Goal: Task Accomplishment & Management: Manage account settings

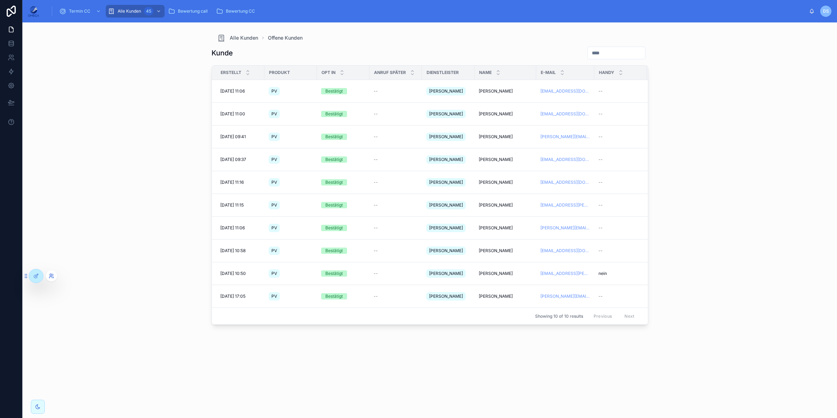
click at [49, 275] on icon at bounding box center [52, 276] width 6 height 6
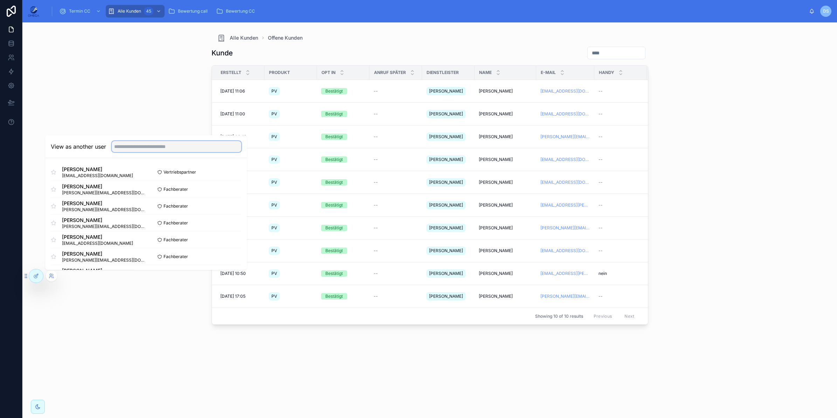
click at [138, 146] on input "text" at bounding box center [177, 146] width 130 height 11
click at [132, 144] on input "****" at bounding box center [177, 146] width 130 height 11
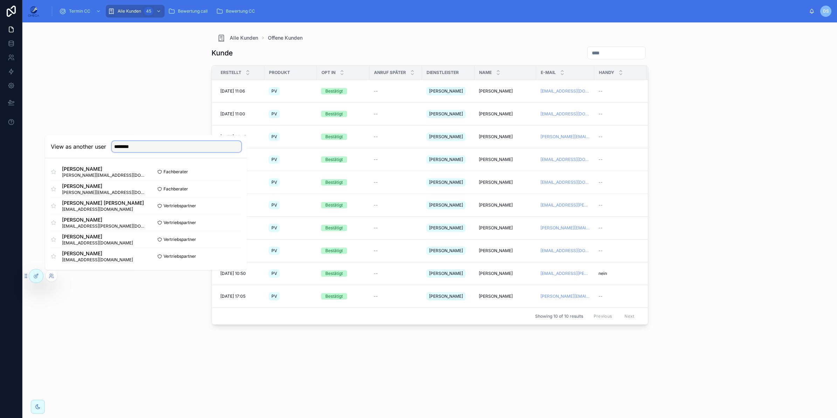
type input "*********"
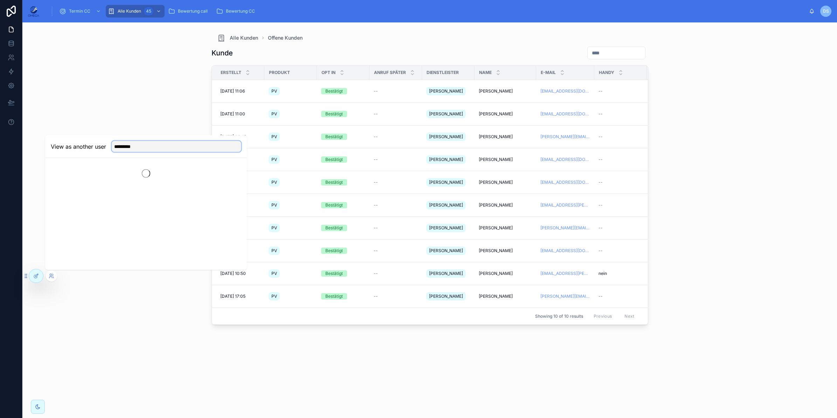
scroll to position [0, 0]
click at [153, 146] on input "*********" at bounding box center [177, 146] width 130 height 11
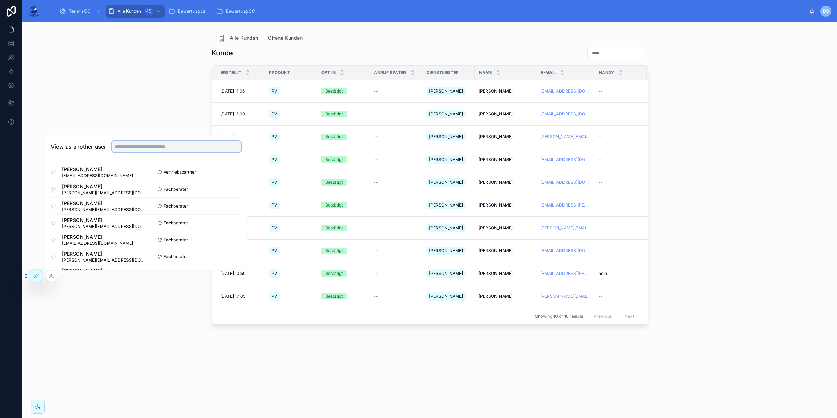
click at [162, 150] on input "text" at bounding box center [177, 146] width 130 height 11
paste input "******"
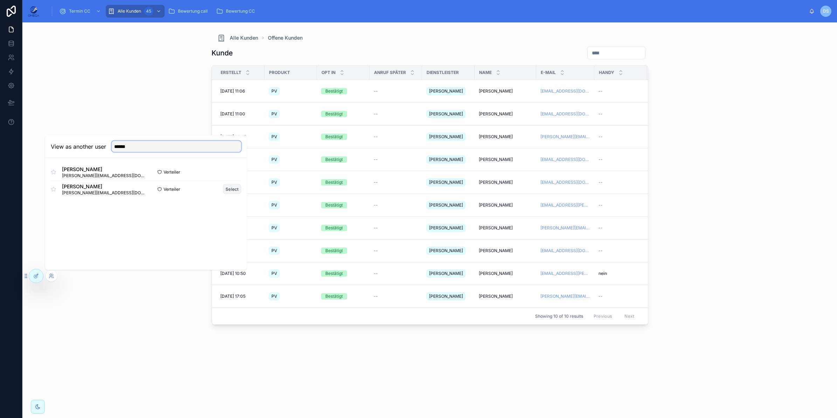
type input "******"
click at [239, 191] on button "Select" at bounding box center [232, 189] width 18 height 10
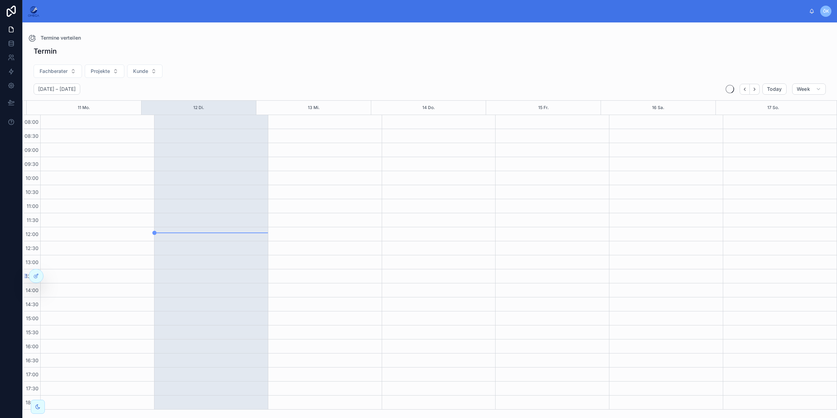
scroll to position [98, 0]
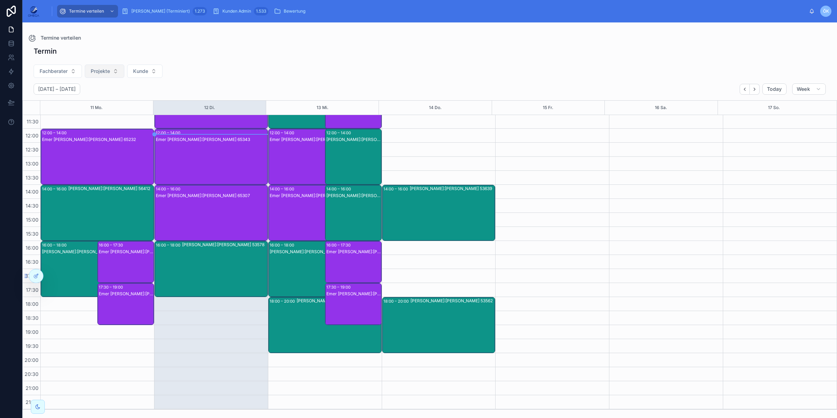
click at [109, 73] on span "Projekte" at bounding box center [100, 71] width 19 height 7
click at [242, 68] on div "Fachberater Projekte Kunde" at bounding box center [429, 73] width 815 height 22
click at [40, 272] on div at bounding box center [36, 275] width 14 height 13
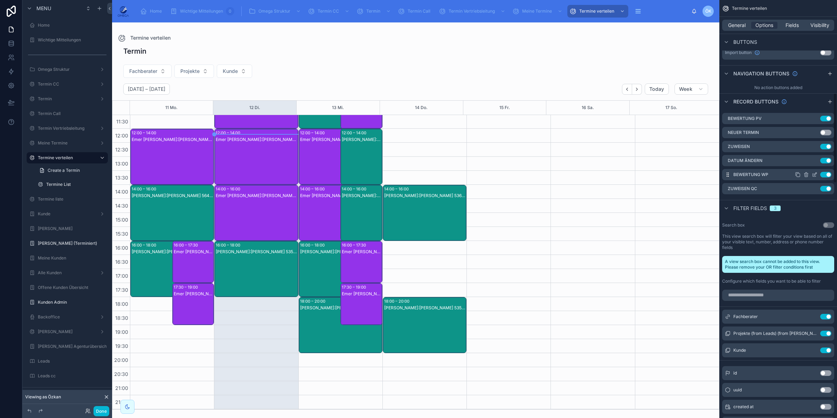
scroll to position [482, 0]
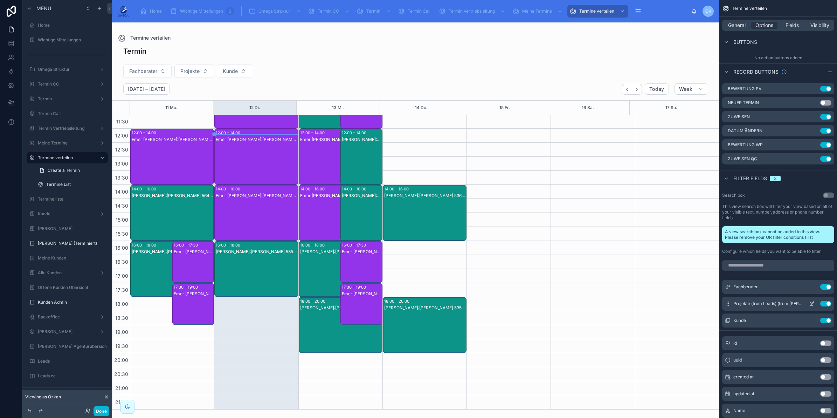
click at [814, 301] on icon "scrollable content" at bounding box center [812, 304] width 6 height 6
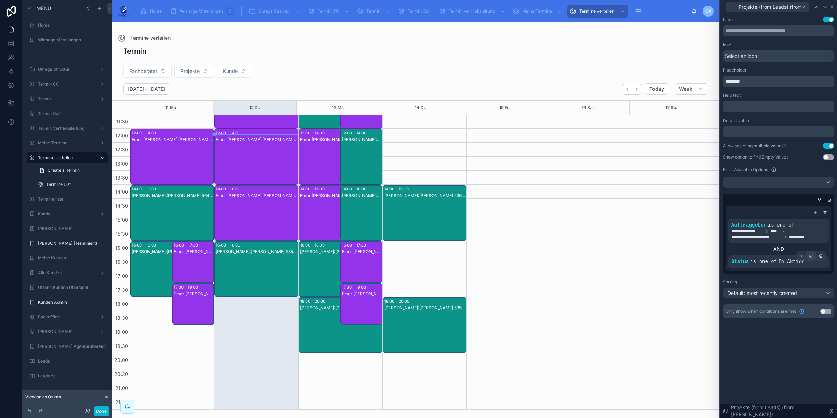
click at [810, 256] on icon at bounding box center [811, 256] width 4 height 4
click at [703, 264] on div "In Aktion" at bounding box center [685, 265] width 71 height 12
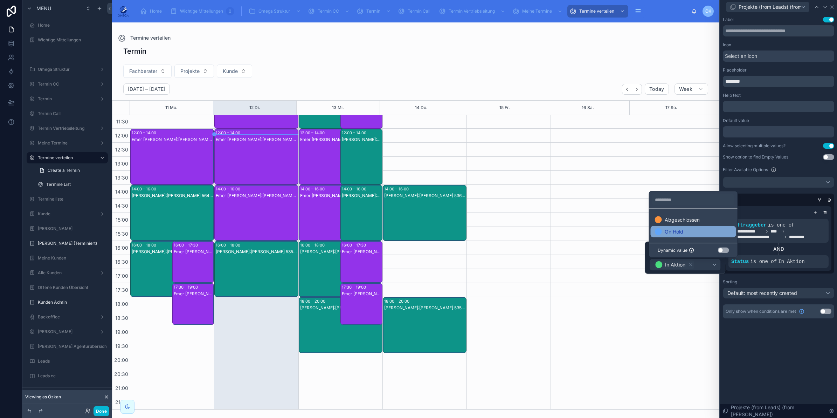
click at [681, 228] on div "On Hold" at bounding box center [669, 231] width 28 height 7
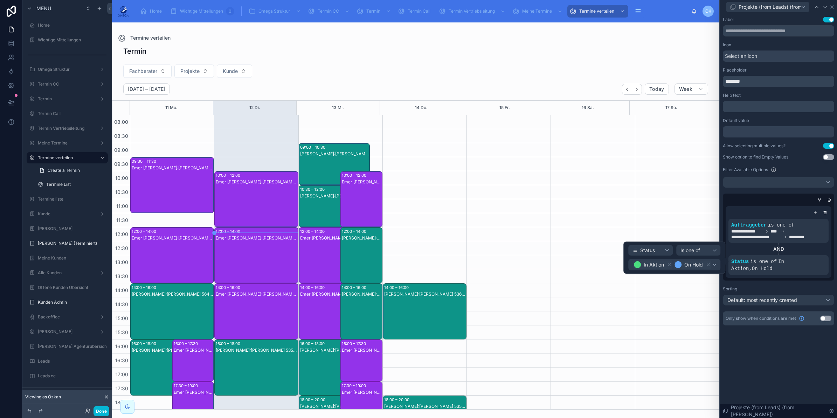
scroll to position [98, 0]
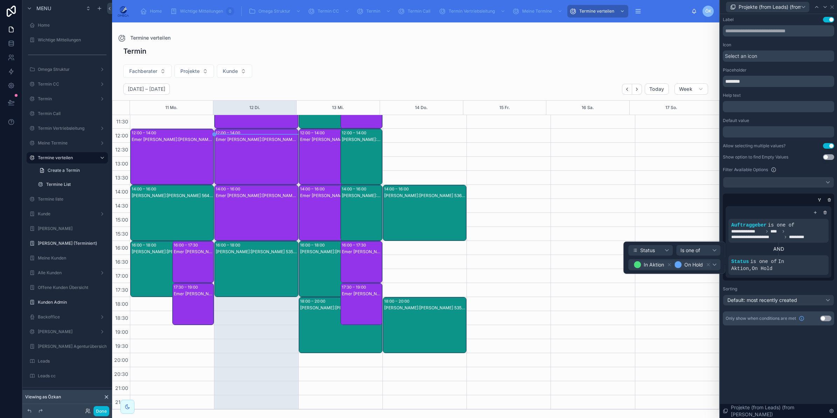
click at [782, 358] on div "**********" at bounding box center [778, 216] width 117 height 404
click at [778, 296] on div "Default: most recently created" at bounding box center [778, 299] width 111 height 11
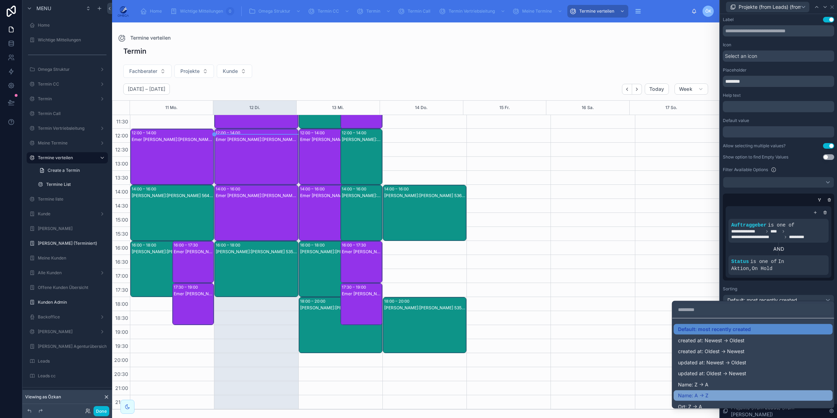
click at [709, 396] on div "Name: A -> Z" at bounding box center [753, 395] width 151 height 6
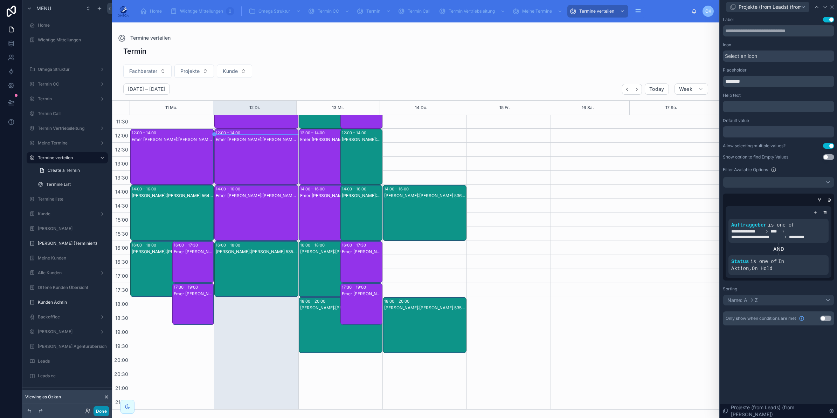
click at [95, 412] on button "Done" at bounding box center [102, 411] width 16 height 10
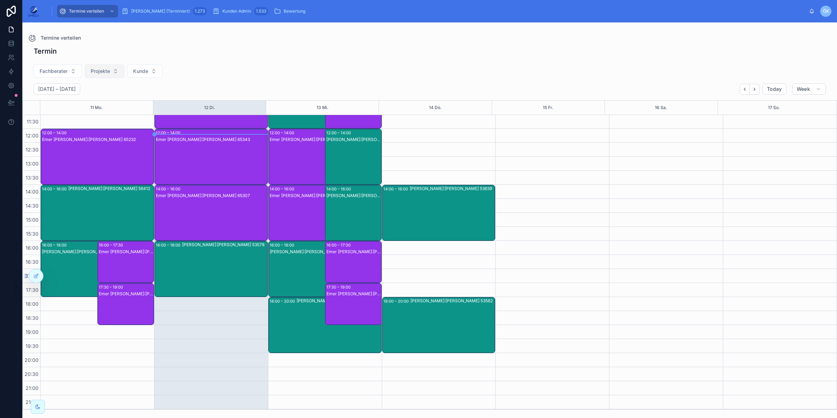
click at [118, 69] on button "Projekte" at bounding box center [105, 70] width 40 height 13
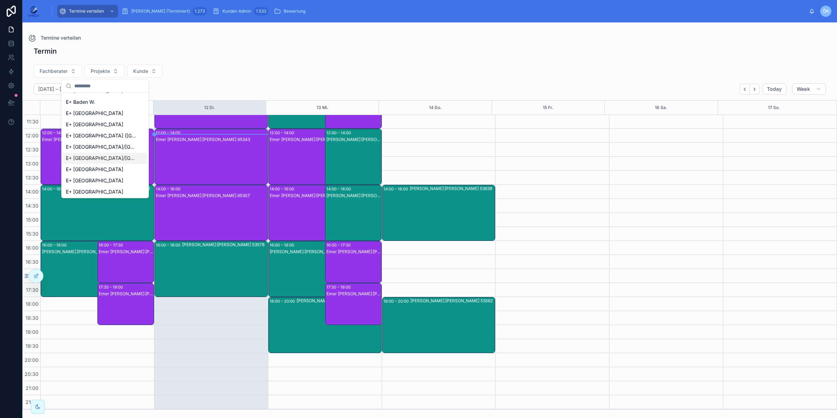
scroll to position [0, 0]
click at [223, 68] on div "Fachberater Projekte Kunde" at bounding box center [429, 73] width 815 height 22
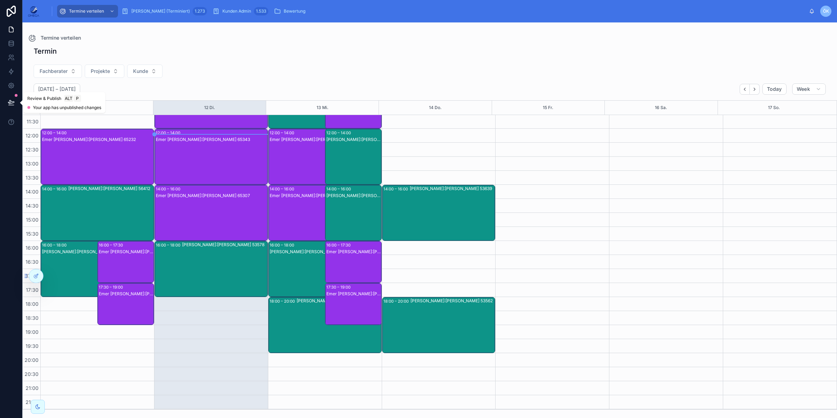
click at [12, 101] on icon at bounding box center [11, 102] width 7 height 7
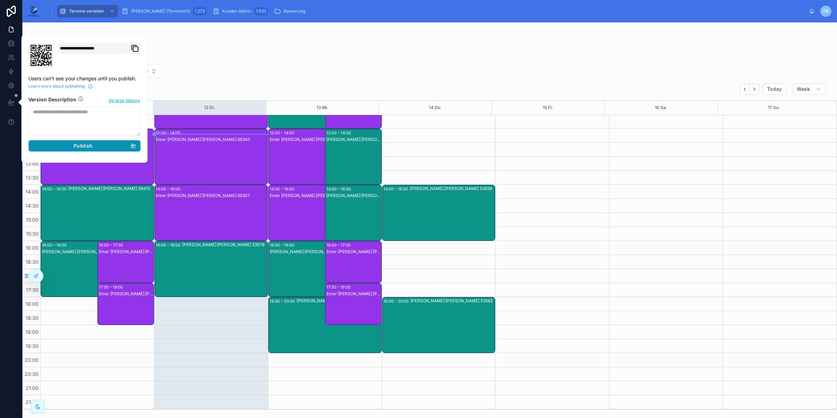
click at [81, 146] on span "Publish" at bounding box center [83, 146] width 19 height 6
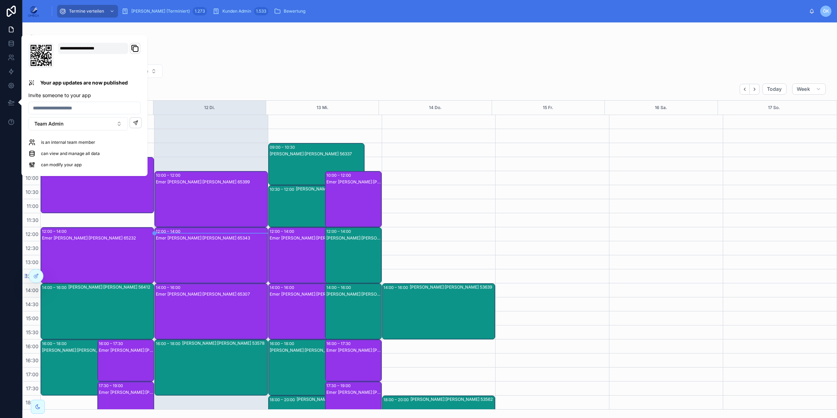
scroll to position [98, 0]
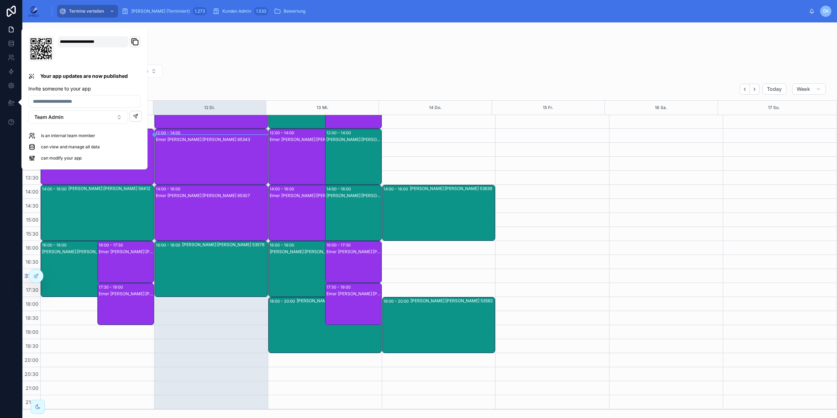
click at [239, 75] on div "Fachberater Projekte Kunde" at bounding box center [429, 73] width 815 height 22
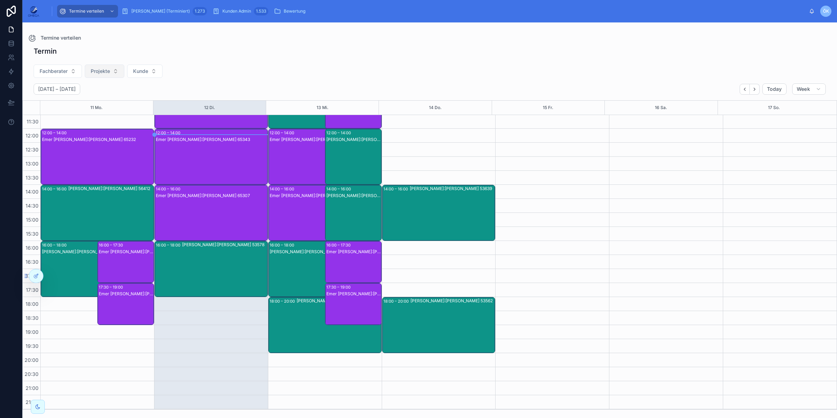
click at [111, 69] on button "Projekte" at bounding box center [105, 70] width 40 height 13
click at [208, 74] on div "Fachberater Projekte Kunde" at bounding box center [429, 73] width 815 height 22
click at [50, 277] on icon at bounding box center [52, 276] width 6 height 6
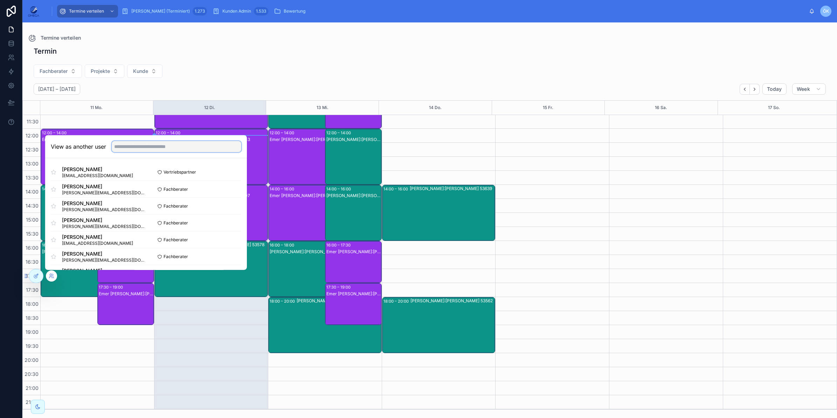
click at [139, 143] on input "text" at bounding box center [177, 146] width 130 height 11
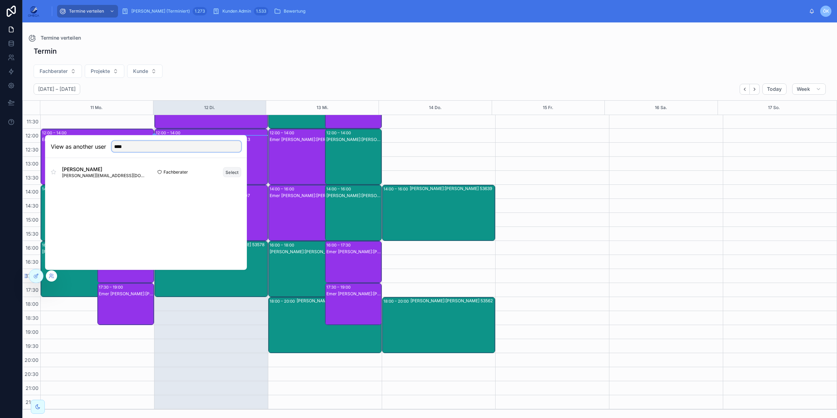
type input "****"
click at [233, 167] on div "Andreas Klee a.klee@qcells-vertrieb.de Fachberater Select" at bounding box center [146, 172] width 191 height 17
click at [232, 170] on button "Select" at bounding box center [232, 172] width 18 height 10
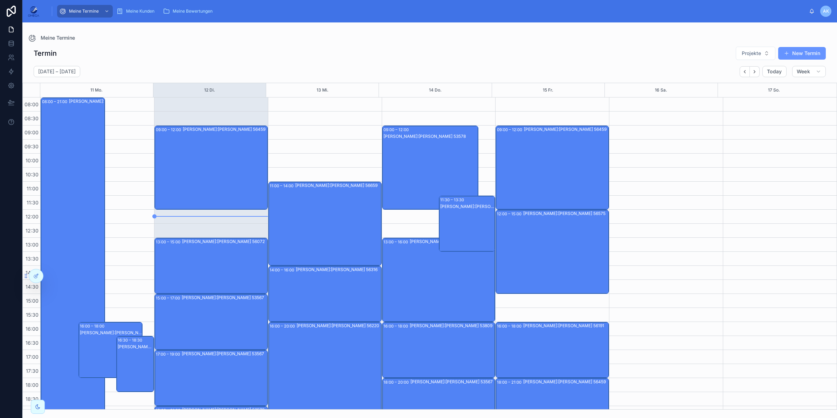
scroll to position [53, 0]
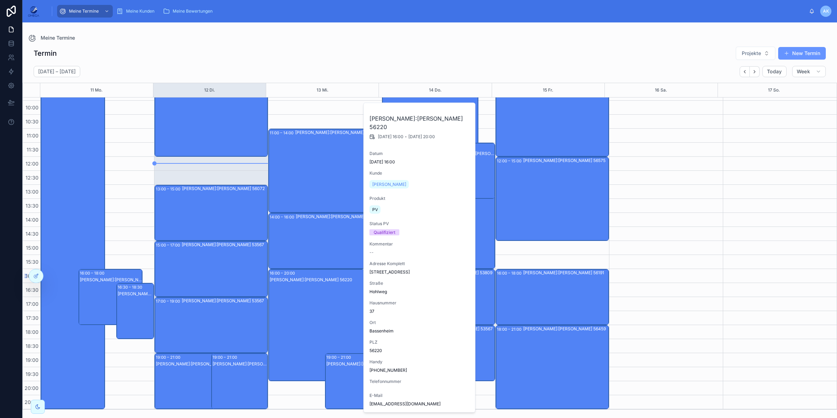
click at [333, 315] on div "Andreas Klee Kunde:Michael Formella 56220" at bounding box center [317, 331] width 94 height 111
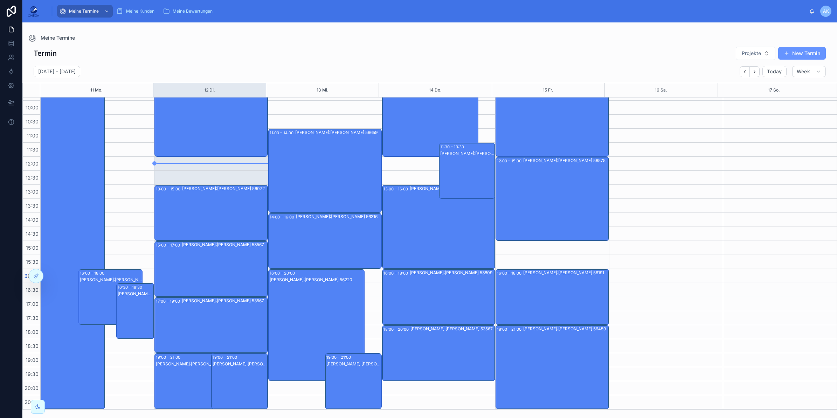
click at [344, 380] on div "Andreas Klee Kunde:Etjen Flügel 56459" at bounding box center [354, 388] width 55 height 55
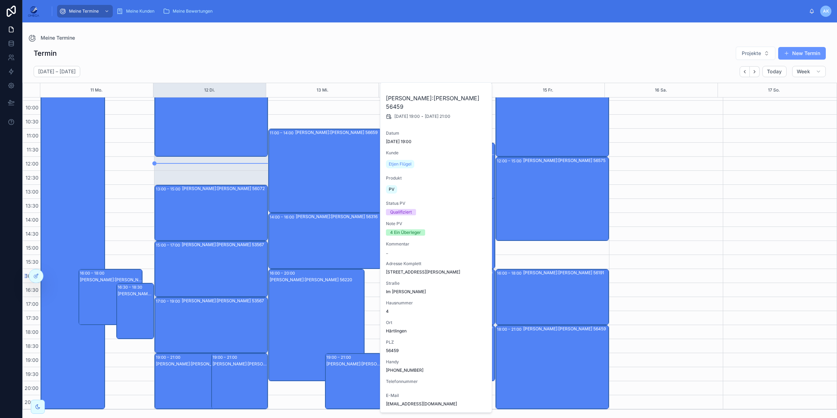
click at [318, 47] on div "Termin Projekte New Termin" at bounding box center [430, 53] width 792 height 14
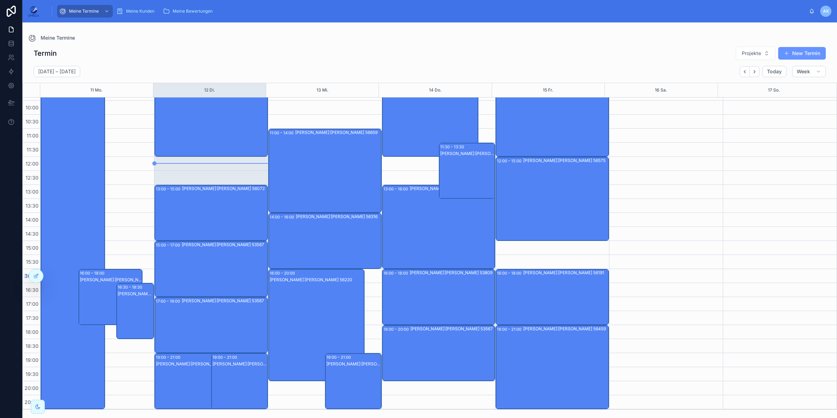
click at [183, 378] on div "Andreas Klee Kunde:Etjen Flügel 56459" at bounding box center [203, 388] width 94 height 55
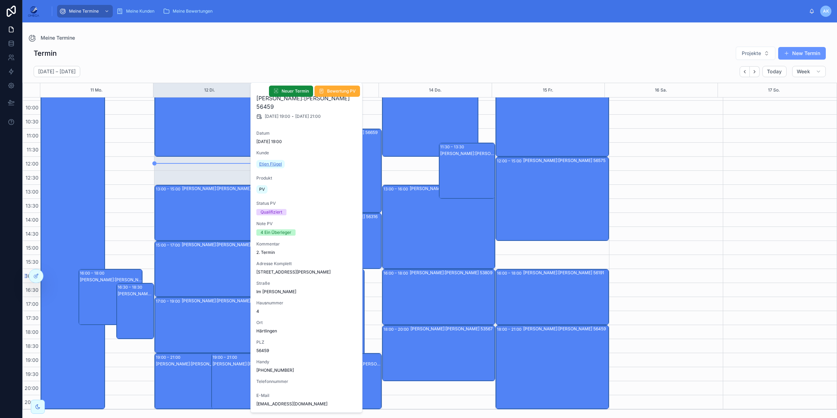
click at [270, 164] on span "Etjen Flügel" at bounding box center [270, 164] width 23 height 6
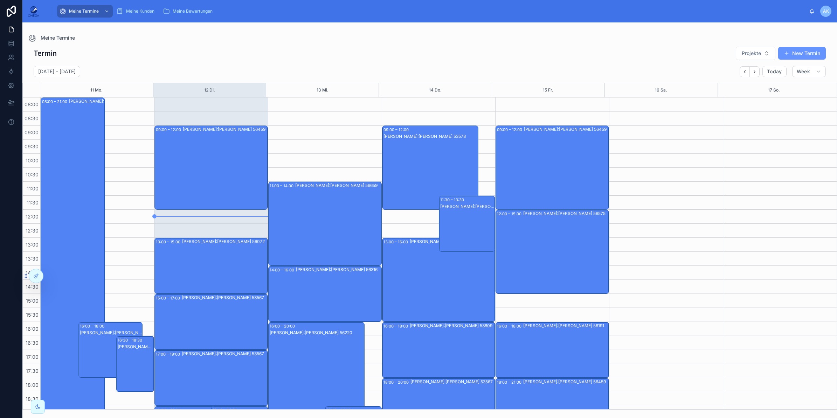
scroll to position [53, 0]
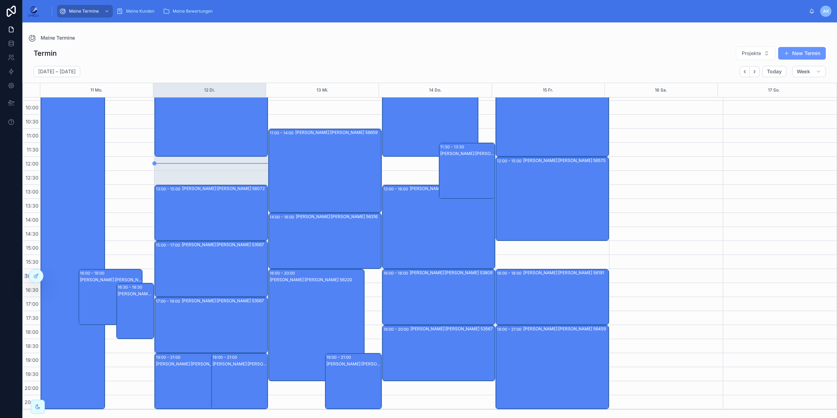
click at [239, 376] on div "Andreas Klee Kunde:Timo Galle 53578" at bounding box center [240, 388] width 55 height 55
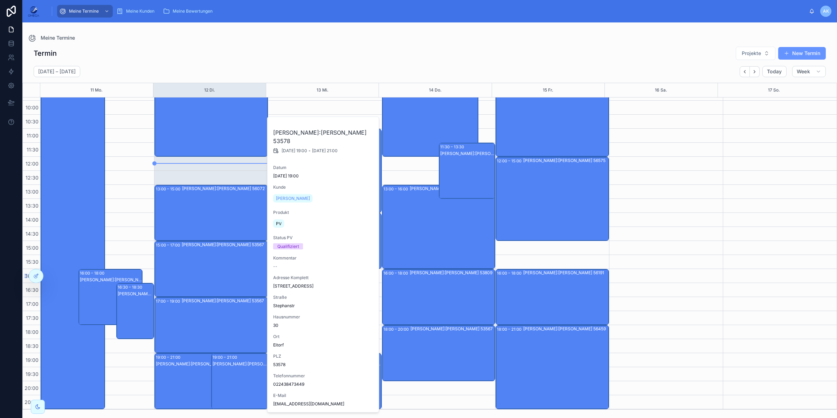
click at [183, 378] on div "Andreas Klee Kunde:Etjen Flügel 56459" at bounding box center [203, 388] width 94 height 55
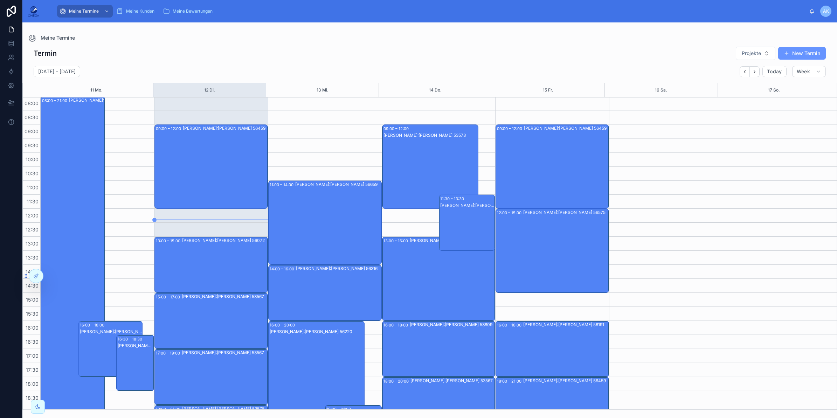
scroll to position [0, 0]
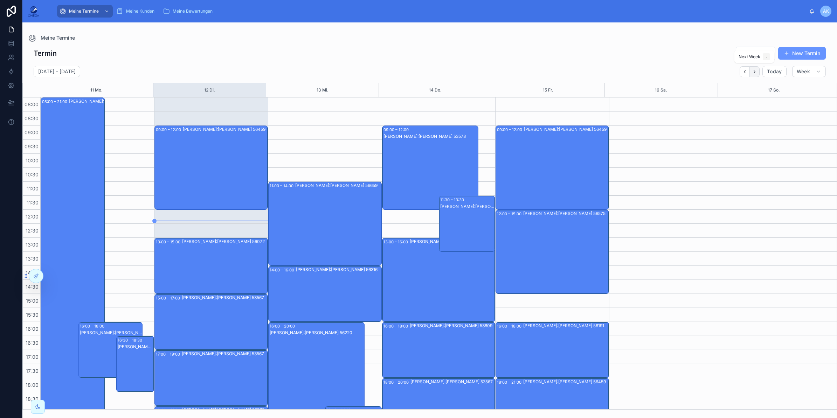
click at [753, 69] on icon "Next" at bounding box center [754, 71] width 5 height 5
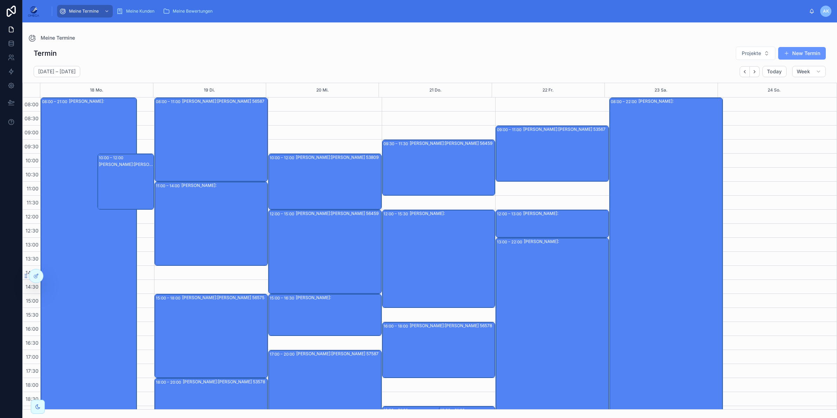
scroll to position [44, 0]
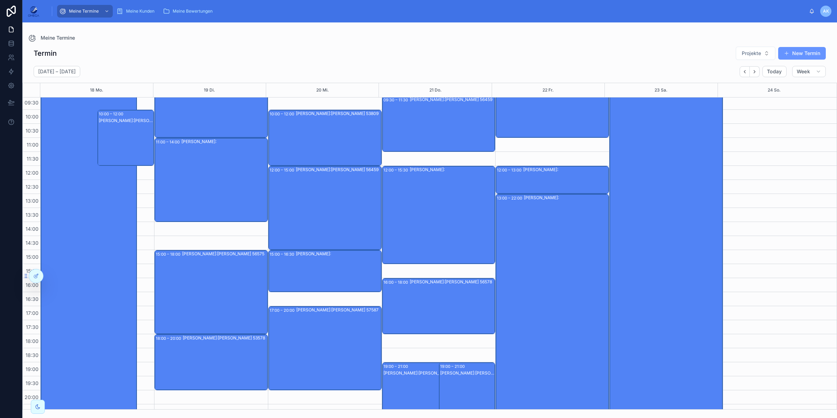
click at [345, 263] on div "Andreas Klee Kunde:" at bounding box center [338, 270] width 85 height 41
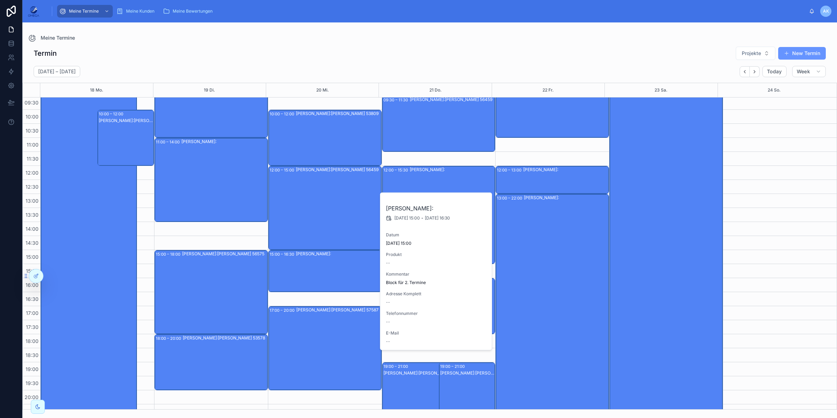
click at [345, 263] on div "Andreas Klee Kunde:" at bounding box center [338, 270] width 85 height 41
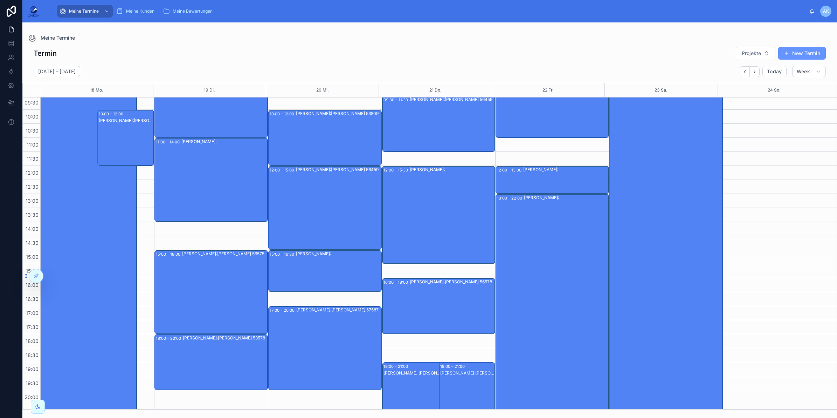
click at [316, 133] on div "Andreas Klee Kunde:Enrico Otto 53809" at bounding box center [338, 137] width 85 height 55
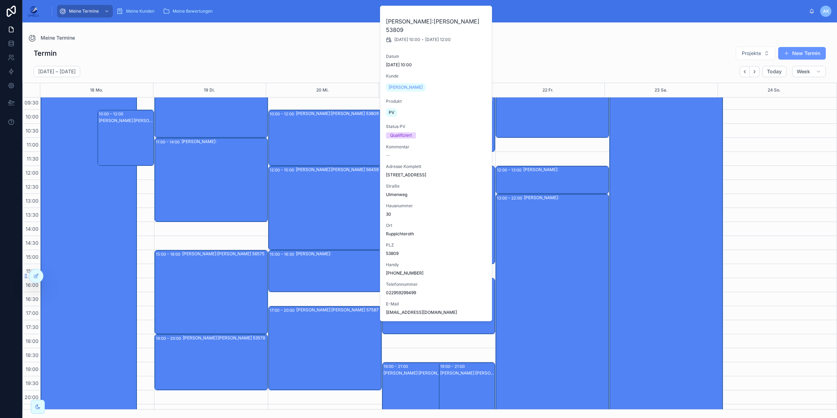
click at [316, 133] on div "Andreas Klee Kunde:Enrico Otto 53809" at bounding box center [338, 137] width 85 height 55
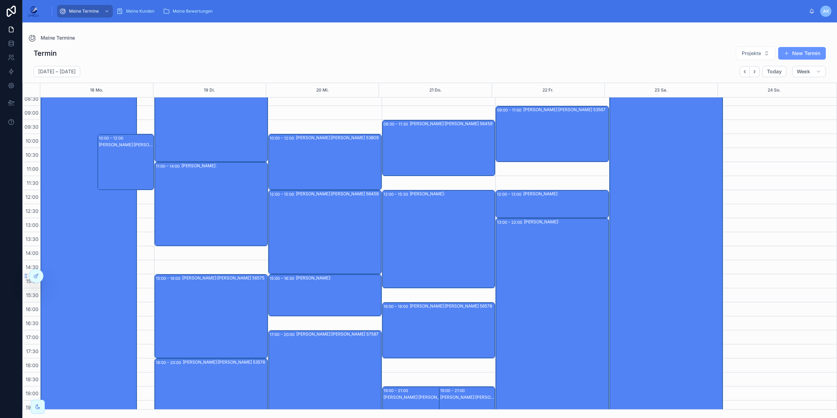
scroll to position [0, 0]
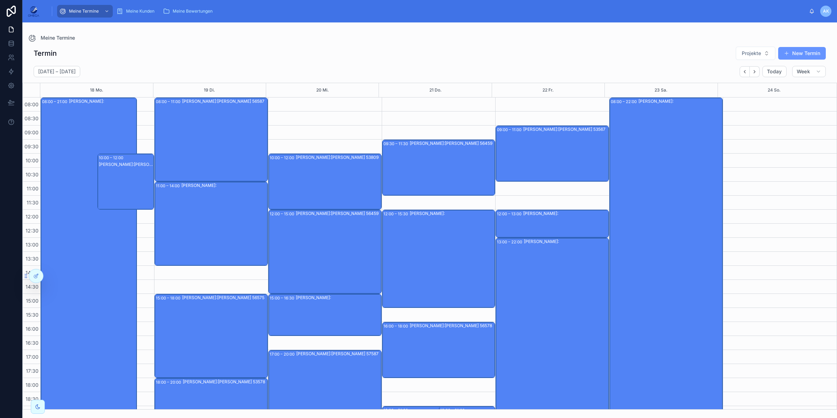
click at [430, 173] on div "Andreas Klee Kunde:Anja Kallabis 56459" at bounding box center [452, 167] width 85 height 55
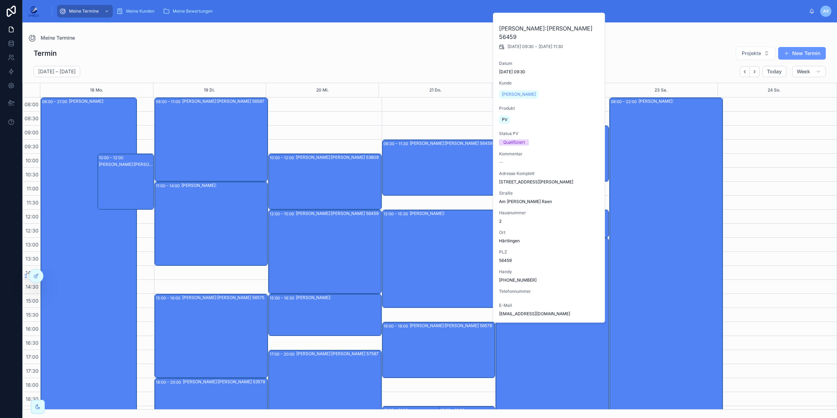
click at [430, 173] on div "Andreas Klee Kunde:Anja Kallabis 56459" at bounding box center [452, 167] width 85 height 55
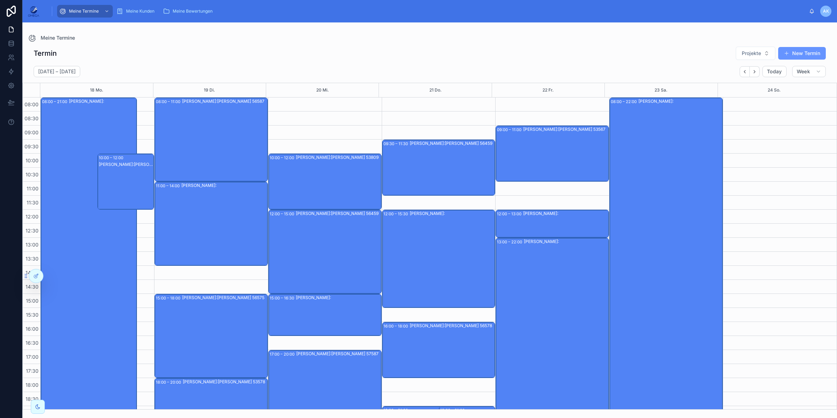
click at [449, 244] on div "Andreas Klee Kunde:" at bounding box center [452, 258] width 85 height 97
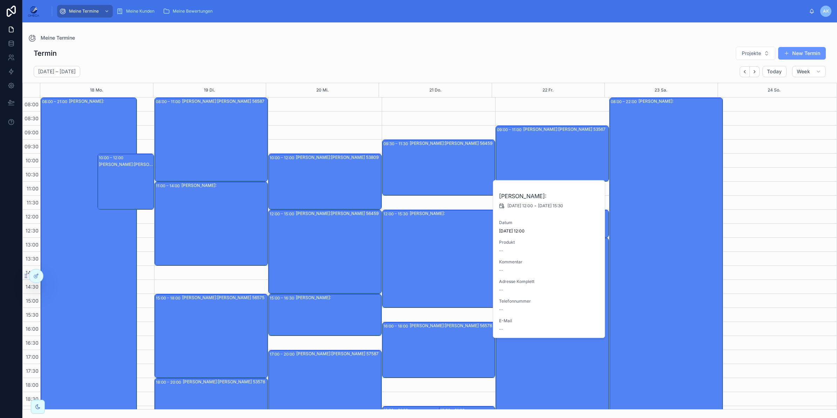
click at [449, 244] on div "Andreas Klee Kunde:" at bounding box center [452, 258] width 85 height 97
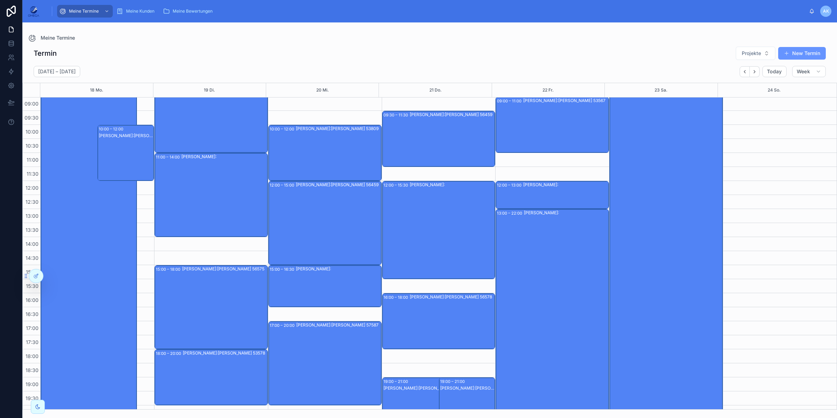
scroll to position [44, 0]
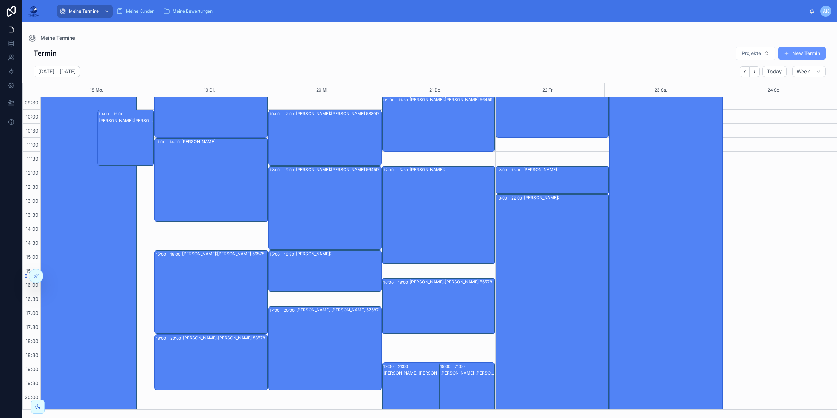
click at [439, 298] on div "Andreas Klee Kunde:Dimitri Siemens 56578" at bounding box center [452, 306] width 85 height 55
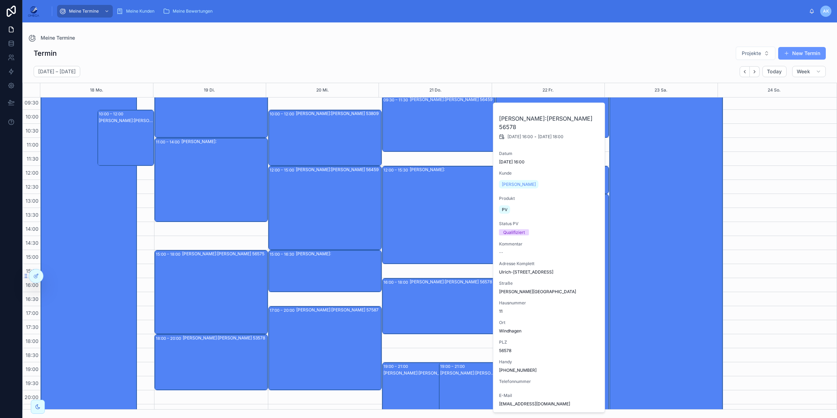
click at [439, 298] on div "Andreas Klee Kunde:Dimitri Siemens 56578" at bounding box center [452, 306] width 85 height 55
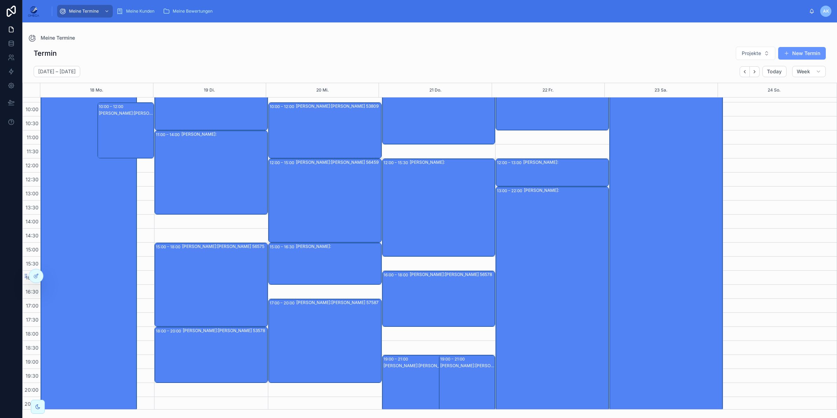
scroll to position [53, 0]
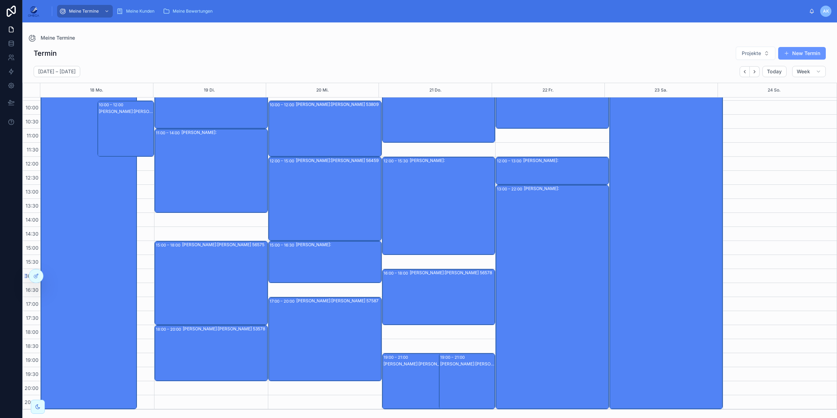
click at [477, 383] on div "Andreas Klee Kunde:Paul Kemmel 56587" at bounding box center [467, 388] width 55 height 55
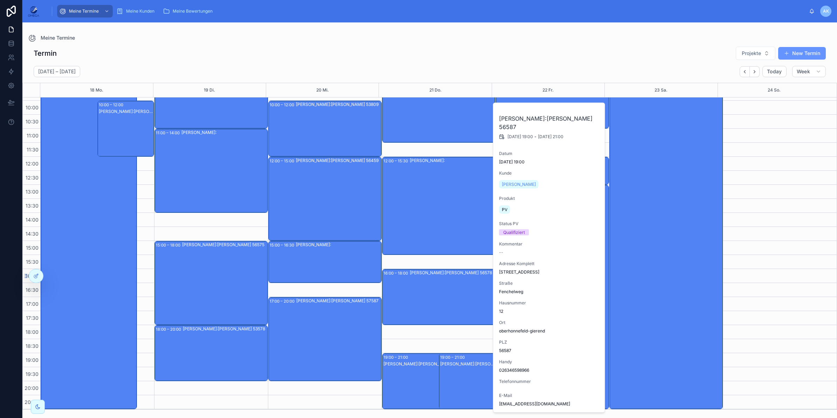
click at [478, 383] on div "Andreas Klee Kunde:Paul Kemmel 56587" at bounding box center [467, 388] width 55 height 55
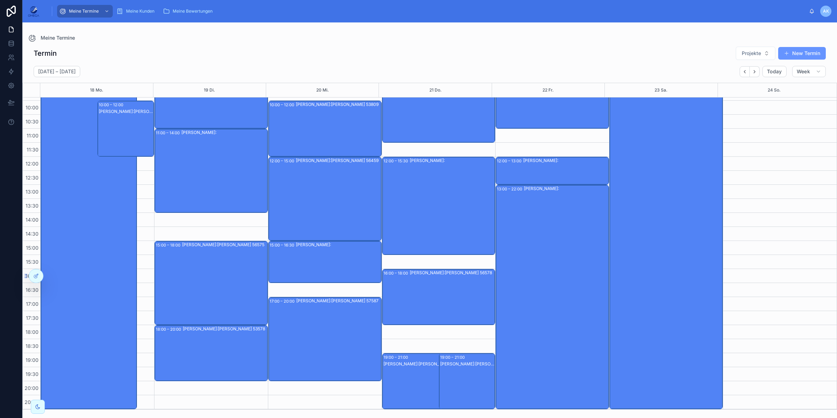
click at [414, 388] on div "Andreas Klee Kunde:Alexander Neumann 57635" at bounding box center [431, 388] width 94 height 55
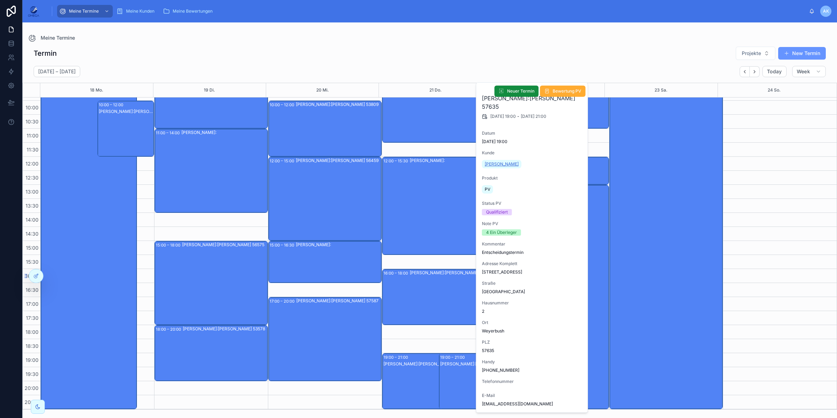
click at [509, 165] on span "Alexander Neumann" at bounding box center [502, 164] width 34 height 6
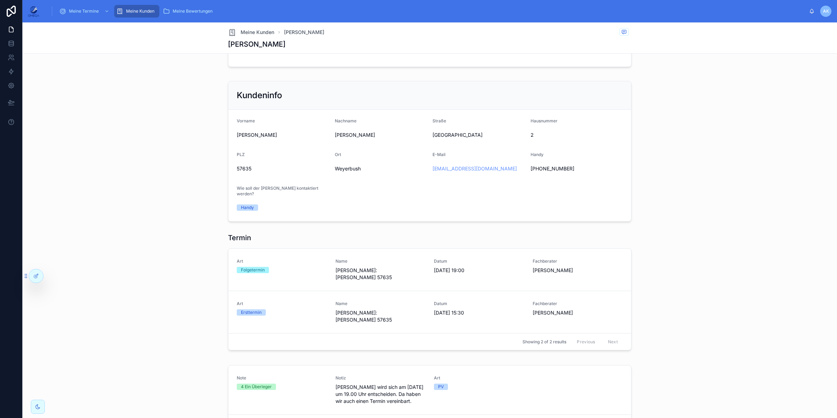
scroll to position [394, 0]
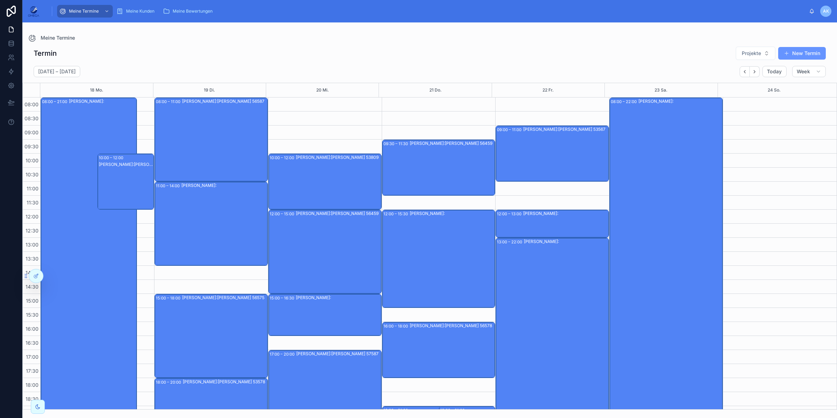
scroll to position [53, 0]
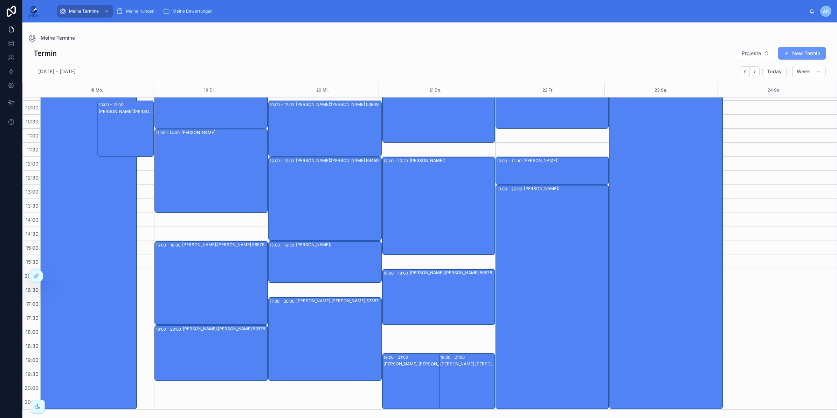
click at [467, 379] on div "Andreas Klee Kunde:Paul Kemmel 56587" at bounding box center [467, 388] width 55 height 55
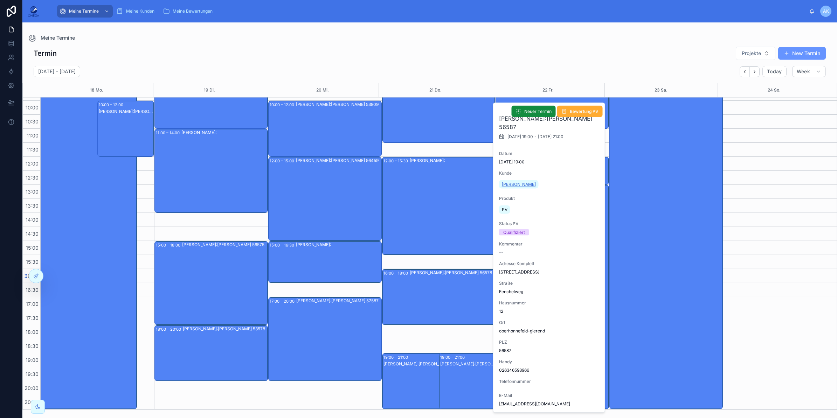
click at [515, 186] on span "Paul Kemmel" at bounding box center [519, 184] width 34 height 6
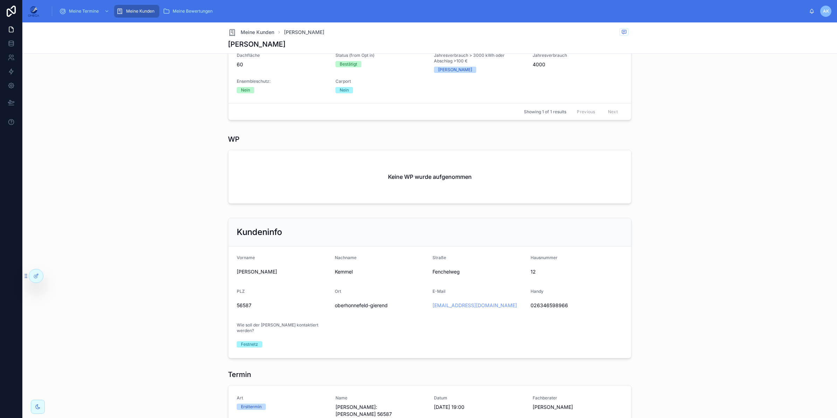
scroll to position [350, 0]
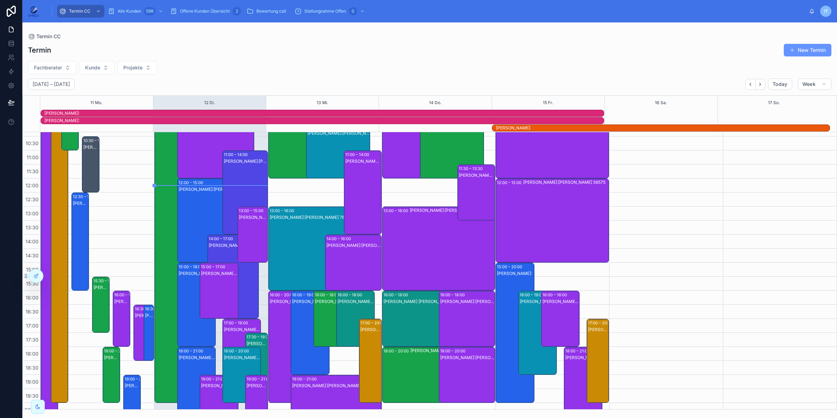
scroll to position [88, 0]
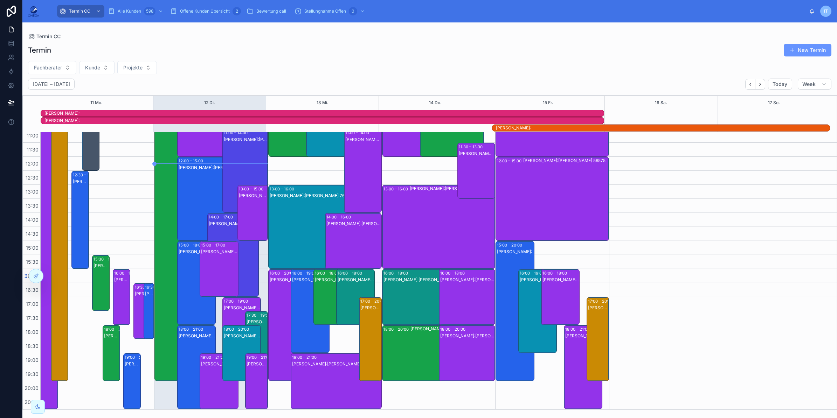
click at [205, 382] on div "[PERSON_NAME]:[PERSON_NAME] 56459" at bounding box center [219, 388] width 36 height 55
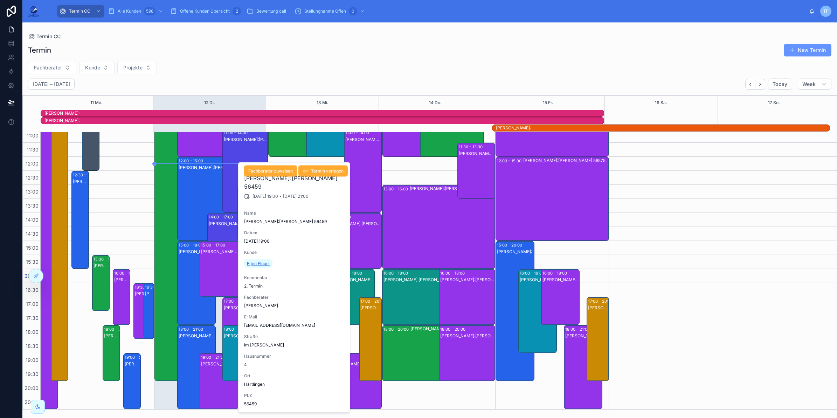
click at [265, 263] on span "Etjen Flügel" at bounding box center [258, 264] width 23 height 6
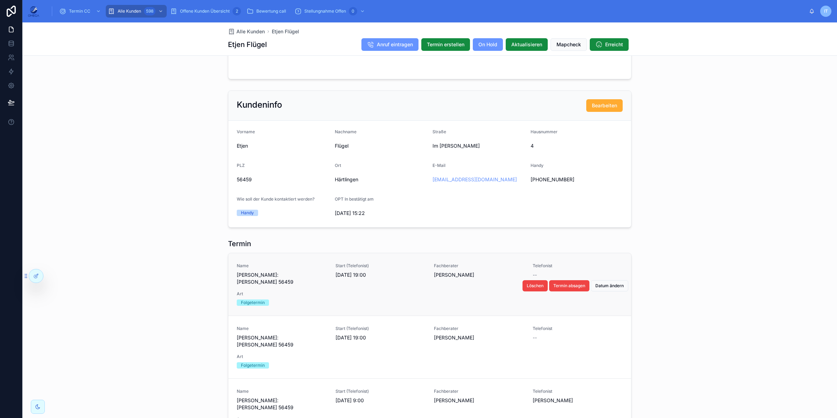
scroll to position [569, 0]
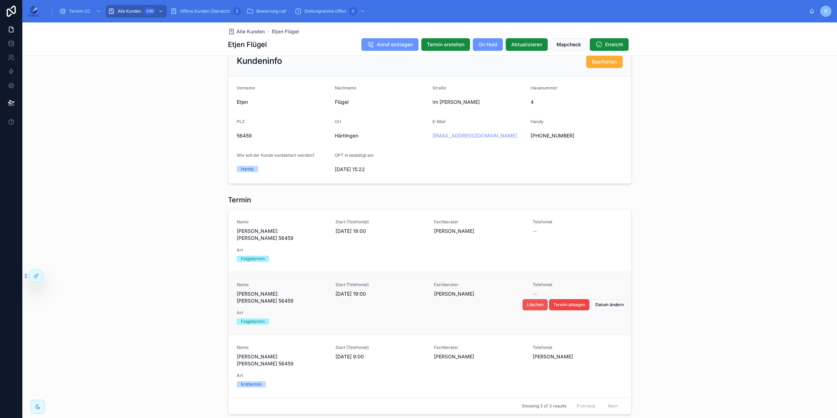
click at [533, 306] on span "Löschen" at bounding box center [535, 305] width 17 height 6
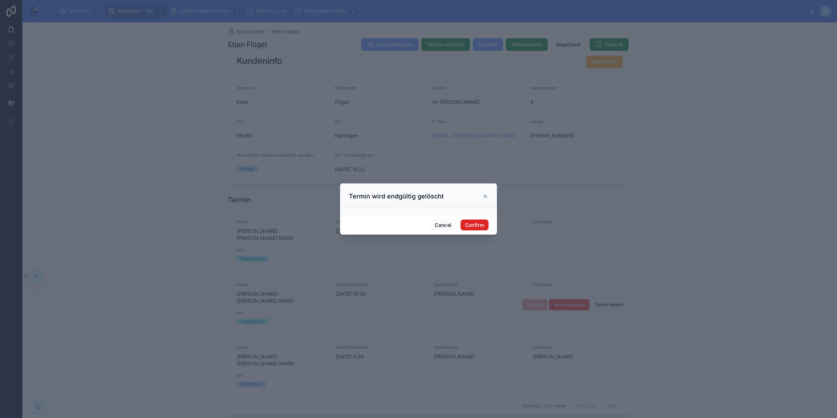
click at [479, 224] on button "Confirm" at bounding box center [475, 224] width 28 height 11
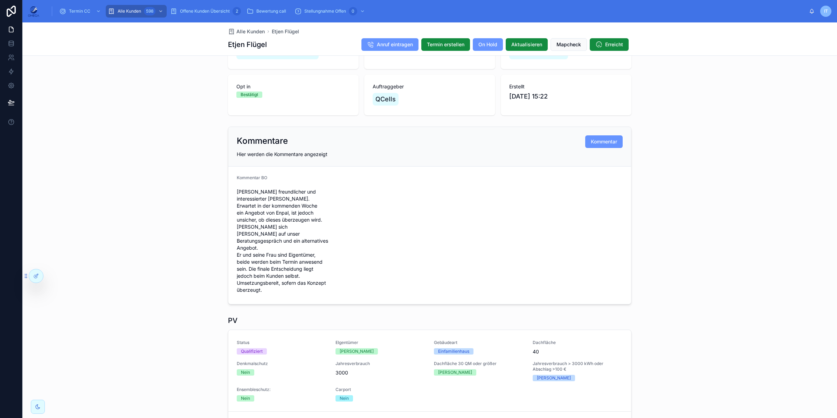
scroll to position [88, 0]
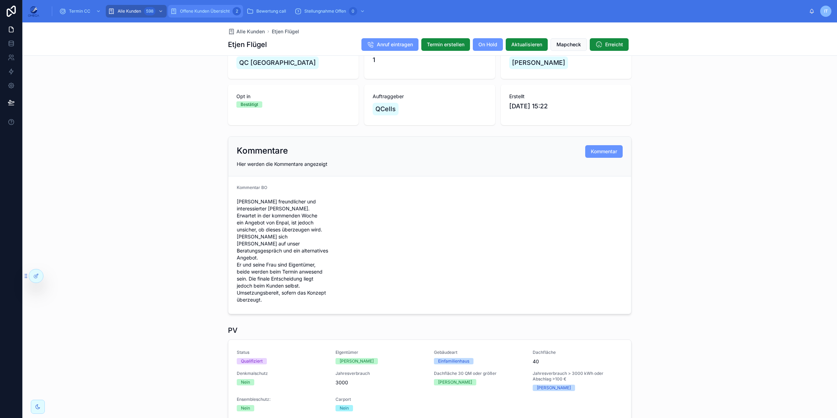
click at [214, 11] on span "Offene Kunden Übersicht" at bounding box center [205, 11] width 50 height 6
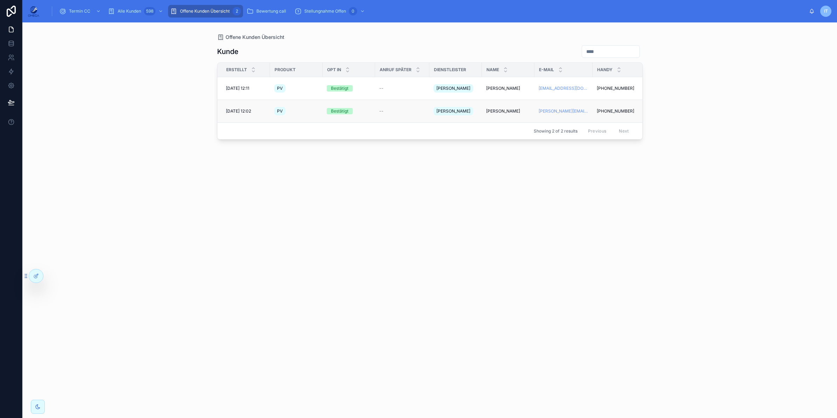
click at [489, 108] on span "[PERSON_NAME]" at bounding box center [503, 111] width 34 height 6
click at [490, 86] on span "[PERSON_NAME]" at bounding box center [503, 88] width 34 height 6
click at [83, 10] on span "Termin CC" at bounding box center [79, 11] width 21 height 6
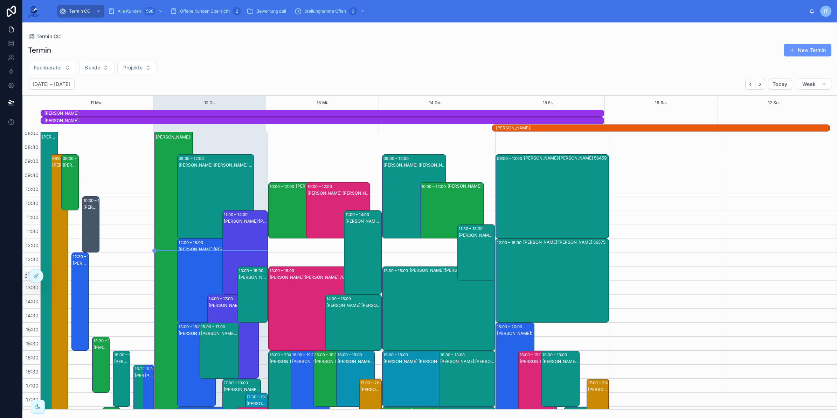
scroll to position [1, 0]
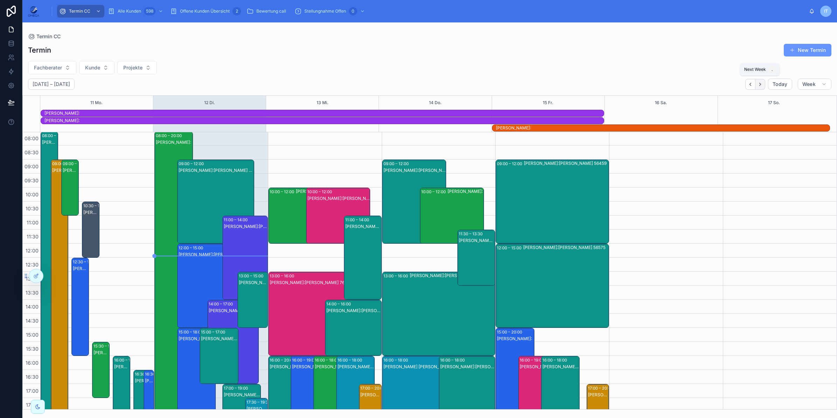
click at [763, 84] on button "Next" at bounding box center [761, 84] width 10 height 11
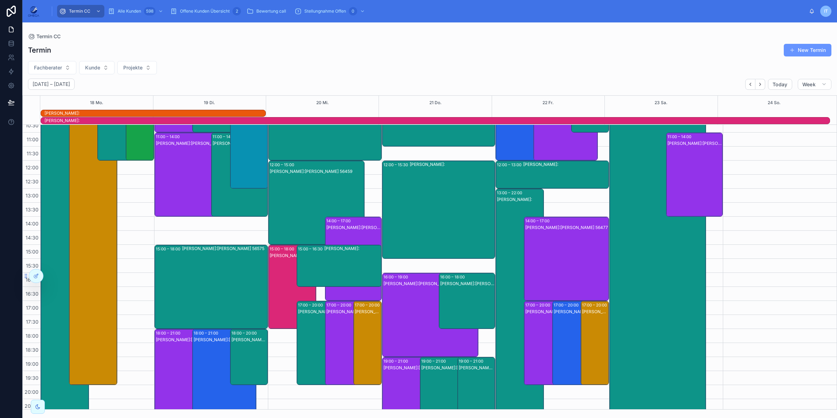
scroll to position [81, 0]
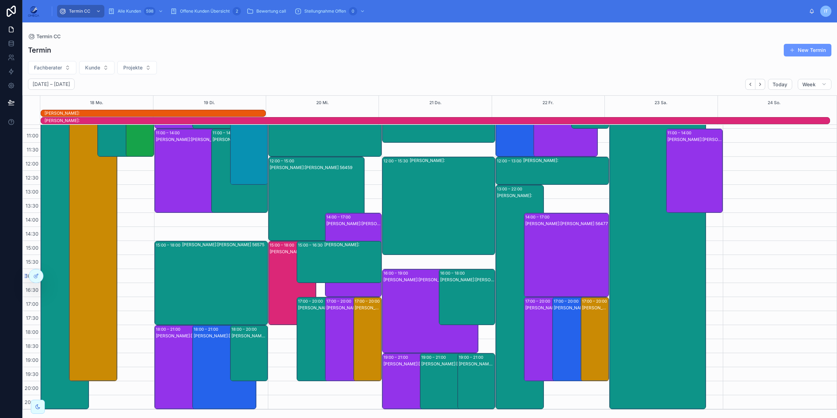
click at [430, 380] on div "Andreas Klee Kunde:Alexander Neumann 57635" at bounding box center [452, 388] width 62 height 55
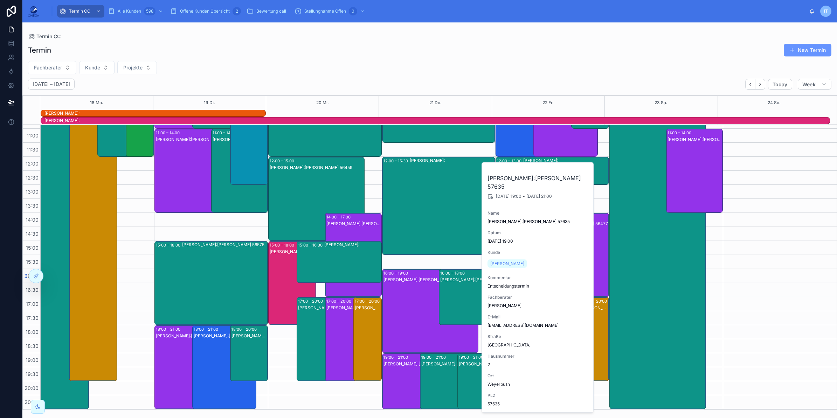
click at [468, 386] on div "Andreas Klee Kunde:Paul Kemmel 56587" at bounding box center [477, 388] width 36 height 55
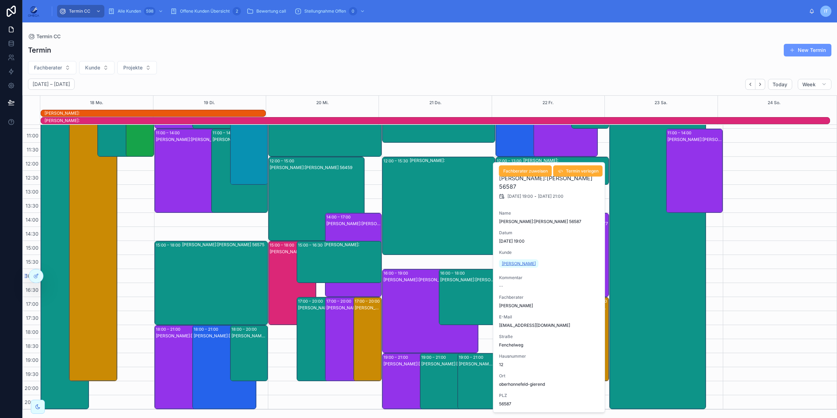
click at [510, 266] on link "Paul Kemmel" at bounding box center [519, 263] width 40 height 8
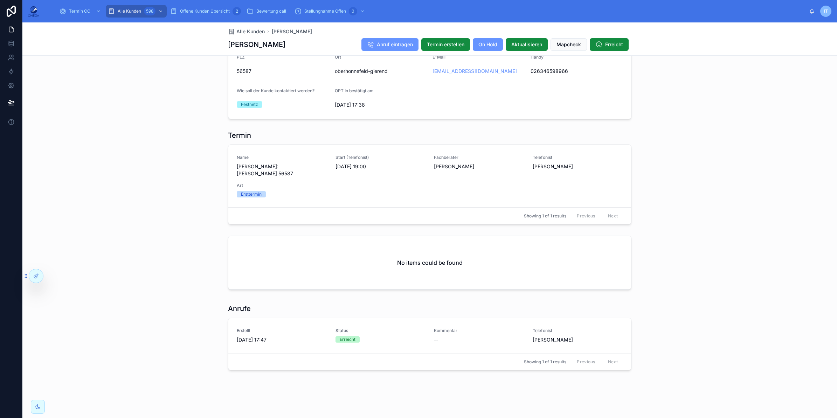
scroll to position [520, 0]
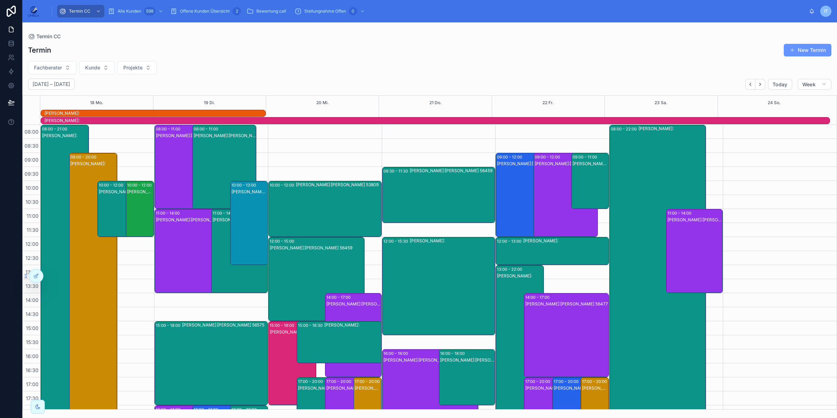
scroll to position [81, 0]
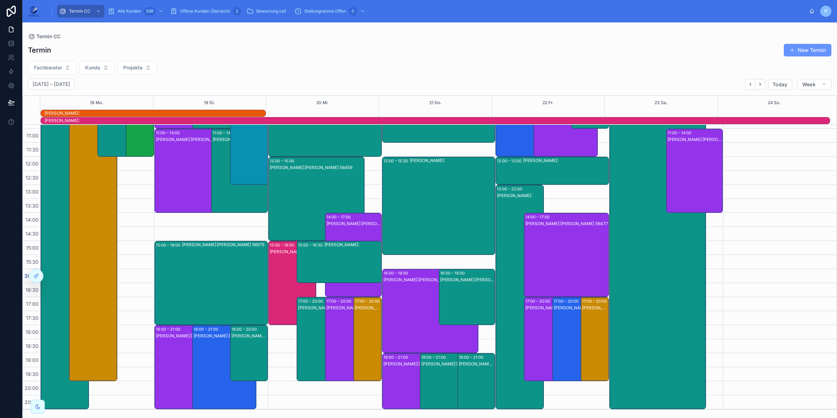
click at [430, 381] on div "Andreas Klee Kunde:Alexander Neumann 57635" at bounding box center [452, 388] width 62 height 55
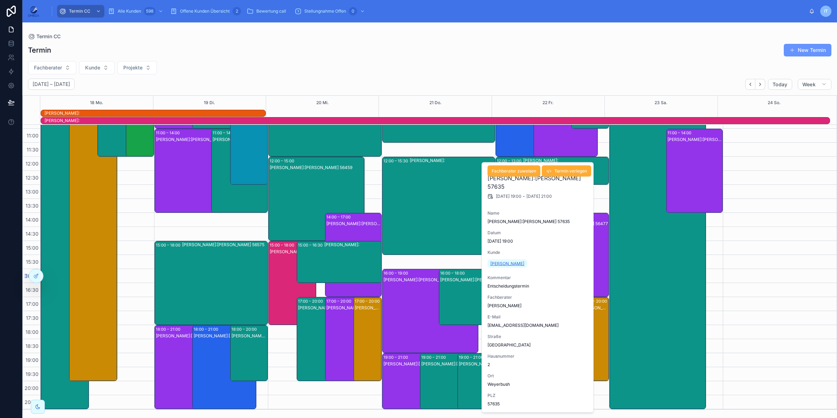
click at [512, 265] on span "[PERSON_NAME]" at bounding box center [507, 264] width 34 height 6
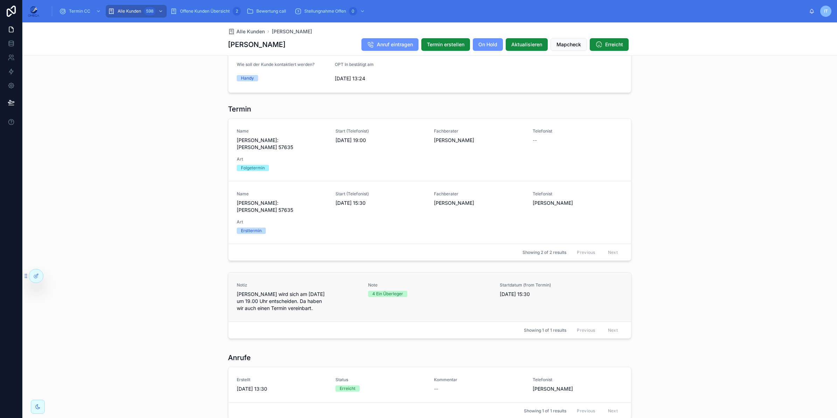
scroll to position [507, 0]
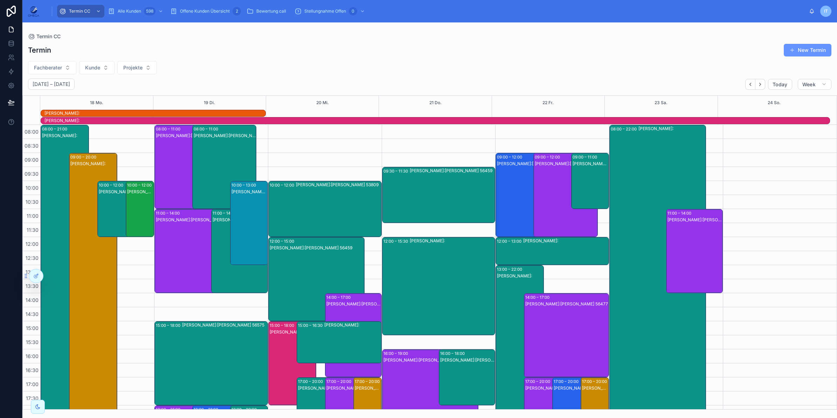
scroll to position [81, 0]
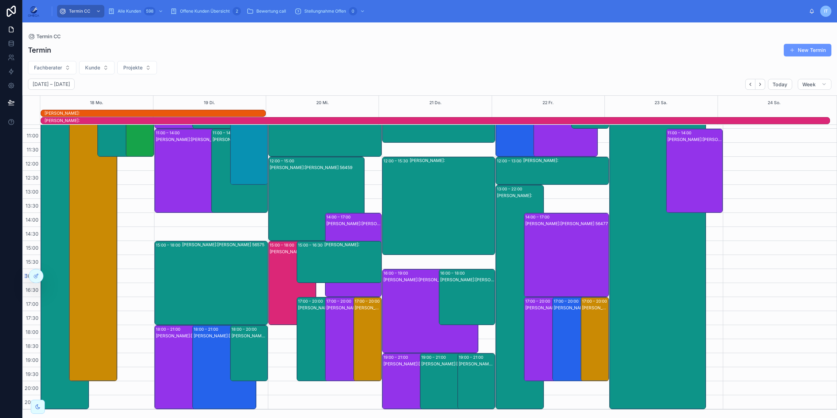
click at [474, 379] on div "Andreas Klee Kunde:Paul Kemmel 56587" at bounding box center [477, 388] width 36 height 55
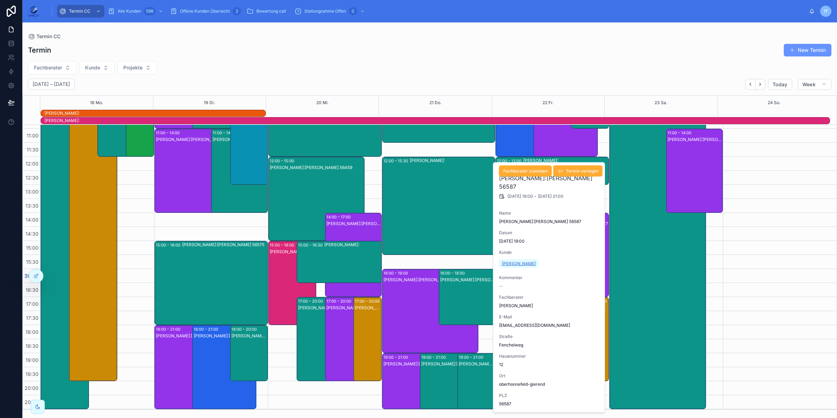
click at [508, 261] on span "Paul Kemmel" at bounding box center [519, 264] width 34 height 6
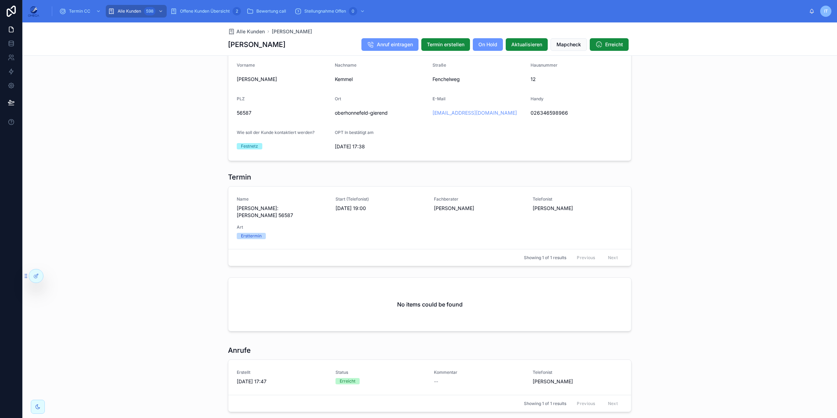
scroll to position [520, 0]
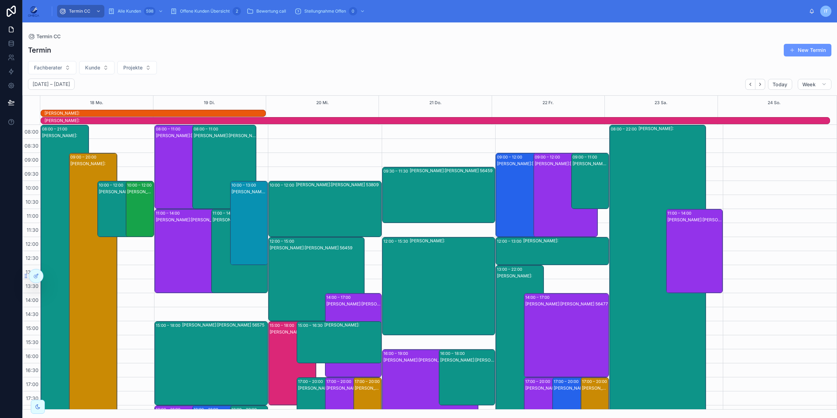
scroll to position [81, 0]
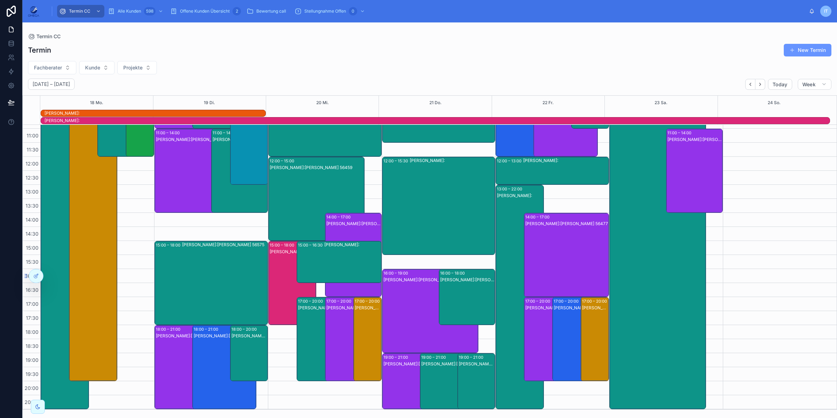
click at [435, 373] on div "Andreas Klee Kunde:Alexander Neumann 57635" at bounding box center [452, 388] width 62 height 55
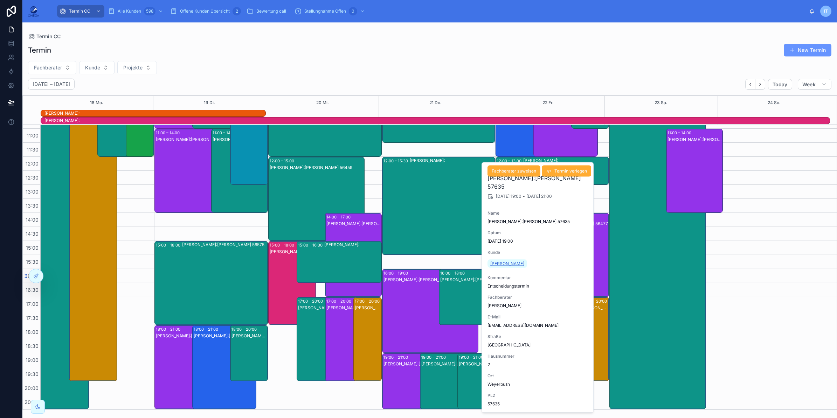
click at [503, 261] on span "[PERSON_NAME]" at bounding box center [507, 264] width 34 height 6
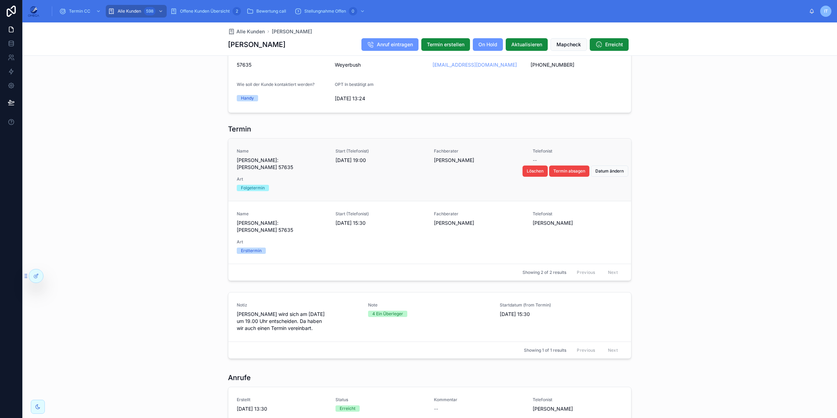
scroll to position [507, 0]
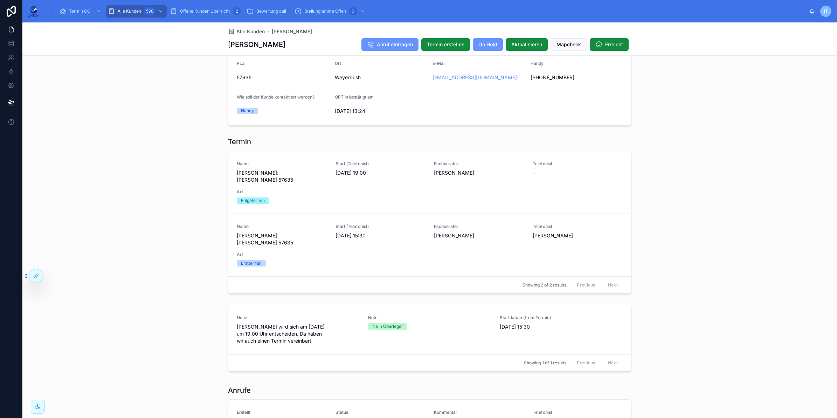
drag, startPoint x: 295, startPoint y: 44, endPoint x: 224, endPoint y: 46, distance: 70.8
click at [224, 46] on div "Alle Kunden Alexander Neumann Alexander Neumann Anruf eintragen Termin erstelle…" at bounding box center [429, 38] width 815 height 33
copy h1 "[PERSON_NAME]"
drag, startPoint x: 224, startPoint y: 46, endPoint x: 216, endPoint y: 44, distance: 8.2
click at [216, 44] on div "Alle Kunden Alexander Neumann Alexander Neumann Anruf eintragen Termin erstelle…" at bounding box center [429, 38] width 815 height 33
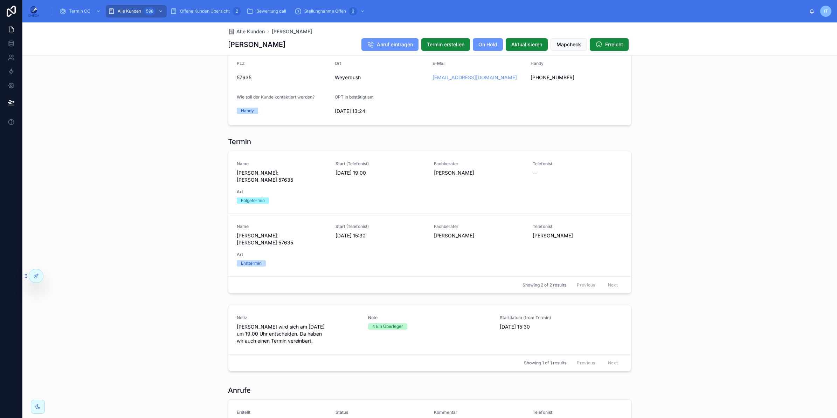
click at [241, 46] on h1 "[PERSON_NAME]" at bounding box center [256, 45] width 57 height 10
copy h1 "[PERSON_NAME]"
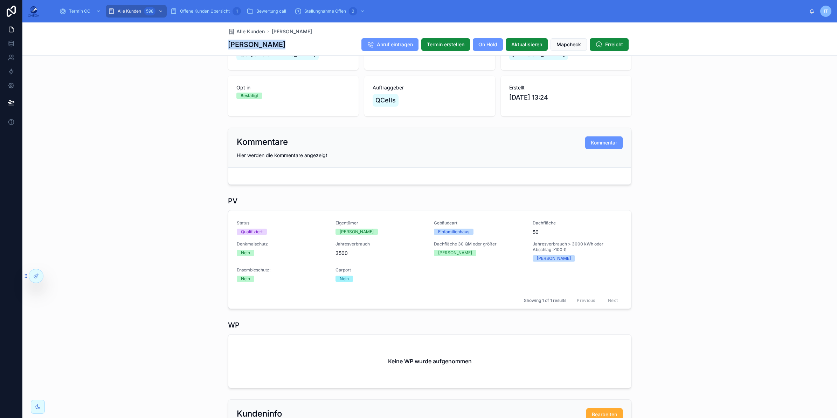
scroll to position [0, 0]
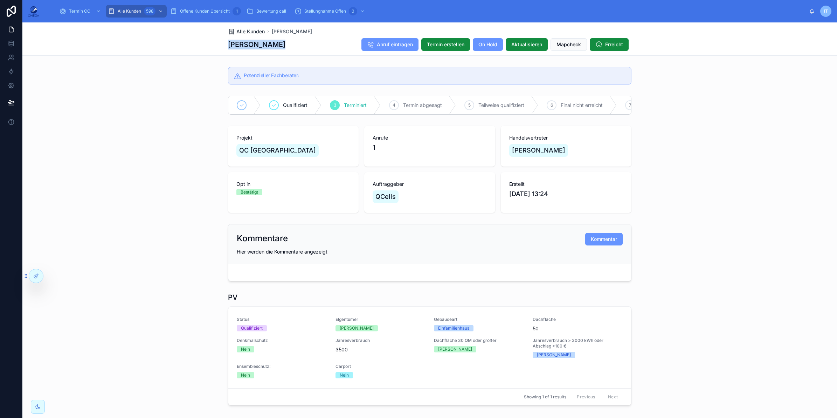
click at [239, 29] on span "Alle Kunden" at bounding box center [250, 31] width 28 height 7
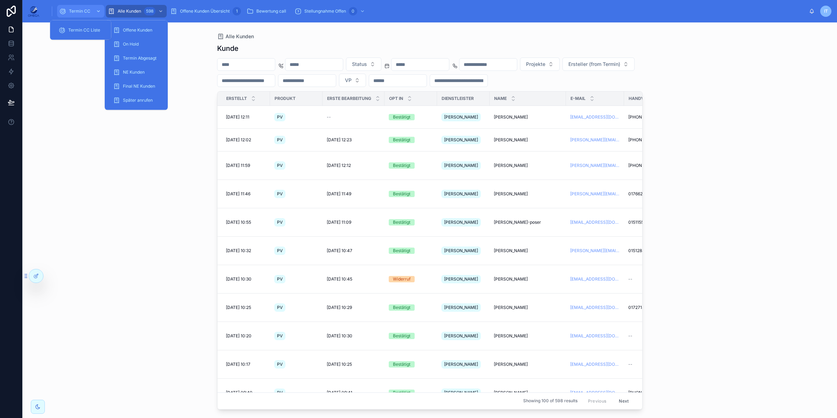
click at [80, 6] on div "Termin CC" at bounding box center [80, 11] width 43 height 11
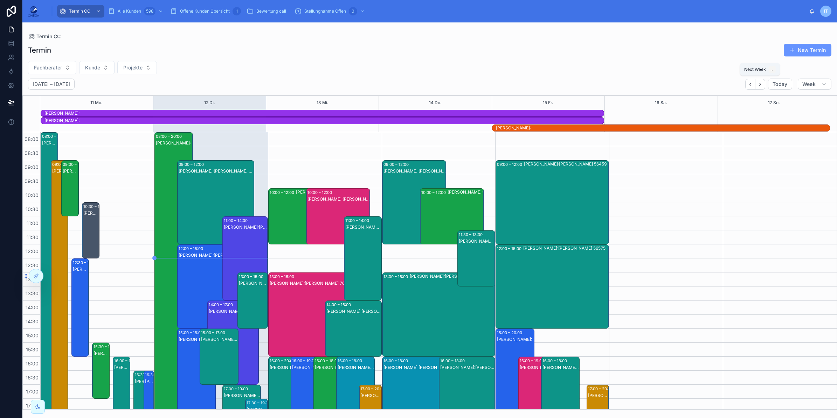
drag, startPoint x: 759, startPoint y: 86, endPoint x: 744, endPoint y: 96, distance: 18.7
click at [759, 85] on icon "Next" at bounding box center [760, 84] width 5 height 5
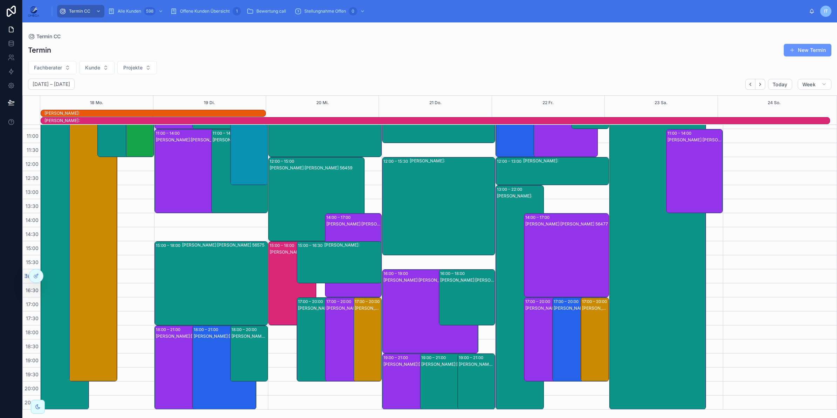
scroll to position [81, 0]
click at [446, 374] on div "Andreas Klee Kunde:Alexander Neumann 57635" at bounding box center [452, 388] width 62 height 55
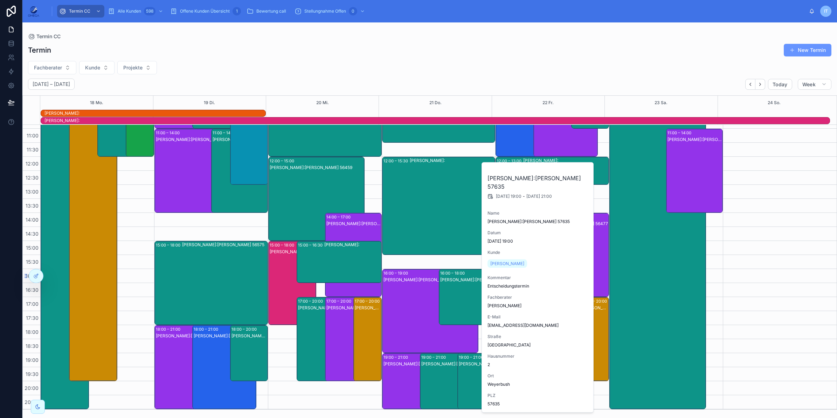
click at [446, 374] on div "Andreas Klee Kunde:Alexander Neumann 57635" at bounding box center [452, 388] width 62 height 55
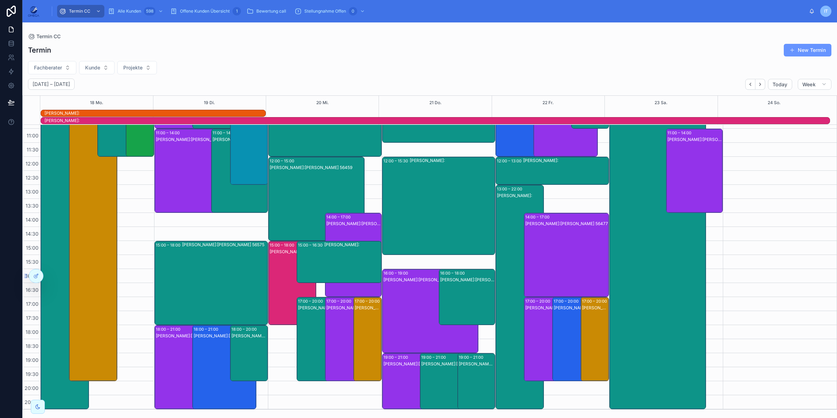
click at [473, 379] on div "Andreas Klee Kunde:Paul Kemmel 56587" at bounding box center [477, 388] width 36 height 55
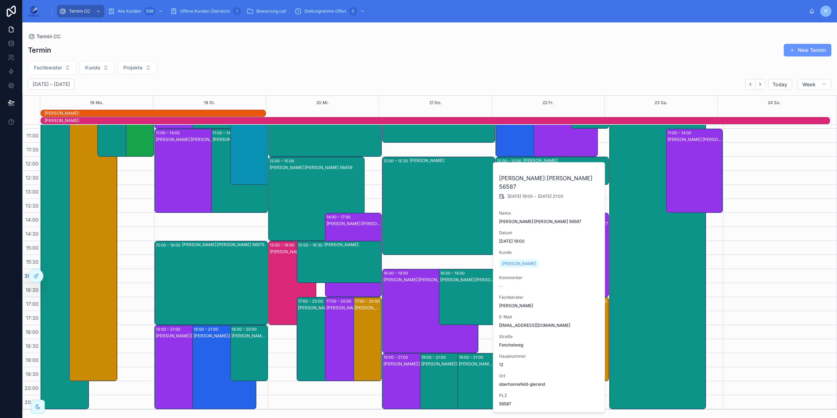
click at [472, 378] on div "Andreas Klee Kunde:Paul Kemmel 56587" at bounding box center [477, 388] width 36 height 55
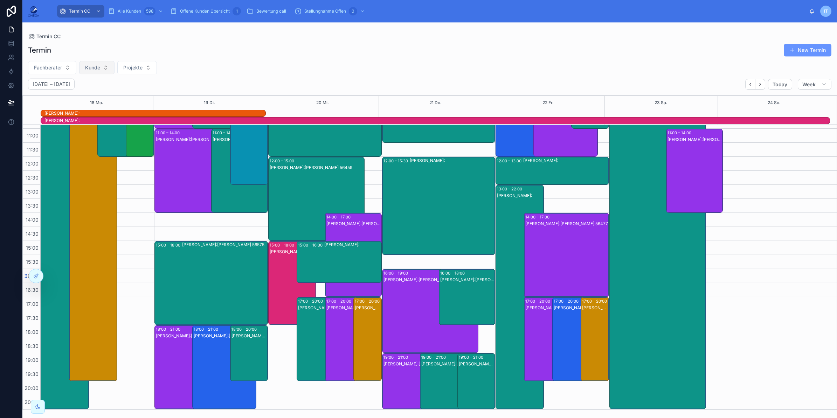
click at [99, 67] on span "Kunde" at bounding box center [92, 67] width 15 height 7
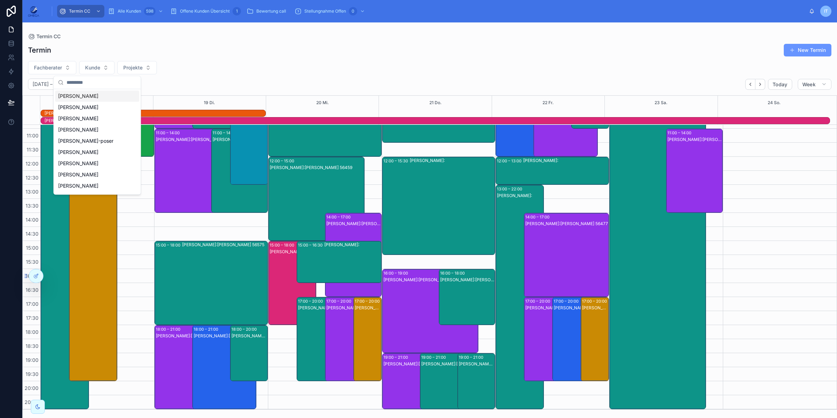
click at [212, 67] on div "Fachberater Kunde Projekte" at bounding box center [429, 67] width 815 height 13
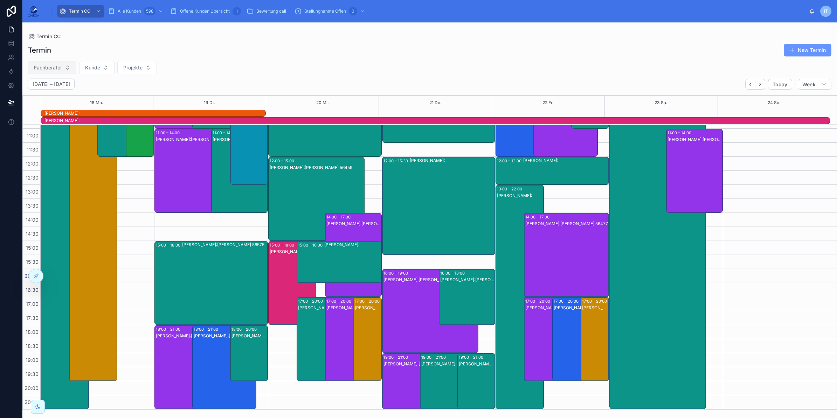
click at [57, 67] on span "Fachberater" at bounding box center [48, 67] width 28 height 7
type input "****"
click at [34, 97] on span "[PERSON_NAME]" at bounding box center [33, 95] width 40 height 7
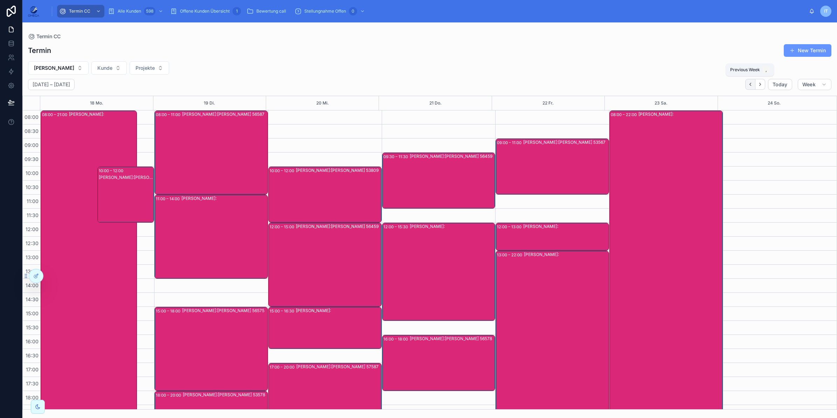
click at [748, 85] on icon "Back" at bounding box center [750, 84] width 5 height 5
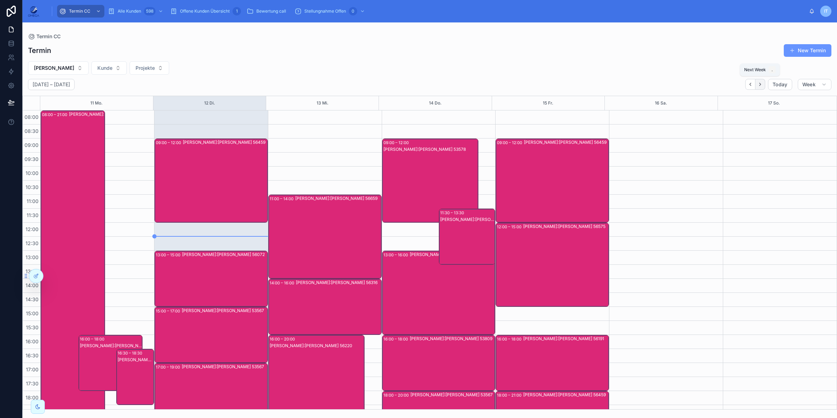
click at [759, 82] on icon "Next" at bounding box center [760, 84] width 5 height 5
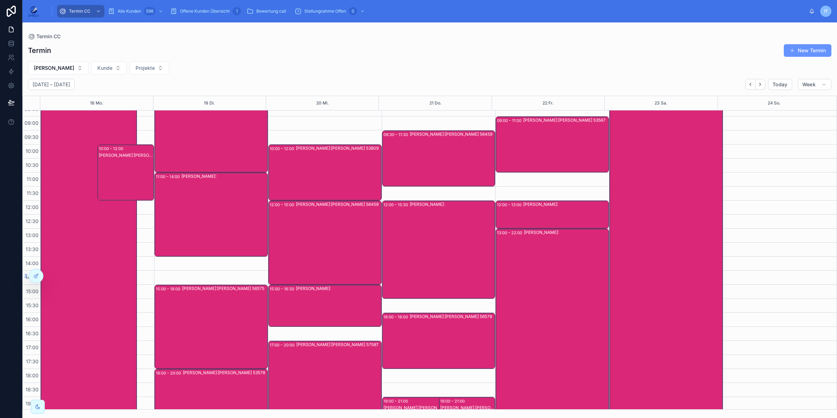
scroll to position [66, 0]
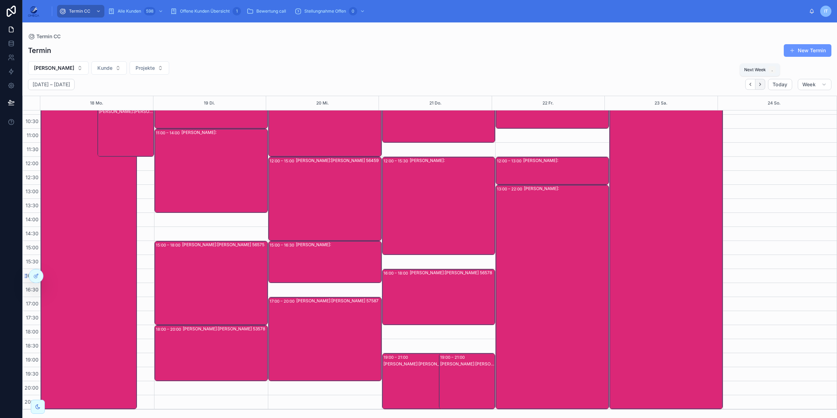
click at [761, 86] on icon "Next" at bounding box center [760, 84] width 5 height 5
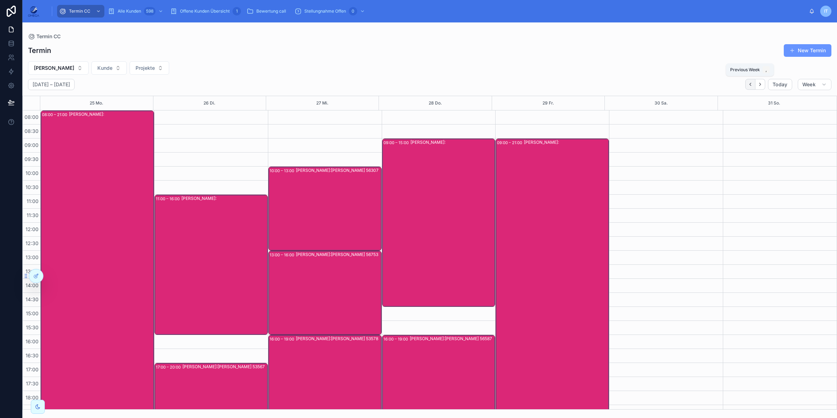
click at [750, 86] on icon "Back" at bounding box center [750, 84] width 1 height 3
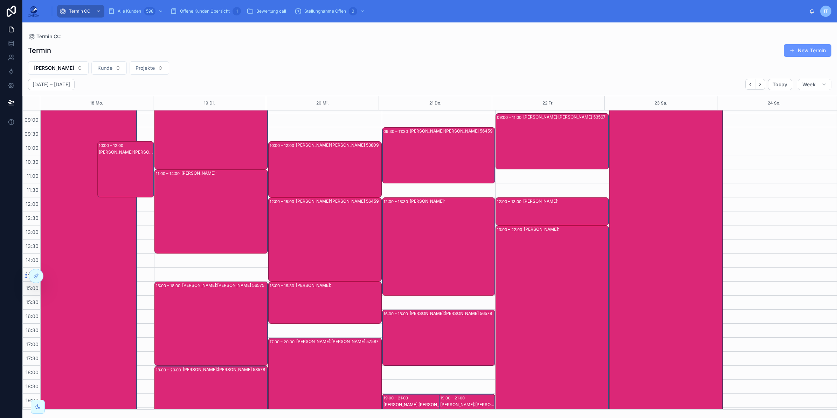
scroll to position [66, 0]
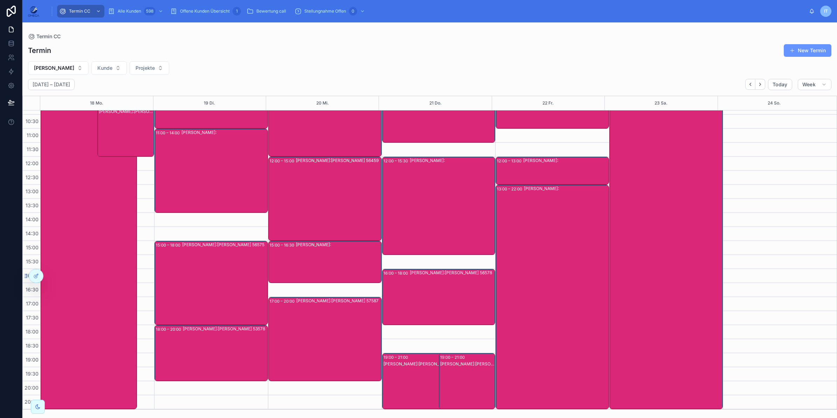
click at [391, 384] on div "Andreas Klee Kunde:Alexander Neumann 57635" at bounding box center [431, 388] width 94 height 55
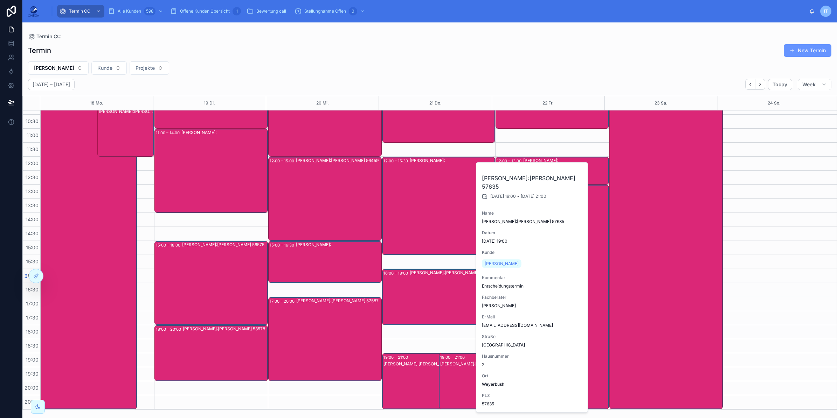
click at [391, 384] on div "Andreas Klee Kunde:Alexander Neumann 57635" at bounding box center [431, 388] width 94 height 55
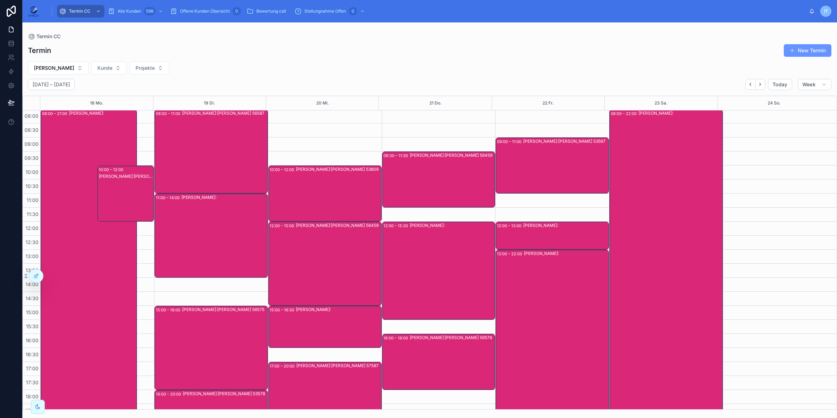
scroll to position [0, 0]
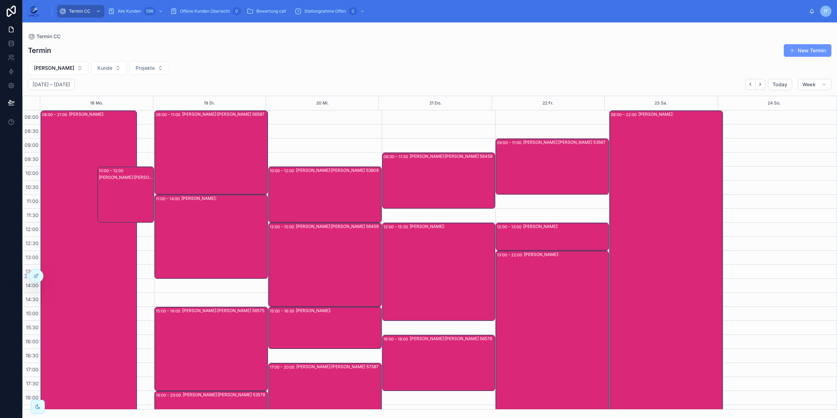
click at [420, 187] on div "Andreas Klee Kunde:Anja Kallabis 56459" at bounding box center [452, 180] width 85 height 55
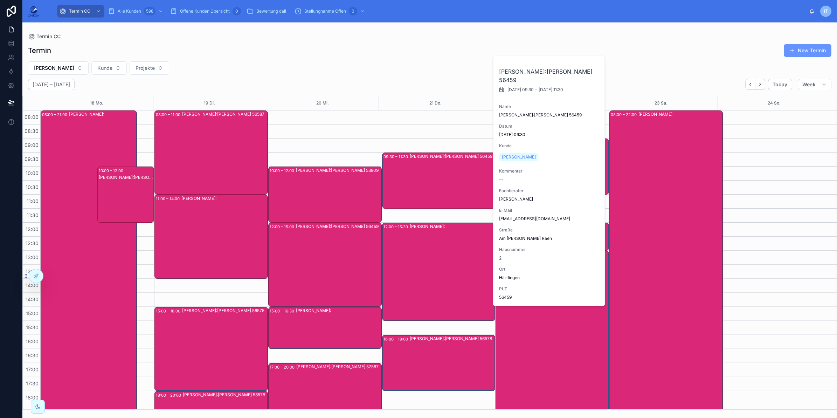
click at [420, 187] on div "Andreas Klee Kunde:Anja Kallabis 56459" at bounding box center [452, 180] width 85 height 55
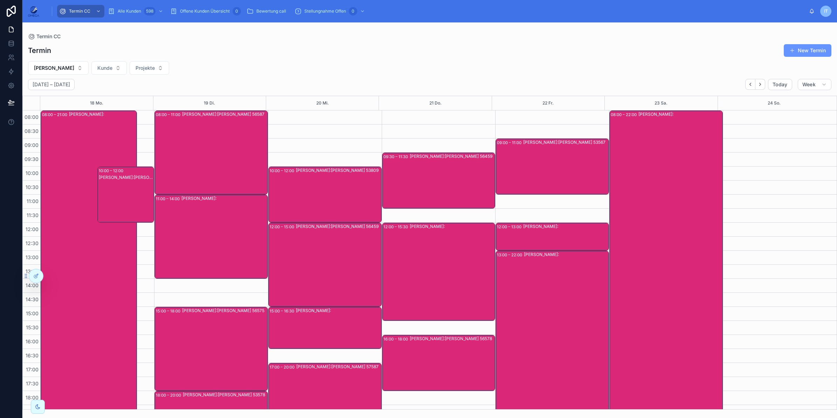
click at [427, 255] on div "Andreas Klee Kunde:" at bounding box center [452, 271] width 85 height 97
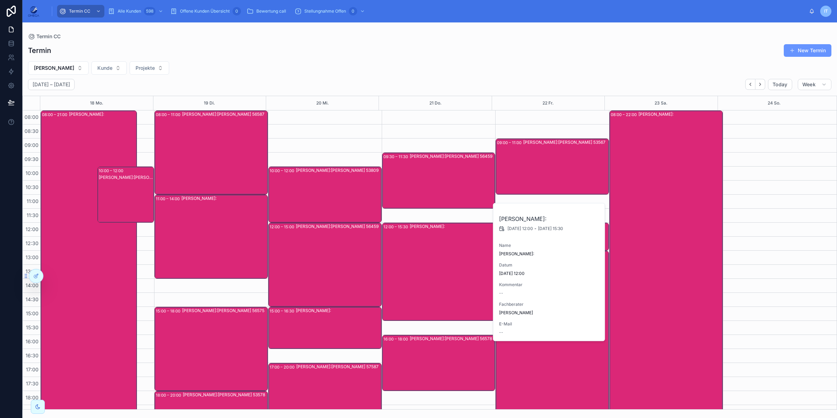
click at [427, 255] on div "Andreas Klee Kunde:" at bounding box center [452, 271] width 85 height 97
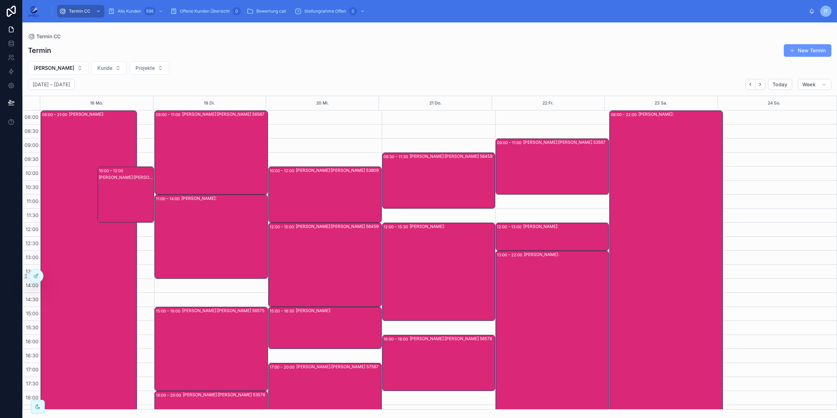
click at [440, 372] on div "Andreas Klee Kunde:Dimitri Siemens 56578" at bounding box center [452, 362] width 85 height 55
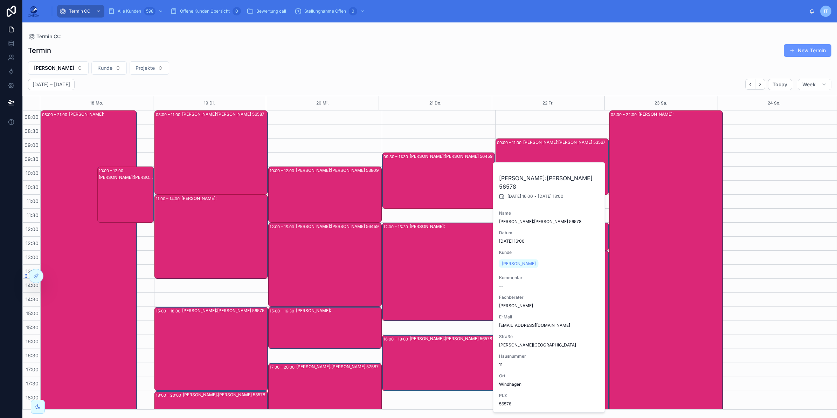
click at [439, 370] on div "Andreas Klee Kunde:Dimitri Siemens 56578" at bounding box center [452, 362] width 85 height 55
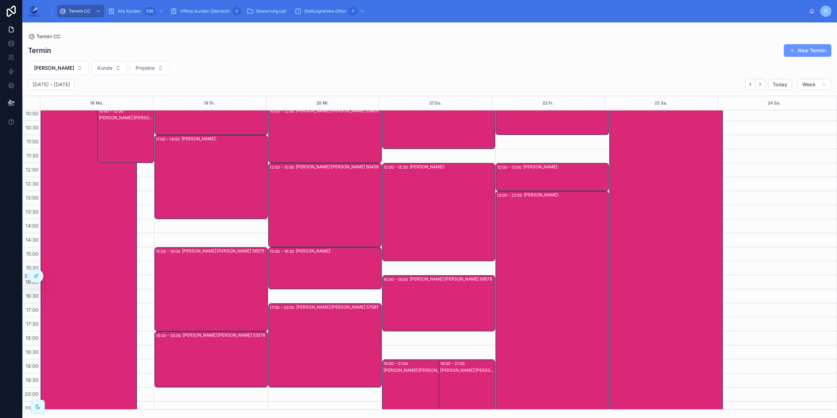
scroll to position [66, 0]
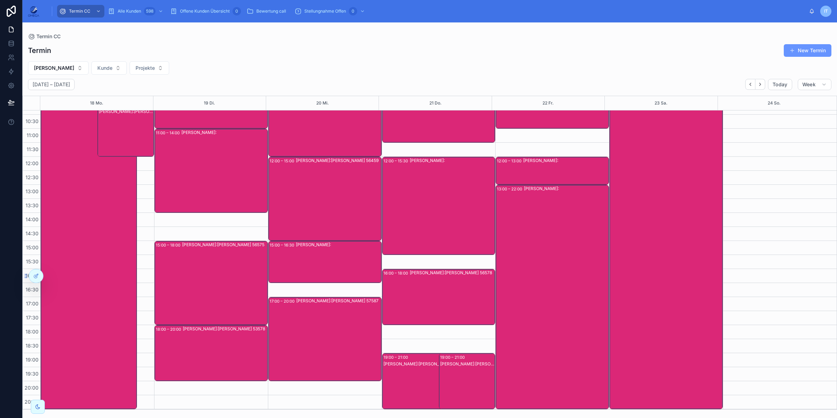
click at [226, 279] on div "Andreas Klee Kunde:Peter Fast 56575" at bounding box center [224, 282] width 85 height 83
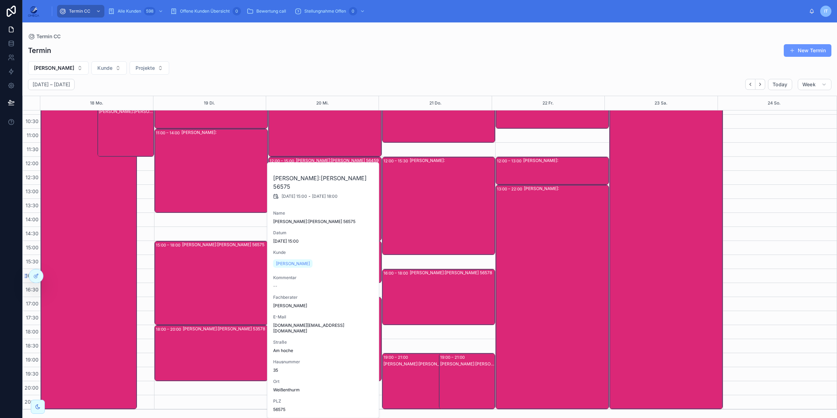
click at [226, 279] on div "Andreas Klee Kunde:Peter Fast 56575" at bounding box center [224, 282] width 85 height 83
click at [225, 190] on div "Andreas Klee Kunde:" at bounding box center [224, 170] width 86 height 83
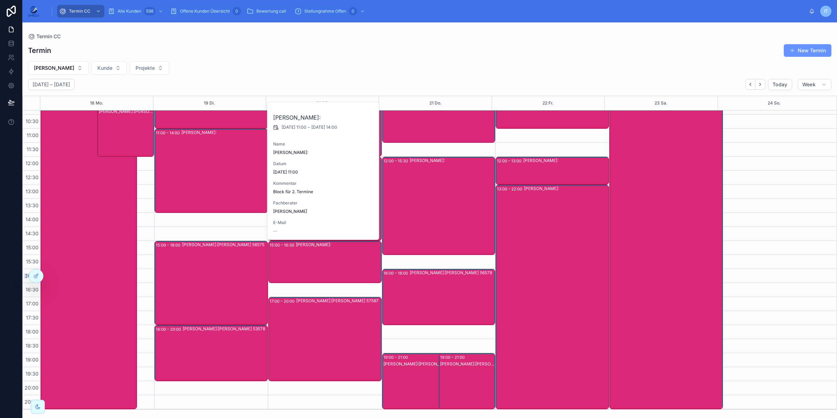
click at [223, 192] on div "Andreas Klee Kunde:" at bounding box center [224, 170] width 86 height 83
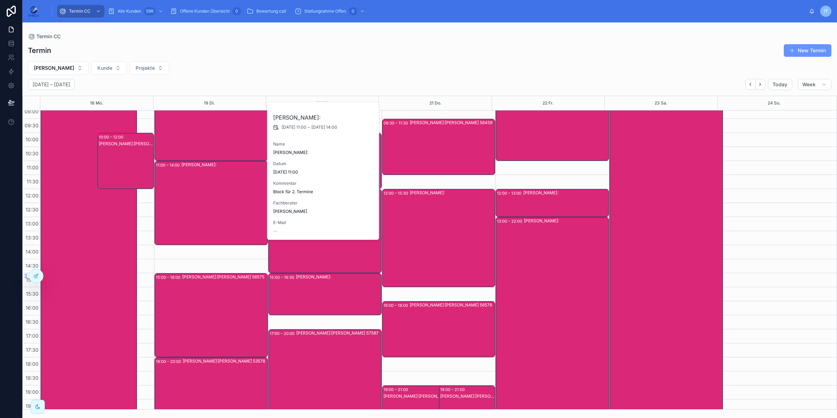
scroll to position [0, 0]
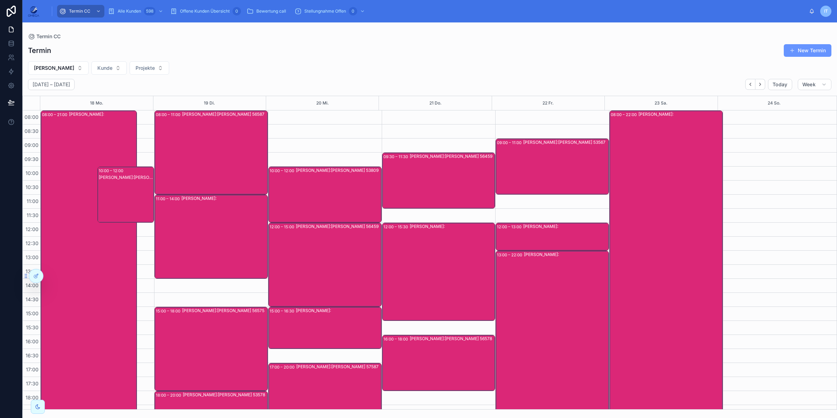
click at [211, 174] on div "Andreas Klee Kunde:Thorsten Radloff 56587" at bounding box center [224, 152] width 85 height 83
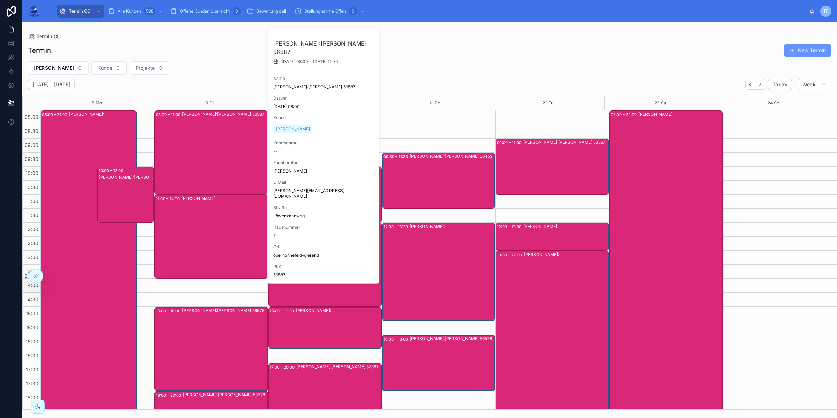
click at [211, 172] on div "Andreas Klee Kunde:Thorsten Radloff 56587" at bounding box center [224, 152] width 85 height 83
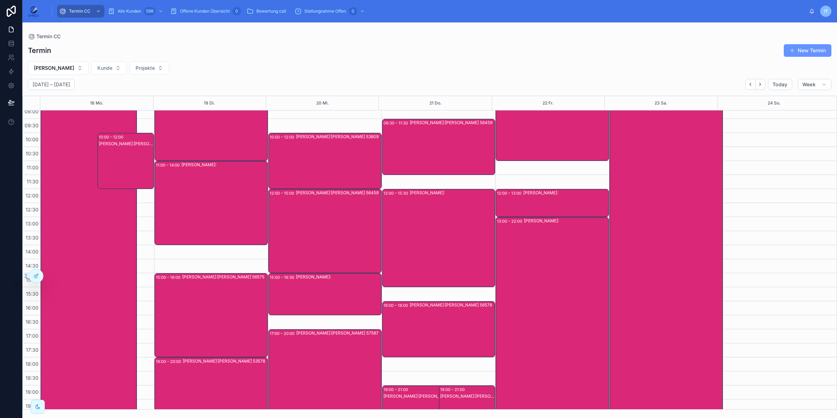
scroll to position [66, 0]
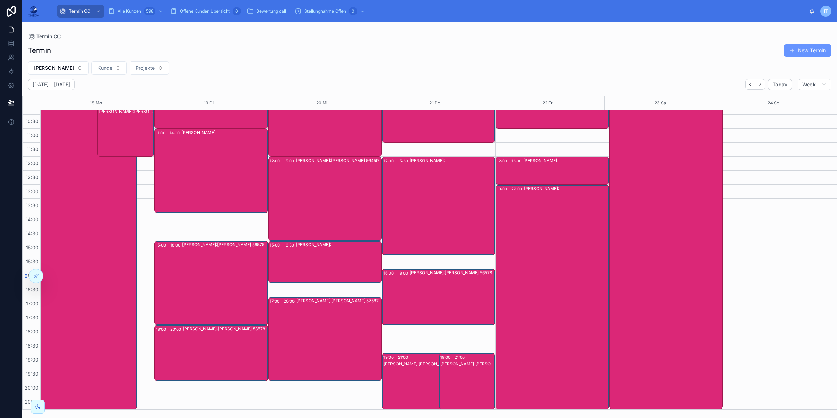
click at [220, 355] on div "Andreas Klee Kunde:Janette Lamers 53578" at bounding box center [225, 352] width 84 height 55
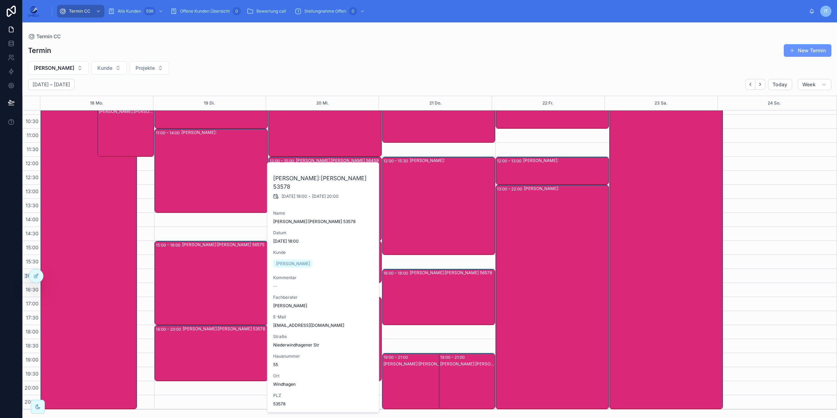
click at [220, 355] on div "Andreas Klee Kunde:Janette Lamers 53578" at bounding box center [225, 352] width 84 height 55
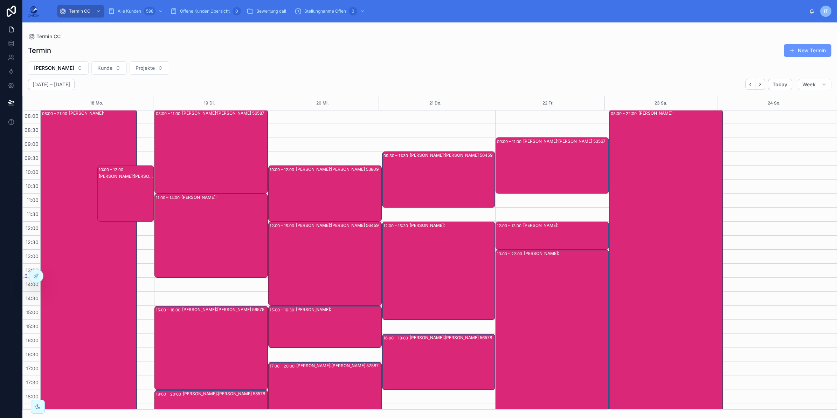
scroll to position [0, 0]
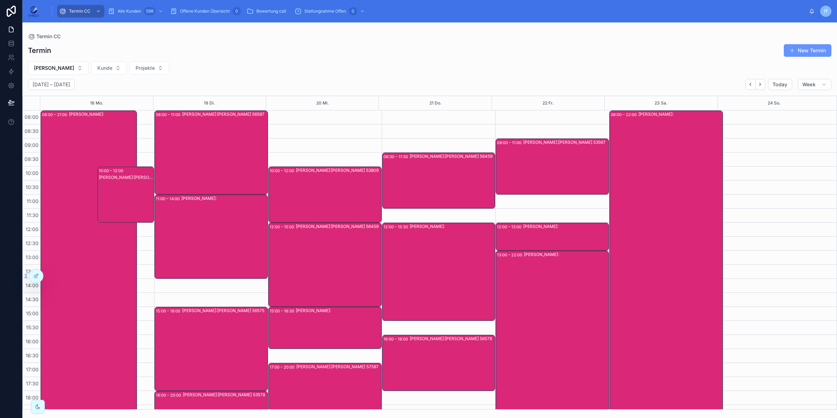
click at [128, 200] on div "Andreas Klee Kunde:Daniela Greese 53578" at bounding box center [126, 201] width 55 height 55
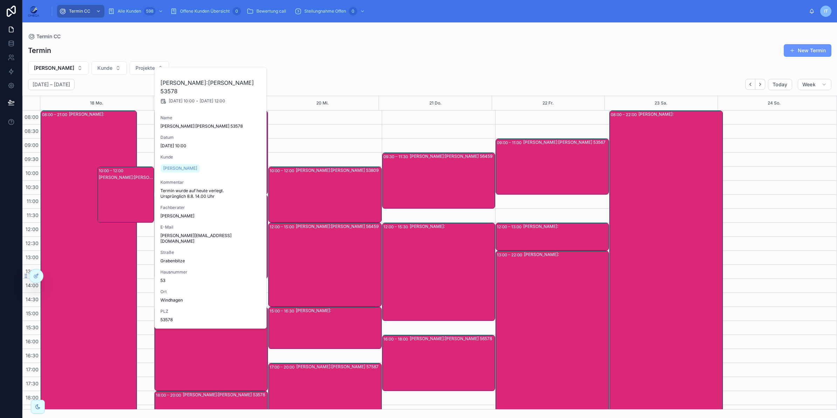
click at [128, 200] on div "Andreas Klee Kunde:Daniela Greese 53578" at bounding box center [126, 201] width 55 height 55
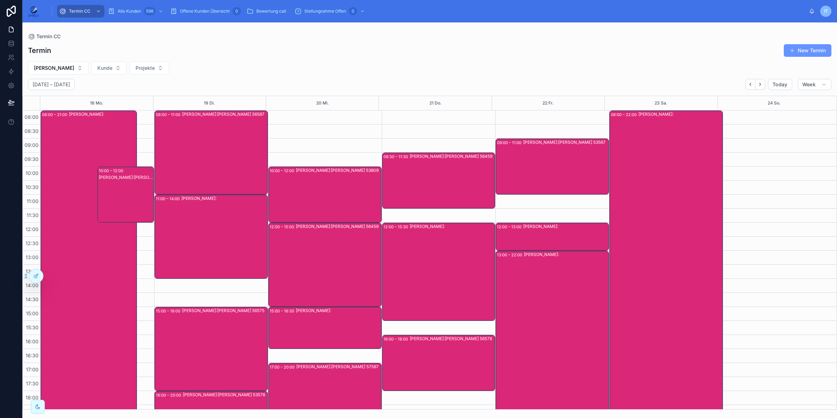
click at [571, 171] on div "Andreas Klee Kunde:Anke Van Laer 53567" at bounding box center [565, 166] width 85 height 55
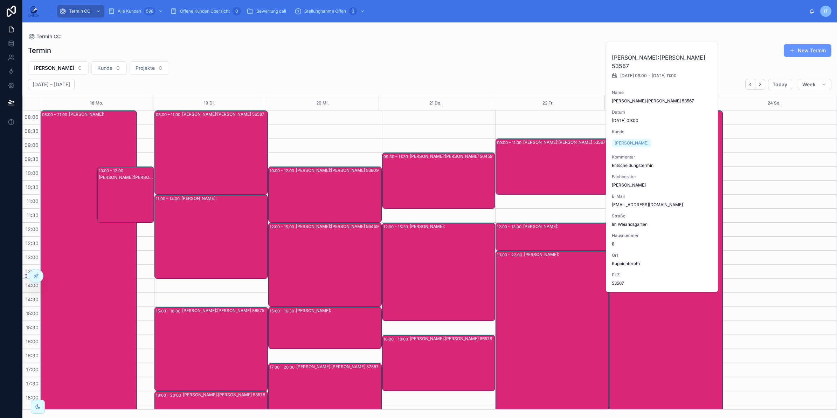
click at [571, 172] on div "Andreas Klee Kunde:Anke Van Laer 53567" at bounding box center [565, 166] width 85 height 55
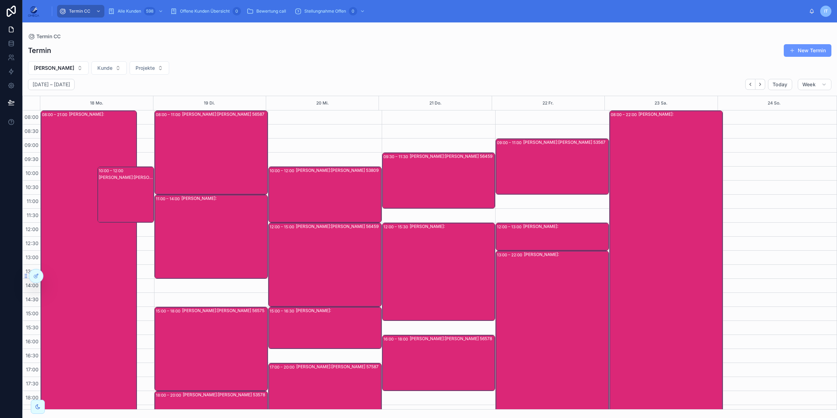
click at [540, 256] on div "Andreas Klee Kunde:" at bounding box center [566, 255] width 84 height 6
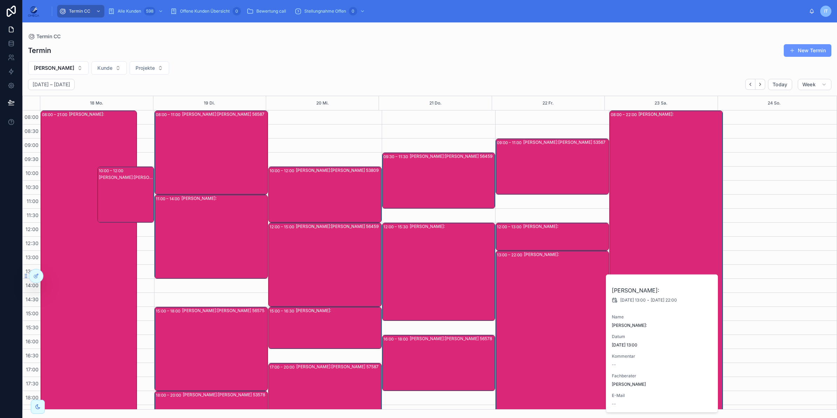
click at [535, 231] on div "Andreas Klee Kunde:" at bounding box center [565, 236] width 85 height 27
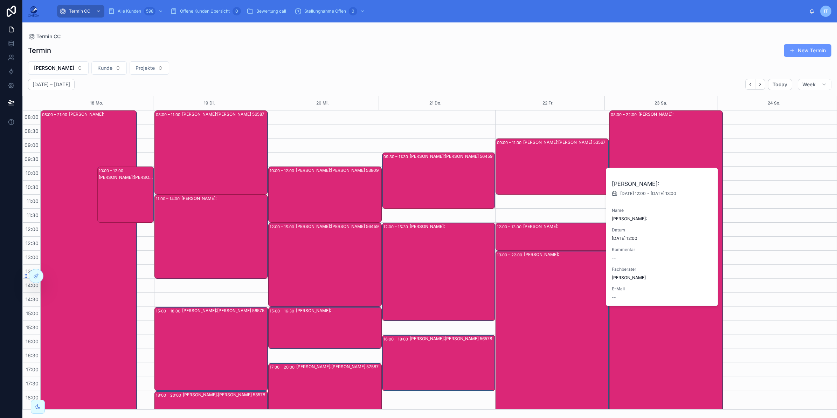
click at [535, 231] on div "Andreas Klee Kunde:" at bounding box center [565, 236] width 85 height 27
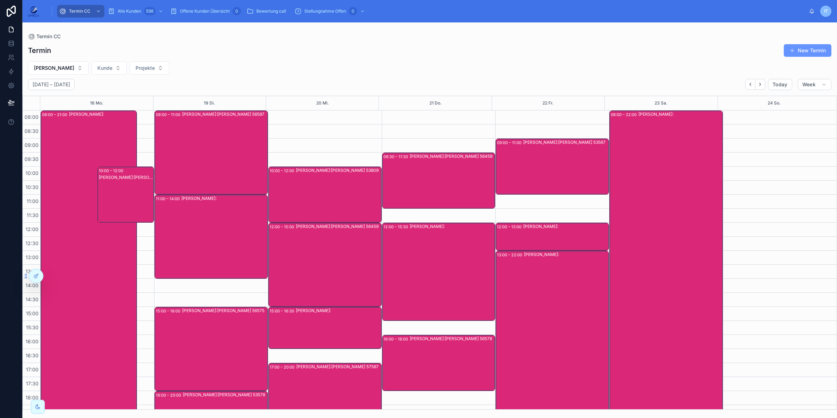
click at [528, 303] on div "Andreas Klee Kunde:" at bounding box center [566, 362] width 84 height 223
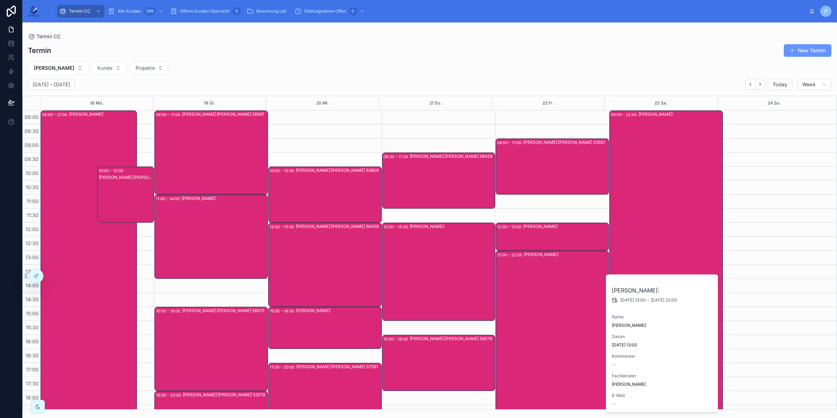
click at [528, 303] on div "Andreas Klee Kunde:" at bounding box center [566, 362] width 84 height 223
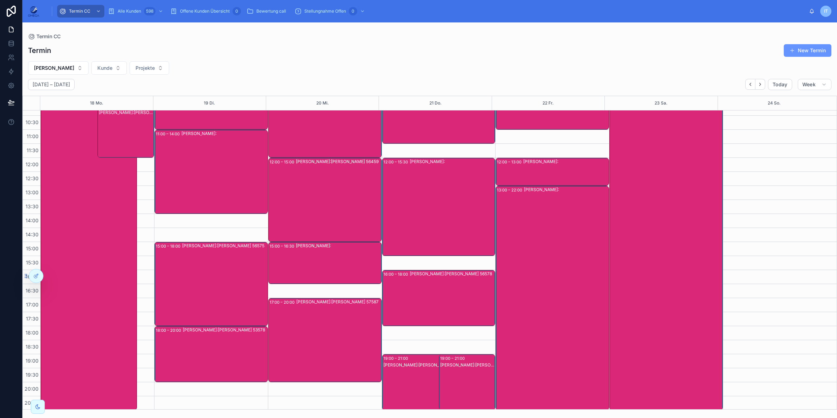
scroll to position [66, 0]
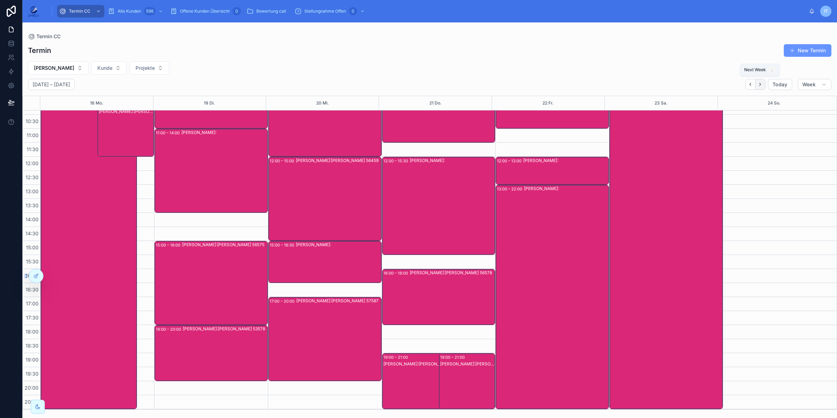
click at [761, 84] on icon "Next" at bounding box center [760, 84] width 5 height 5
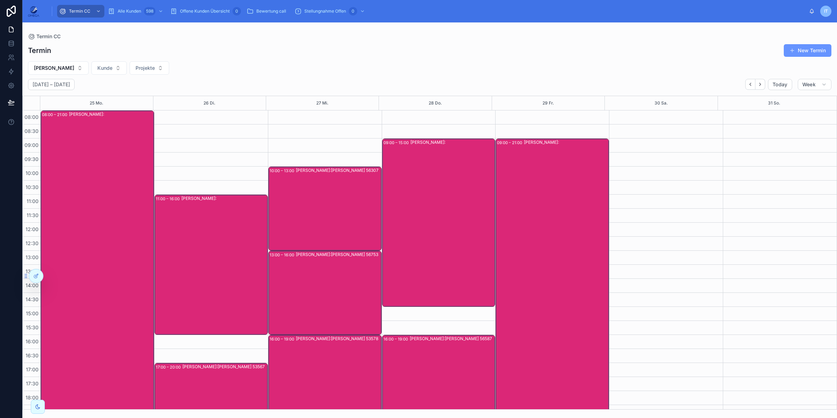
click at [219, 234] on div "Andreas Klee Kunde:" at bounding box center [224, 264] width 86 height 139
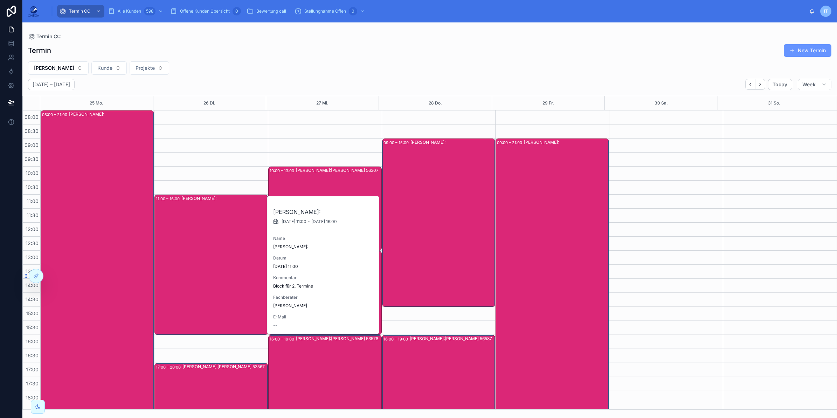
click at [221, 234] on div "Andreas Klee Kunde:" at bounding box center [224, 264] width 86 height 139
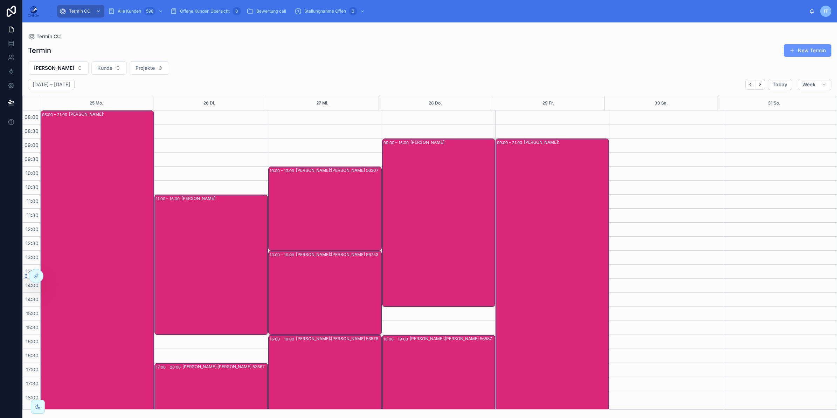
click at [303, 205] on div "Andreas Klee Kunde:Evelina Dörr 56307" at bounding box center [338, 208] width 85 height 83
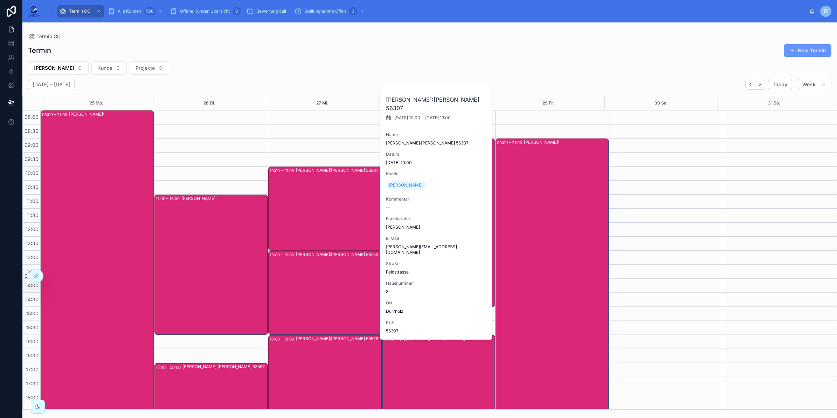
click at [303, 205] on div "Andreas Klee Kunde:Evelina Dörr 56307" at bounding box center [338, 208] width 85 height 83
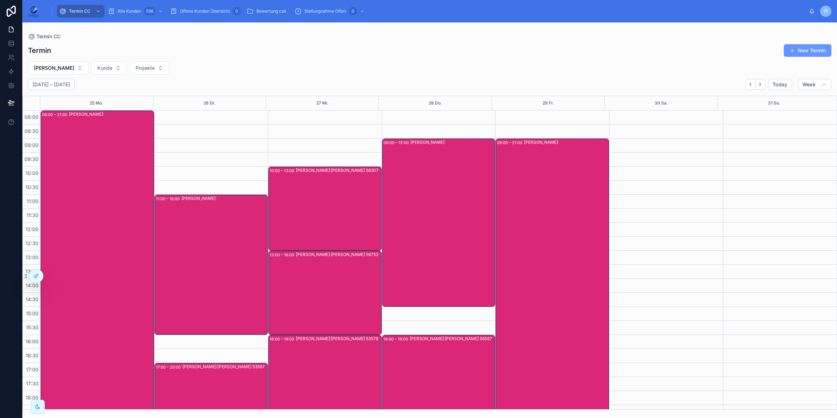
click at [312, 290] on div "Andreas Klee Kunde:Rouven Wirfs 56753" at bounding box center [338, 292] width 85 height 83
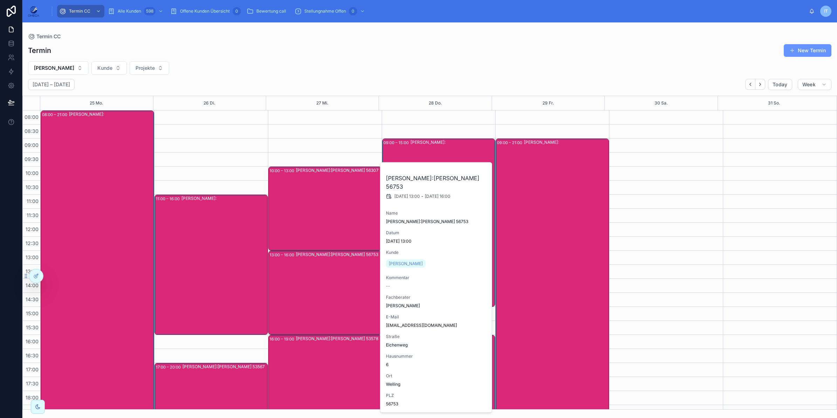
click at [312, 290] on div "Andreas Klee Kunde:Rouven Wirfs 56753" at bounding box center [338, 292] width 85 height 83
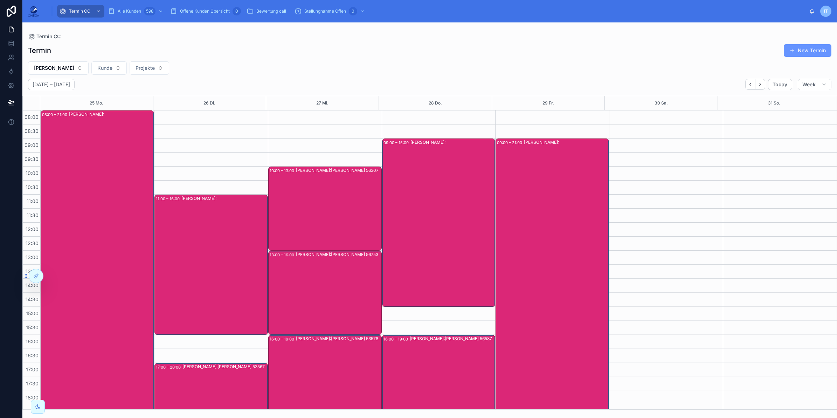
click at [310, 357] on div "Andreas Klee Kunde:Ole Sahr 53578" at bounding box center [338, 376] width 85 height 83
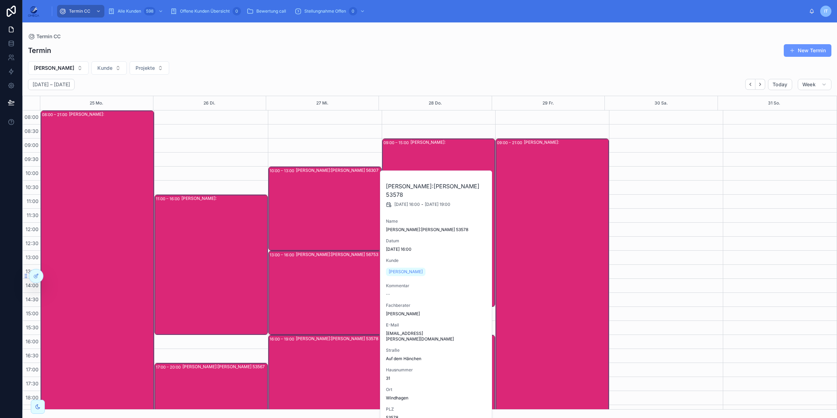
click at [310, 357] on div "Andreas Klee Kunde:Ole Sahr 53578" at bounding box center [338, 376] width 85 height 83
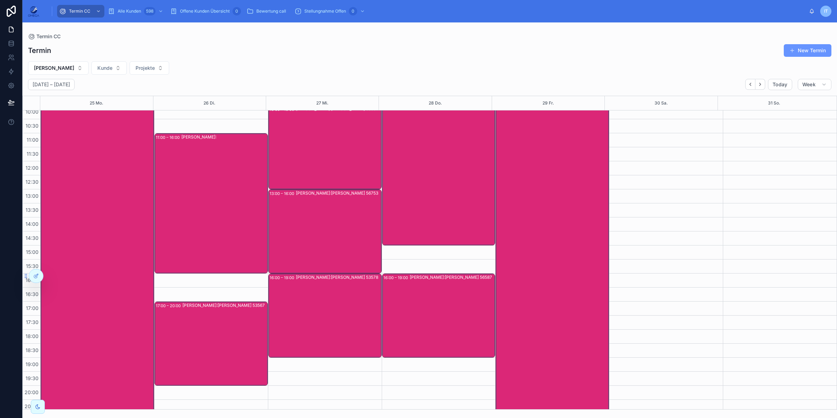
scroll to position [66, 0]
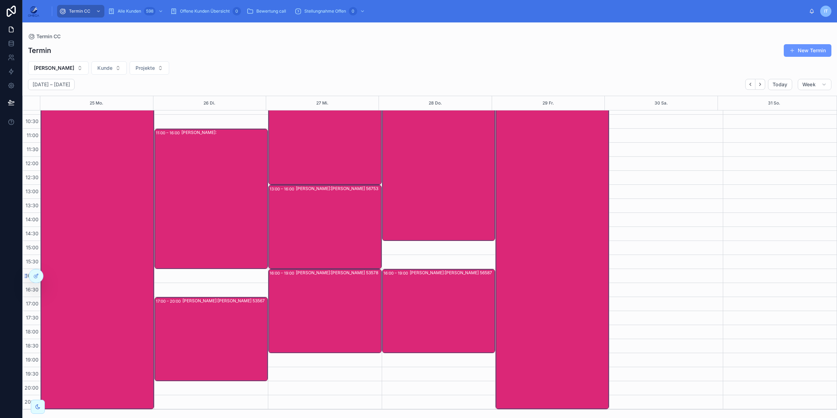
click at [412, 311] on div "Andreas Klee Kunde:Eduard Stein 56587" at bounding box center [452, 310] width 85 height 83
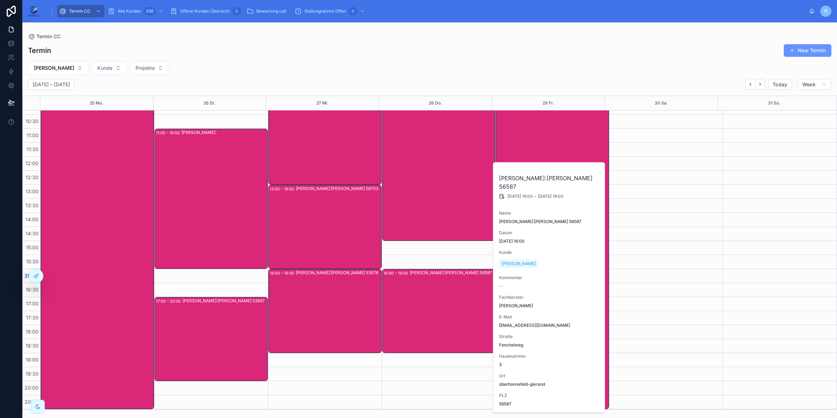
click at [413, 311] on div "Andreas Klee Kunde:Eduard Stein 56587" at bounding box center [452, 310] width 85 height 83
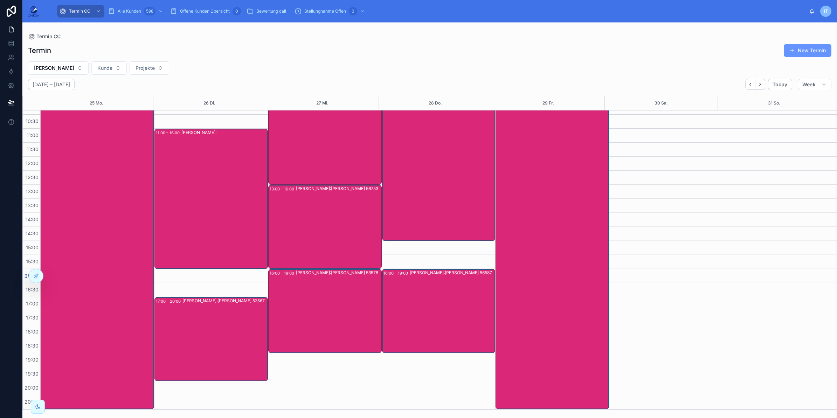
click at [183, 336] on div "Andreas Klee Kunde:Eduard Decker 53567" at bounding box center [225, 338] width 85 height 83
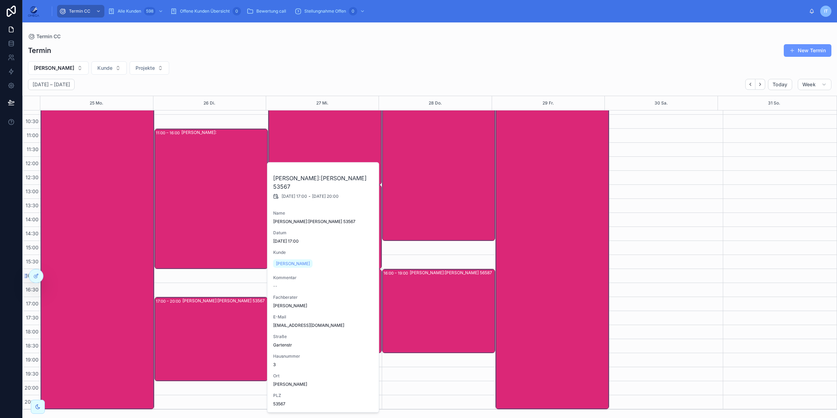
click at [183, 336] on div "Andreas Klee Kunde:Eduard Decker 53567" at bounding box center [225, 338] width 85 height 83
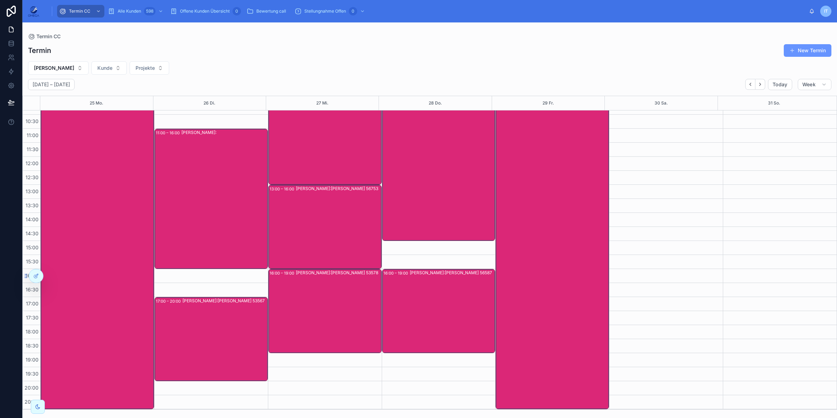
scroll to position [0, 0]
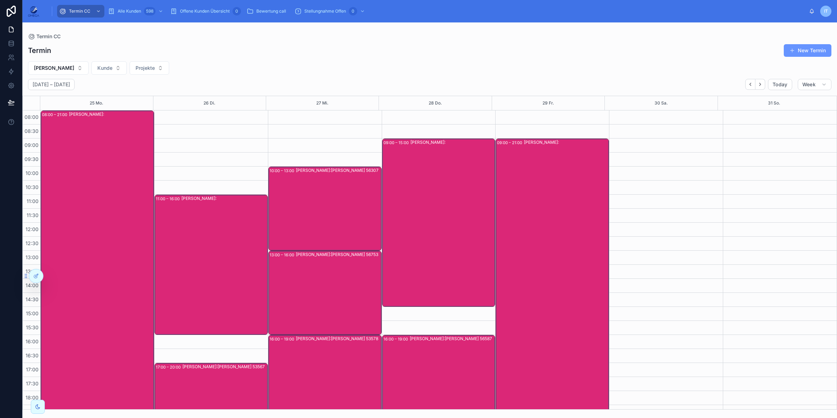
click at [438, 237] on div "Andreas Klee Kunde:" at bounding box center [453, 222] width 84 height 167
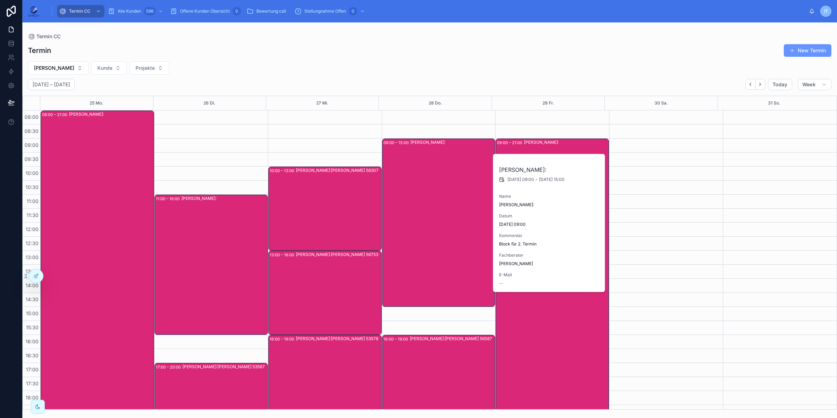
click at [438, 237] on div "Andreas Klee Kunde:" at bounding box center [453, 222] width 84 height 167
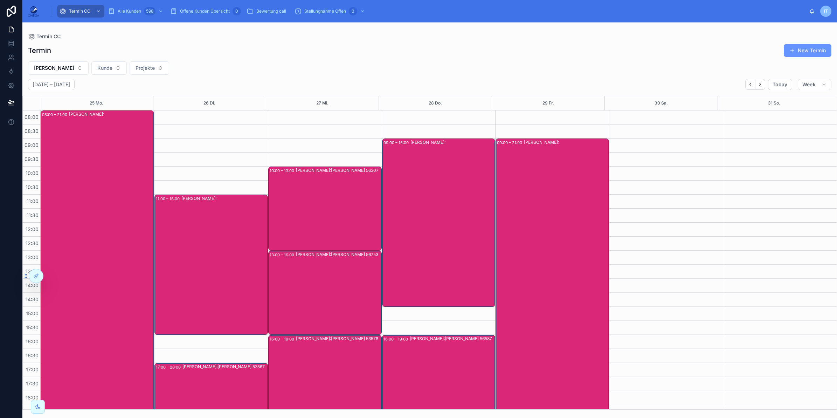
click at [536, 213] on div "Andreas Klee Kunde:" at bounding box center [566, 306] width 84 height 335
click at [536, 216] on div "Andreas Klee Kunde:" at bounding box center [566, 306] width 84 height 335
click at [577, 191] on div "Andreas Klee Kunde:" at bounding box center [566, 306] width 84 height 335
click at [577, 194] on div "Andreas Klee Kunde:" at bounding box center [566, 306] width 84 height 335
click at [761, 86] on icon "Next" at bounding box center [760, 84] width 5 height 5
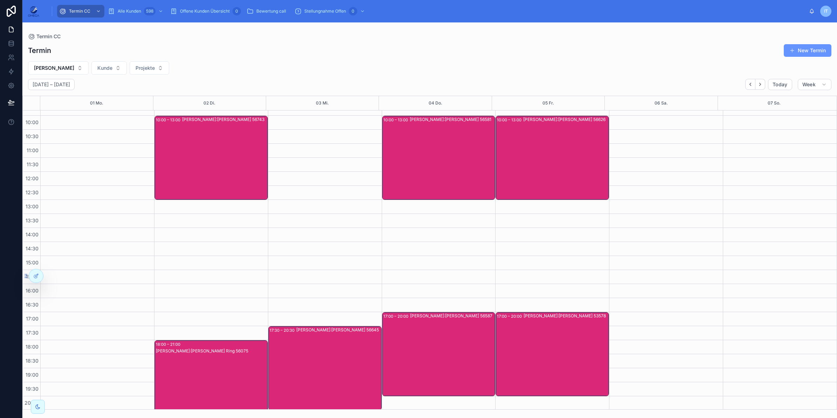
scroll to position [66, 0]
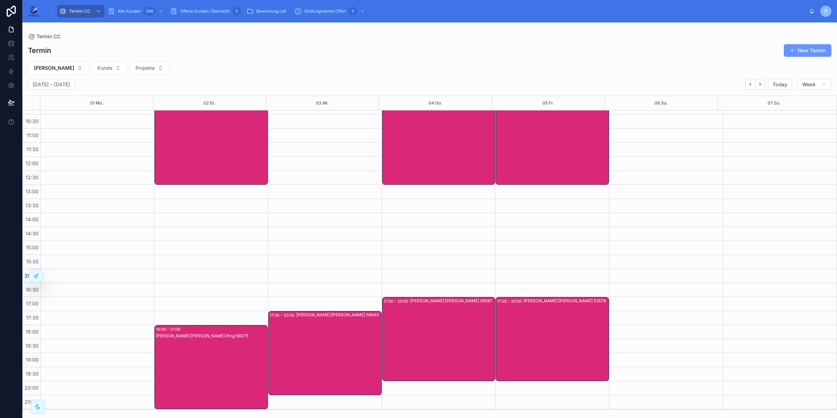
click at [229, 365] on div "Andreas Klee Kunde:Aline Ring 56075" at bounding box center [211, 373] width 111 height 83
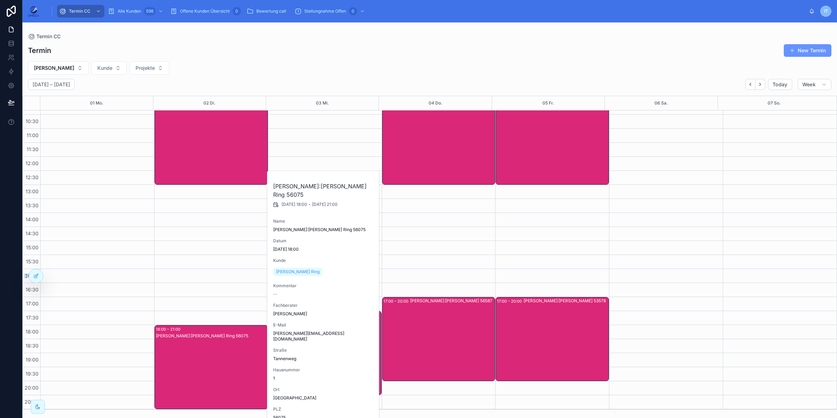
click at [228, 365] on div "Andreas Klee Kunde:Aline Ring 56075" at bounding box center [211, 373] width 111 height 83
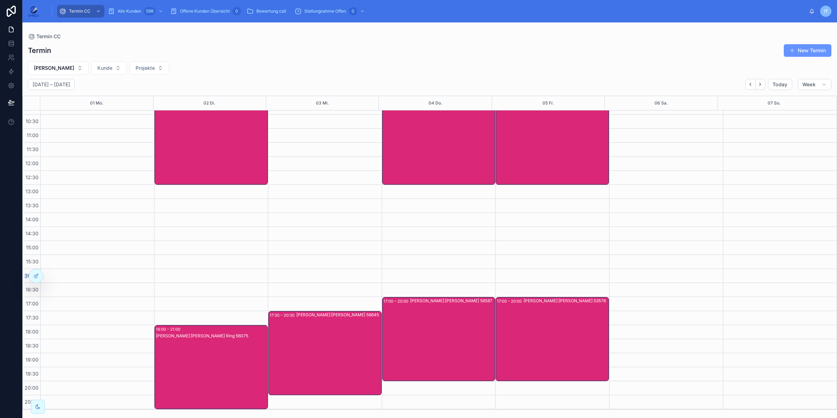
click at [296, 362] on div "Andreas Klee Kunde:Cindy Heiner-Kux 56645" at bounding box center [338, 352] width 85 height 83
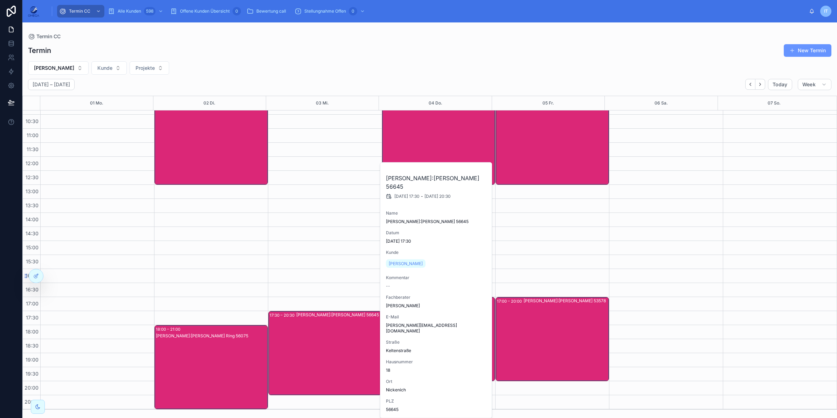
click at [296, 362] on div "Andreas Klee Kunde:Cindy Heiner-Kux 56645" at bounding box center [338, 352] width 85 height 83
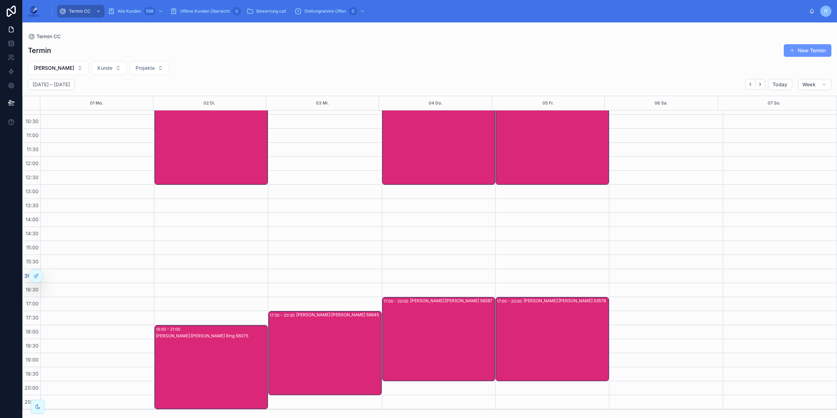
click at [416, 336] on div "Andreas Klee Kunde:Christian Heinrichs 56587" at bounding box center [452, 338] width 85 height 83
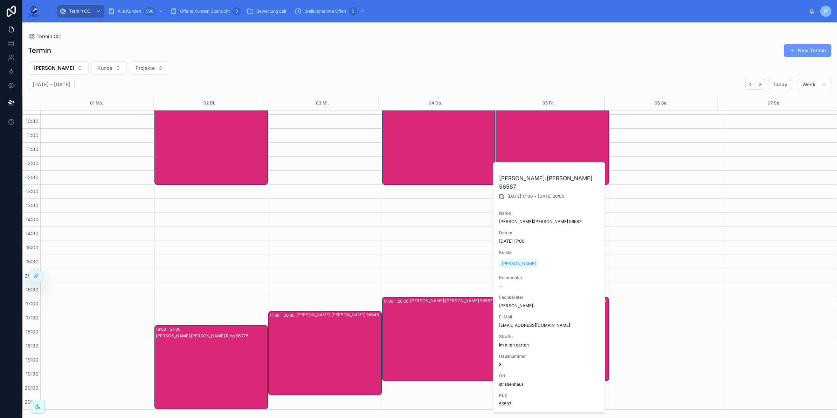
click at [416, 336] on div "Andreas Klee Kunde:Christian Heinrichs 56587" at bounding box center [452, 338] width 85 height 83
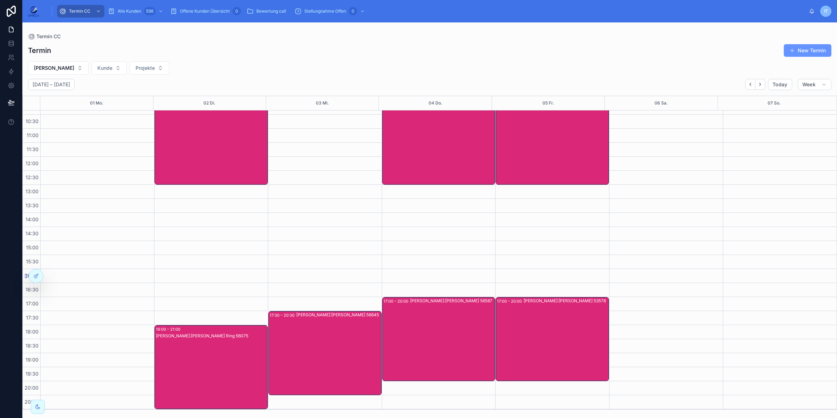
click at [531, 342] on div "Andreas Klee Kunde:Hajrudin Bjelkic 53578" at bounding box center [566, 338] width 85 height 83
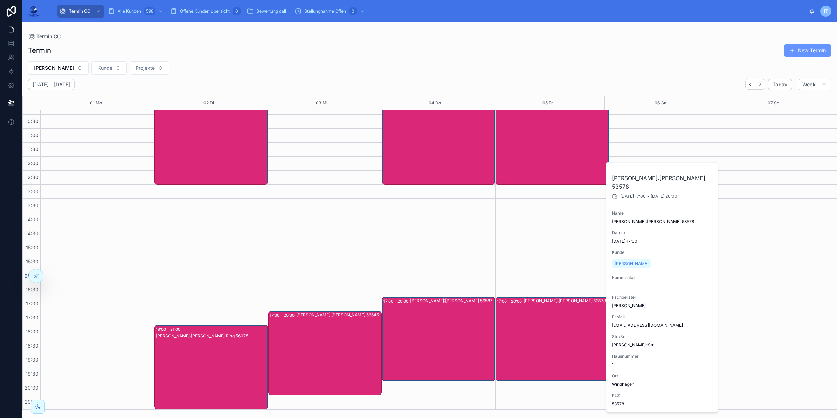
click at [531, 341] on div "Andreas Klee Kunde:Hajrudin Bjelkic 53578" at bounding box center [566, 338] width 85 height 83
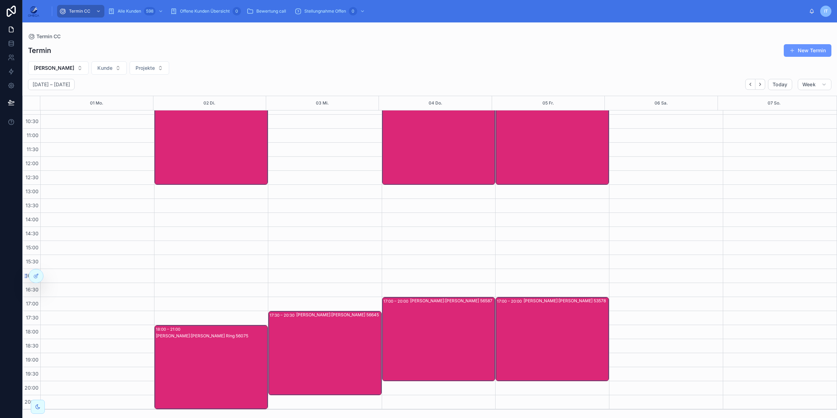
scroll to position [0, 0]
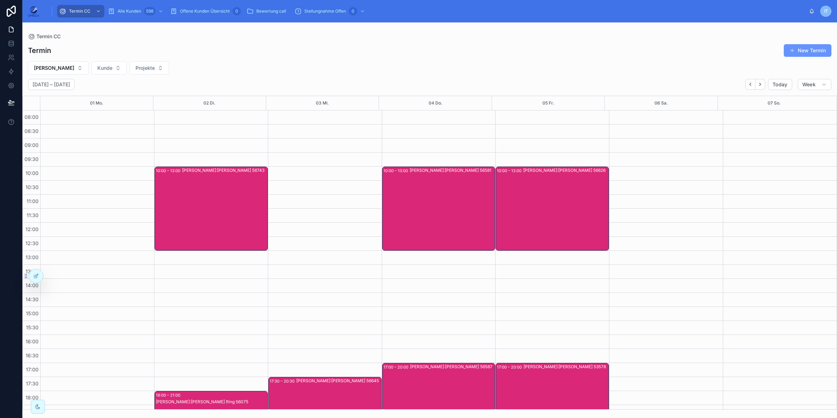
click at [544, 225] on div "Andreas Klee Kunde:Achim Müller 56626" at bounding box center [565, 208] width 85 height 83
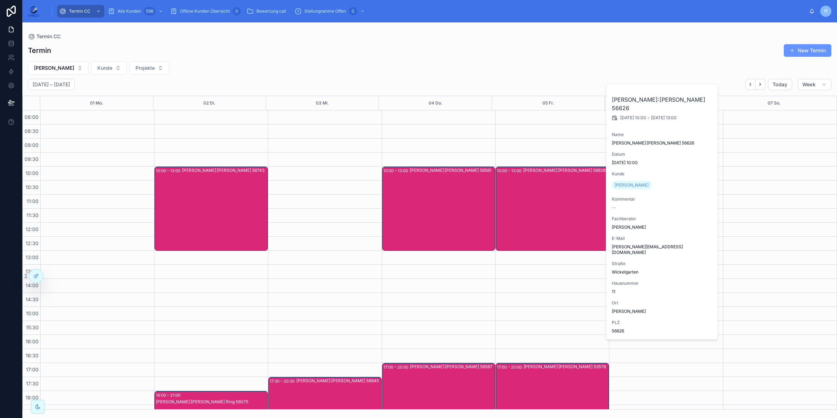
click at [544, 225] on div "Andreas Klee Kunde:Achim Müller 56626" at bounding box center [565, 208] width 85 height 83
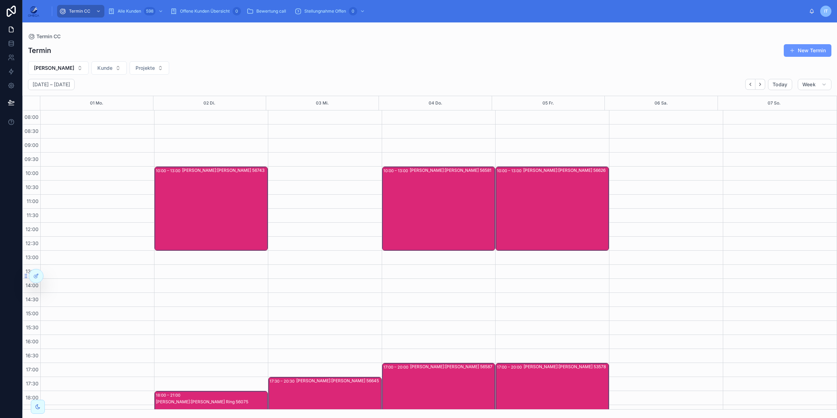
click at [455, 217] on div "Andreas Klee Kunde:Ralf Wilbertz 56581" at bounding box center [452, 208] width 85 height 83
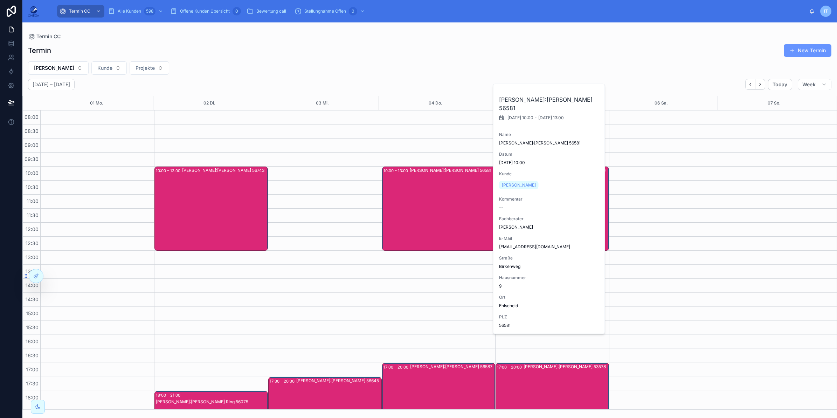
click at [455, 216] on div "Andreas Klee Kunde:Ralf Wilbertz 56581" at bounding box center [452, 208] width 85 height 83
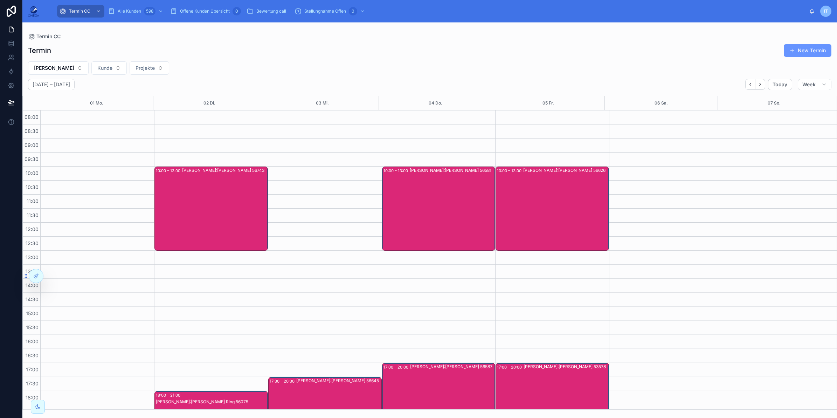
click at [228, 207] on div "Andreas Klee Kunde:Ralf Karp 56743" at bounding box center [224, 208] width 85 height 83
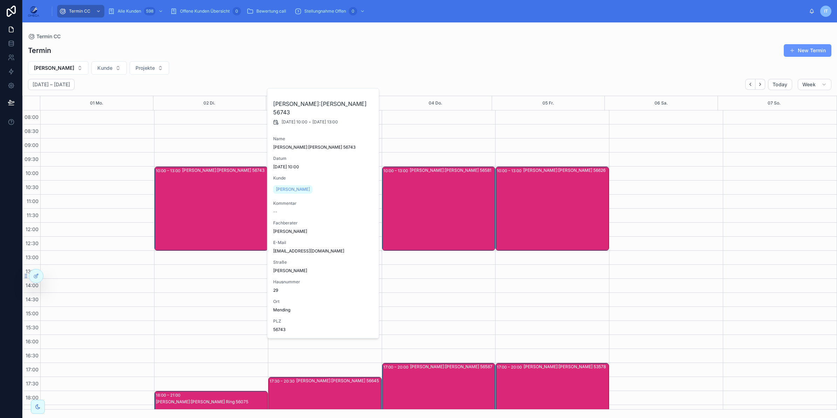
click at [228, 207] on div "Andreas Klee Kunde:Ralf Karp 56743" at bounding box center [224, 208] width 85 height 83
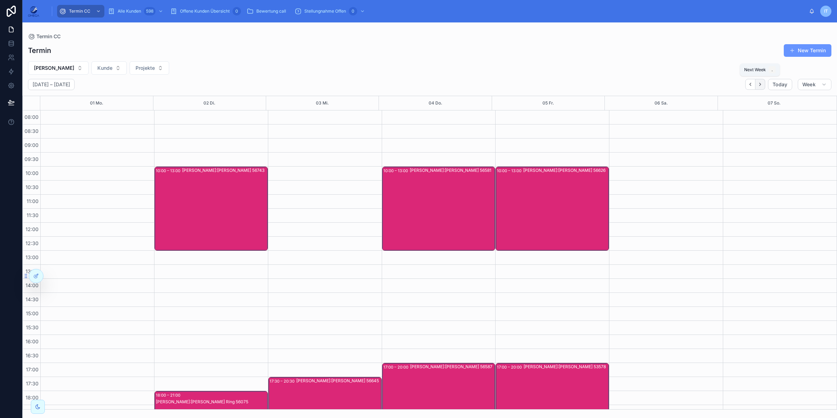
click at [761, 86] on icon "Next" at bounding box center [760, 84] width 5 height 5
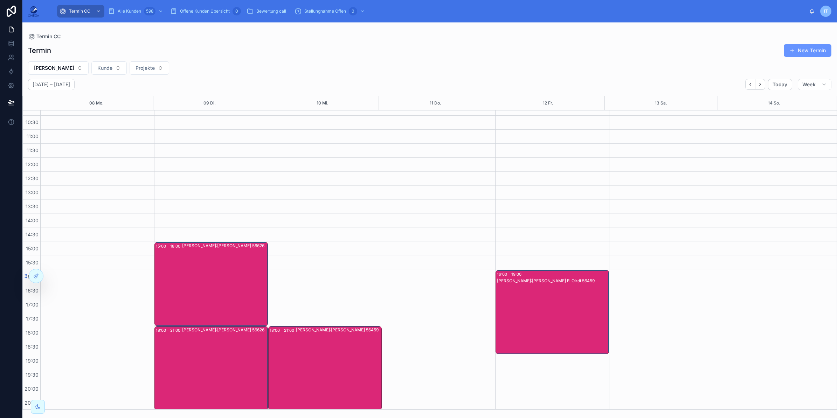
scroll to position [66, 0]
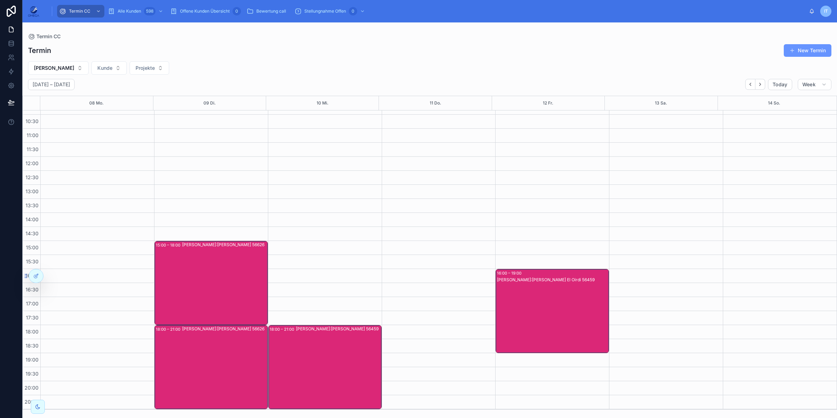
click at [240, 363] on div "Andreas Klee Kunde:Andreas Nalbach 56626" at bounding box center [224, 366] width 85 height 83
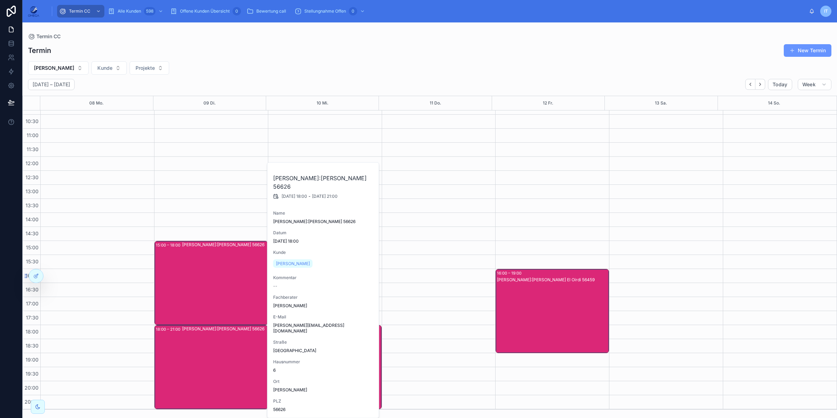
click at [240, 363] on div "Andreas Klee Kunde:Andreas Nalbach 56626" at bounding box center [224, 366] width 85 height 83
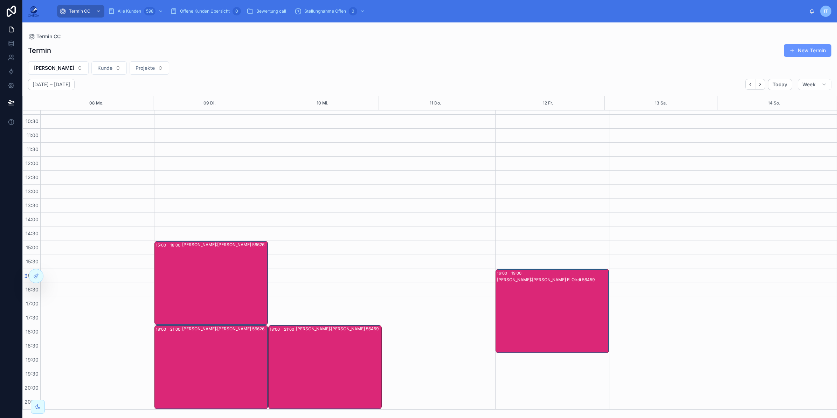
click at [302, 369] on div "Andreas Klee Kunde:Alis Wüst 56459" at bounding box center [338, 366] width 85 height 83
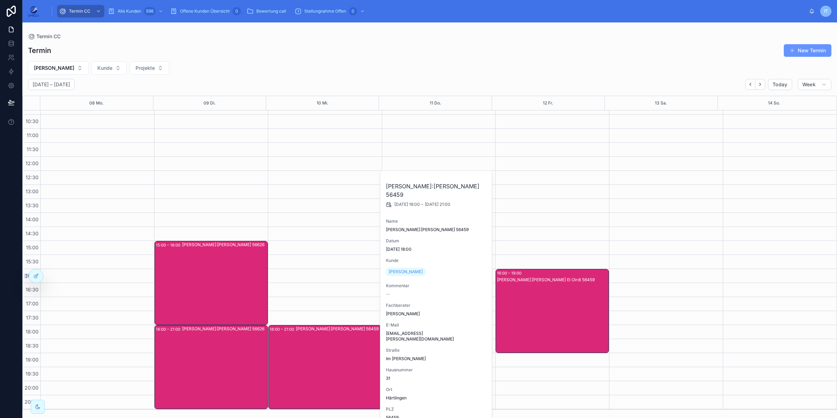
click at [302, 369] on div "Andreas Klee Kunde:Alis Wüst 56459" at bounding box center [338, 366] width 85 height 83
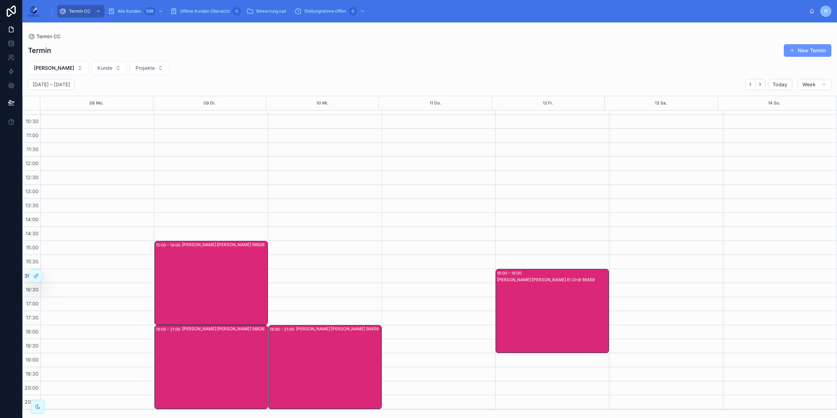
click at [516, 317] on div "16:00 – 19:00 Andreas Klee Kunde:Sahra El Oirdi 56459" at bounding box center [552, 310] width 113 height 83
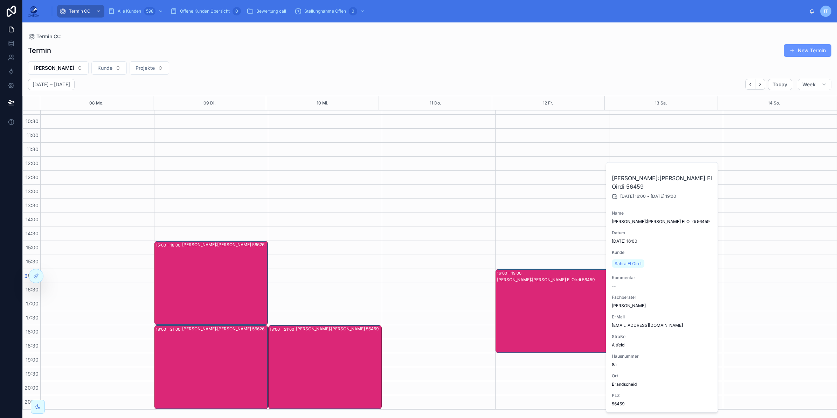
click at [516, 317] on div "16:00 – 19:00 Andreas Klee Kunde:Sahra El Oirdi 56459" at bounding box center [552, 310] width 113 height 83
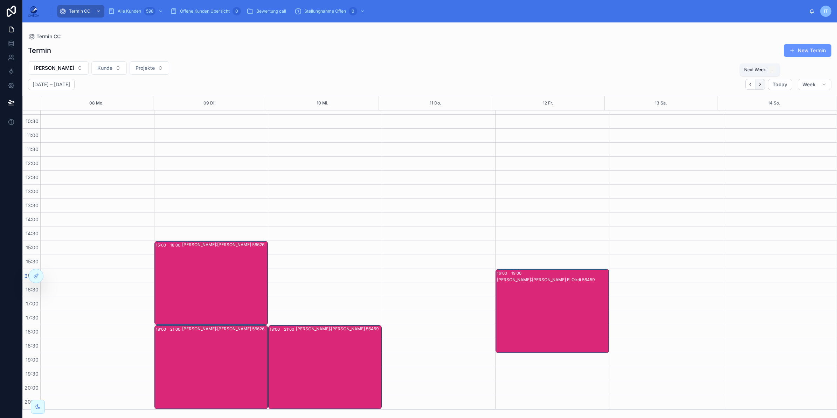
click at [762, 88] on button "Next" at bounding box center [761, 84] width 10 height 11
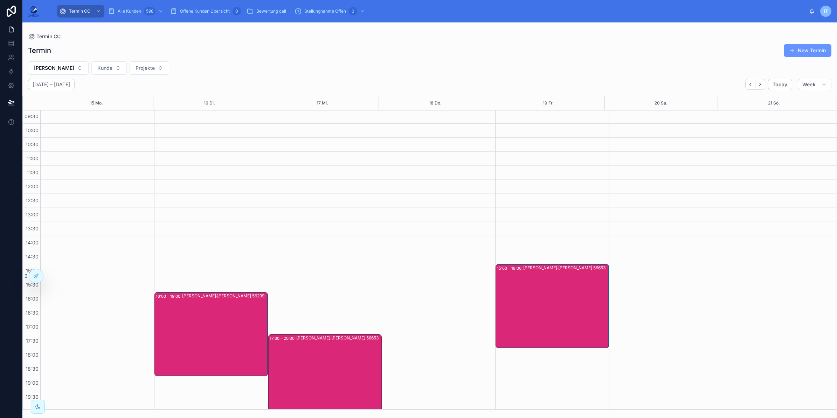
scroll to position [22, 0]
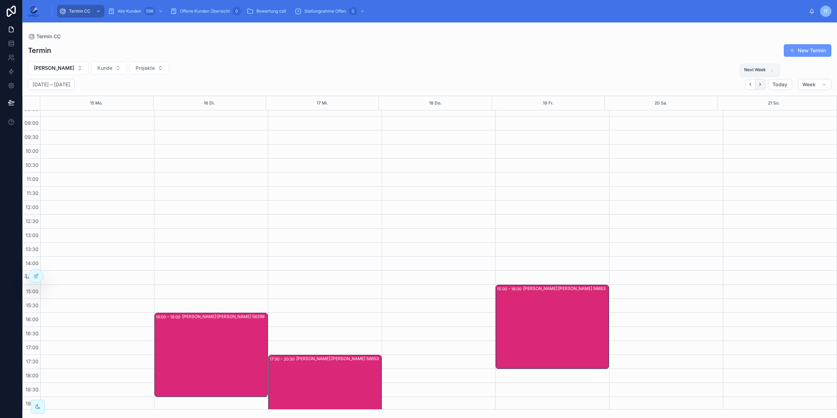
click at [762, 86] on button "Next" at bounding box center [761, 84] width 10 height 11
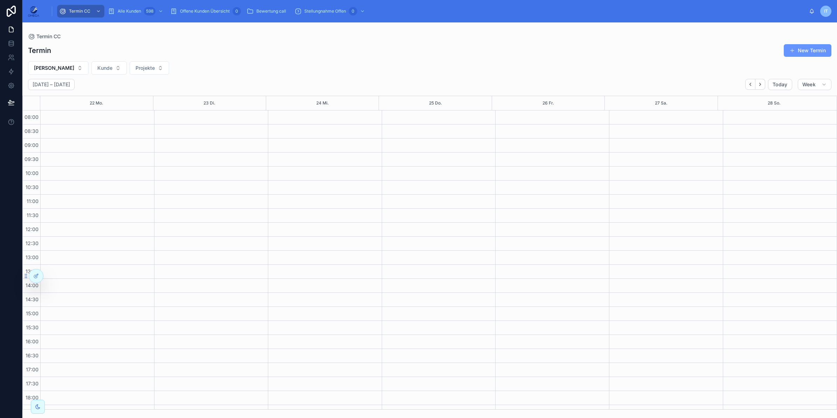
scroll to position [66, 0]
click at [749, 84] on icon "Back" at bounding box center [750, 84] width 5 height 5
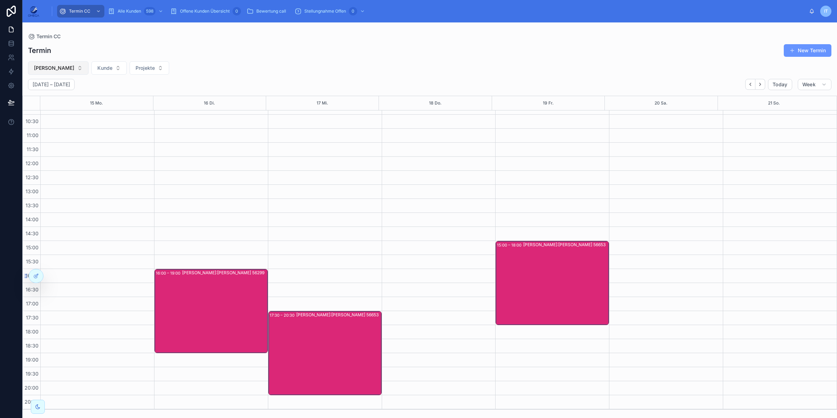
click at [67, 65] on button "[PERSON_NAME]" at bounding box center [58, 67] width 61 height 13
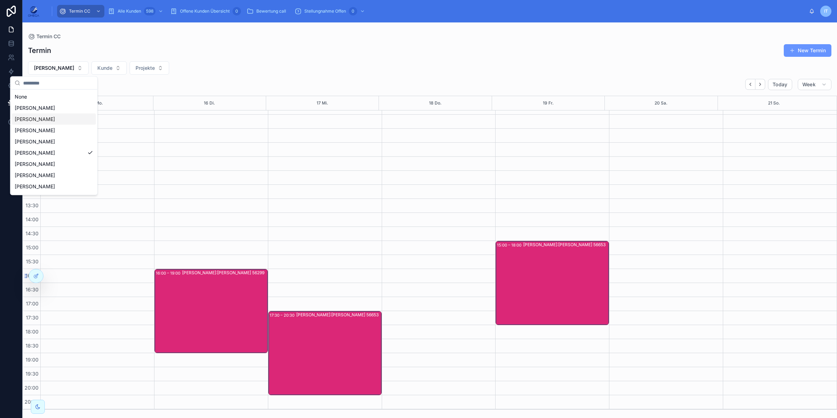
click at [55, 120] on div "Julius Gorka" at bounding box center [54, 119] width 84 height 11
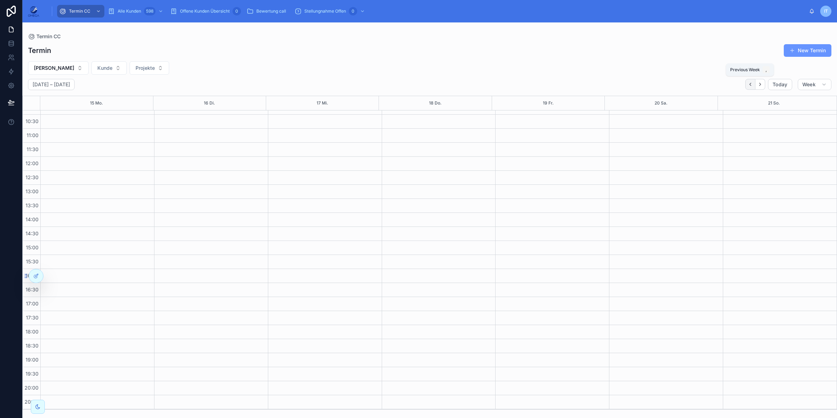
click at [754, 83] on button "Back" at bounding box center [751, 84] width 10 height 11
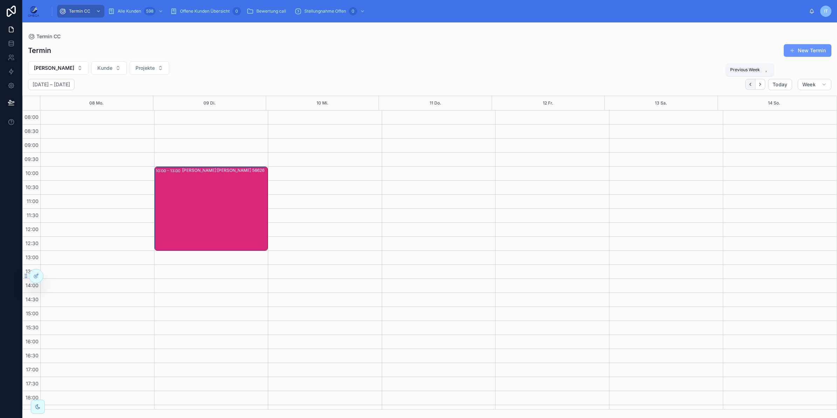
click at [749, 85] on icon "Back" at bounding box center [750, 84] width 5 height 5
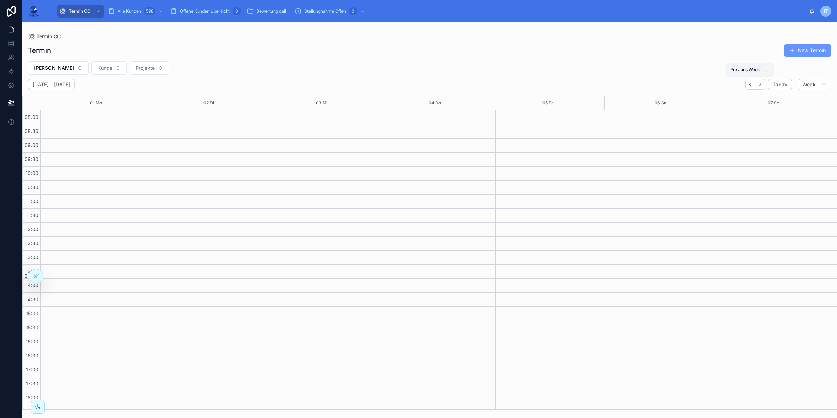
click at [749, 85] on icon "Back" at bounding box center [750, 84] width 5 height 5
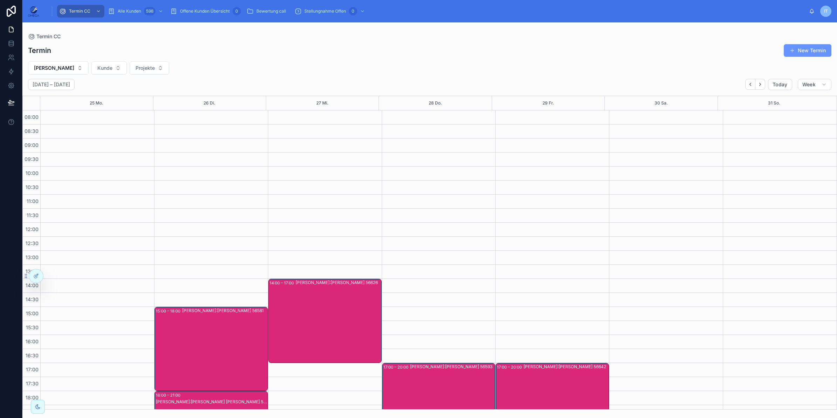
scroll to position [66, 0]
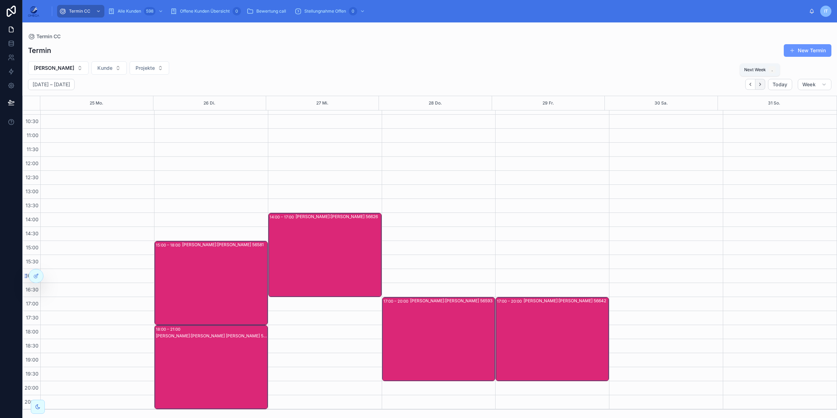
click at [758, 87] on icon "Next" at bounding box center [760, 84] width 5 height 5
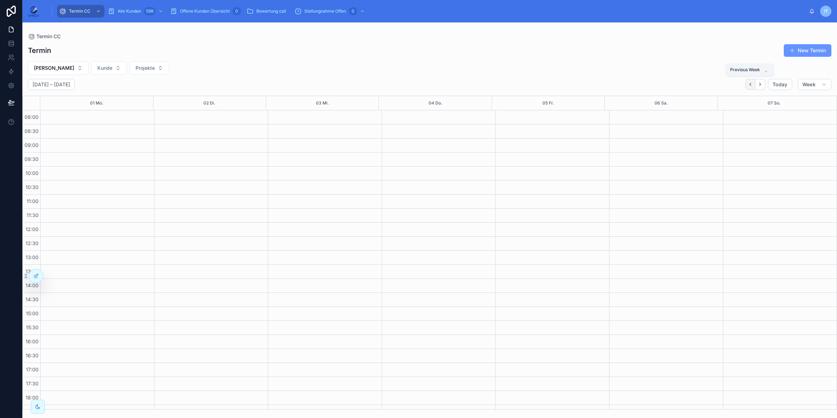
click at [750, 87] on icon "Back" at bounding box center [750, 84] width 5 height 5
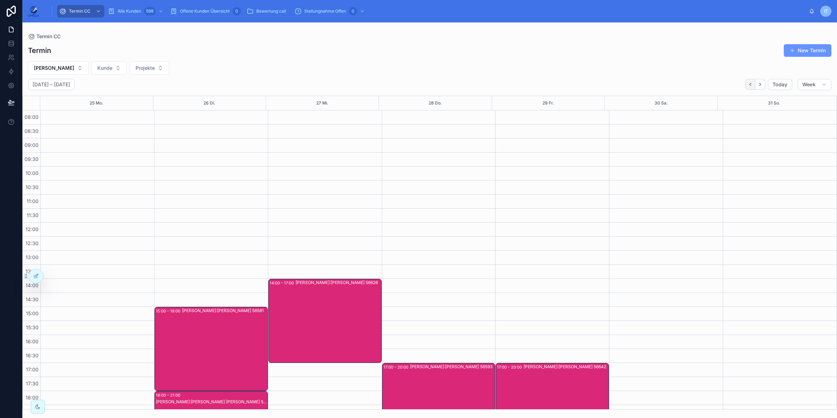
click at [754, 88] on button "Back" at bounding box center [751, 84] width 10 height 11
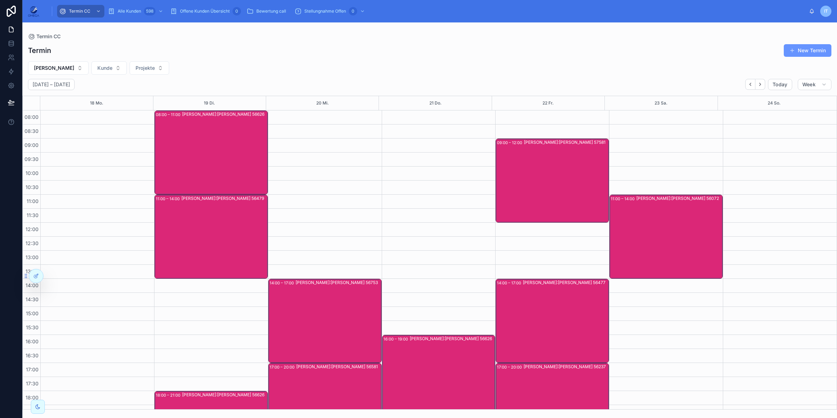
click at [200, 164] on div "Julius Gorka Kunde:Gilbert Müller 56626" at bounding box center [224, 152] width 85 height 83
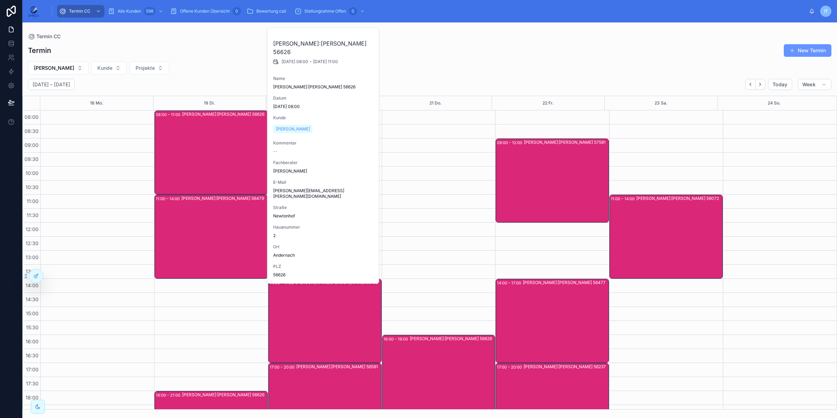
click at [200, 164] on div "Julius Gorka Kunde:Gilbert Müller 56626" at bounding box center [224, 152] width 85 height 83
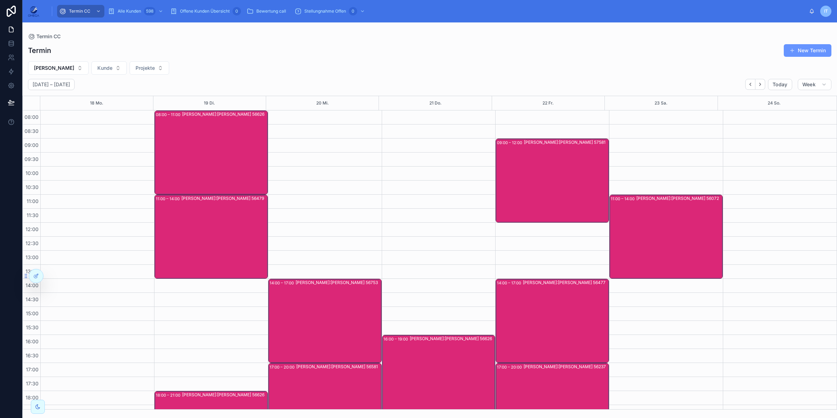
click at [208, 250] on div "Julius Gorka Kunde:Jörg Cziesla 56479" at bounding box center [224, 236] width 86 height 83
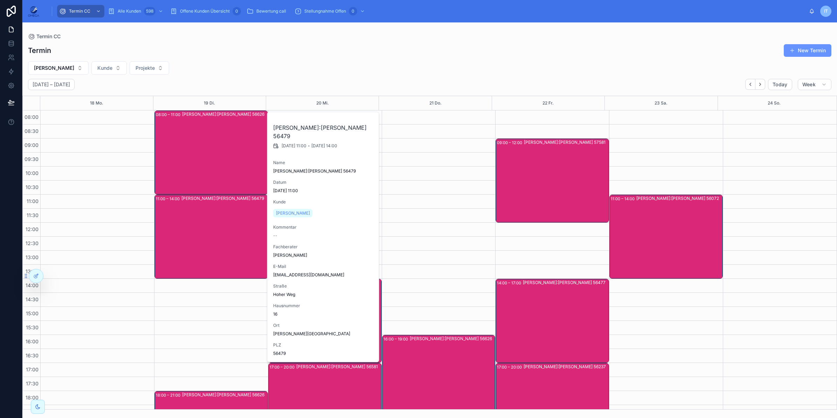
click at [208, 250] on div "Julius Gorka Kunde:Jörg Cziesla 56479" at bounding box center [224, 236] width 86 height 83
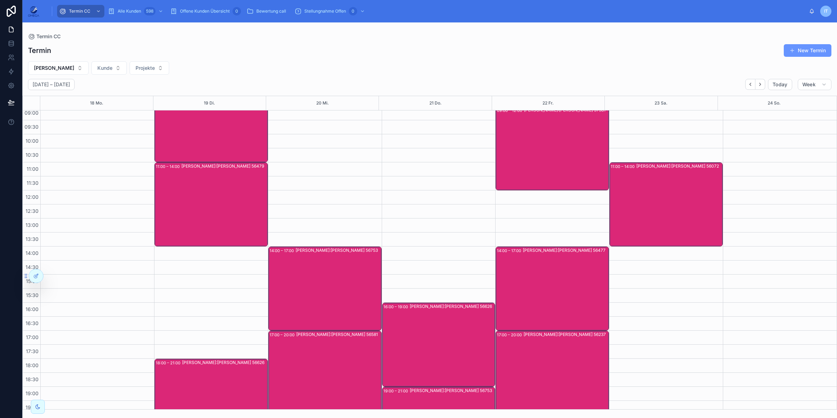
scroll to position [66, 0]
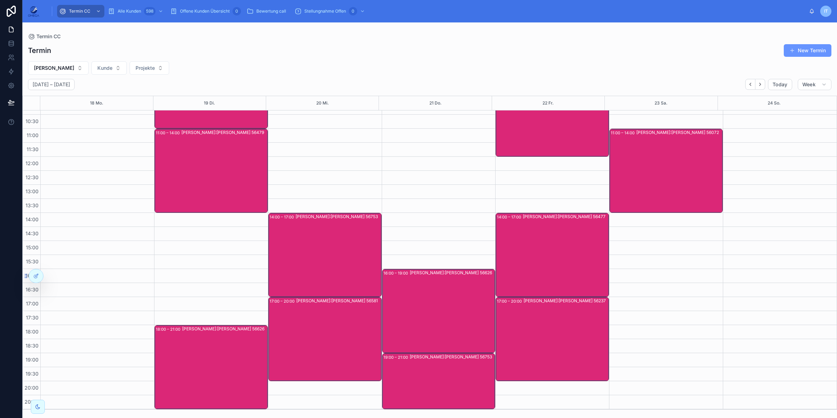
click at [215, 356] on div "Julius Gorka Kunde:Florian Krams 56626" at bounding box center [224, 366] width 85 height 83
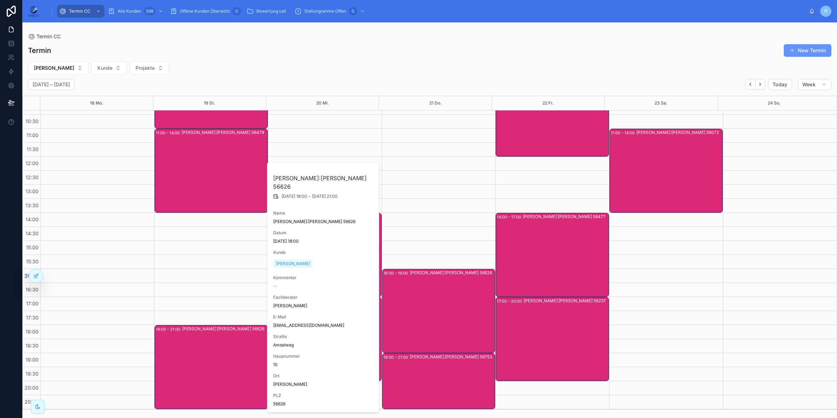
click at [215, 356] on div "Julius Gorka Kunde:Florian Krams 56626" at bounding box center [224, 366] width 85 height 83
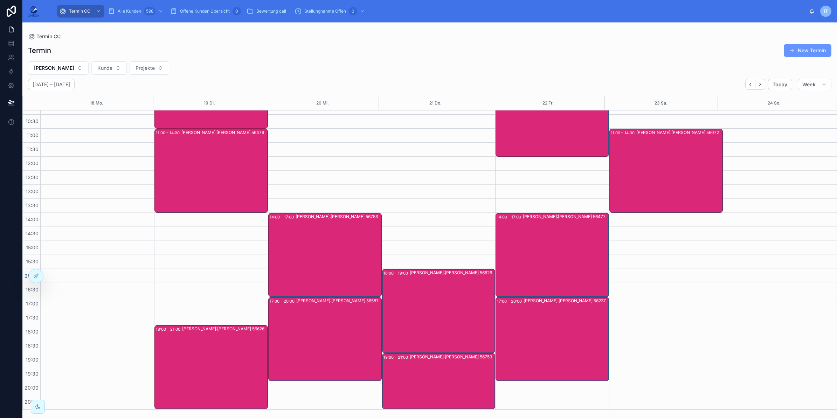
click at [333, 244] on div "Julius Gorka Kunde:Jan Seul 56753" at bounding box center [338, 254] width 85 height 83
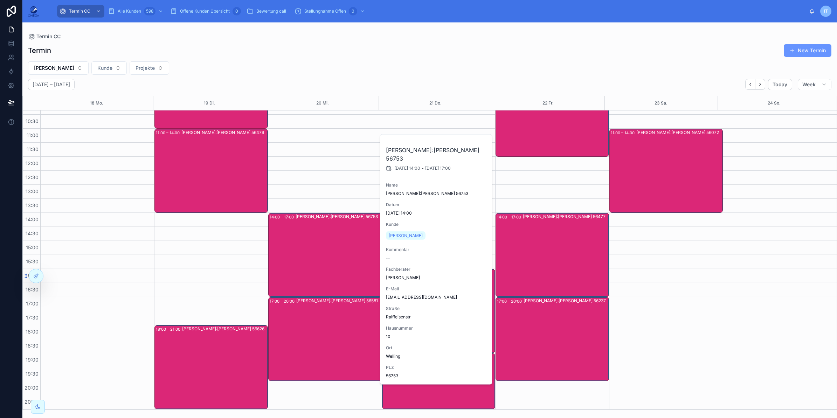
click at [333, 244] on div "Julius Gorka Kunde:Jan Seul 56753" at bounding box center [338, 254] width 85 height 83
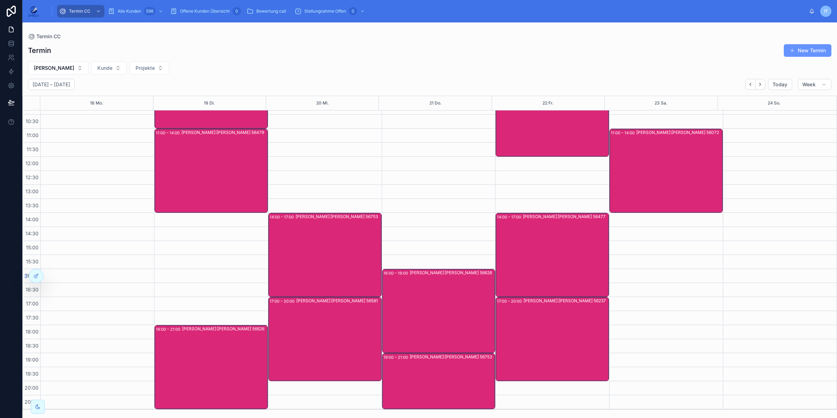
click at [326, 341] on div "Julius Gorka Kunde:Erik Rüdell 56581" at bounding box center [338, 338] width 85 height 83
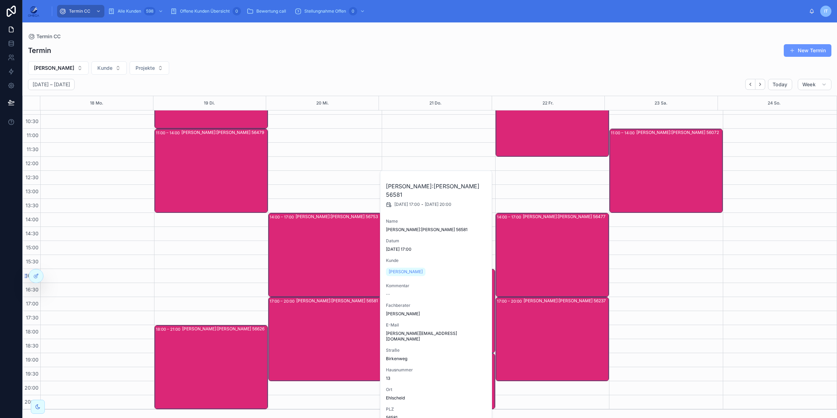
click at [326, 341] on div "Julius Gorka Kunde:Erik Rüdell 56581" at bounding box center [338, 338] width 85 height 83
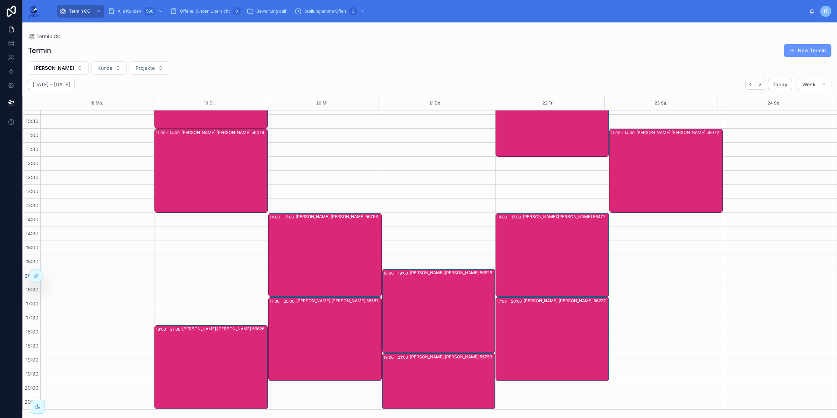
click at [447, 320] on div "Julius Gorka Kunde:Stefan Klafke 56626" at bounding box center [452, 310] width 85 height 83
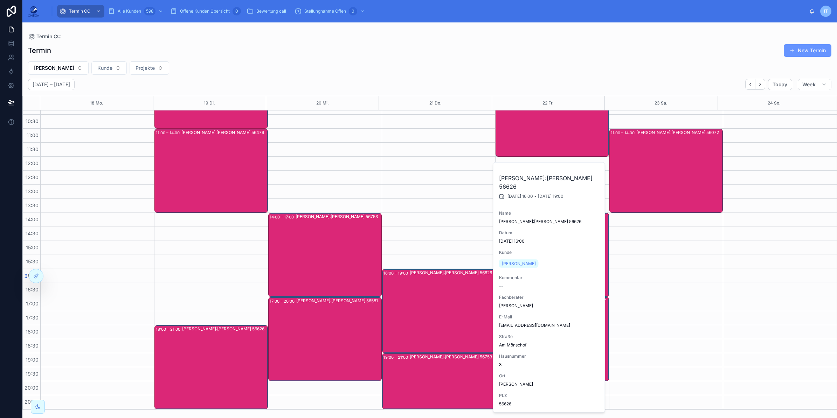
click at [447, 320] on div "Julius Gorka Kunde:Stefan Klafke 56626" at bounding box center [452, 310] width 85 height 83
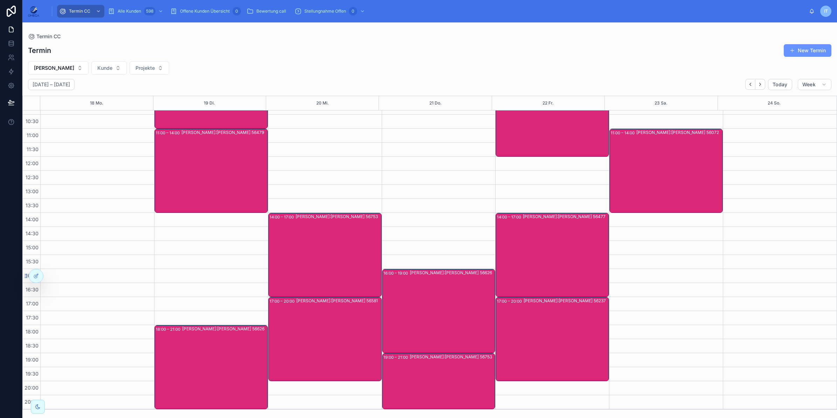
scroll to position [0, 0]
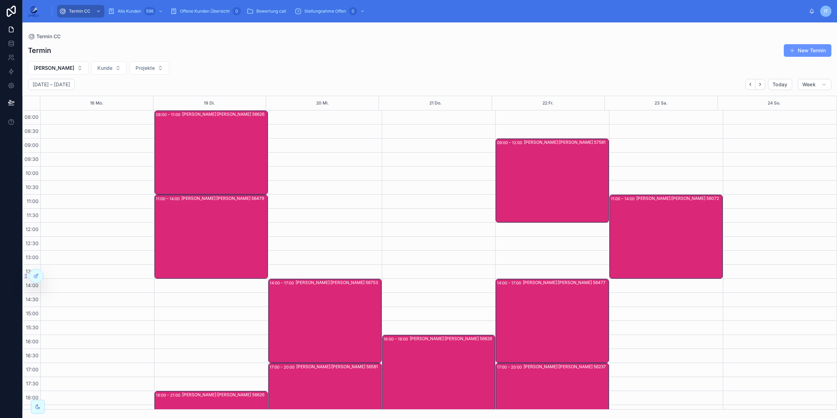
click at [212, 155] on div "Julius Gorka Kunde:Gilbert Müller 56626" at bounding box center [224, 152] width 85 height 83
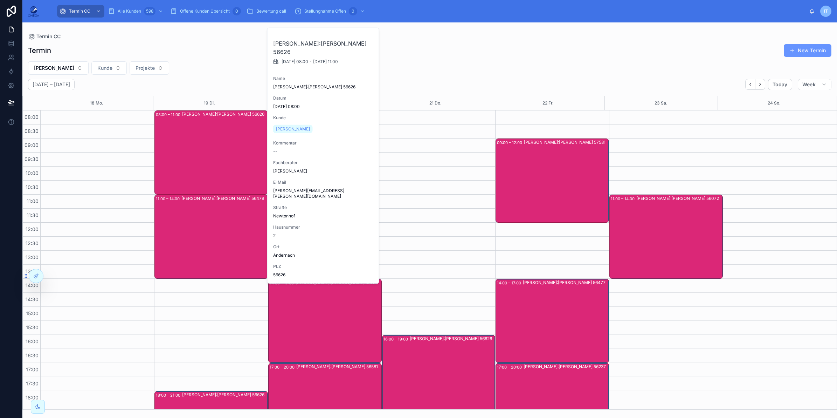
click at [212, 155] on div "Julius Gorka Kunde:Gilbert Müller 56626" at bounding box center [224, 152] width 85 height 83
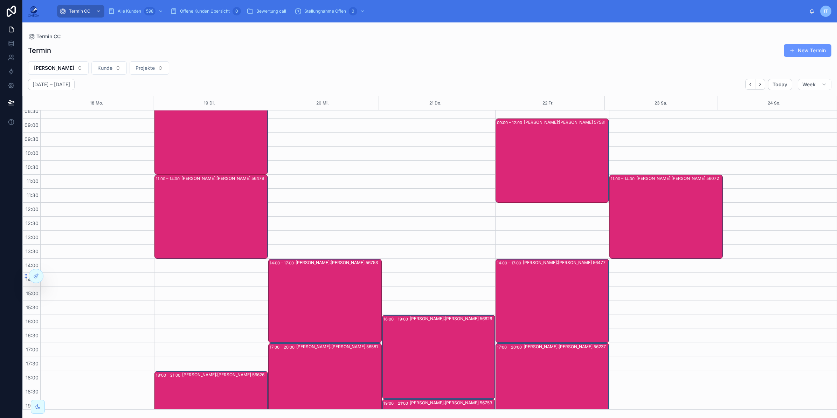
scroll to position [66, 0]
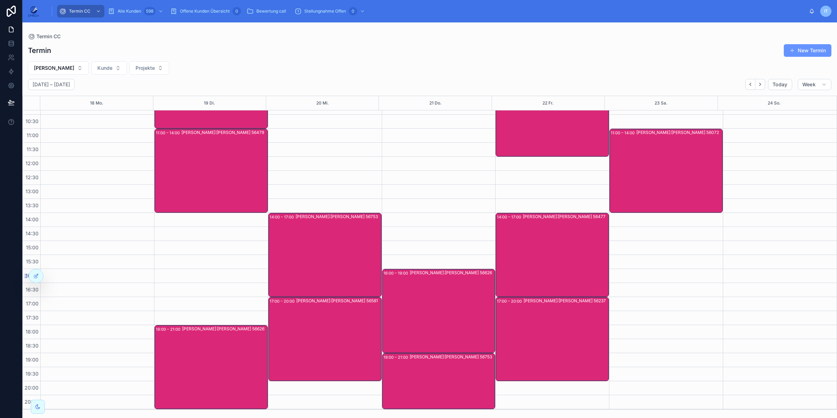
click at [453, 377] on div "Julius Gorka Kunde:Heiko Meyer 56753" at bounding box center [452, 381] width 85 height 55
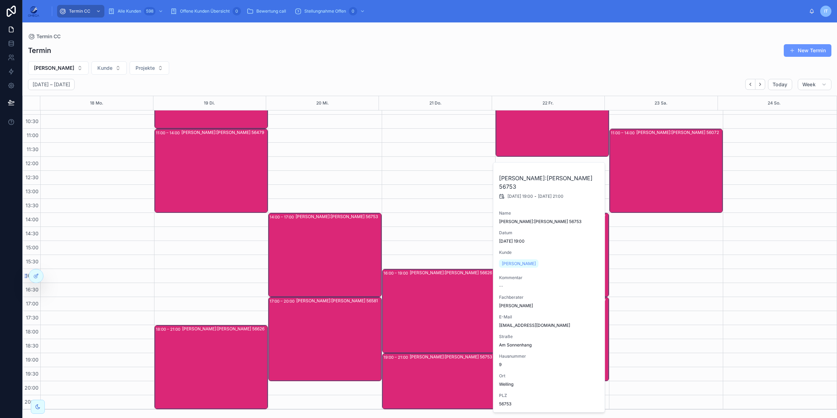
click at [453, 377] on div "Julius Gorka Kunde:Heiko Meyer 56753" at bounding box center [452, 381] width 85 height 55
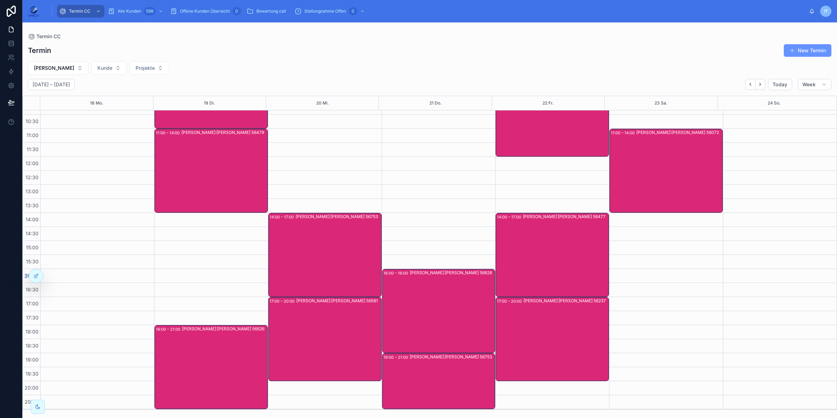
click at [533, 315] on div "Julius Gorka Kunde:Michael Kittsteiner 56237" at bounding box center [566, 338] width 85 height 83
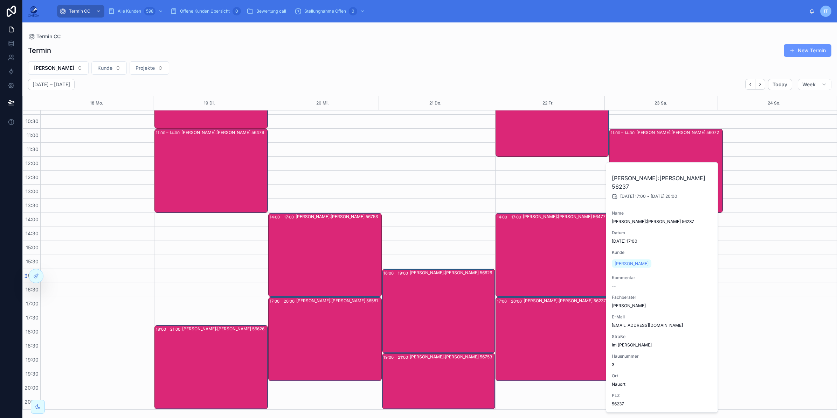
click at [533, 315] on div "Julius Gorka Kunde:Michael Kittsteiner 56237" at bounding box center [566, 338] width 85 height 83
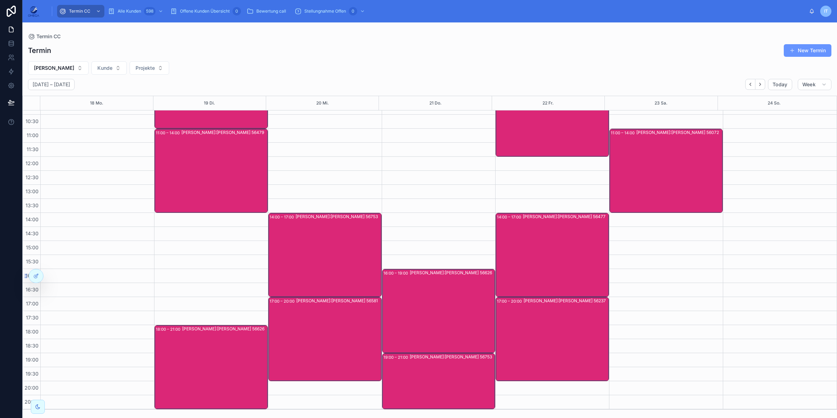
click at [543, 260] on div "Julius Gorka Kunde:Eugen Penk 56477" at bounding box center [565, 254] width 85 height 83
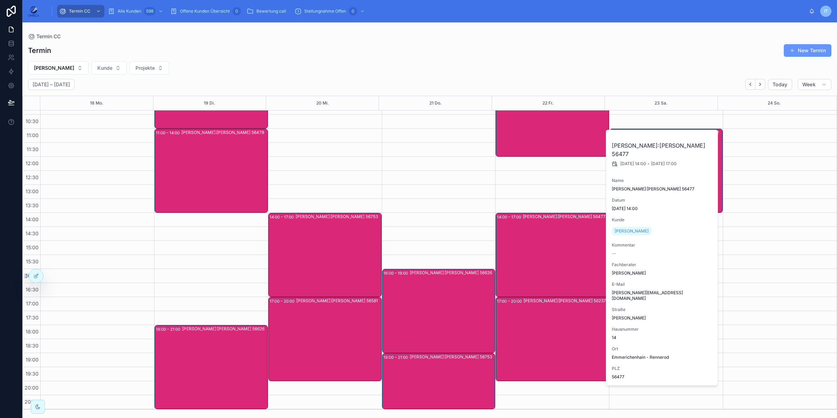
click at [543, 260] on div "Julius Gorka Kunde:Eugen Penk 56477" at bounding box center [565, 254] width 85 height 83
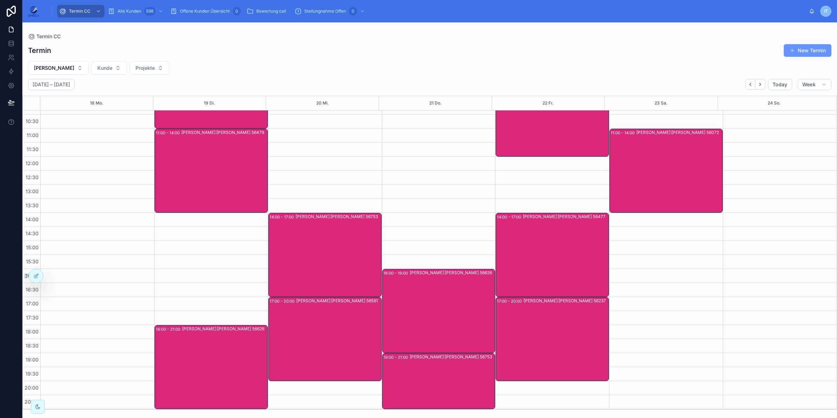
click at [658, 166] on div "Julius Gorka Kunde:Olga Wolf 56072" at bounding box center [680, 170] width 86 height 83
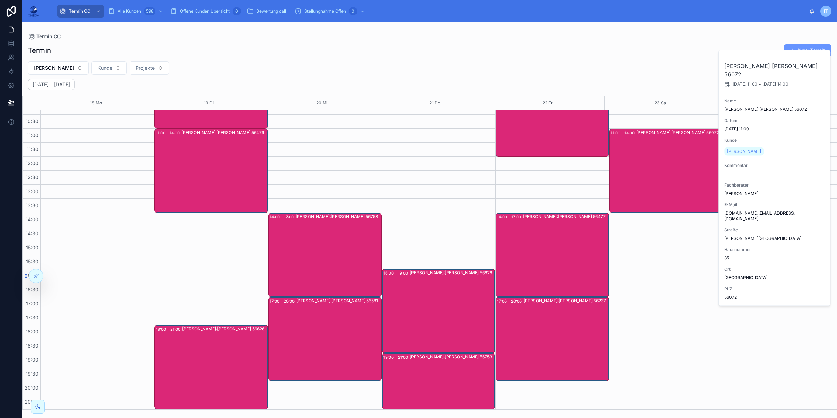
click at [658, 166] on div "Julius Gorka Kunde:Olga Wolf 56072" at bounding box center [680, 170] width 86 height 83
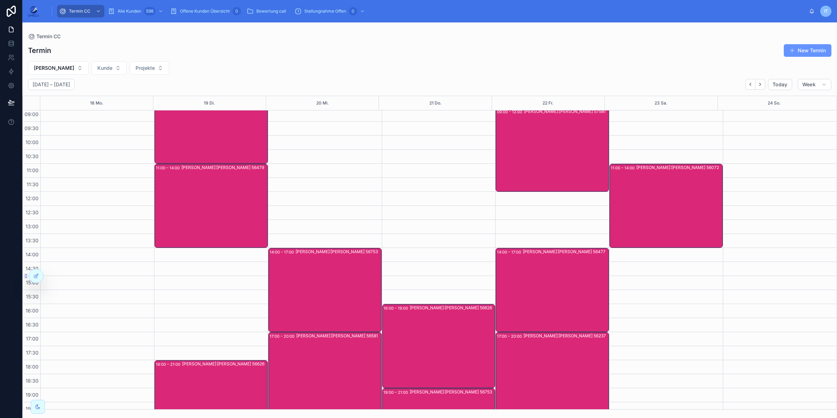
scroll to position [0, 0]
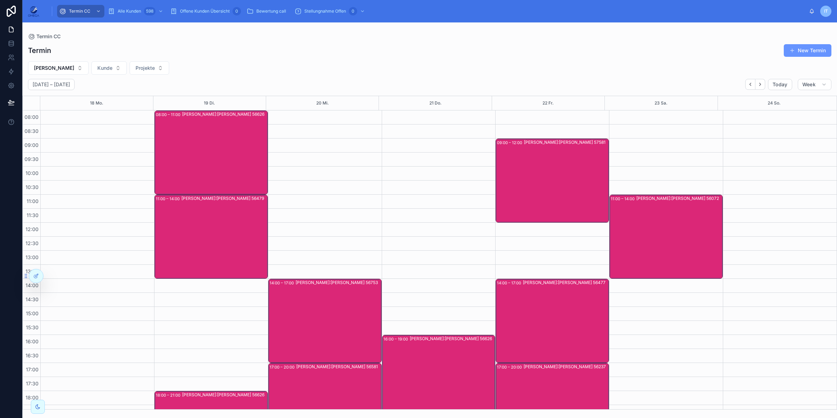
click at [544, 175] on div "Julius Gorka Kunde:Sebastian Klapka 57581" at bounding box center [566, 180] width 84 height 83
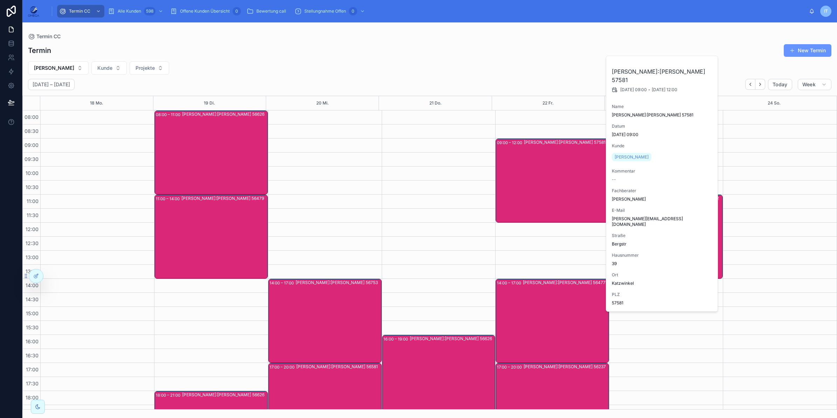
click at [544, 175] on div "Julius Gorka Kunde:Sebastian Klapka 57581" at bounding box center [566, 180] width 84 height 83
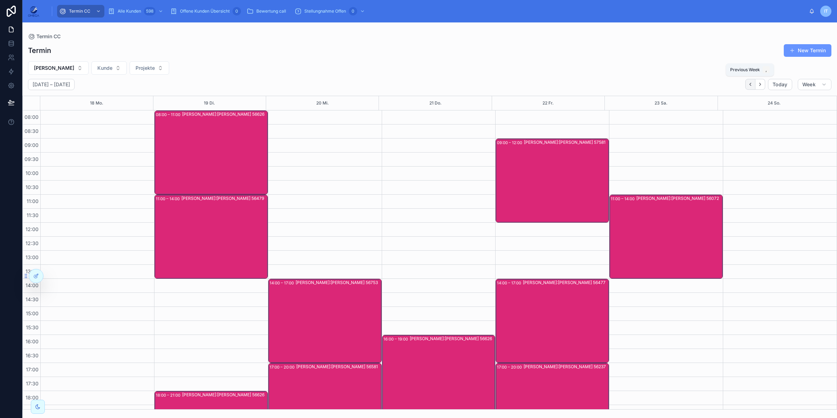
click at [749, 86] on icon "Back" at bounding box center [750, 84] width 5 height 5
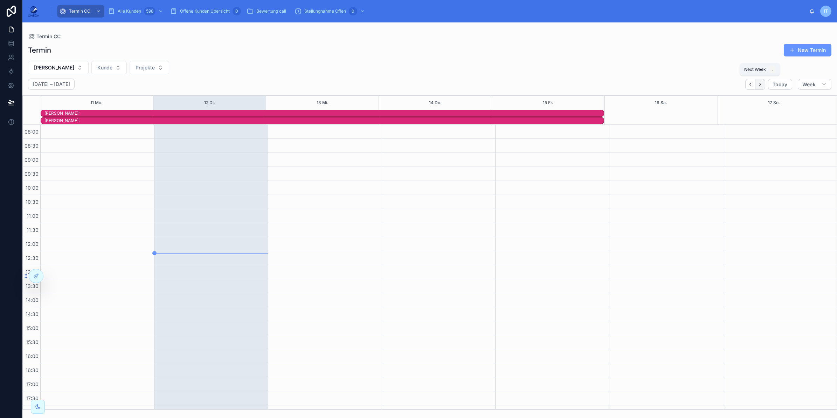
click at [758, 85] on icon "Next" at bounding box center [760, 84] width 5 height 5
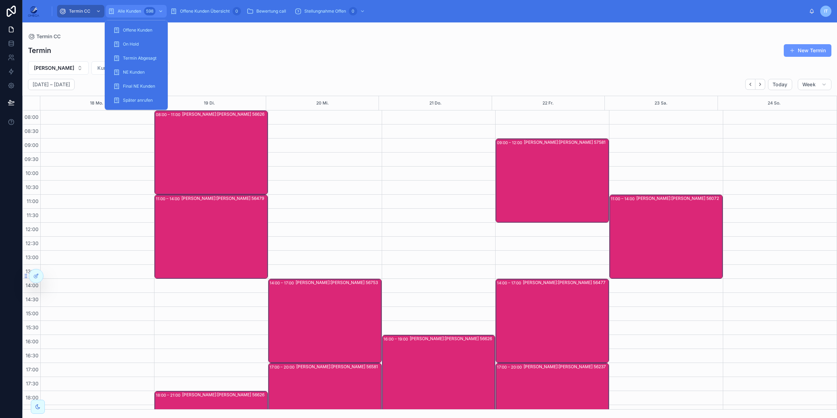
click at [152, 12] on div "598" at bounding box center [150, 11] width 12 height 8
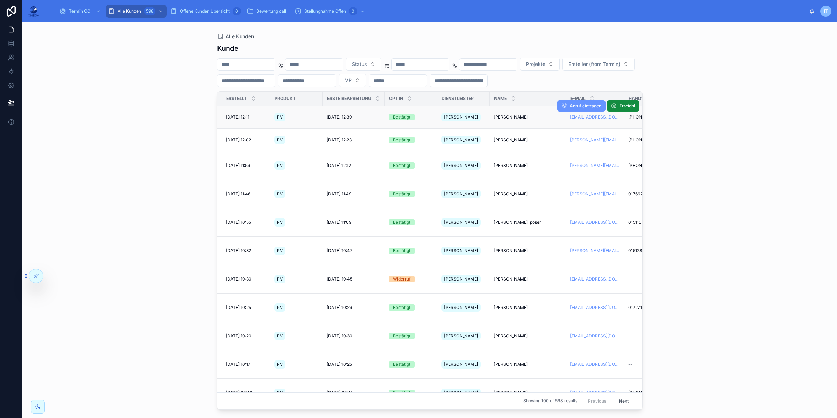
click at [369, 114] on div "12.8.2025 12:30 12.8.2025 12:30" at bounding box center [354, 117] width 54 height 6
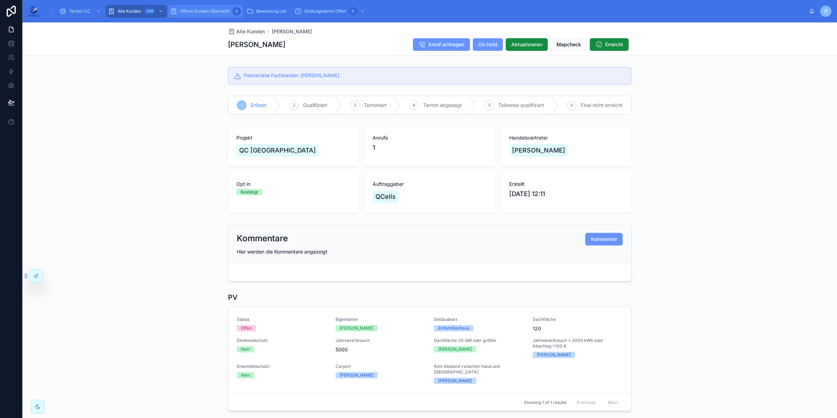
click at [180, 11] on span "Offene Kunden Übersicht" at bounding box center [205, 11] width 50 height 6
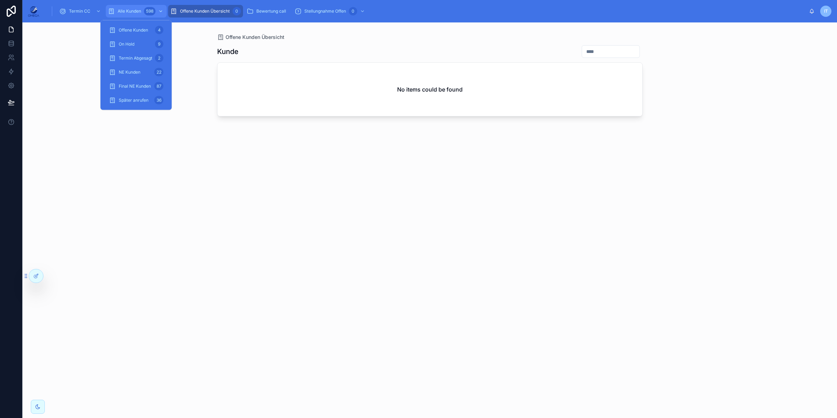
click at [144, 8] on div "598" at bounding box center [154, 11] width 21 height 11
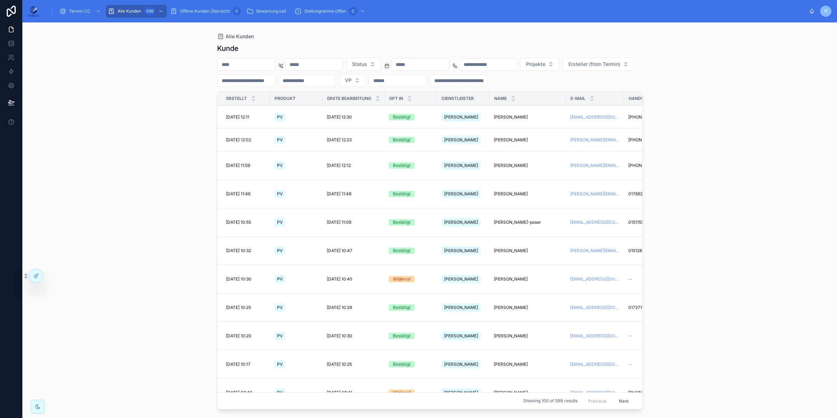
click at [422, 35] on div "Alle Kunden" at bounding box center [430, 37] width 426 height 6
click at [256, 67] on input "text" at bounding box center [246, 65] width 57 height 10
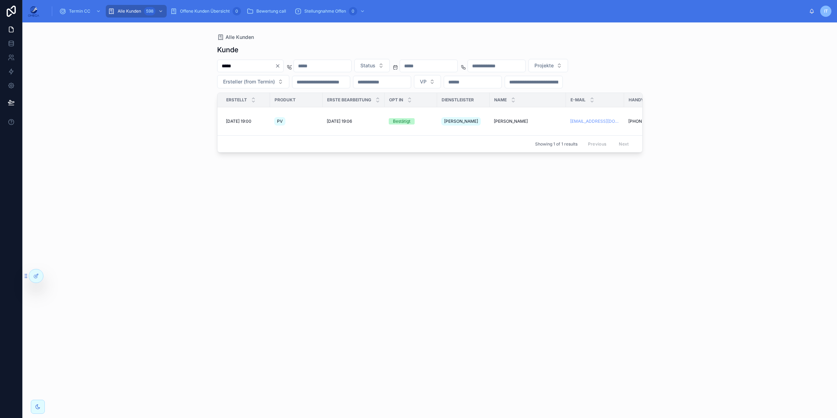
click at [228, 66] on input "*****" at bounding box center [246, 66] width 57 height 10
type input "*****"
click at [503, 119] on span "[PERSON_NAME]" at bounding box center [511, 121] width 34 height 6
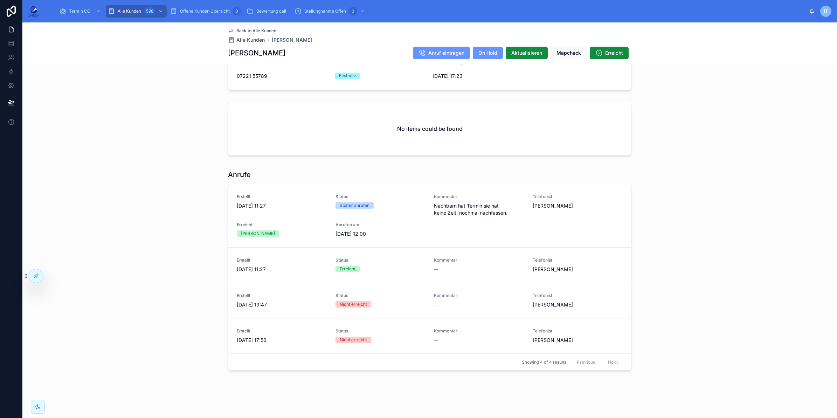
scroll to position [623, 0]
click at [333, 29] on span "Stellungnahme CC" at bounding box center [334, 30] width 37 height 6
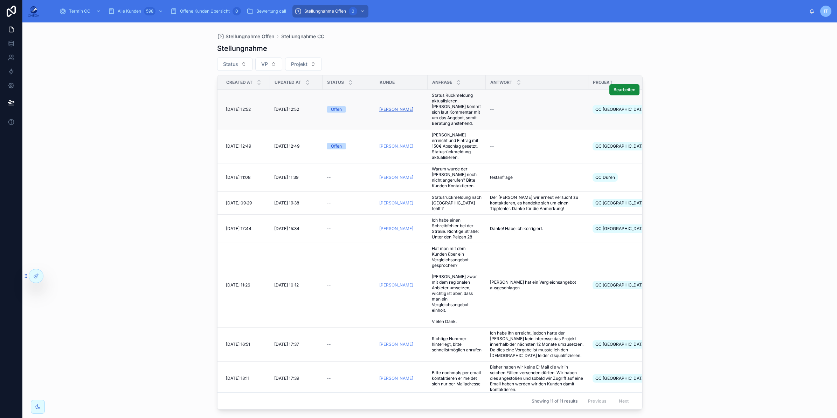
click at [391, 109] on span "Nicole Kurz" at bounding box center [396, 110] width 34 height 6
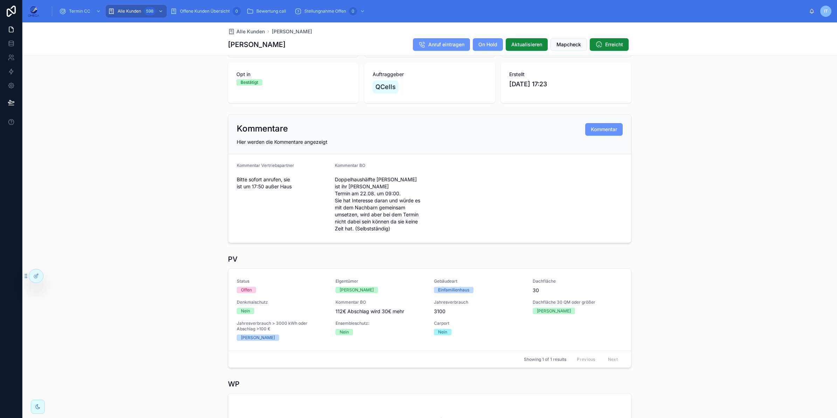
scroll to position [89, 0]
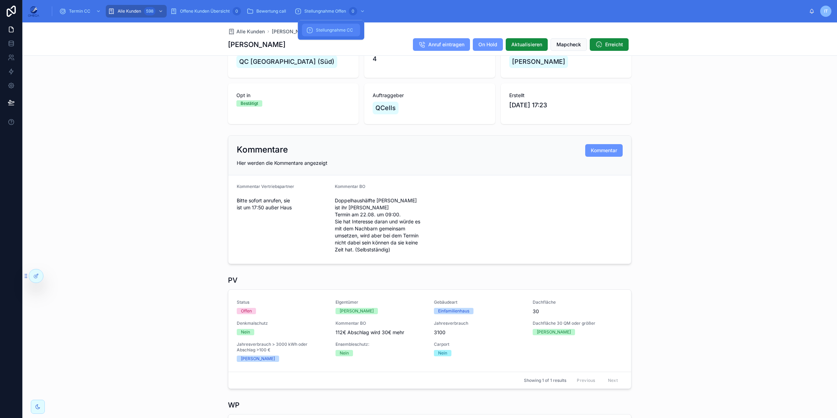
click at [329, 34] on div "Stellungnahme CC" at bounding box center [331, 30] width 50 height 11
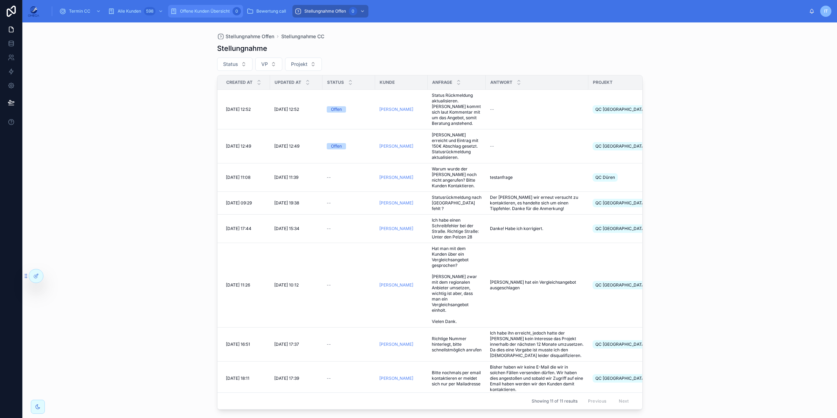
click at [223, 11] on span "Offene Kunden Übersicht" at bounding box center [205, 11] width 50 height 6
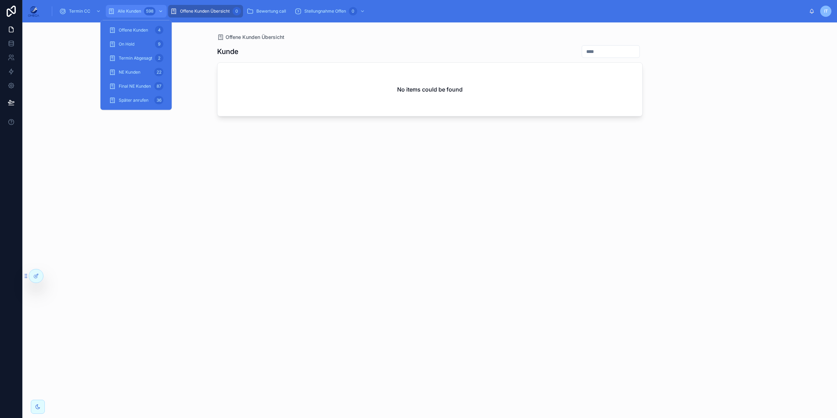
click at [140, 8] on div "Alle Kunden 598" at bounding box center [136, 11] width 57 height 11
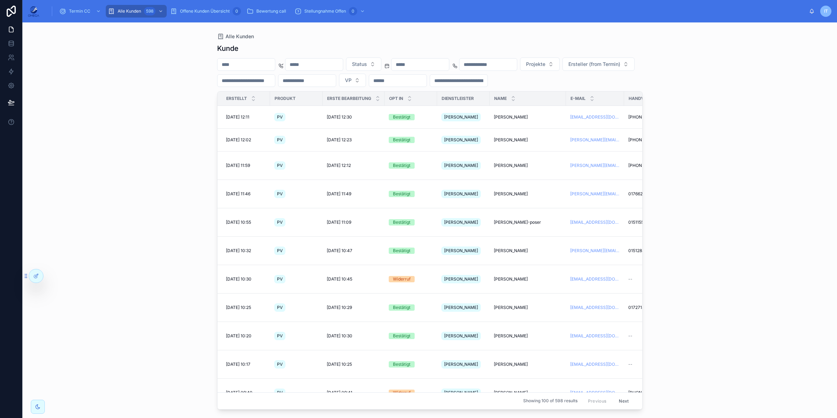
click at [247, 65] on input "text" at bounding box center [246, 65] width 57 height 10
click at [334, 34] on div "Alle Kunden" at bounding box center [430, 37] width 426 height 6
click at [334, 30] on span "Stellungnahme CC" at bounding box center [334, 30] width 37 height 6
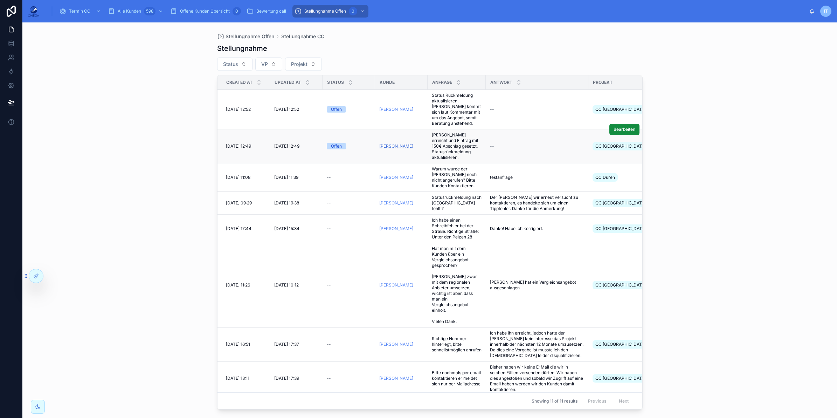
click at [402, 145] on span "Gerhard Eckharth" at bounding box center [396, 146] width 34 height 6
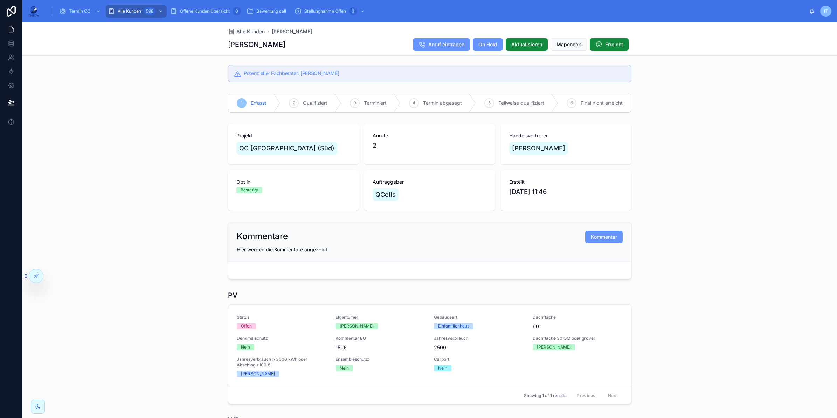
scroll to position [2, 0]
click at [39, 274] on div at bounding box center [36, 275] width 14 height 13
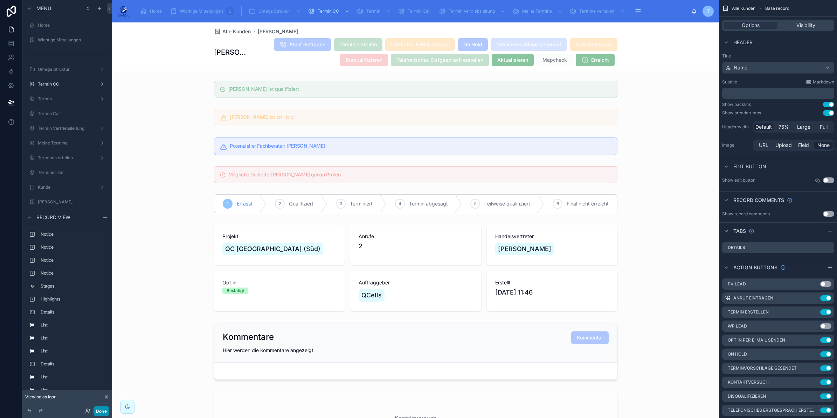
click at [104, 407] on button "Done" at bounding box center [102, 411] width 16 height 10
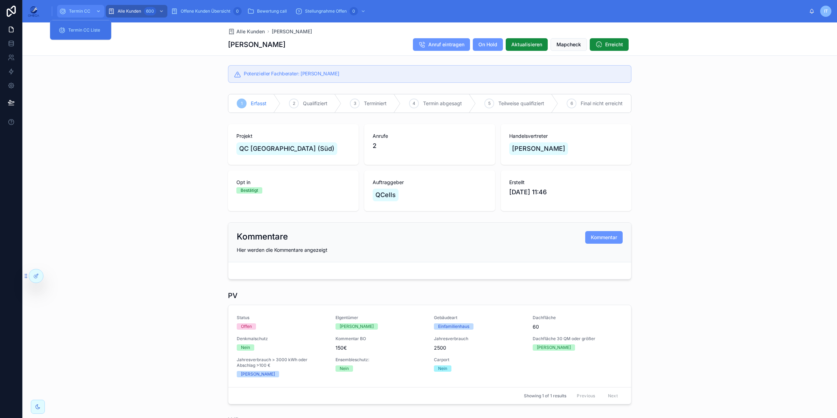
click at [84, 10] on span "Termin CC" at bounding box center [79, 11] width 21 height 6
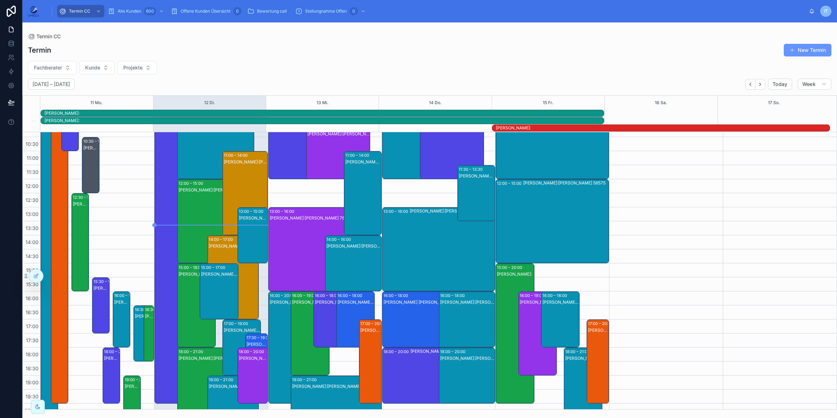
scroll to position [88, 0]
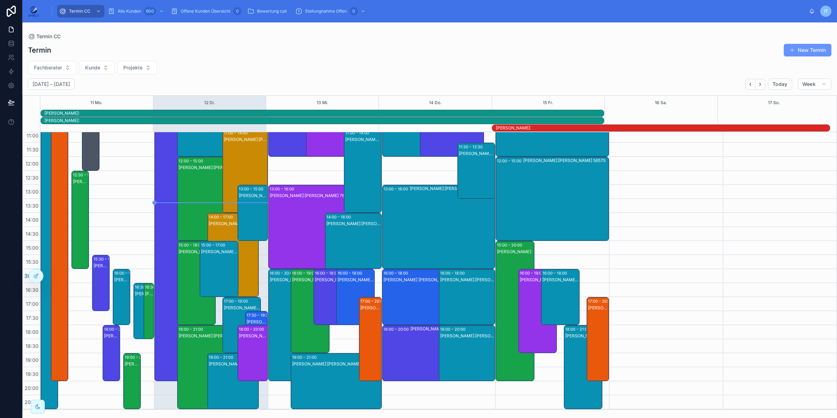
click at [298, 308] on div "Nino Rimmler Kunde:Ulrich Zumbach 76694" at bounding box center [310, 317] width 36 height 83
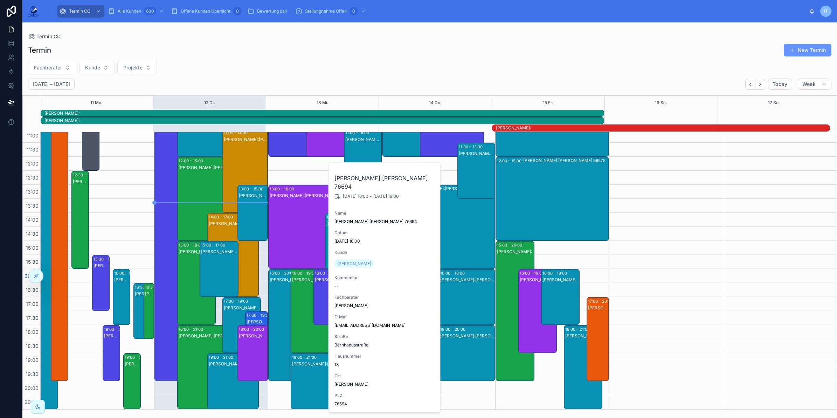
click at [299, 314] on div "Nino Rimmler Kunde:Ulrich Zumbach 76694" at bounding box center [310, 317] width 36 height 83
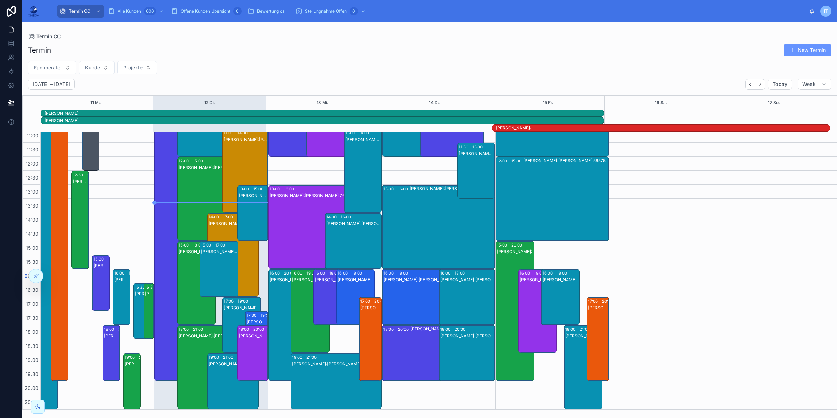
click at [298, 243] on div "Klaus Vollmer Kunde:Dieter Jung 76461" at bounding box center [317, 233] width 94 height 83
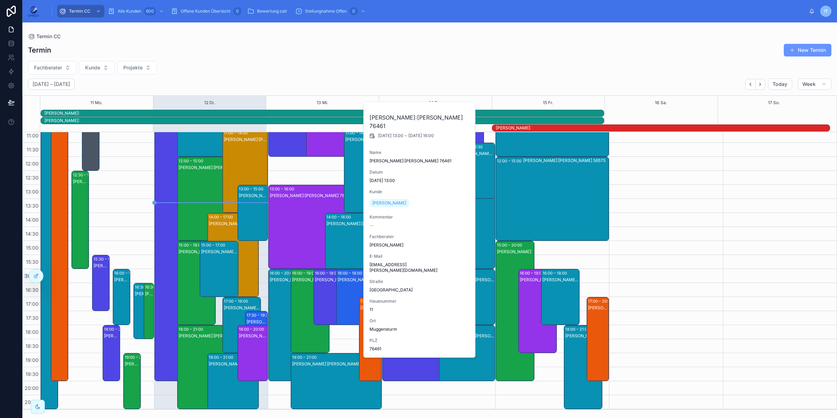
click at [296, 305] on div "Nino Rimmler Kunde:Ulrich Zumbach 76694" at bounding box center [310, 317] width 36 height 83
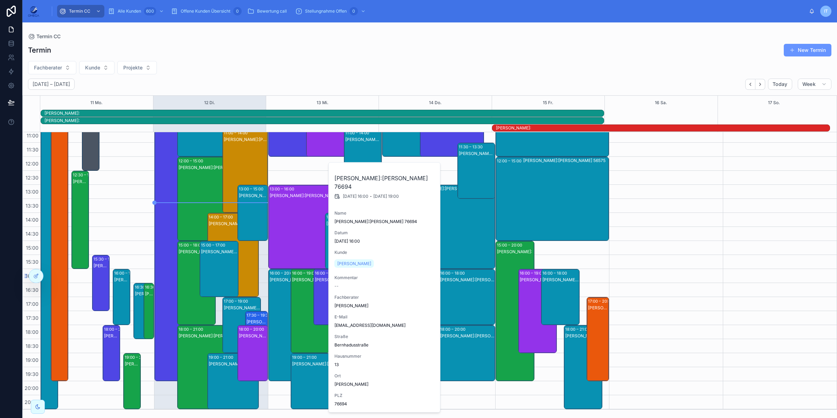
click at [296, 305] on div "Nino Rimmler Kunde:Ulrich Zumbach 76694" at bounding box center [310, 317] width 36 height 83
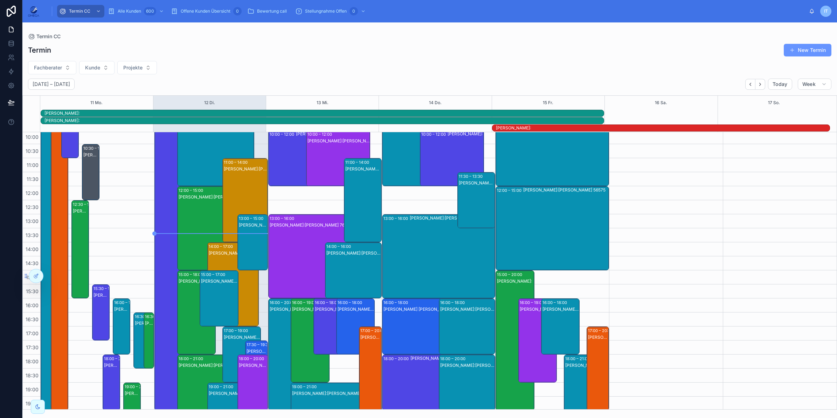
scroll to position [44, 0]
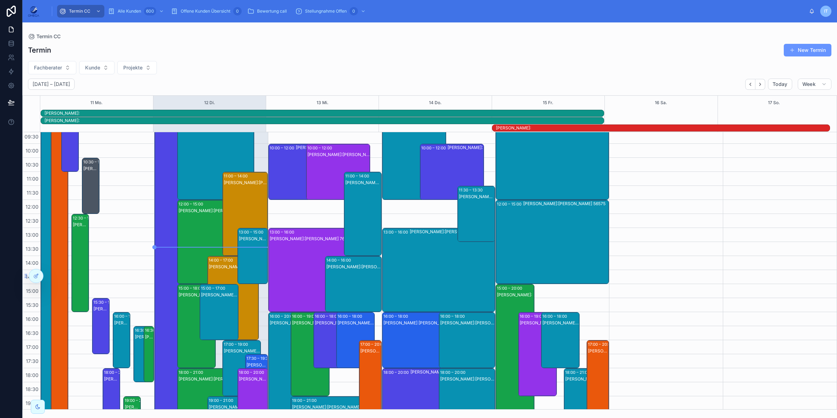
click at [233, 204] on div "Christoph Held Kunde:Friedhert Rundholz 50374" at bounding box center [245, 220] width 43 height 83
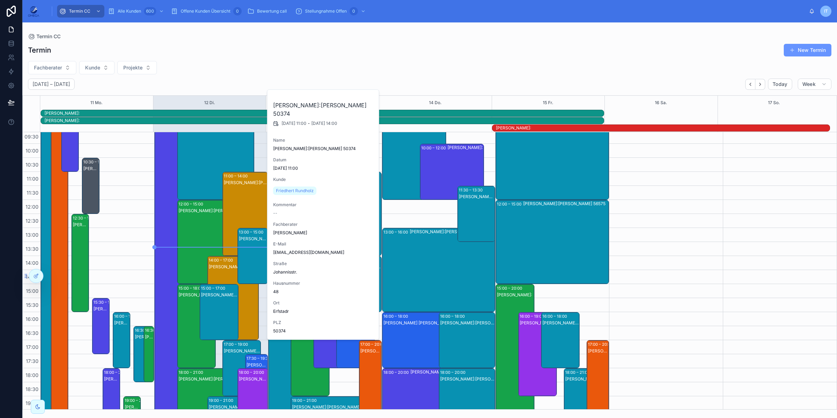
click at [233, 204] on div "Christoph Held Kunde:Friedhert Rundholz 50374" at bounding box center [245, 220] width 43 height 83
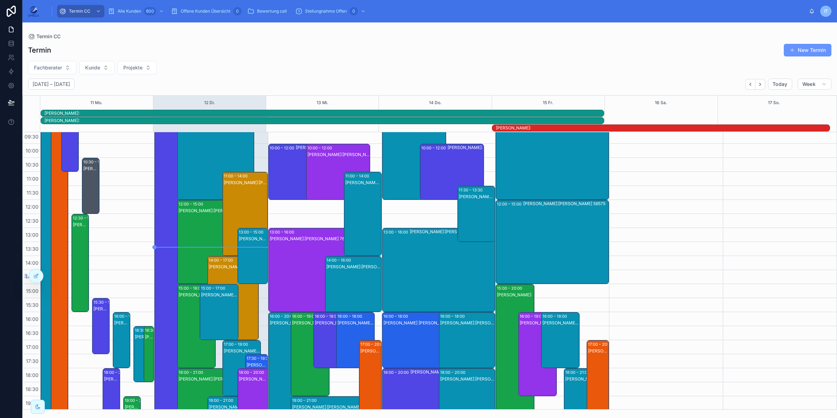
click at [213, 269] on div "Christoph Held Kunde:Ismail Yilmaz 52353" at bounding box center [233, 267] width 49 height 6
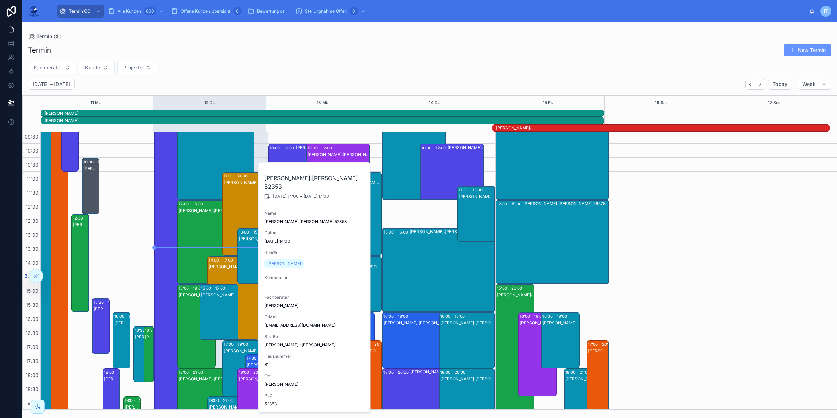
click at [213, 269] on div "Christoph Held Kunde:Ismail Yilmaz 52353" at bounding box center [233, 267] width 49 height 6
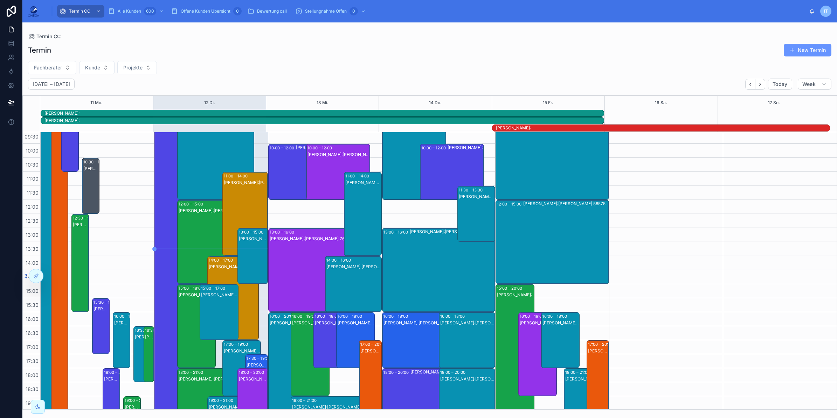
scroll to position [88, 0]
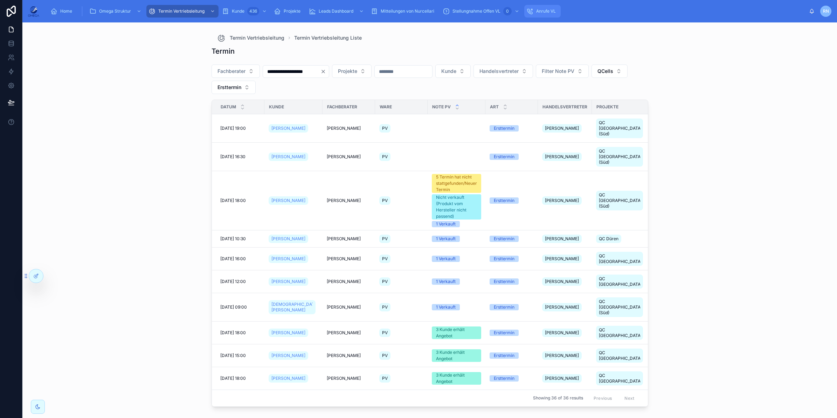
click at [536, 7] on div "Anrufe VL" at bounding box center [543, 11] width 32 height 11
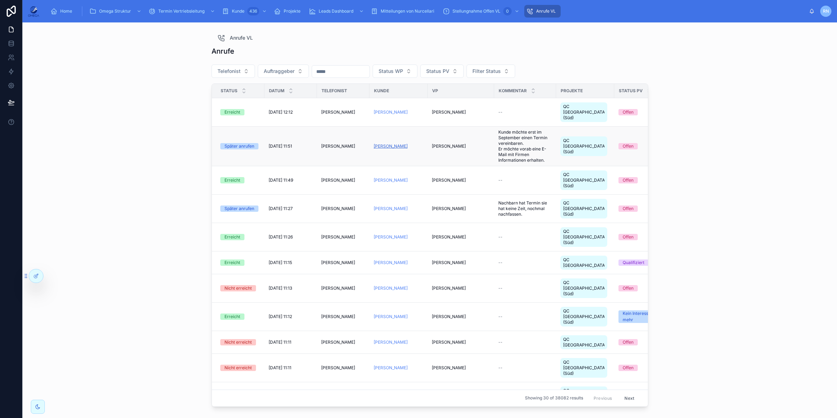
click at [402, 143] on span "[PERSON_NAME]" at bounding box center [391, 146] width 34 height 6
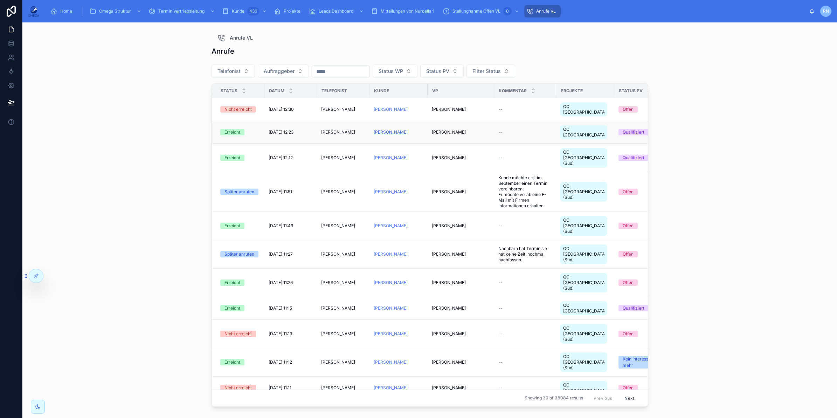
click at [375, 129] on span "[PERSON_NAME]" at bounding box center [391, 132] width 34 height 6
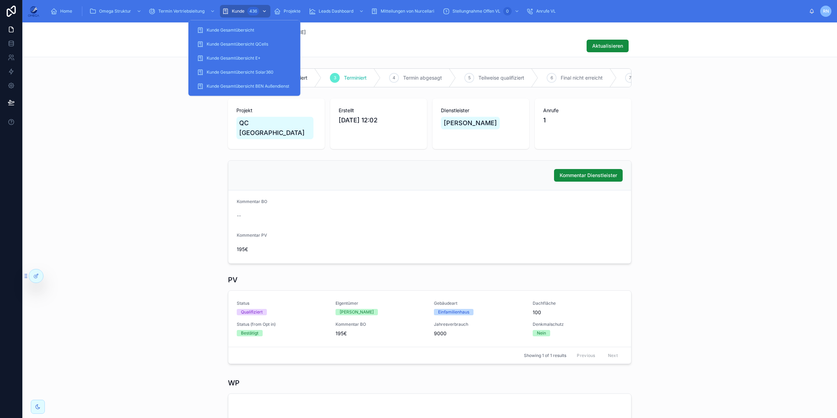
click at [244, 11] on div "Kunde 436" at bounding box center [245, 11] width 46 height 11
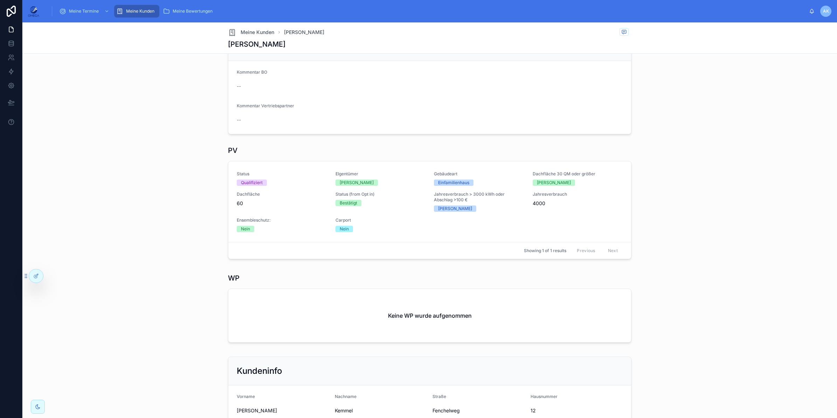
scroll to position [88, 0]
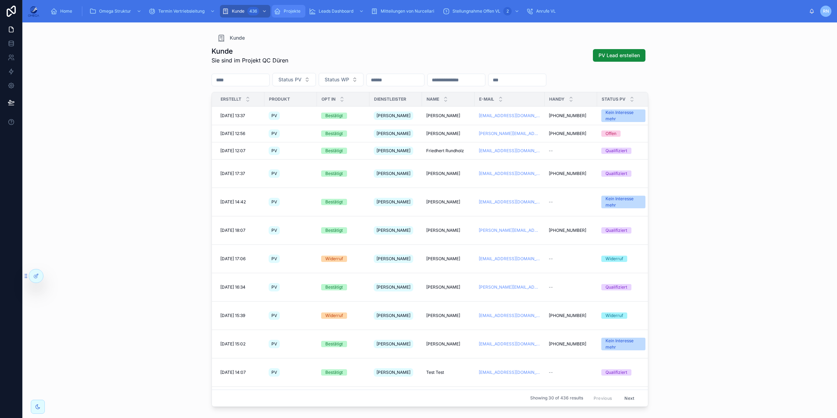
click at [288, 7] on div "Projekte" at bounding box center [288, 11] width 29 height 11
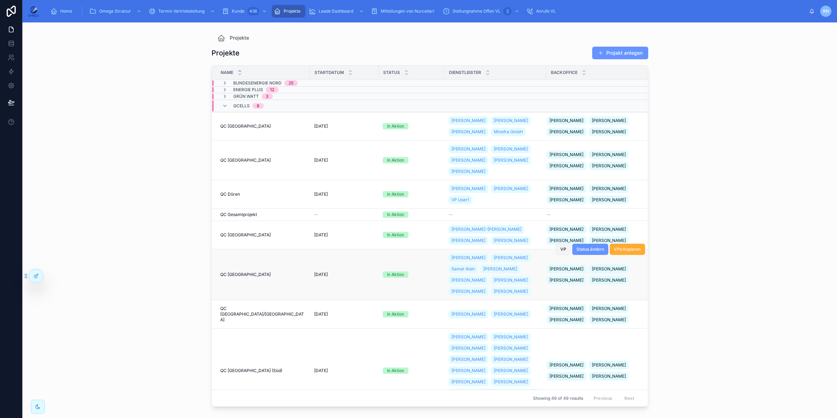
click at [561, 251] on span "VP" at bounding box center [564, 249] width 6 height 6
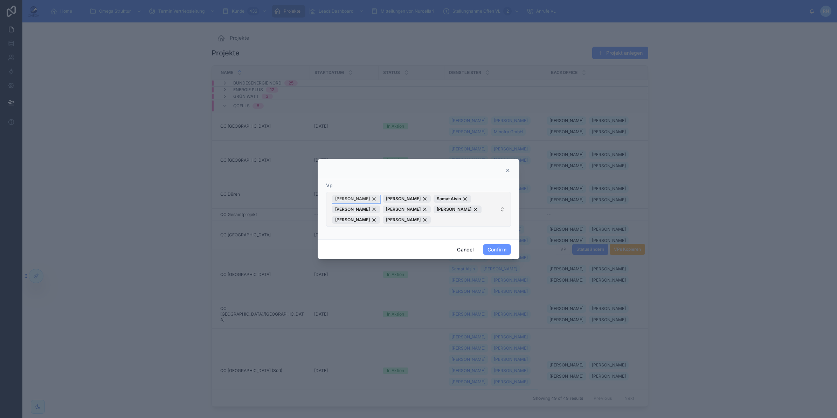
click at [369, 199] on div "[PERSON_NAME]" at bounding box center [356, 199] width 48 height 8
click at [501, 248] on button "Confirm" at bounding box center [497, 249] width 28 height 11
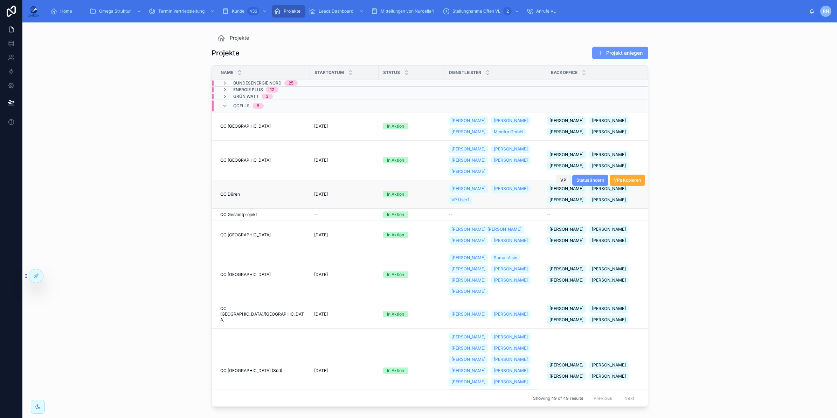
click at [561, 179] on span "VP" at bounding box center [564, 180] width 6 height 6
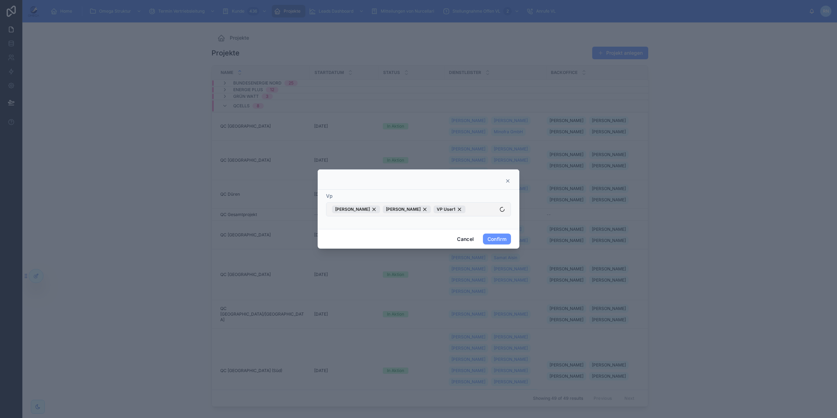
click at [482, 208] on button "Ibrahim Alioui Rudion Nurcellari VP User1" at bounding box center [418, 209] width 185 height 14
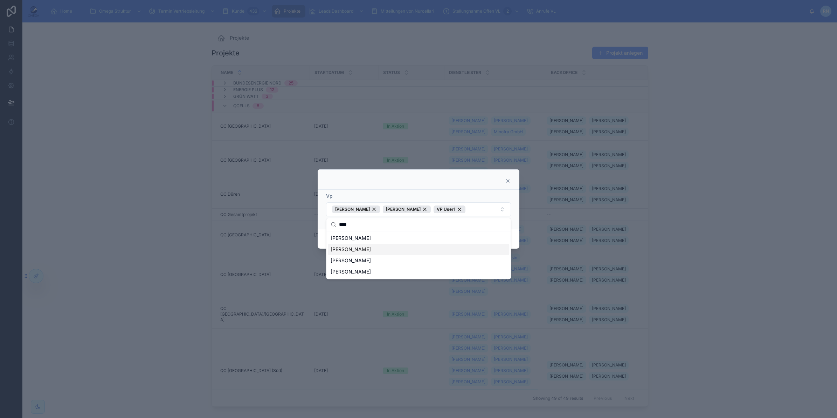
type input "****"
click at [394, 249] on div "[PERSON_NAME]" at bounding box center [418, 248] width 181 height 11
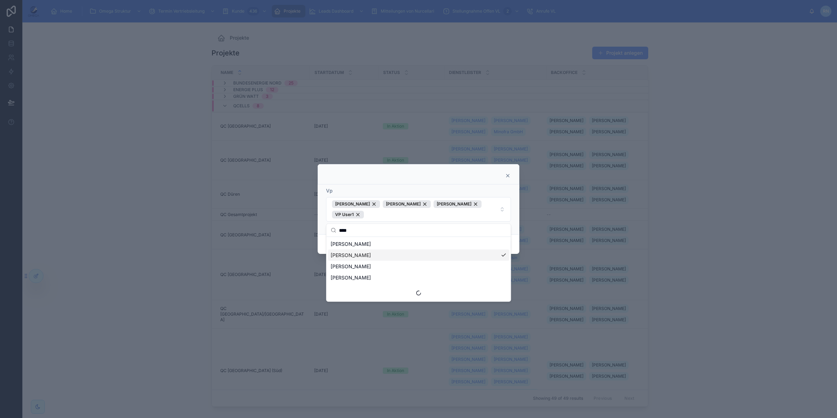
click at [514, 232] on div "Vp Andreas Baum Ibrahim Alioui Rudion Nurcellari VP User1" at bounding box center [419, 209] width 202 height 50
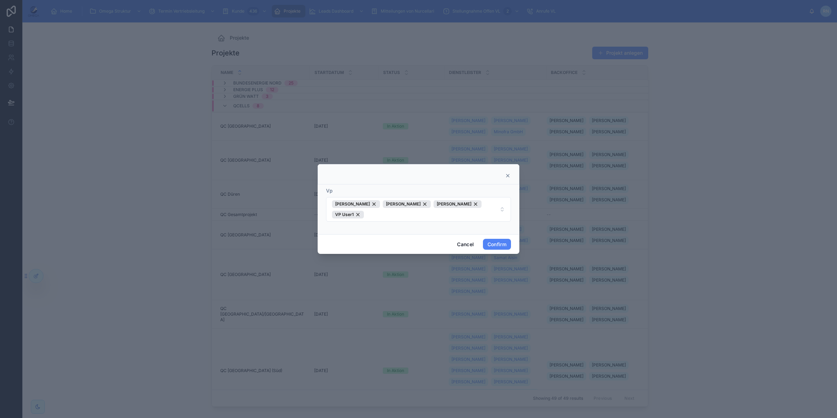
click at [496, 244] on button "Confirm" at bounding box center [497, 244] width 28 height 11
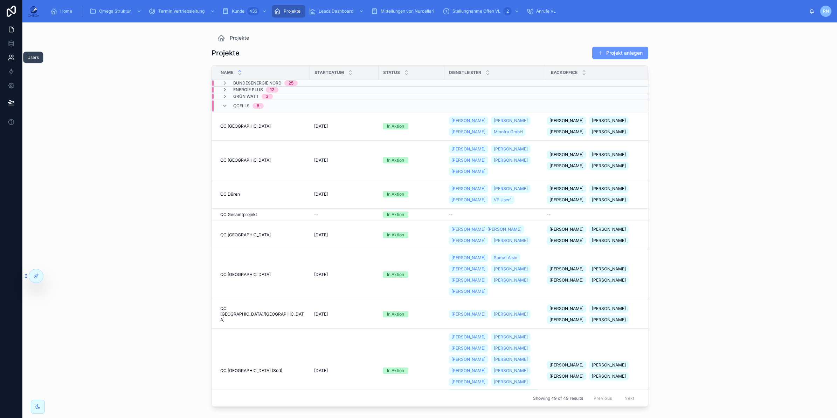
click at [14, 54] on icon at bounding box center [11, 57] width 7 height 7
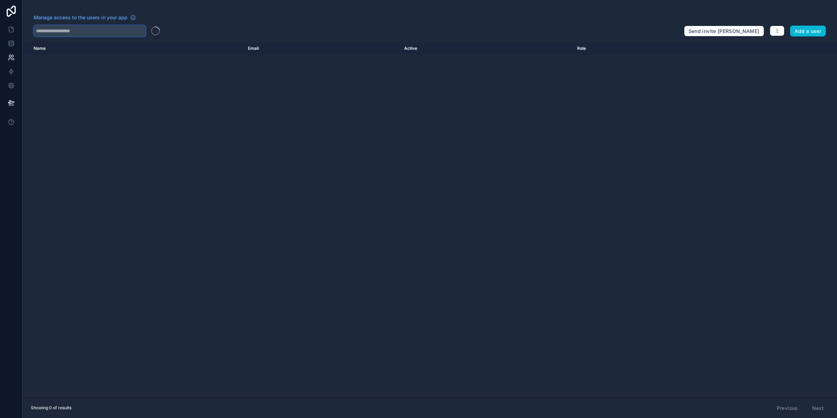
click at [107, 29] on input "text" at bounding box center [90, 30] width 112 height 11
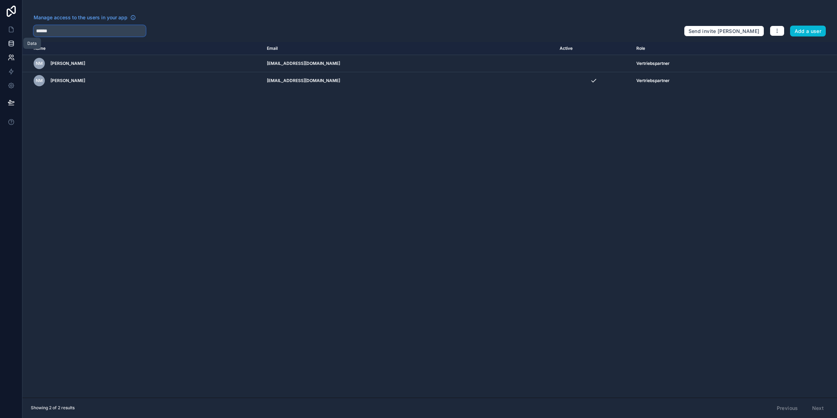
type input "******"
click at [11, 45] on icon at bounding box center [11, 43] width 7 height 7
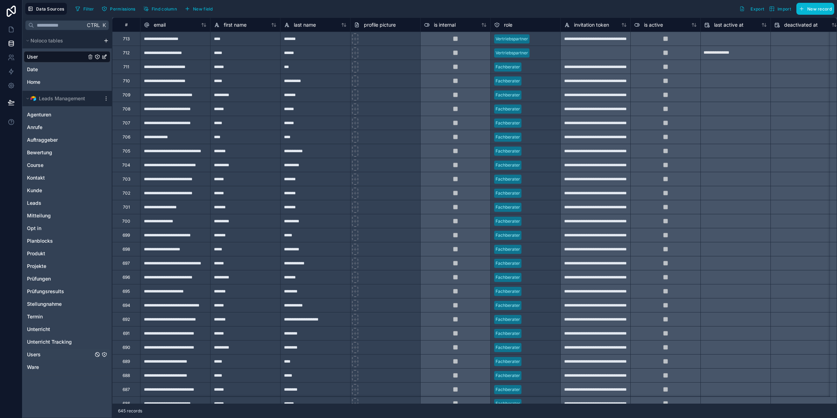
click at [39, 356] on span "Users" at bounding box center [34, 354] width 14 height 7
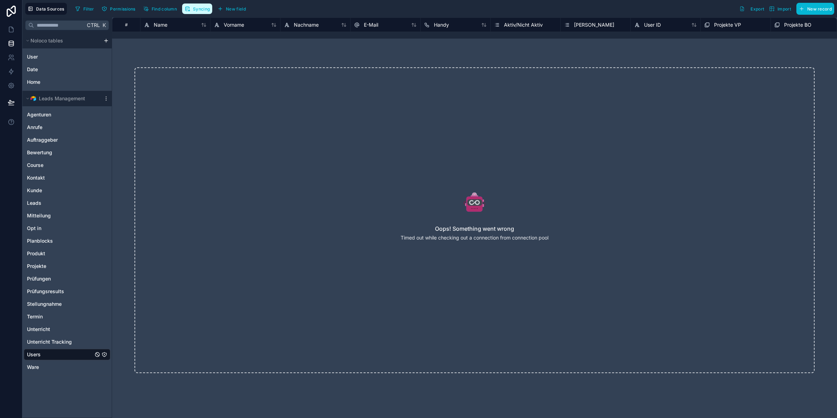
click at [212, 9] on button "Syncing" at bounding box center [197, 9] width 30 height 11
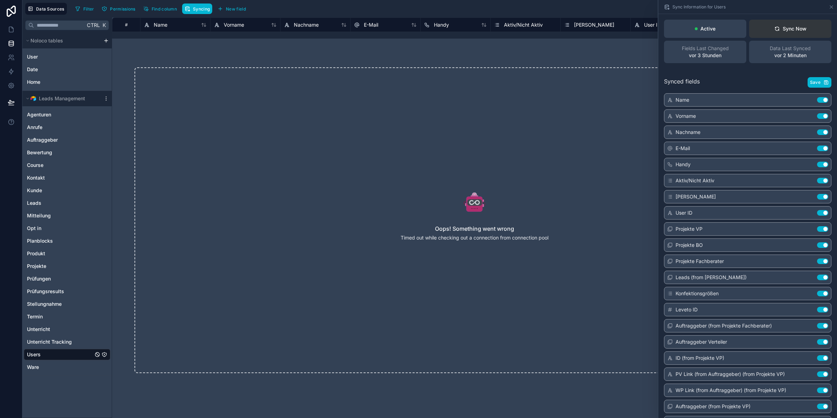
click at [791, 30] on div "Sync Now" at bounding box center [791, 28] width 32 height 7
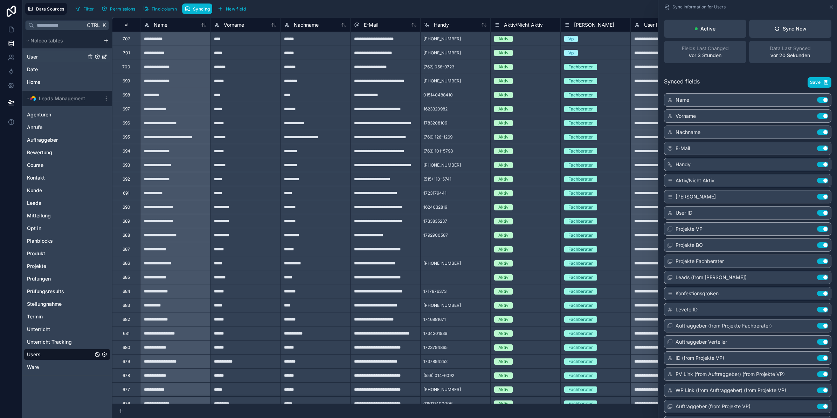
click at [37, 56] on span "User" at bounding box center [32, 56] width 11 height 7
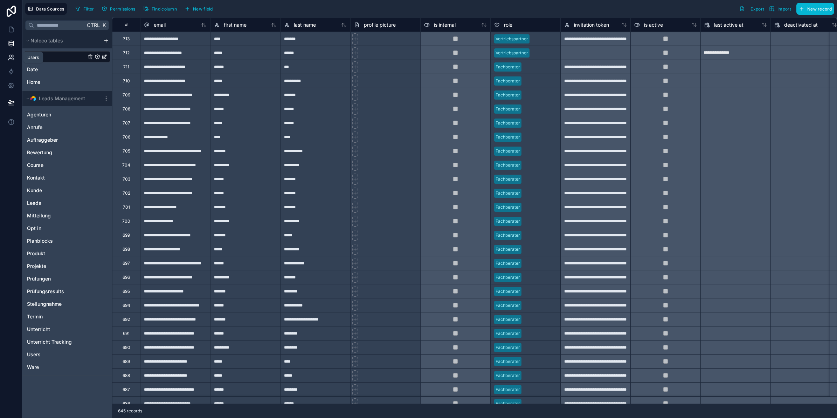
click at [13, 60] on icon at bounding box center [11, 57] width 7 height 7
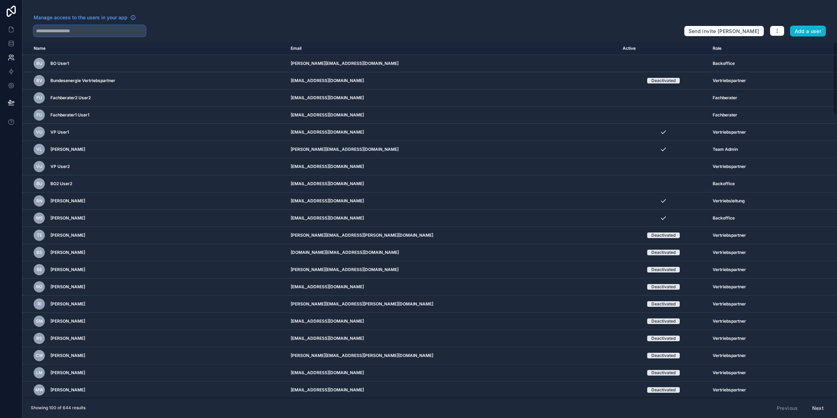
click at [86, 32] on input "text" at bounding box center [90, 30] width 112 height 11
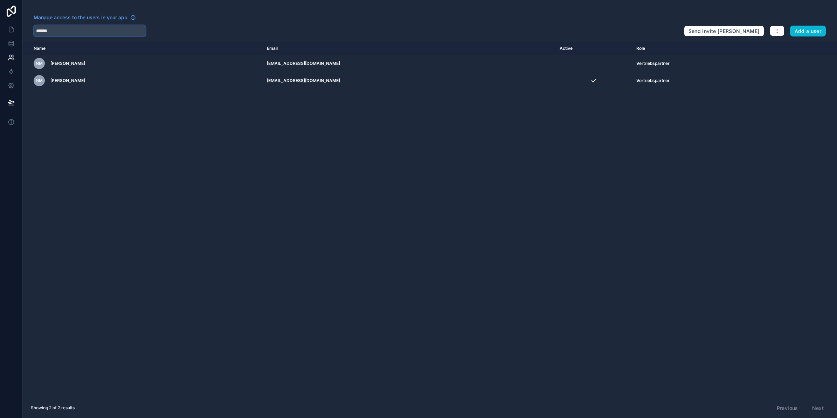
type input "******"
click at [6, 45] on link at bounding box center [11, 43] width 22 height 14
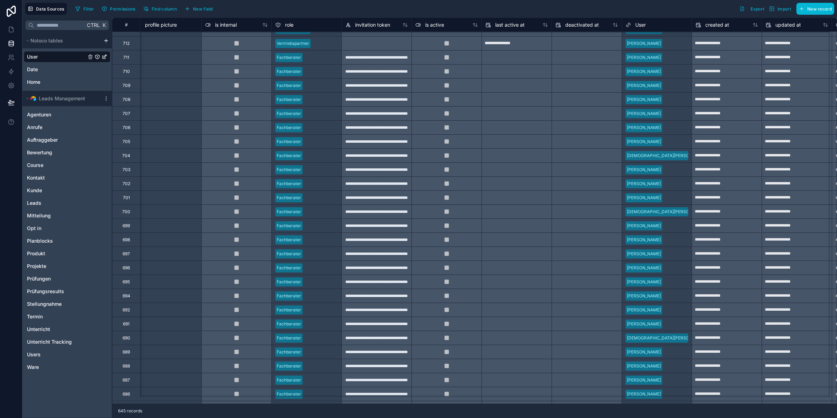
scroll to position [0, 219]
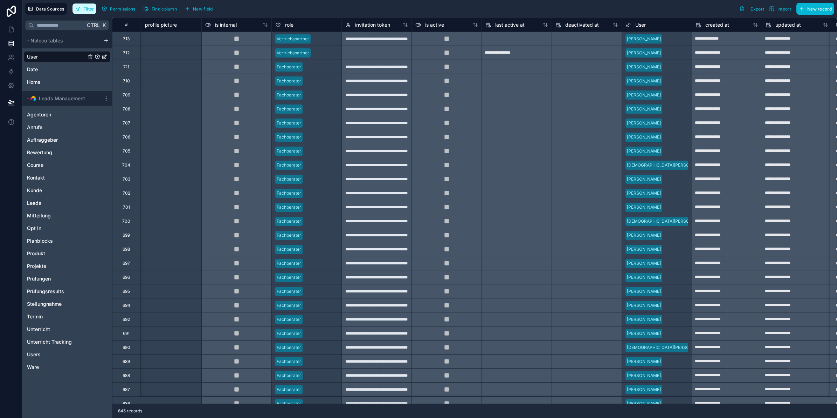
click at [95, 9] on button "Filter" at bounding box center [85, 9] width 24 height 11
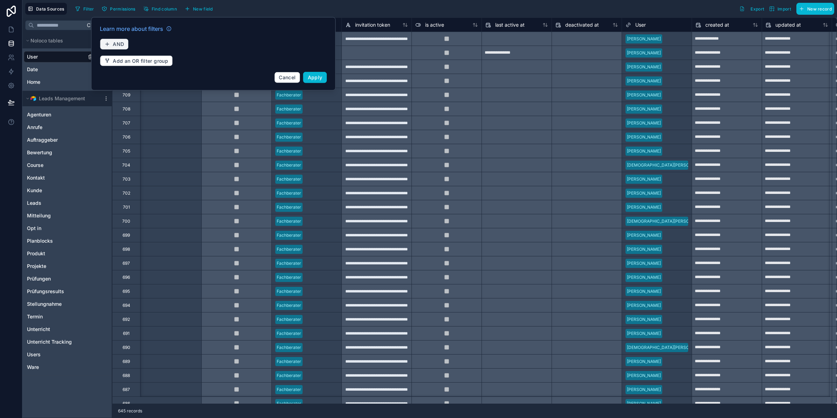
click at [116, 38] on div "Learn more about filters AND Add an OR filter group Cancel Apply" at bounding box center [213, 53] width 235 height 67
click at [119, 42] on span "AND" at bounding box center [118, 44] width 11 height 6
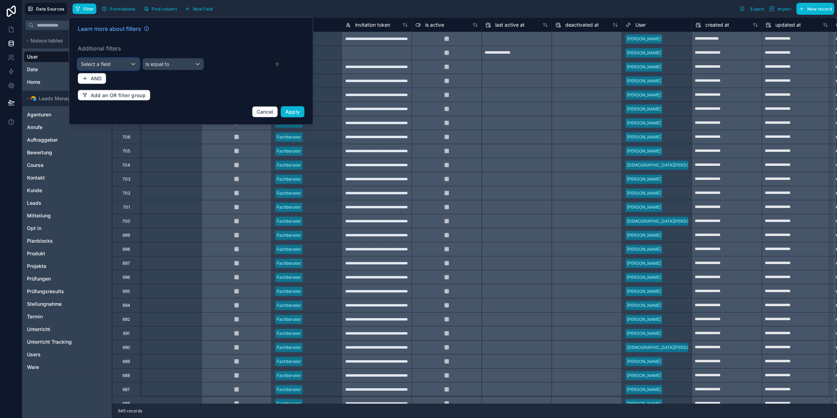
click at [125, 63] on div "Select a field" at bounding box center [108, 64] width 61 height 11
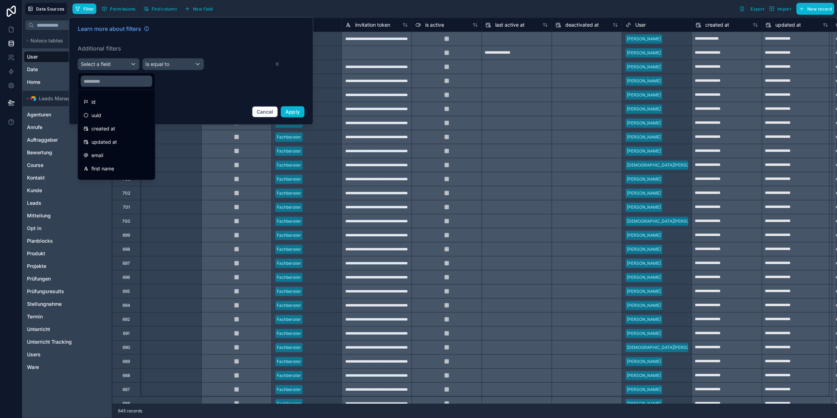
click at [107, 87] on div at bounding box center [116, 81] width 77 height 17
click at [108, 83] on input "text" at bounding box center [116, 81] width 71 height 11
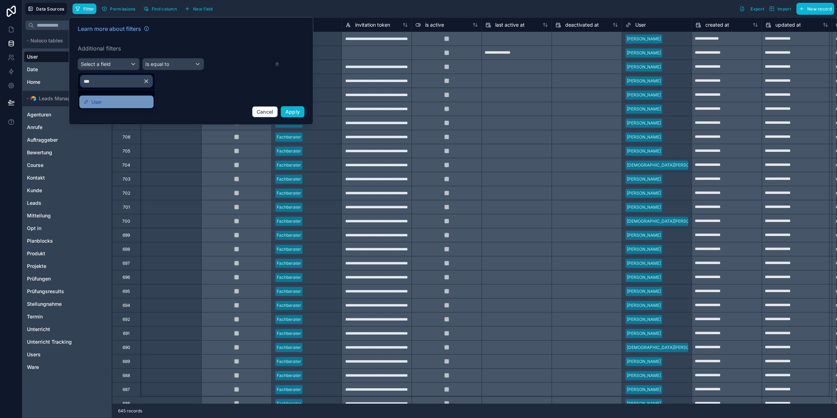
type input "***"
click at [110, 98] on div "User" at bounding box center [117, 102] width 66 height 8
click at [165, 67] on span "Is empty" at bounding box center [155, 64] width 20 height 7
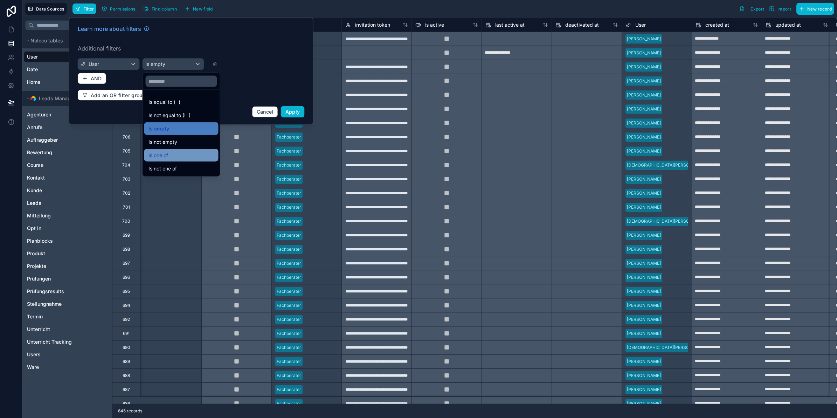
click at [172, 151] on div "Is one of" at bounding box center [182, 155] width 66 height 8
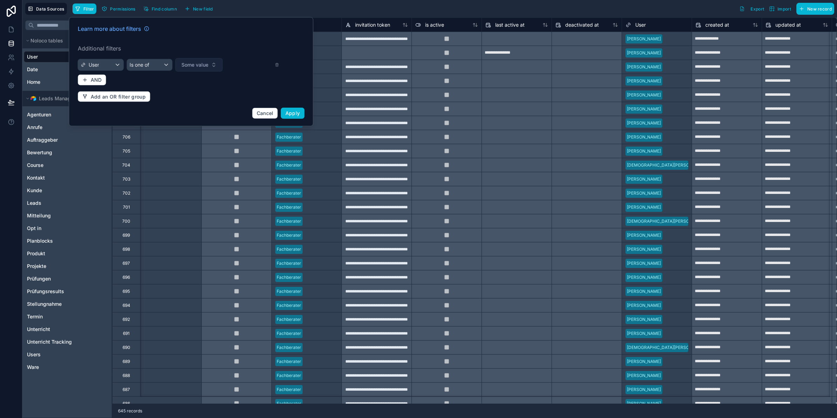
click at [209, 65] on button "Some value" at bounding box center [199, 64] width 47 height 13
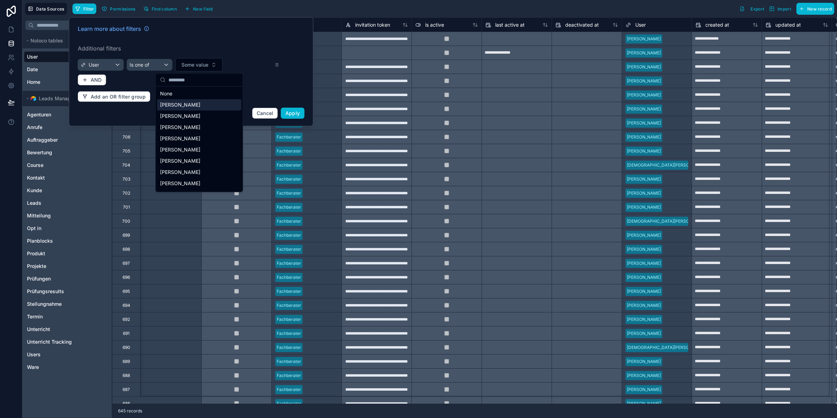
click at [201, 104] on div "[PERSON_NAME]" at bounding box center [199, 104] width 84 height 11
click at [294, 113] on span "Apply" at bounding box center [293, 114] width 15 height 6
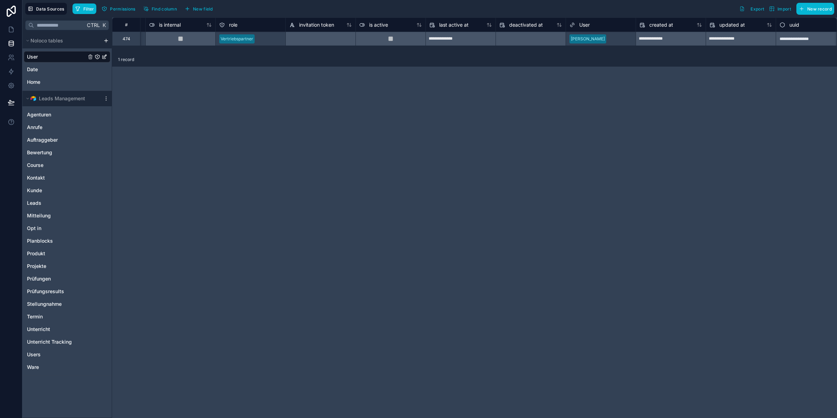
scroll to position [0, 284]
click at [605, 37] on div "[PERSON_NAME]" at bounding box center [592, 39] width 70 height 11
click at [592, 38] on div "[PERSON_NAME]" at bounding box center [592, 39] width 70 height 11
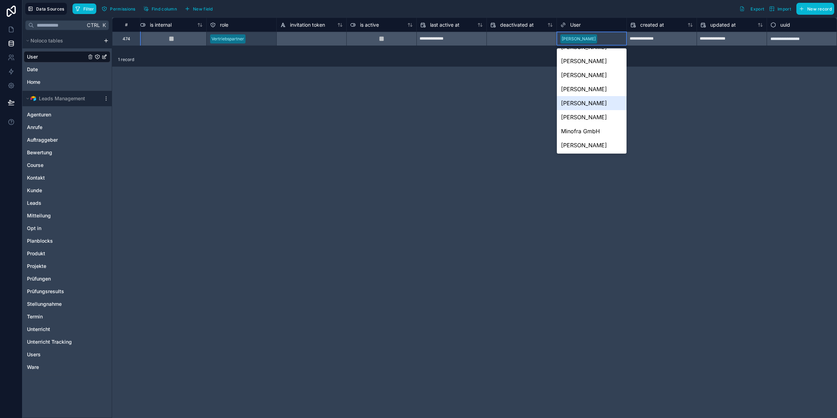
scroll to position [631, 0]
click at [458, 140] on div "**********" at bounding box center [474, 218] width 725 height 400
click at [423, 81] on div "**********" at bounding box center [474, 218] width 725 height 400
click at [448, 116] on div "**********" at bounding box center [474, 218] width 725 height 400
click at [591, 6] on div "Filter Permissions Find column New field Export Import New record" at bounding box center [454, 9] width 762 height 12
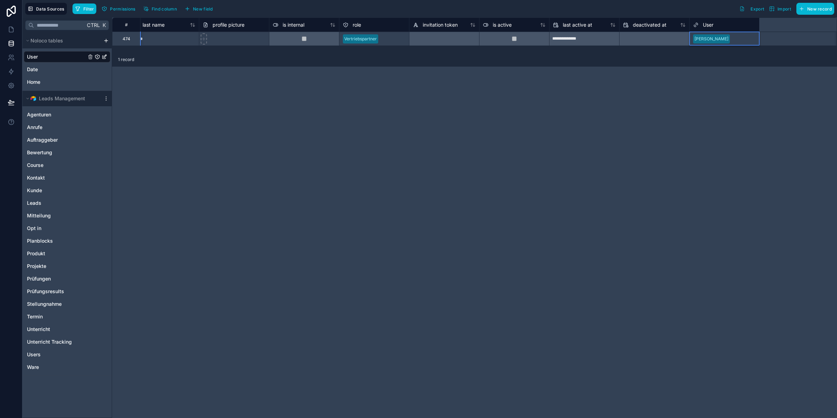
scroll to position [0, 0]
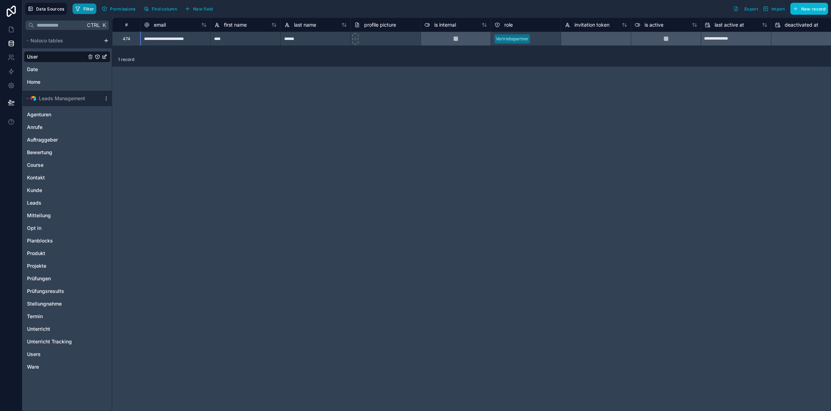
click at [93, 9] on span "Filter" at bounding box center [88, 8] width 11 height 5
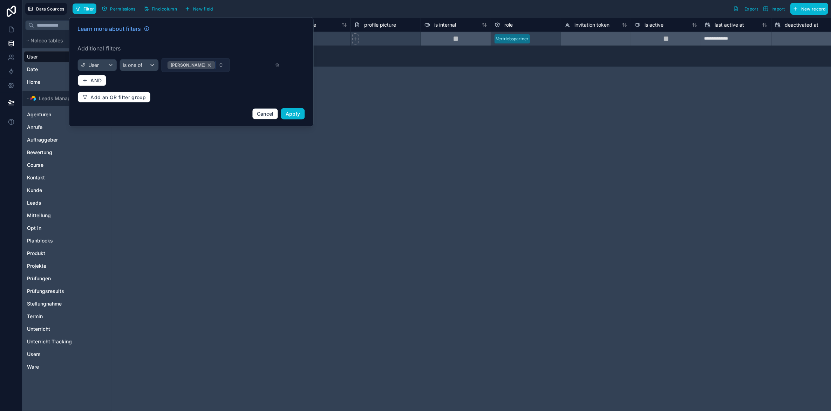
click at [206, 66] on div "Nick Müller" at bounding box center [191, 65] width 48 height 8
click at [200, 69] on button "Some value" at bounding box center [199, 64] width 47 height 13
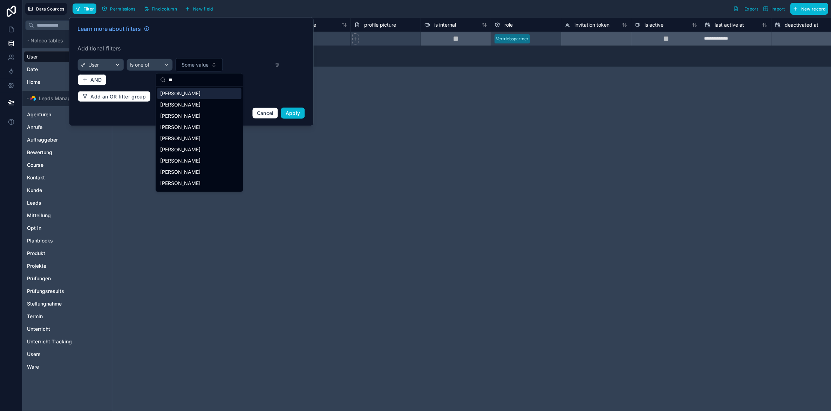
type input "*"
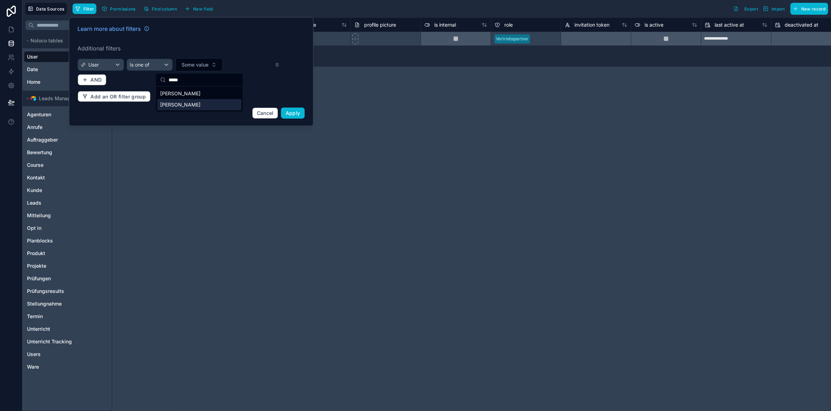
type input "*****"
click at [197, 102] on div "Nick Müller" at bounding box center [199, 104] width 84 height 11
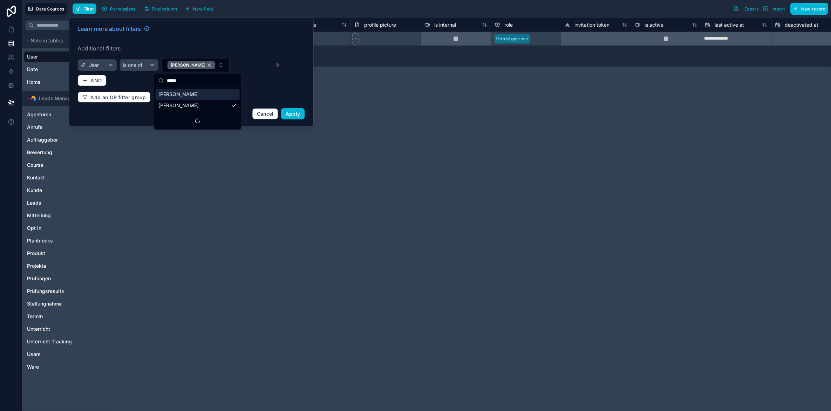
click at [195, 95] on div "Nick Müller" at bounding box center [198, 94] width 84 height 11
click at [291, 116] on span "Apply" at bounding box center [293, 114] width 15 height 6
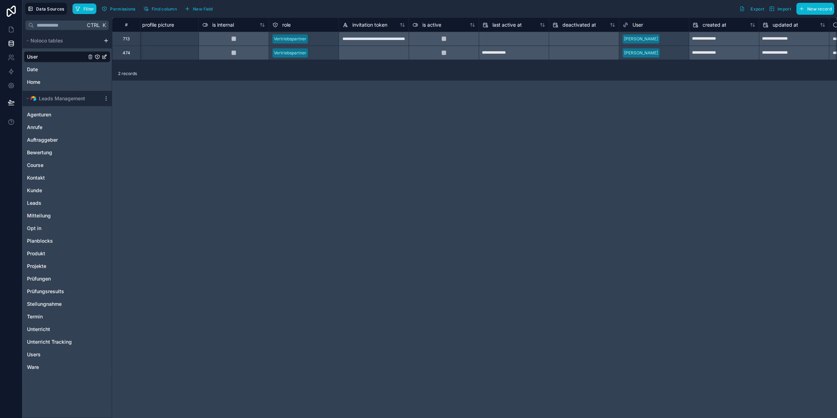
scroll to position [0, 263]
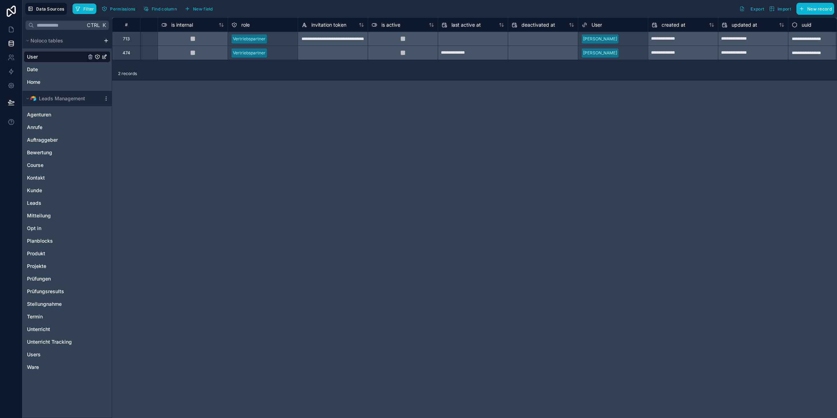
click at [625, 40] on div "Nick Müller" at bounding box center [613, 39] width 70 height 11
click at [629, 52] on div "Nick Müller" at bounding box center [613, 53] width 70 height 11
click at [598, 124] on div "**********" at bounding box center [474, 218] width 725 height 400
click at [626, 40] on div "Nick Müller" at bounding box center [613, 39] width 70 height 11
click at [626, 50] on div "Nick Müller" at bounding box center [613, 53] width 70 height 11
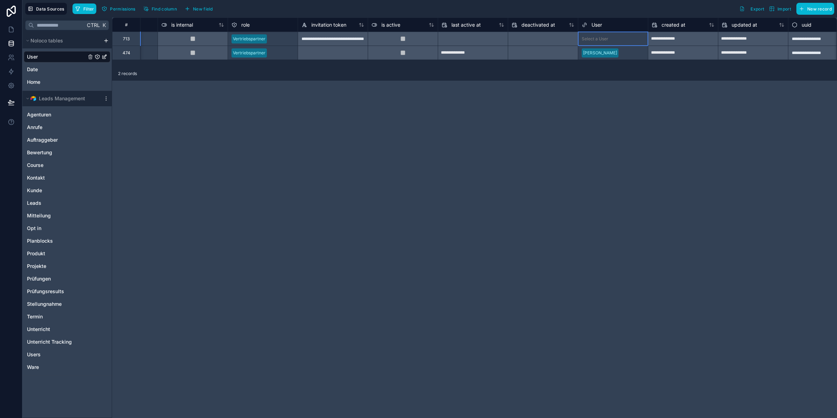
click at [615, 38] on div "Select a User" at bounding box center [613, 38] width 70 height 7
click at [610, 38] on div "Select a User" at bounding box center [613, 38] width 70 height 7
click at [521, 135] on div "**********" at bounding box center [474, 218] width 725 height 400
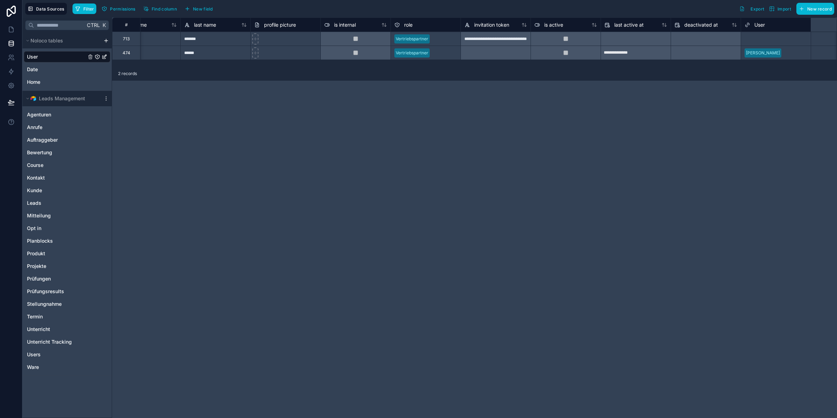
scroll to position [0, 0]
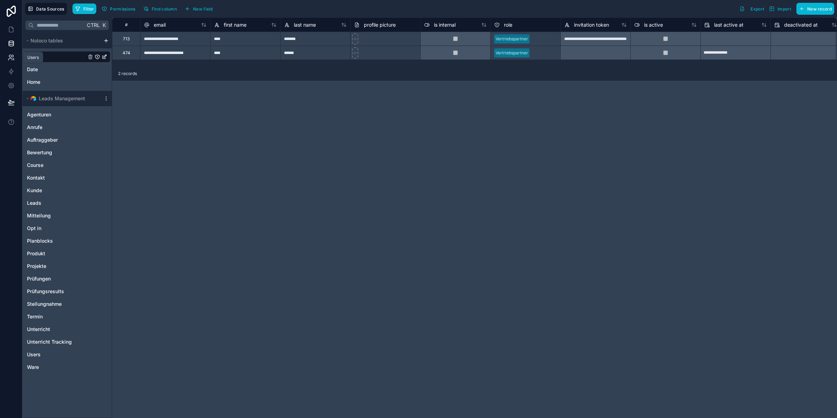
click at [6, 60] on link at bounding box center [11, 57] width 22 height 14
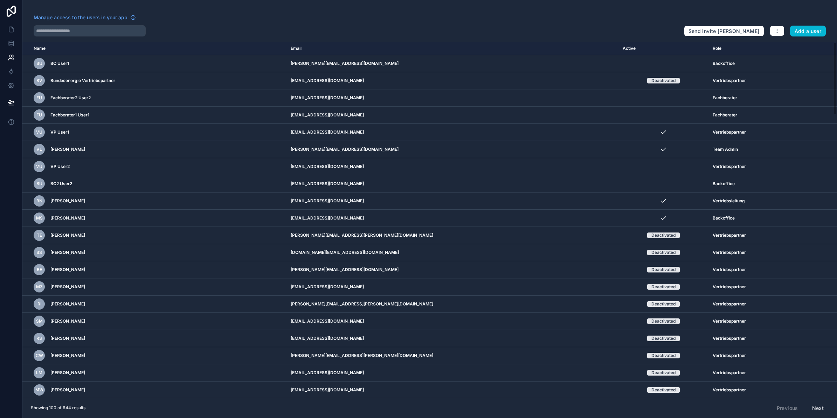
click at [99, 22] on div "Manage access to the users in your app" at bounding box center [356, 19] width 645 height 11
click at [101, 29] on input "text" at bounding box center [90, 30] width 112 height 11
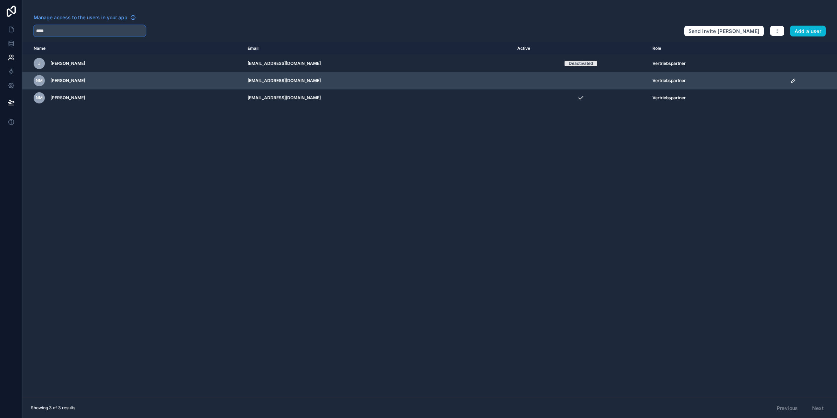
type input "****"
click at [795, 80] on icon "scrollable content" at bounding box center [794, 79] width 1 height 1
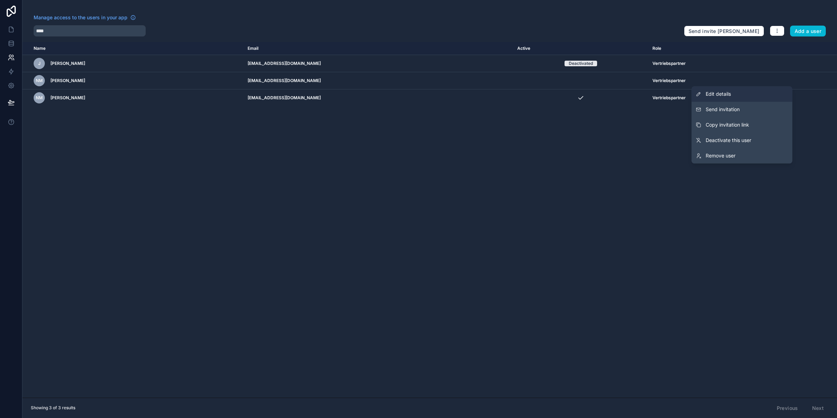
click at [729, 94] on span "Edit details" at bounding box center [718, 93] width 25 height 7
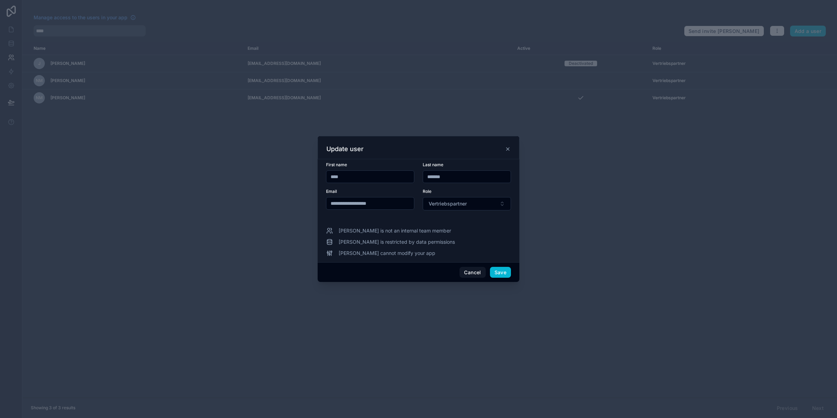
click at [454, 176] on input "******" at bounding box center [467, 177] width 88 height 10
type input "**********"
click at [502, 273] on button "Save" at bounding box center [500, 272] width 21 height 11
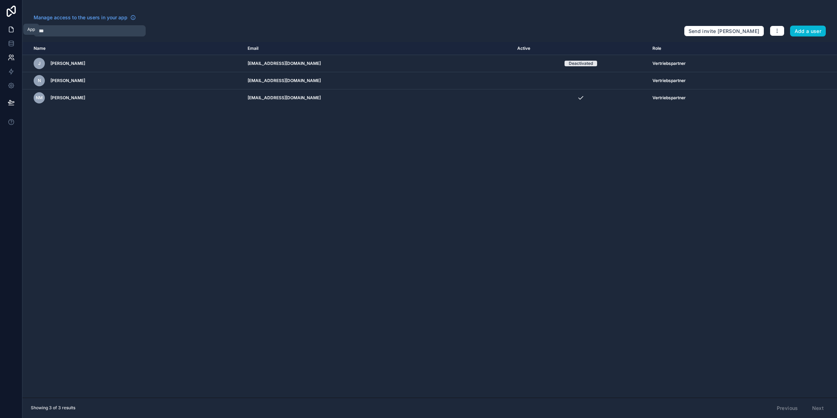
click at [11, 29] on icon at bounding box center [11, 29] width 7 height 7
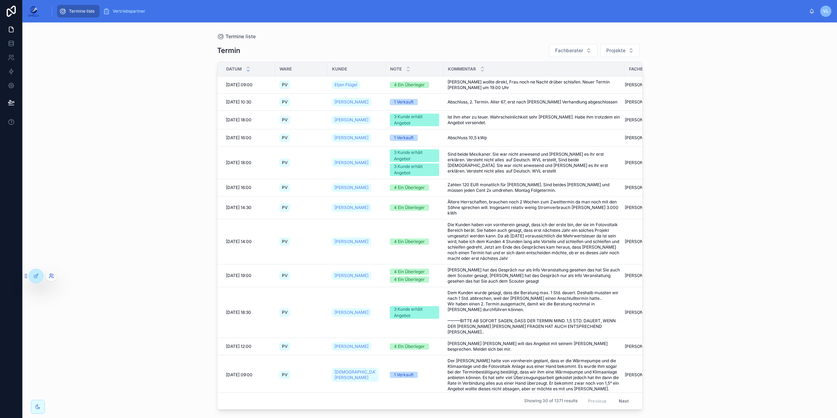
click at [51, 274] on icon at bounding box center [51, 275] width 2 height 2
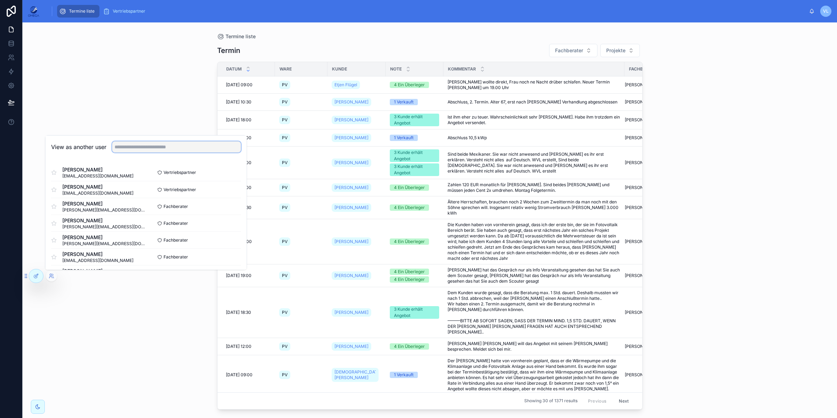
click at [138, 146] on input "text" at bounding box center [176, 146] width 129 height 11
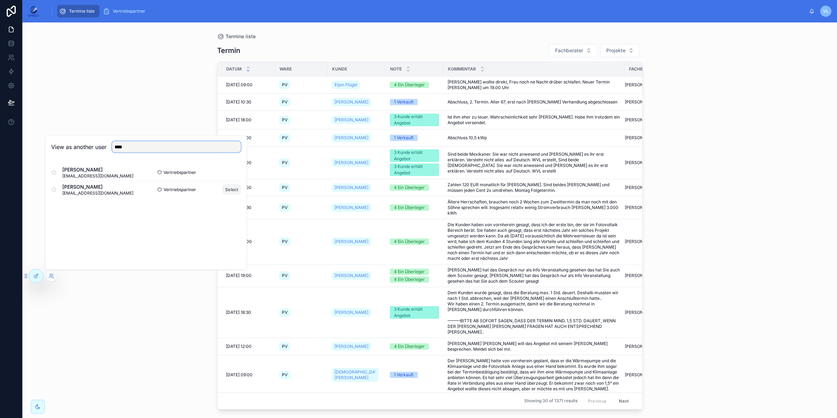
type input "****"
click at [235, 190] on button "Select" at bounding box center [232, 189] width 18 height 10
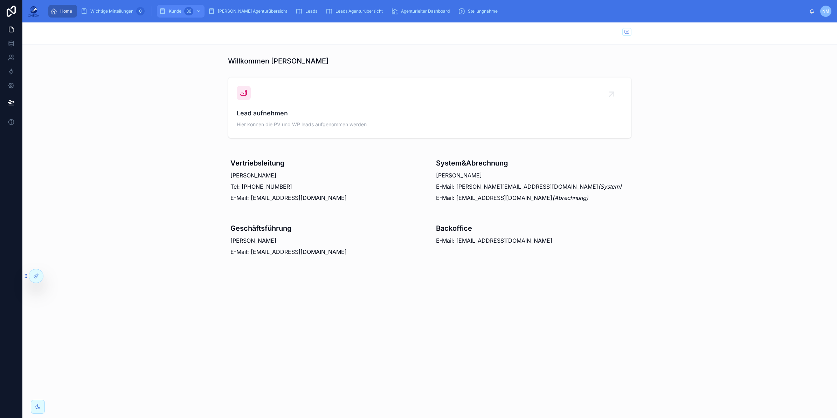
click at [190, 14] on div "36" at bounding box center [188, 11] width 9 height 8
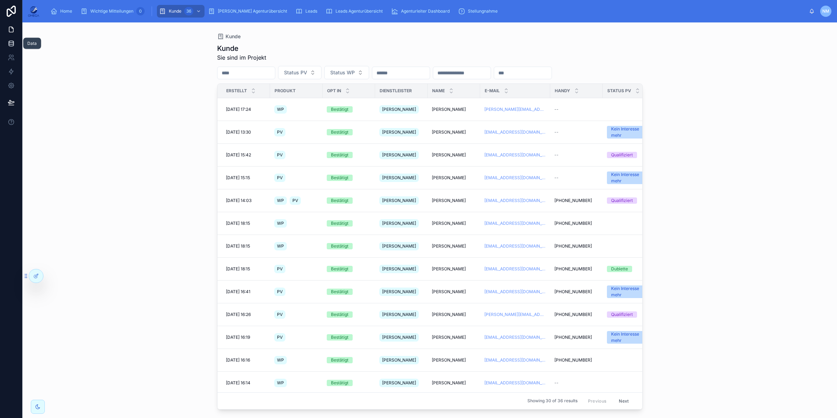
click at [9, 42] on icon at bounding box center [11, 42] width 5 height 2
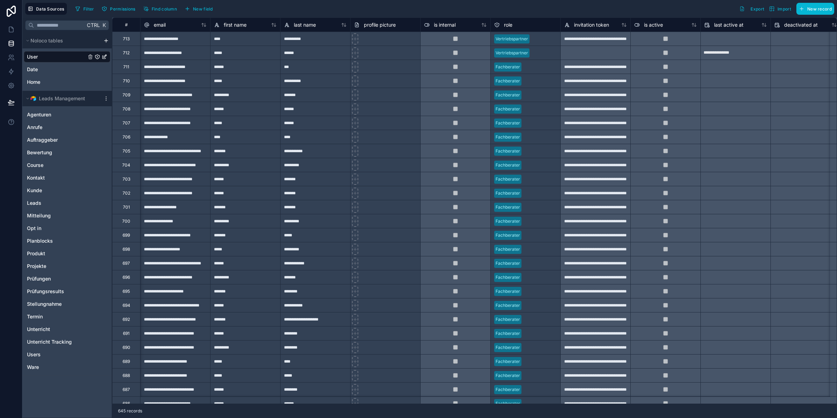
scroll to position [0, 44]
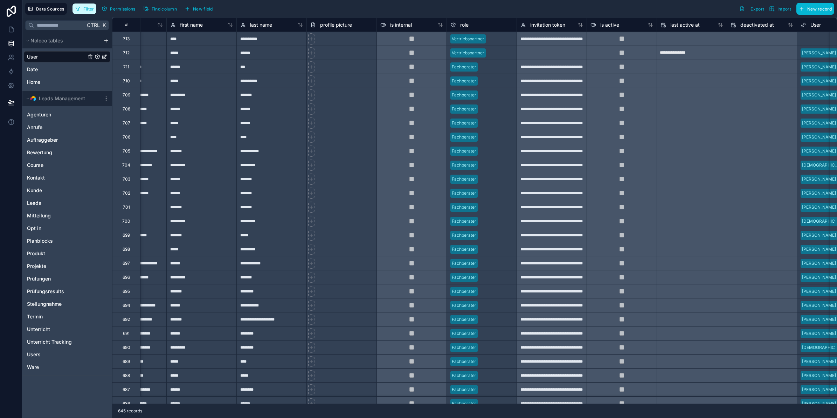
click at [90, 13] on button "Filter" at bounding box center [85, 9] width 24 height 11
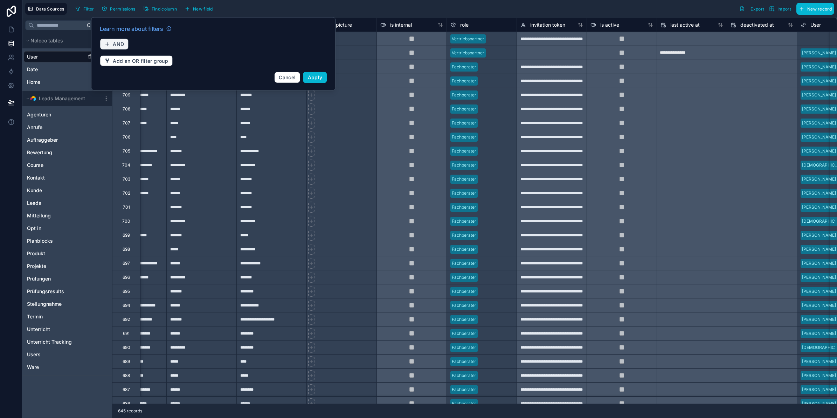
click at [122, 40] on button "AND" at bounding box center [114, 44] width 29 height 11
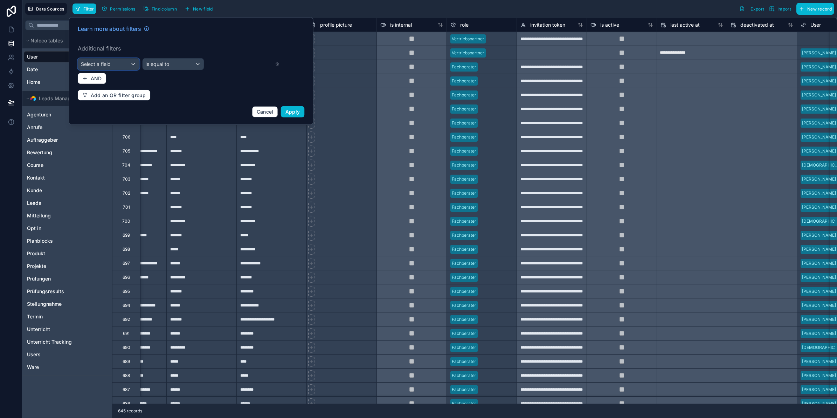
click at [119, 65] on div "Select a field" at bounding box center [108, 64] width 61 height 11
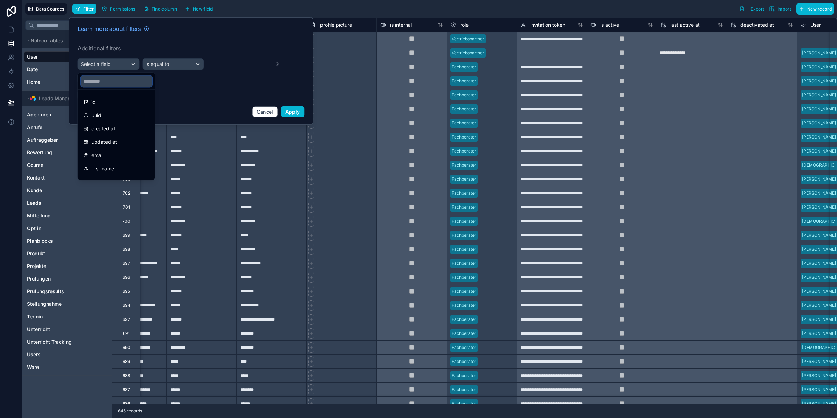
click at [108, 79] on input "text" at bounding box center [116, 81] width 71 height 11
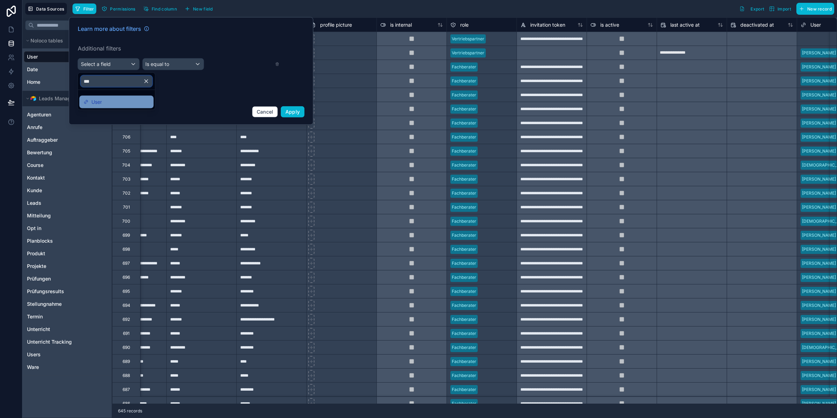
type input "***"
click at [117, 101] on div "User" at bounding box center [117, 102] width 66 height 8
click at [167, 63] on div "Is empty" at bounding box center [173, 64] width 61 height 11
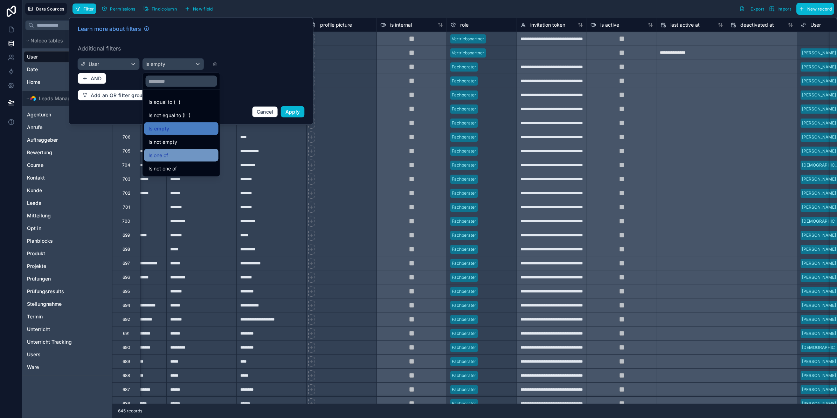
click at [172, 151] on div "Is one of" at bounding box center [182, 155] width 66 height 8
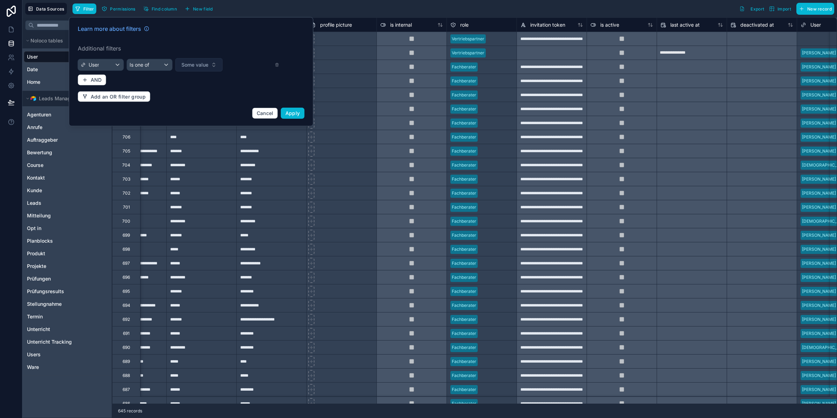
click at [201, 67] on span "Some value" at bounding box center [194, 64] width 27 height 7
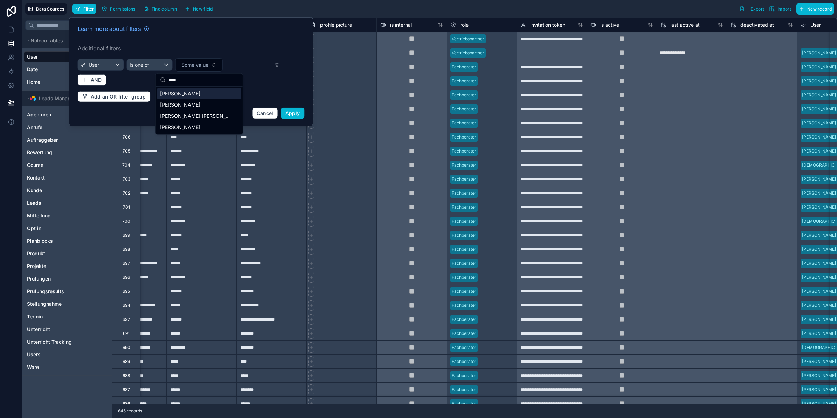
type input "****"
click at [194, 94] on div "Nick Müller" at bounding box center [199, 93] width 84 height 11
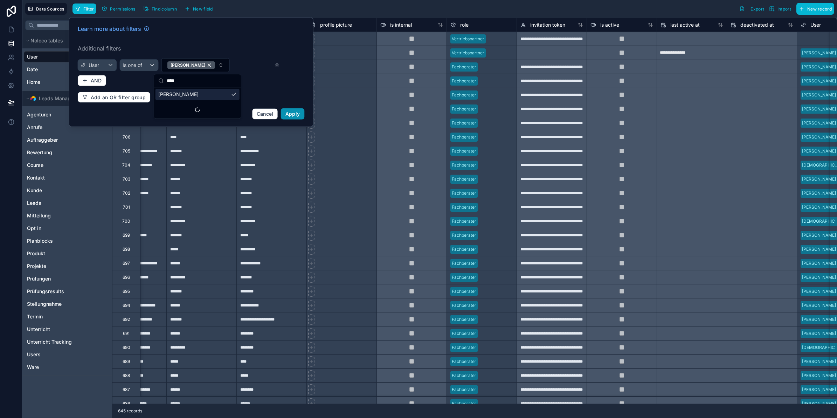
click at [293, 113] on span "Apply" at bounding box center [293, 114] width 15 height 6
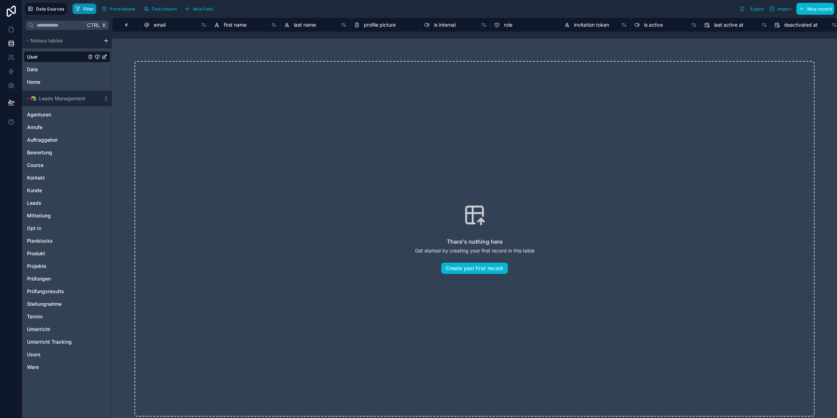
click at [91, 10] on span "Filter" at bounding box center [88, 8] width 11 height 5
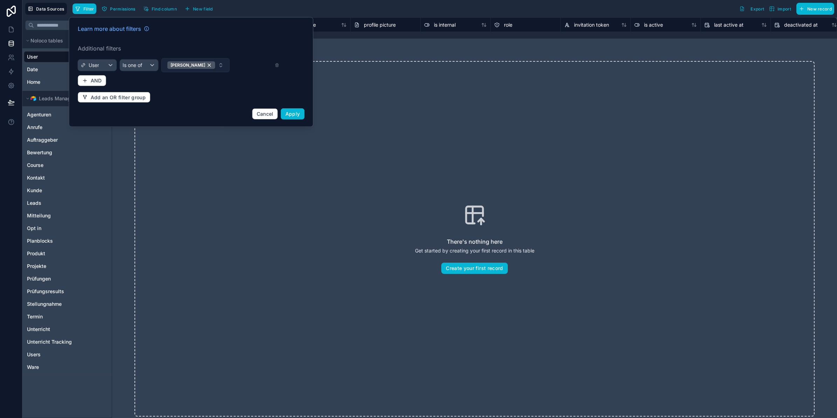
click at [220, 64] on button "Nick Müller" at bounding box center [196, 65] width 68 height 14
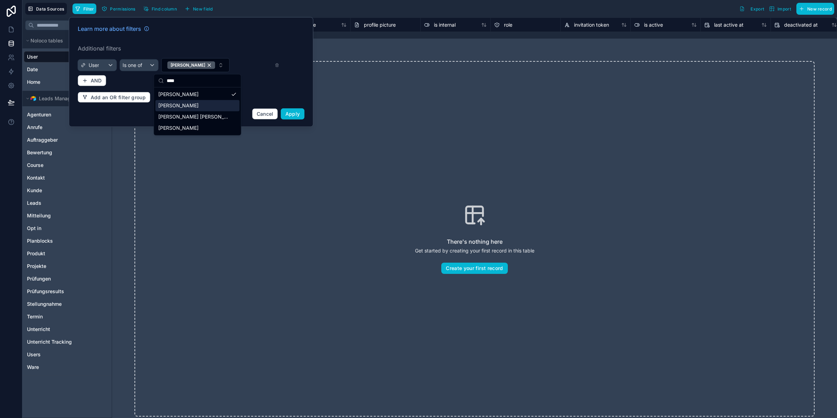
type input "****"
click at [193, 102] on div "Nick Müller" at bounding box center [198, 105] width 84 height 11
click at [294, 112] on span "Apply" at bounding box center [293, 114] width 15 height 6
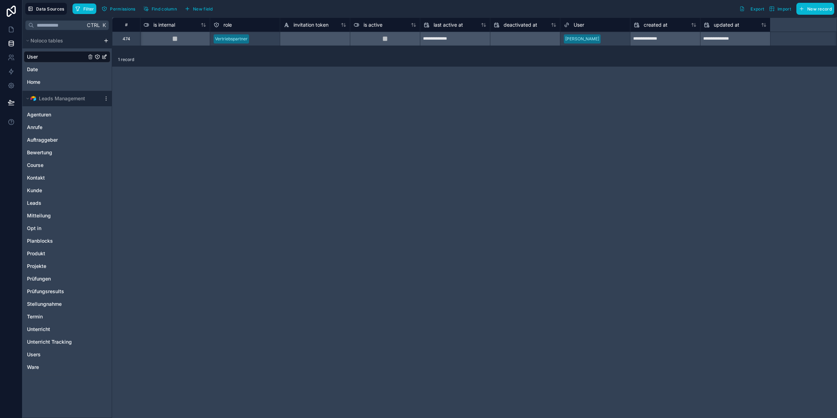
scroll to position [0, 284]
click at [598, 39] on div "Nick Müller" at bounding box center [592, 39] width 70 height 11
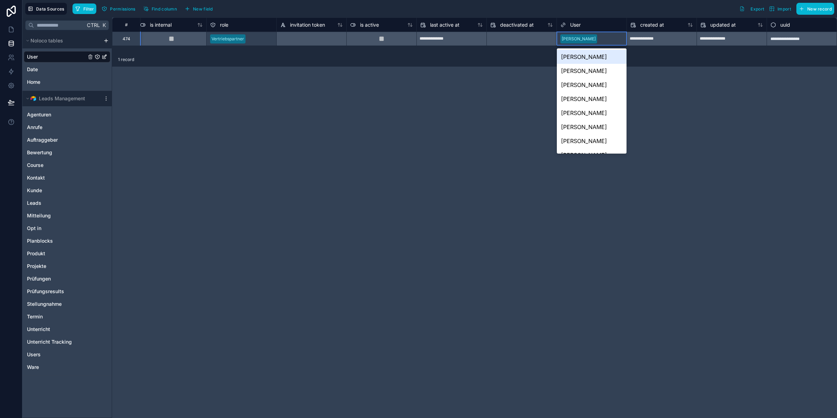
click at [597, 56] on div "Nick Müller" at bounding box center [592, 57] width 70 height 14
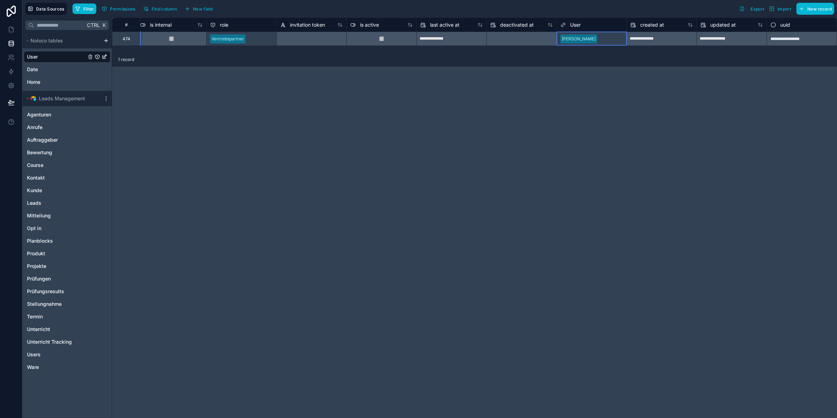
drag, startPoint x: 595, startPoint y: 41, endPoint x: 595, endPoint y: 48, distance: 7.7
click at [595, 40] on div "Nick Müller" at bounding box center [592, 39] width 70 height 11
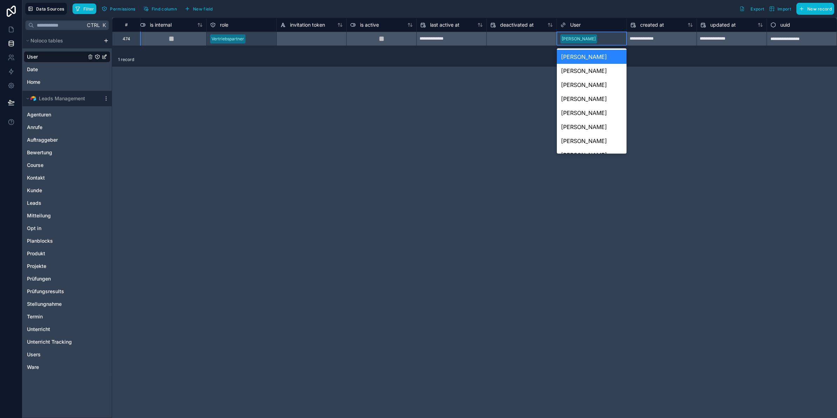
click at [604, 38] on div "Nick Müller" at bounding box center [592, 39] width 70 height 11
click at [595, 39] on div "Nick Müller" at bounding box center [592, 39] width 70 height 11
click at [698, 161] on div "**********" at bounding box center [474, 218] width 725 height 400
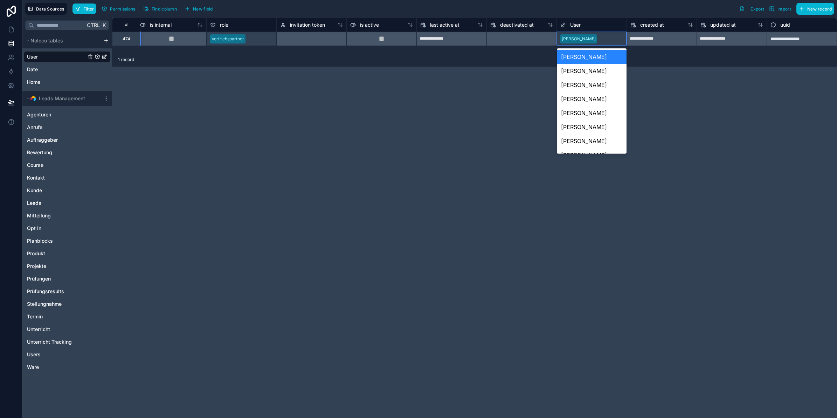
click at [659, 204] on div "**********" at bounding box center [474, 218] width 725 height 400
drag, startPoint x: 495, startPoint y: 212, endPoint x: 530, endPoint y: 127, distance: 92.3
click at [495, 208] on div "**********" at bounding box center [474, 218] width 725 height 400
click at [591, 42] on div "Nick Müller" at bounding box center [592, 39] width 70 height 11
click at [463, 162] on div "**********" at bounding box center [474, 218] width 725 height 400
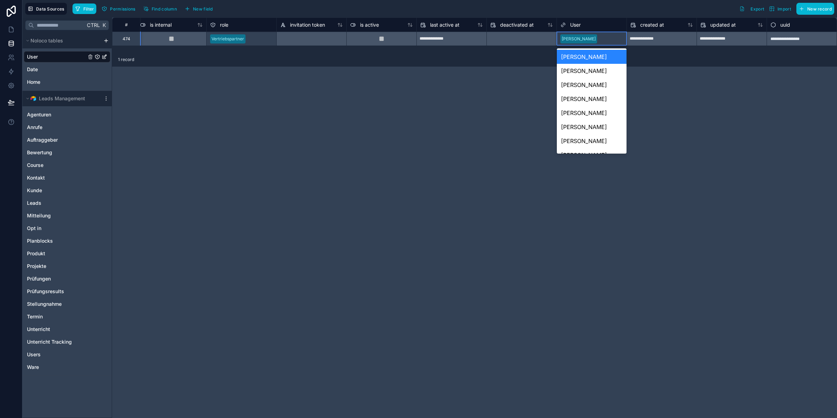
click at [457, 192] on div "**********" at bounding box center [474, 218] width 725 height 400
click at [593, 59] on div "Nick Müller" at bounding box center [592, 57] width 70 height 14
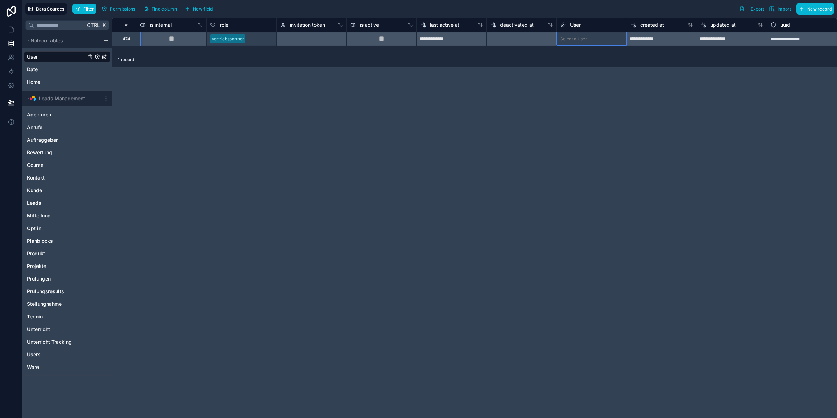
click at [566, 139] on div "**********" at bounding box center [474, 218] width 725 height 400
click at [585, 39] on div "Select a User" at bounding box center [574, 39] width 27 height 6
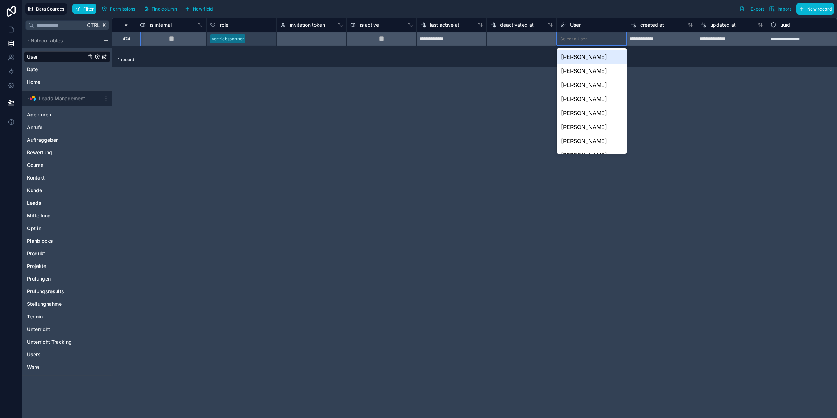
click at [587, 37] on div "Select a User" at bounding box center [574, 39] width 27 height 6
click at [446, 132] on div "**********" at bounding box center [474, 218] width 725 height 400
click at [9, 62] on link at bounding box center [11, 57] width 22 height 14
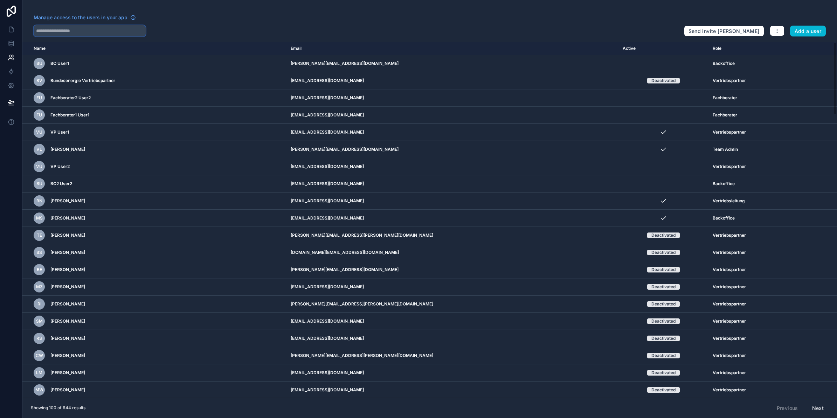
drag, startPoint x: 76, startPoint y: 28, endPoint x: 78, endPoint y: 33, distance: 5.5
click at [76, 28] on input "text" at bounding box center [90, 30] width 112 height 11
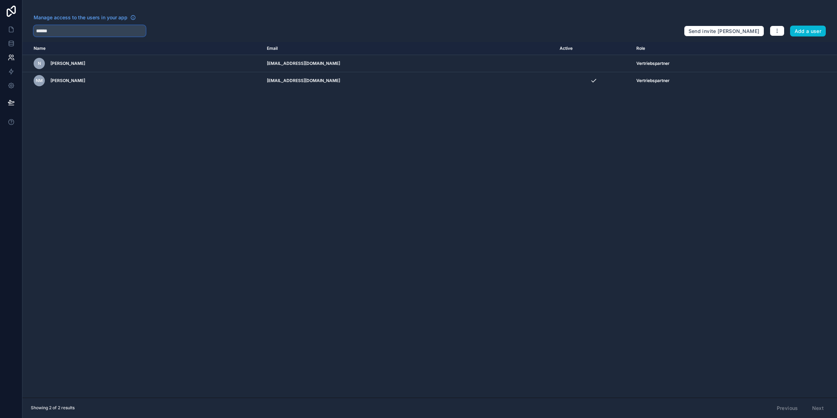
type input "******"
click at [12, 39] on link at bounding box center [11, 43] width 22 height 14
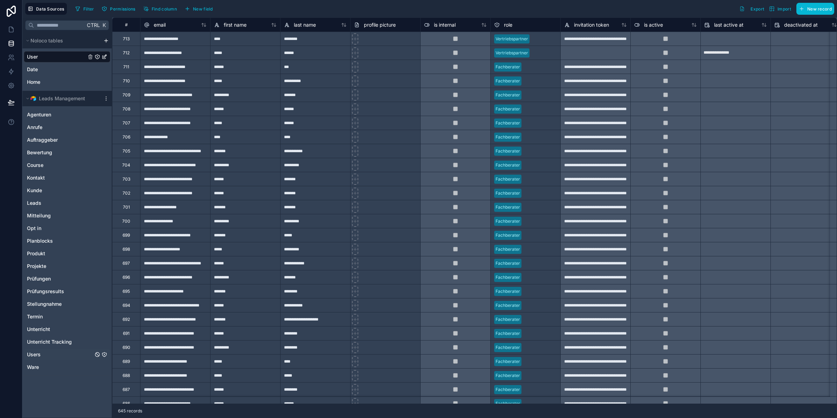
click at [37, 355] on span "Users" at bounding box center [34, 354] width 14 height 7
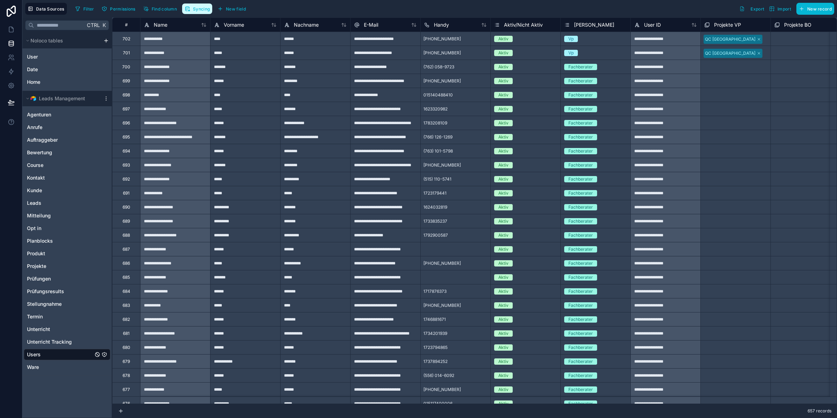
click at [198, 11] on span "Syncing" at bounding box center [201, 8] width 17 height 5
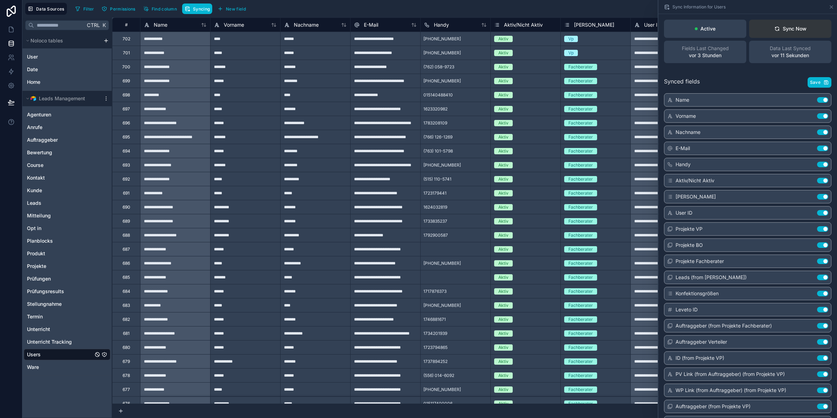
click at [785, 28] on div "Sync Now" at bounding box center [791, 28] width 32 height 7
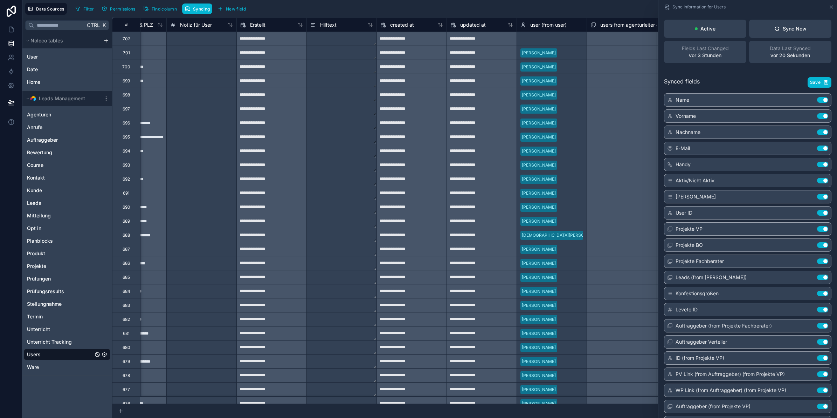
scroll to position [0, 3591]
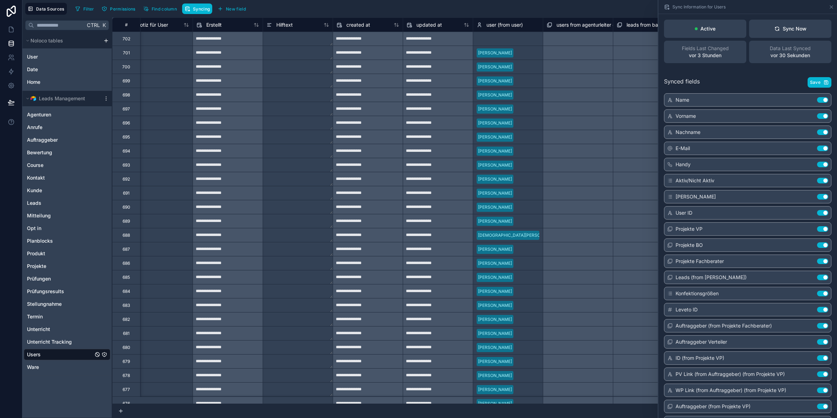
click at [509, 37] on div "Select a user (from user)" at bounding box center [501, 39] width 49 height 6
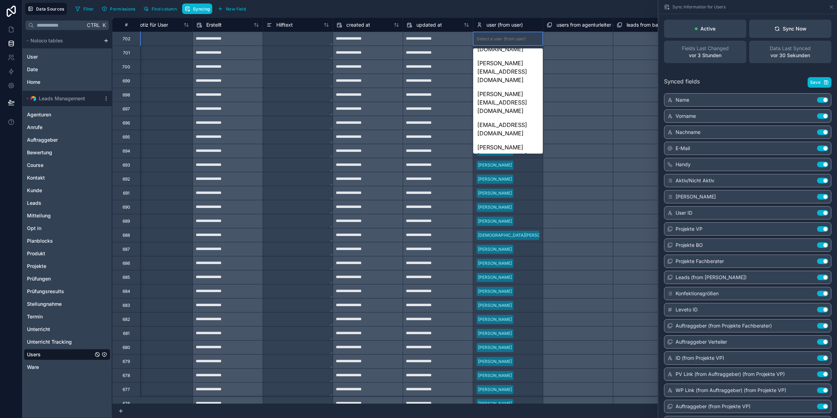
scroll to position [0, 0]
click at [516, 39] on div "Select a user (from user)" at bounding box center [501, 39] width 49 height 6
click at [504, 39] on div "Select a user (from user)" at bounding box center [501, 39] width 49 height 6
click at [550, 12] on div "Filter Permissions Find column Syncing New field Export Import New record" at bounding box center [454, 9] width 762 height 12
click at [516, 39] on div "Select a user (from user)" at bounding box center [501, 39] width 49 height 6
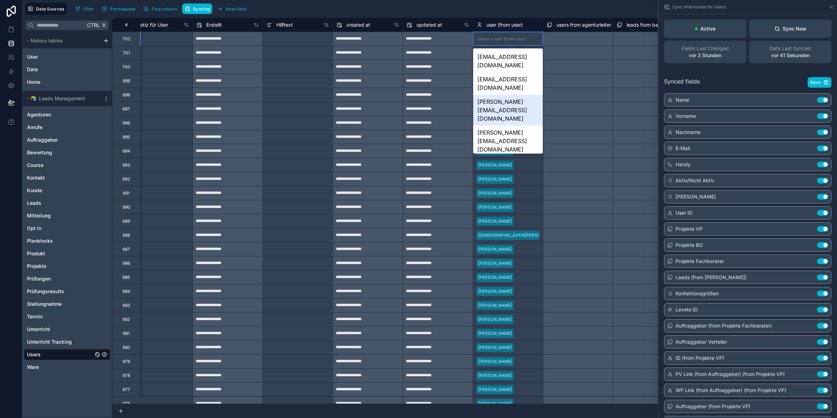
click at [503, 7] on div "Filter Permissions Find column Syncing New field Export Import New record" at bounding box center [454, 9] width 762 height 12
click at [35, 58] on span "User" at bounding box center [32, 56] width 11 height 7
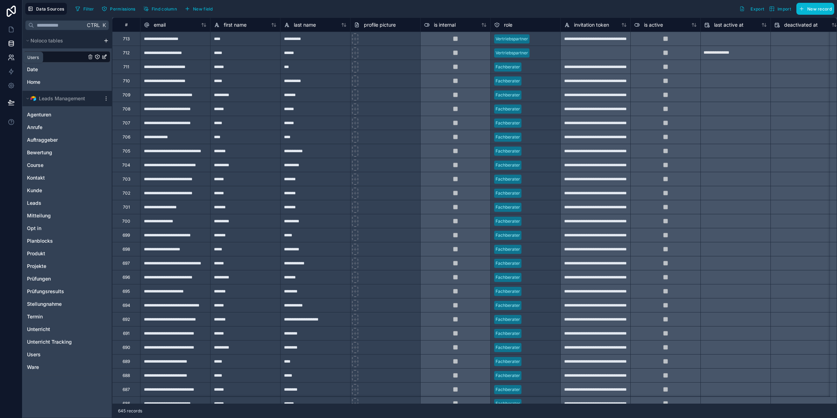
click at [13, 60] on icon at bounding box center [11, 57] width 7 height 7
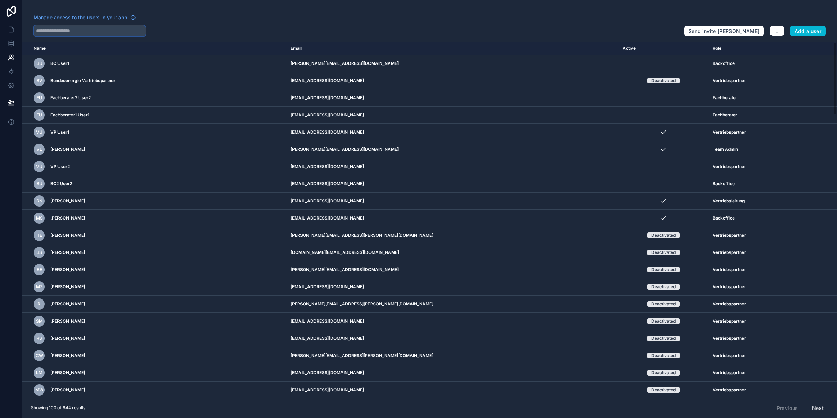
click at [70, 35] on input "text" at bounding box center [90, 30] width 112 height 11
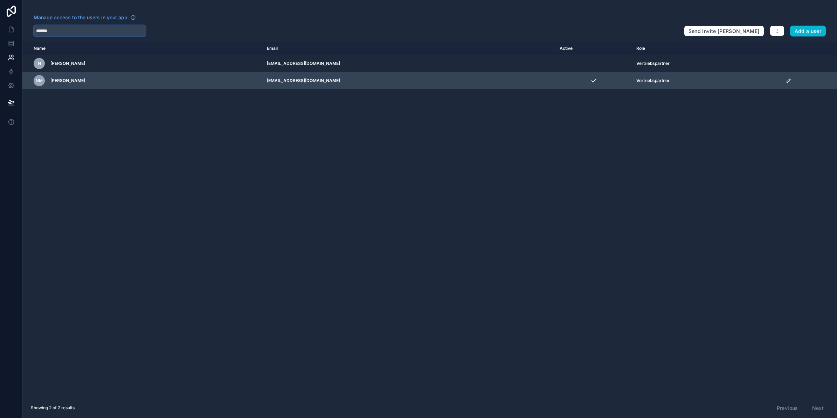
type input "******"
click at [786, 80] on icon "scrollable content" at bounding box center [789, 81] width 6 height 6
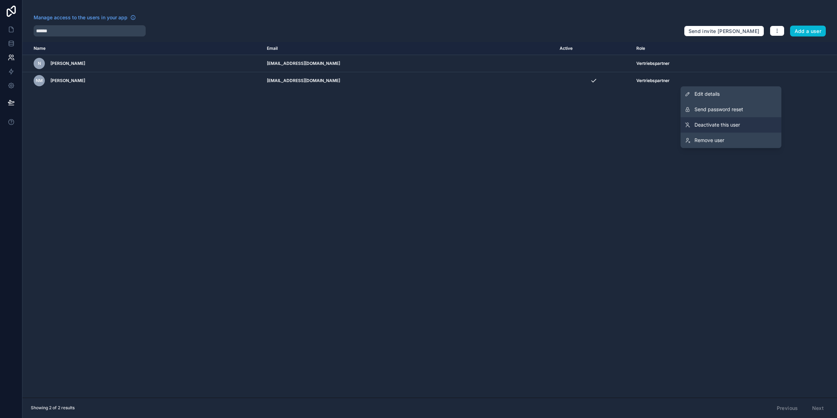
click at [741, 124] on link "Deactivate this user" at bounding box center [731, 124] width 101 height 15
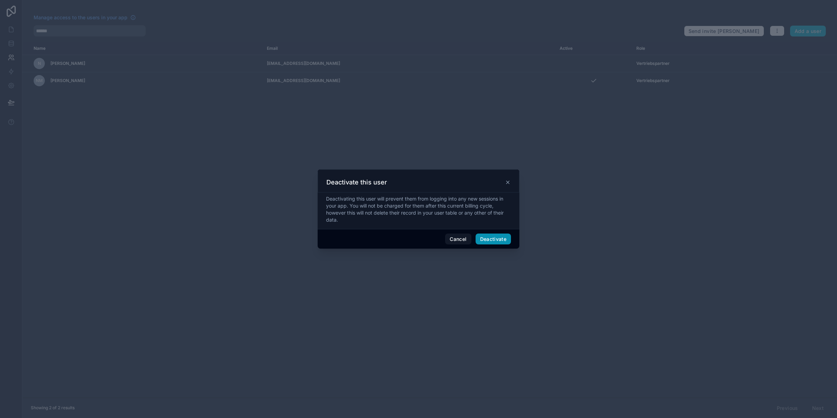
click at [490, 238] on button "Deactivate" at bounding box center [494, 238] width 36 height 11
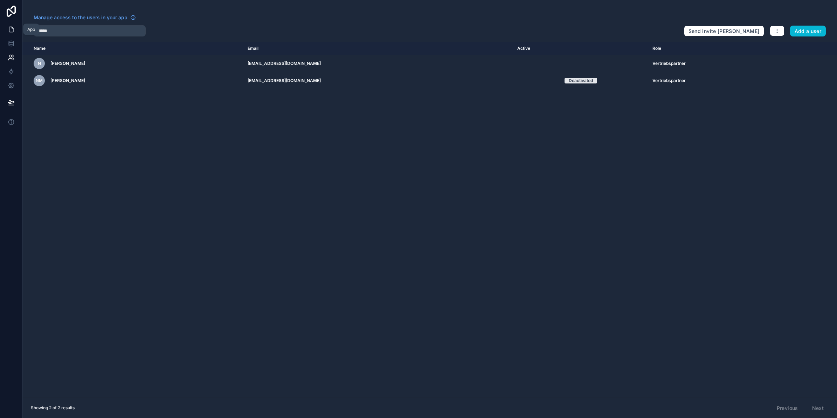
click at [16, 30] on link at bounding box center [11, 29] width 22 height 14
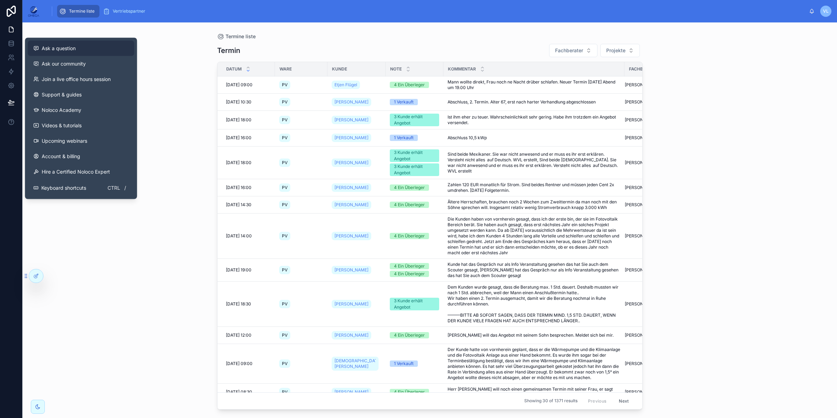
click at [74, 51] on span "Ask a question" at bounding box center [59, 48] width 34 height 7
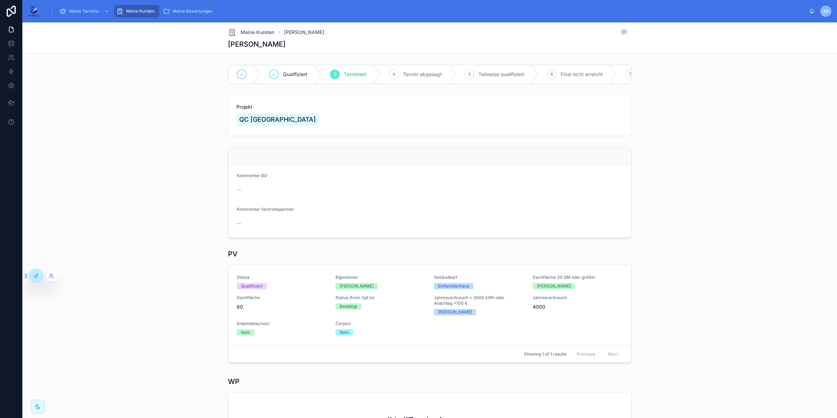
click at [53, 279] on div at bounding box center [51, 275] width 11 height 11
click at [49, 275] on icon at bounding box center [52, 276] width 6 height 6
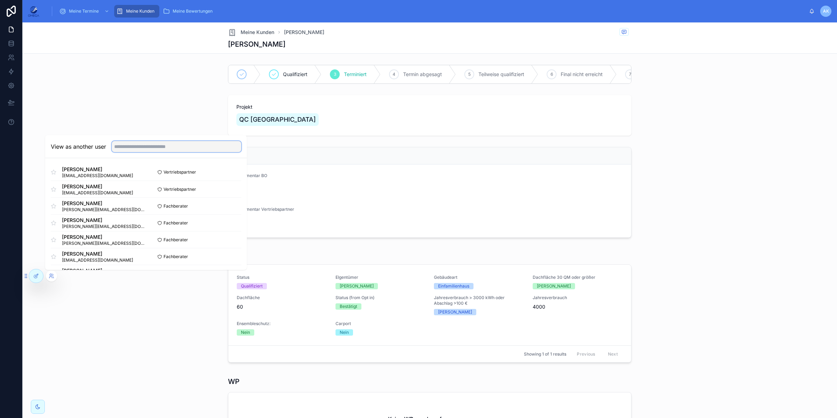
click at [142, 151] on input "text" at bounding box center [177, 146] width 130 height 11
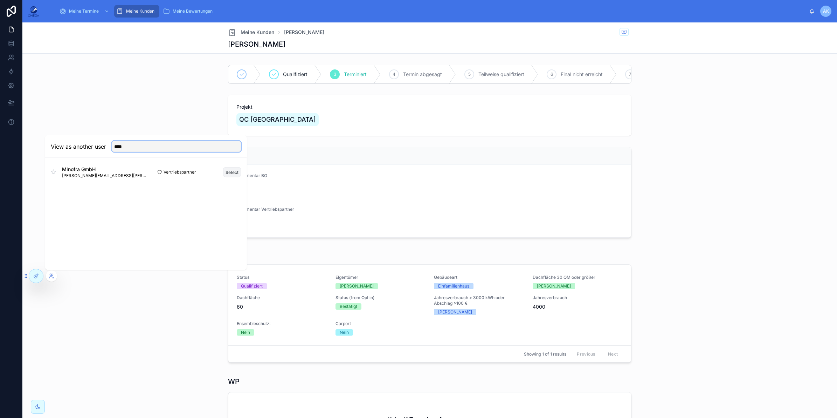
type input "****"
click at [239, 171] on button "Select" at bounding box center [232, 172] width 18 height 10
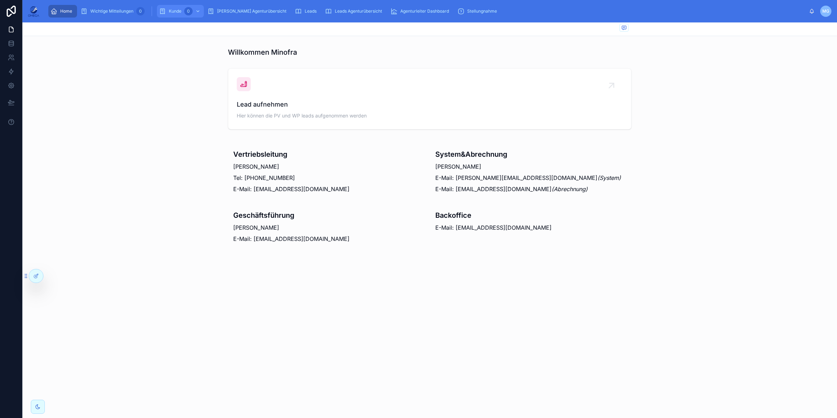
click at [172, 12] on span "Kunde" at bounding box center [175, 11] width 13 height 6
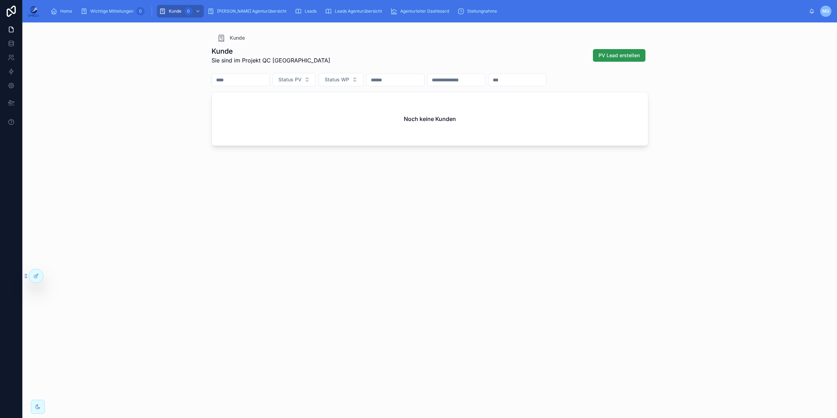
click at [630, 56] on span "PV Lead erstellen" at bounding box center [619, 55] width 41 height 7
click at [12, 60] on icon at bounding box center [11, 57] width 7 height 7
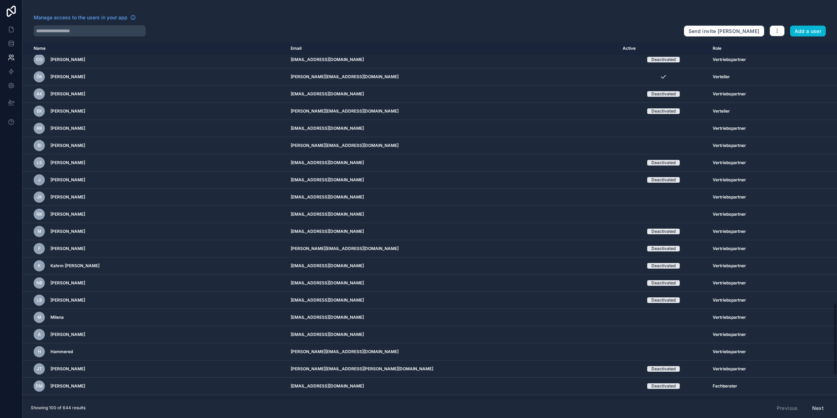
scroll to position [1358, 0]
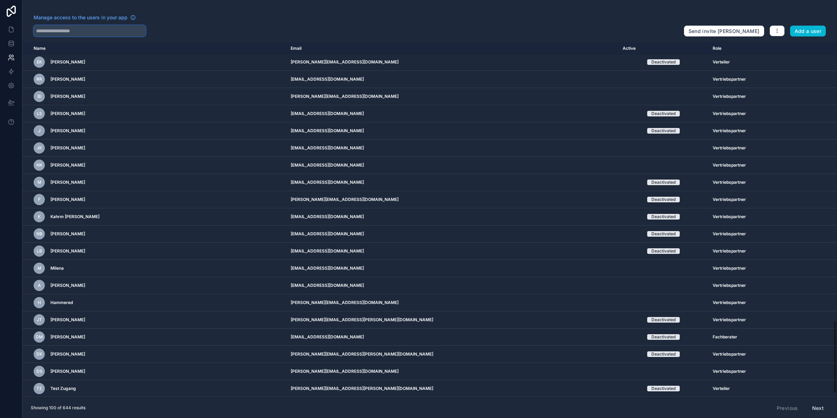
click at [96, 29] on input "text" at bounding box center [90, 30] width 112 height 11
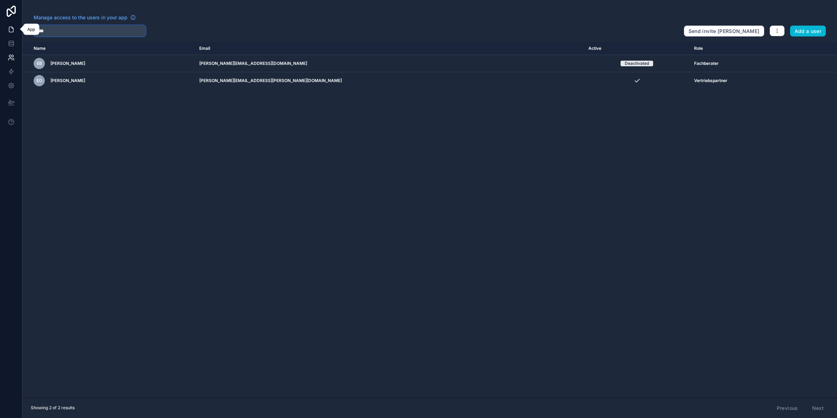
type input "****"
click at [9, 31] on icon at bounding box center [11, 29] width 7 height 7
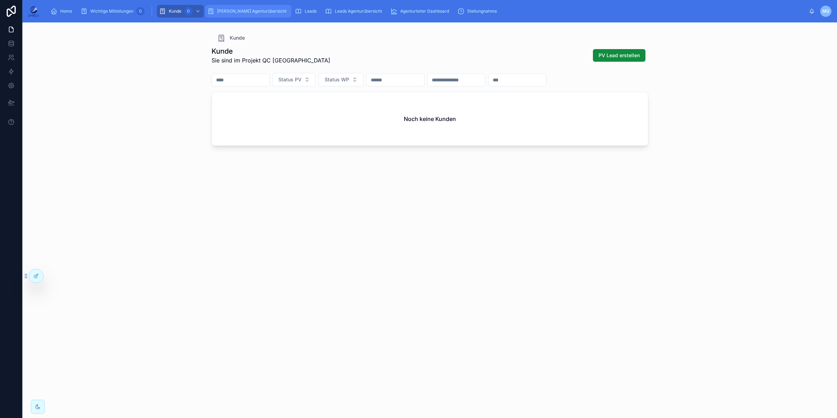
click at [256, 14] on div "[PERSON_NAME] Agenturübersicht" at bounding box center [248, 11] width 82 height 11
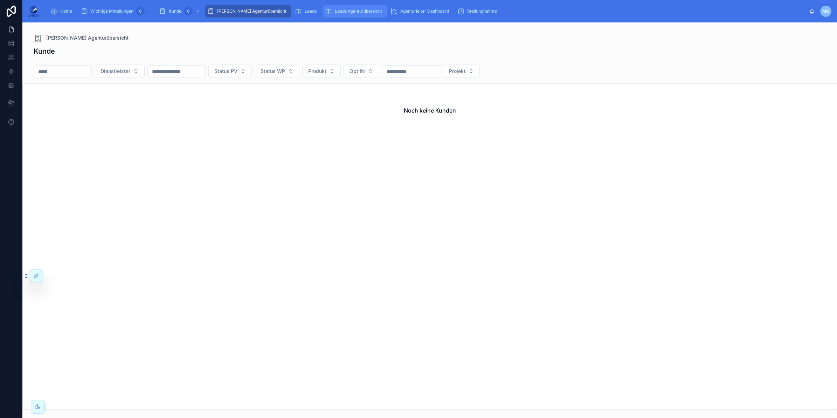
click at [335, 13] on span "Leads Agenturübersicht" at bounding box center [358, 11] width 47 height 6
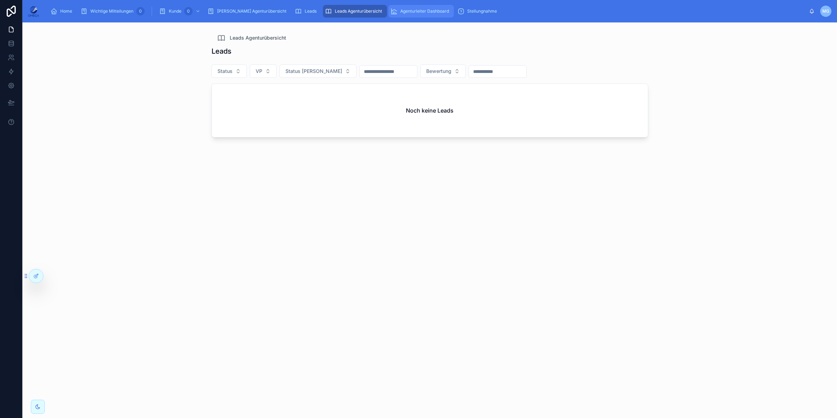
click at [400, 13] on span "Agenturleiter Dashboard" at bounding box center [424, 11] width 49 height 6
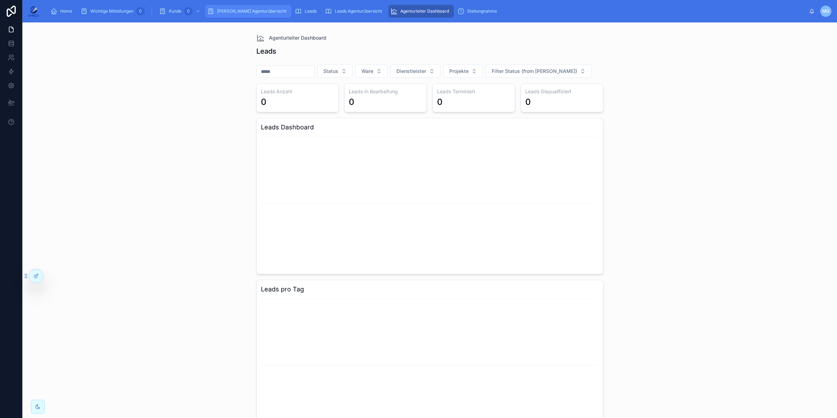
click at [231, 14] on div "Kunde Agenturübersicht" at bounding box center [248, 11] width 82 height 11
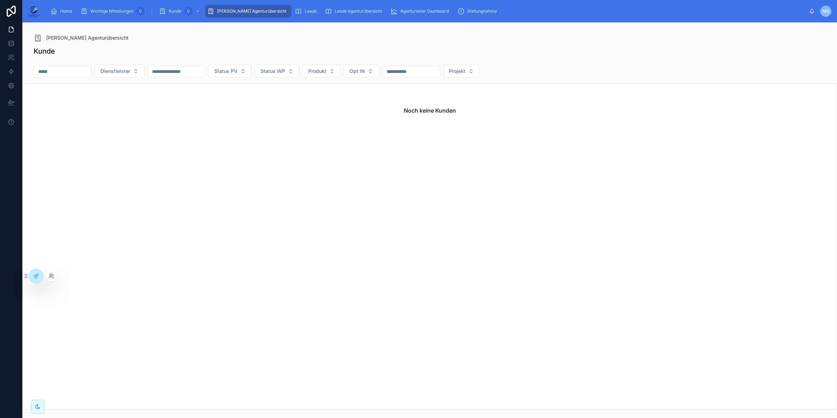
click at [50, 277] on icon at bounding box center [52, 276] width 6 height 6
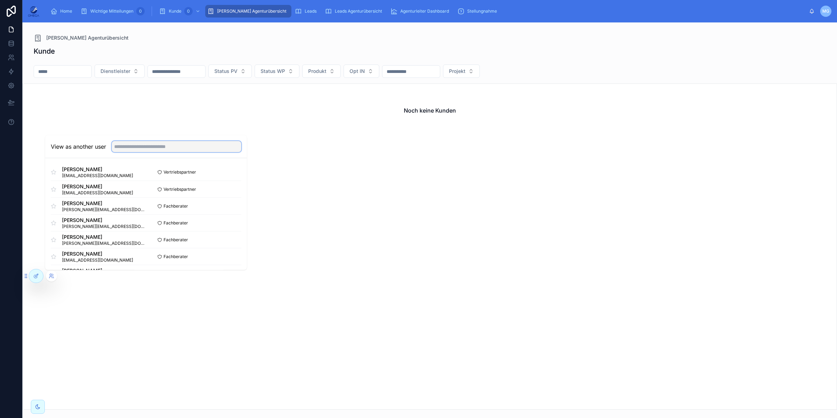
click at [145, 147] on input "text" at bounding box center [177, 146] width 130 height 11
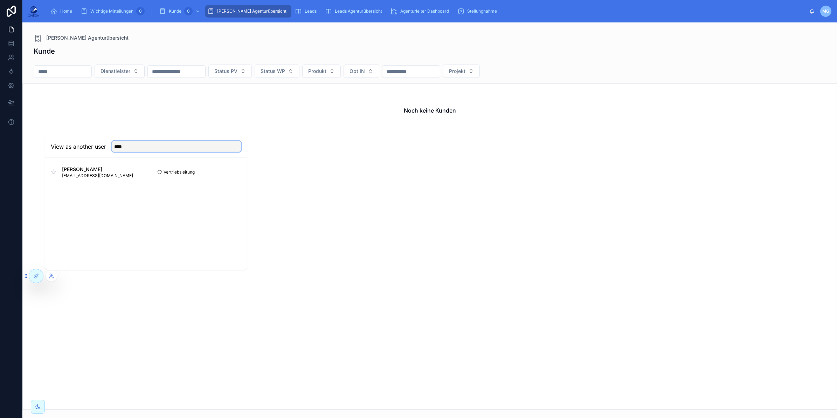
type input "****"
drag, startPoint x: 141, startPoint y: 254, endPoint x: 160, endPoint y: 244, distance: 21.2
click at [141, 254] on div "View as another user **** Viktoria Benchak backoffice@omega-sales.de Vertriebsl…" at bounding box center [146, 202] width 202 height 135
click at [235, 170] on button "Select" at bounding box center [232, 172] width 18 height 10
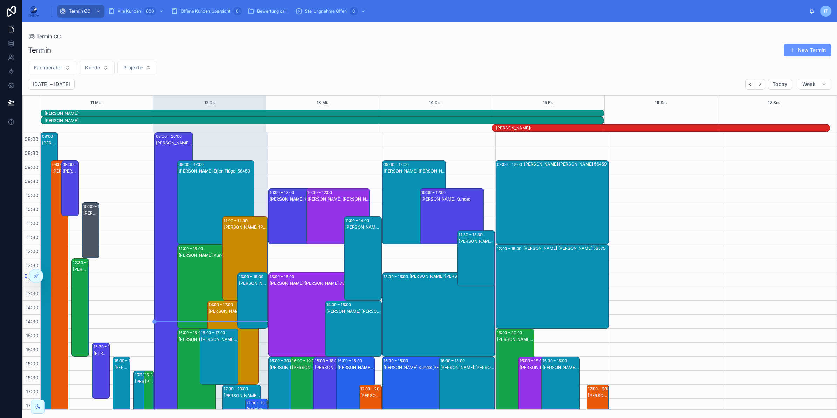
scroll to position [88, 0]
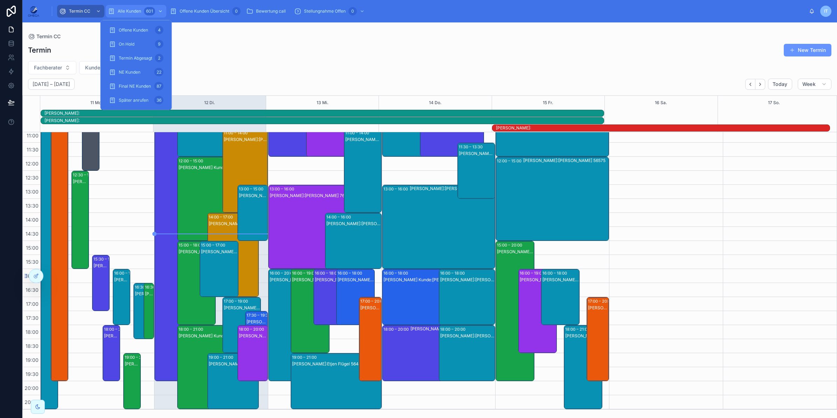
click at [144, 9] on div "601" at bounding box center [149, 11] width 11 height 8
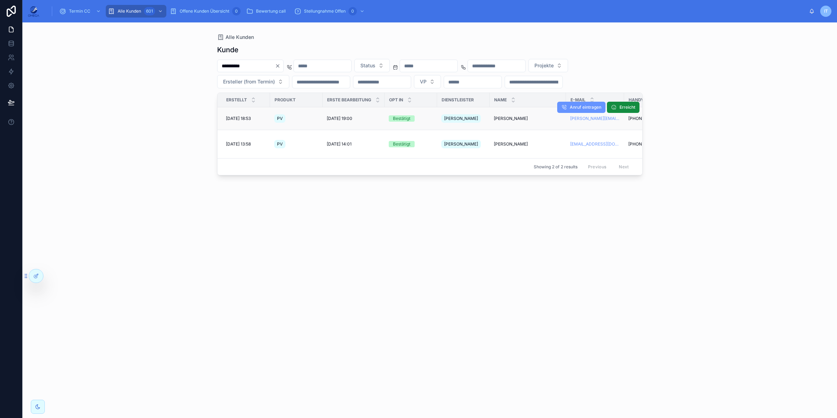
type input "*********"
click at [500, 112] on td "Irina Schneider Irina Schneider" at bounding box center [528, 118] width 76 height 23
click at [500, 116] on span "Irina Schneider" at bounding box center [511, 119] width 34 height 6
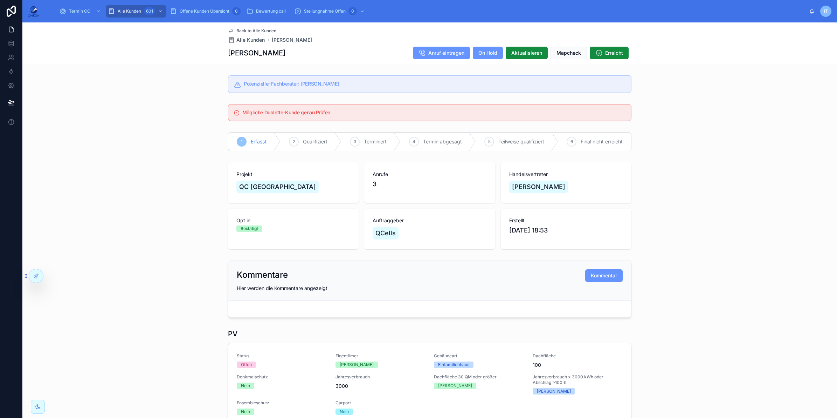
click at [263, 53] on h1 "Irina Schneider" at bounding box center [256, 53] width 57 height 10
copy h1 "Schneider"
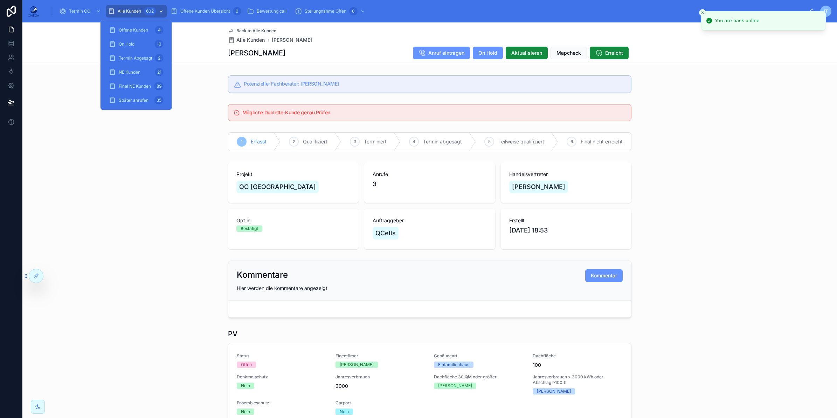
click at [138, 6] on div "Alle Kunden 602" at bounding box center [136, 11] width 57 height 11
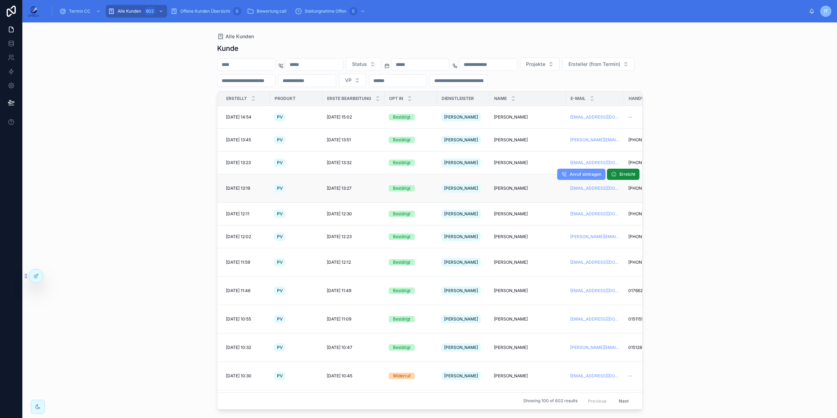
click at [507, 185] on span "Ansgar Huppertz" at bounding box center [511, 188] width 34 height 6
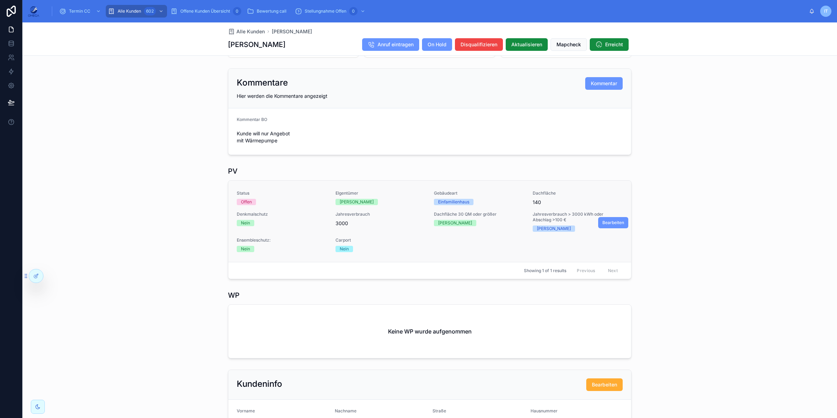
scroll to position [166, 0]
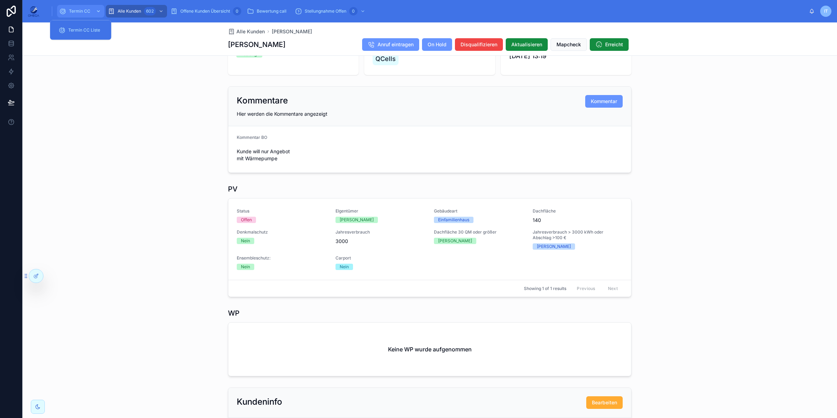
click at [87, 10] on span "Termin CC" at bounding box center [79, 11] width 21 height 6
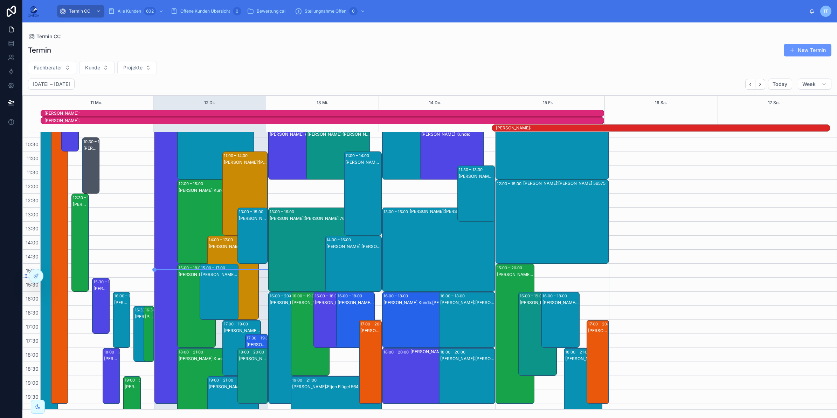
scroll to position [88, 0]
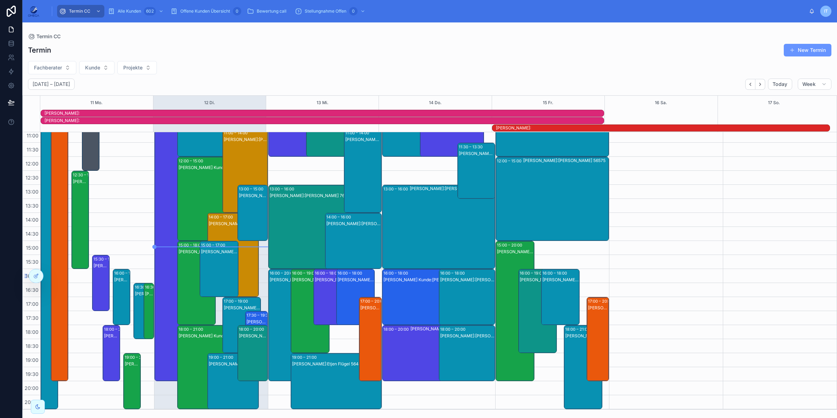
click at [343, 288] on div "Mario Ciuces Kunde:Stefan Wolter 93142" at bounding box center [356, 303] width 36 height 55
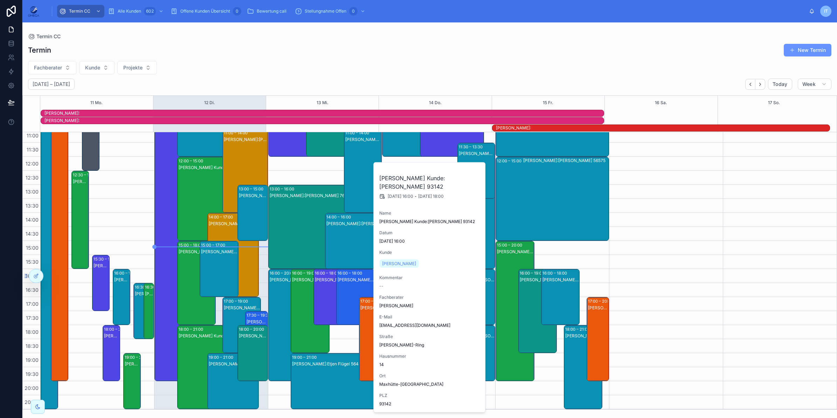
click at [401, 73] on div "Fachberater Kunde Projekte" at bounding box center [429, 67] width 815 height 13
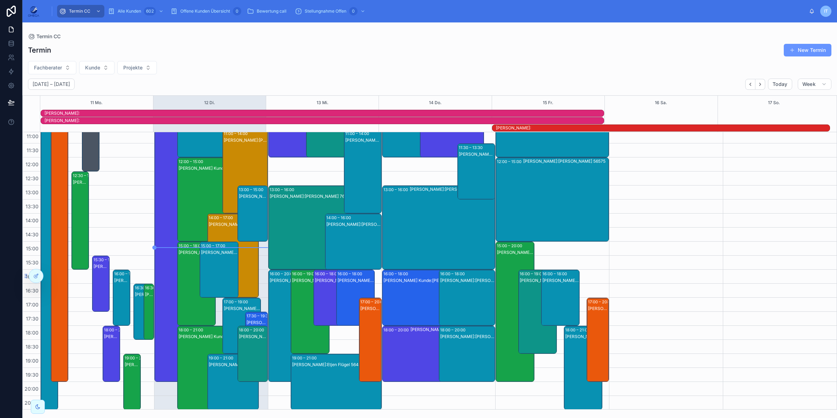
scroll to position [88, 0]
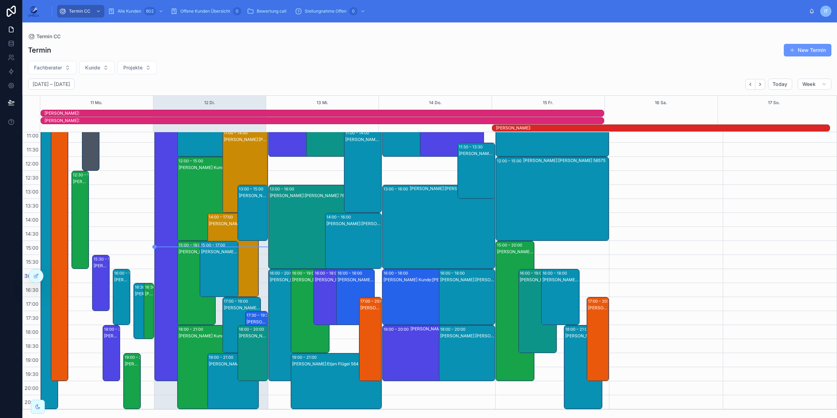
click at [355, 286] on div "Mario Ciuces Kunde:Stefan Wolter 93142" at bounding box center [356, 303] width 36 height 55
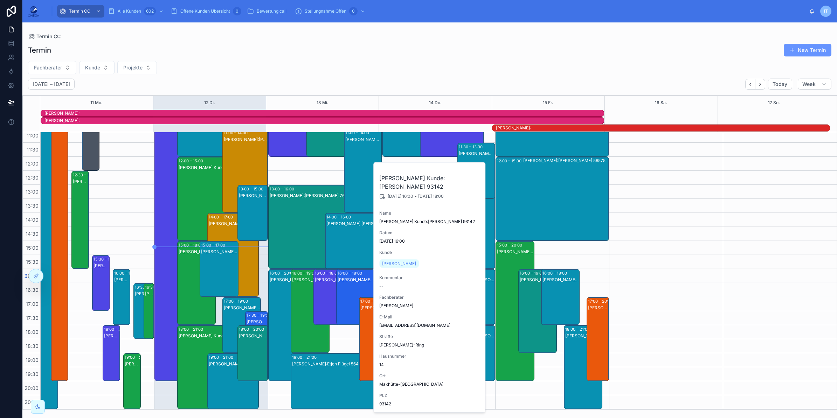
click at [350, 284] on div "Mario Ciuces Kunde:Stefan Wolter 93142" at bounding box center [356, 303] width 36 height 55
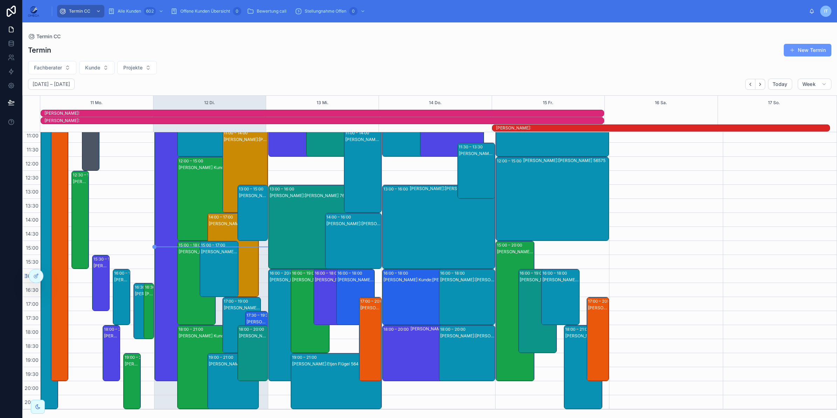
scroll to position [88, 0]
click at [255, 316] on div "17:30 – 19:30" at bounding box center [260, 314] width 26 height 7
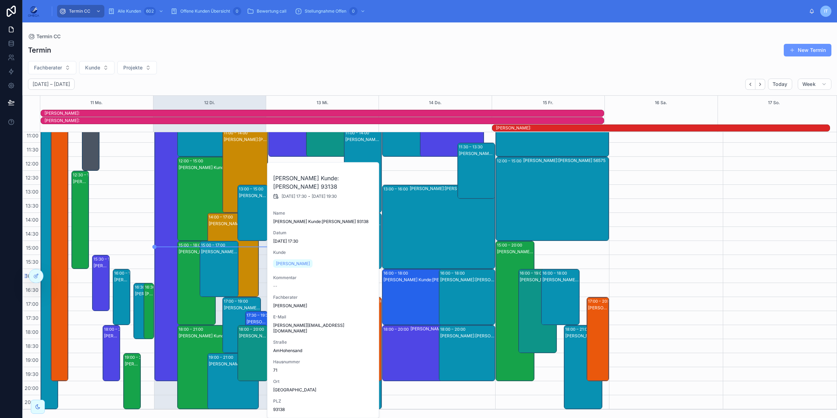
click at [255, 316] on div "17:30 – 19:30" at bounding box center [260, 314] width 26 height 7
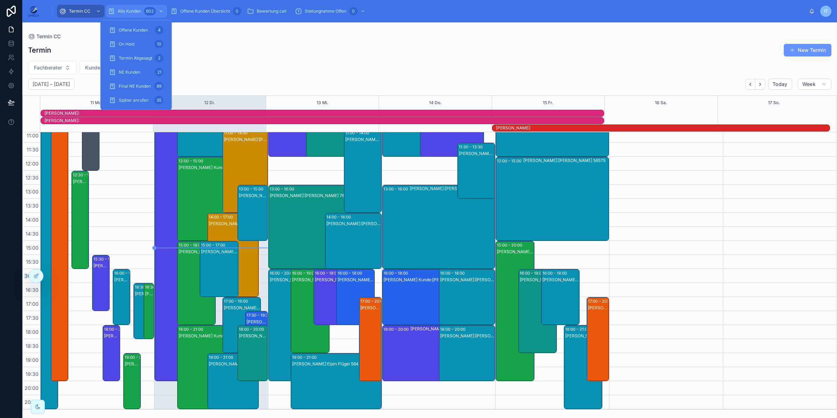
click at [129, 7] on div "Alle Kunden 602" at bounding box center [136, 11] width 57 height 11
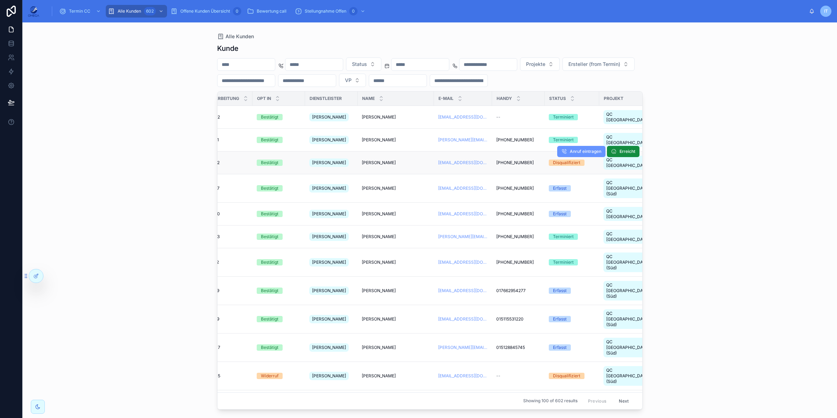
scroll to position [0, 132]
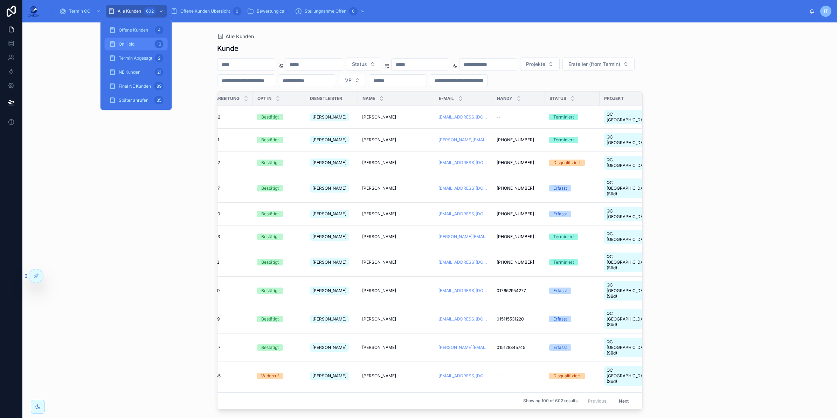
click at [139, 41] on div "On Hold 10" at bounding box center [136, 44] width 55 height 11
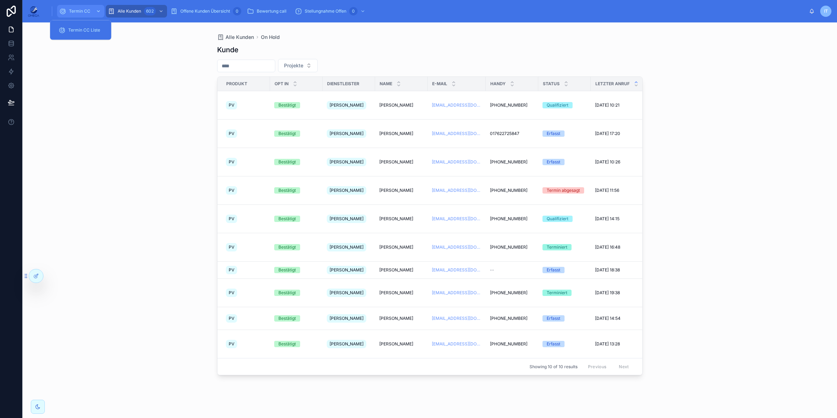
click at [88, 9] on span "Termin CC" at bounding box center [79, 11] width 21 height 6
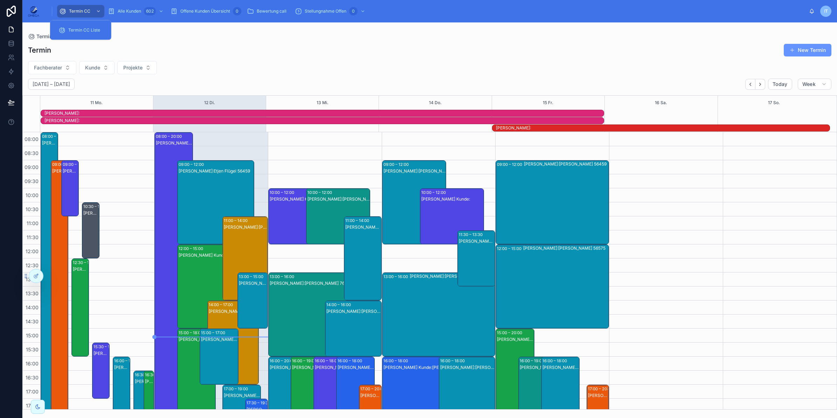
scroll to position [88, 0]
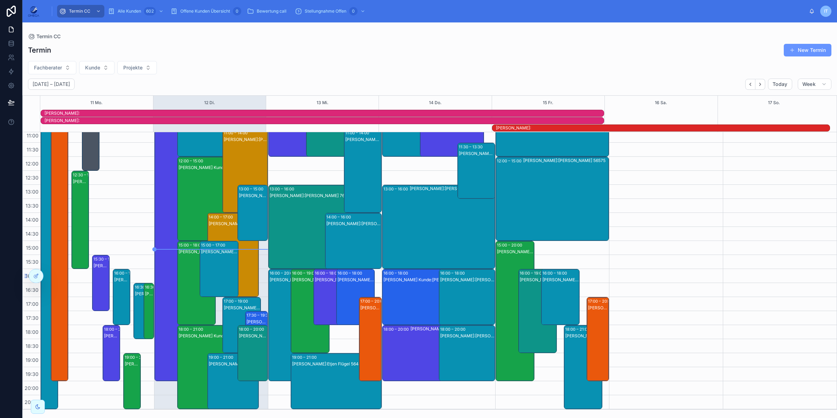
click at [399, 282] on div "Mario Ciuces Kunde:Michael Fink 93128" at bounding box center [431, 280] width 94 height 6
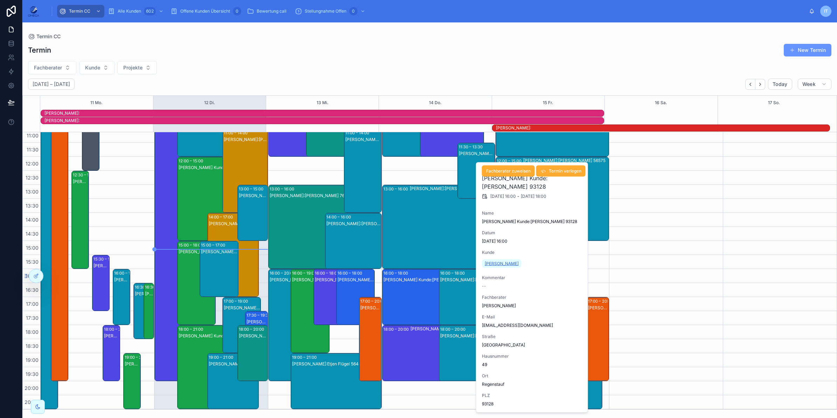
click at [492, 262] on span "Michael Fink" at bounding box center [502, 264] width 34 height 6
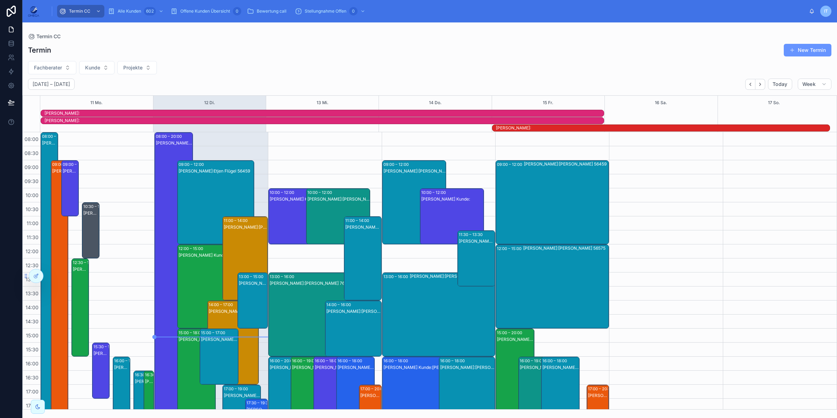
scroll to position [88, 0]
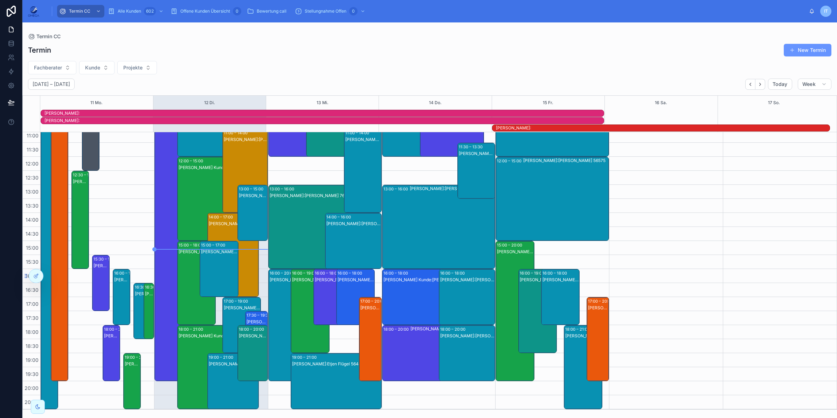
click at [347, 286] on div "Mario Ciuces Kunde:Stefan Wolter 93142" at bounding box center [356, 303] width 36 height 55
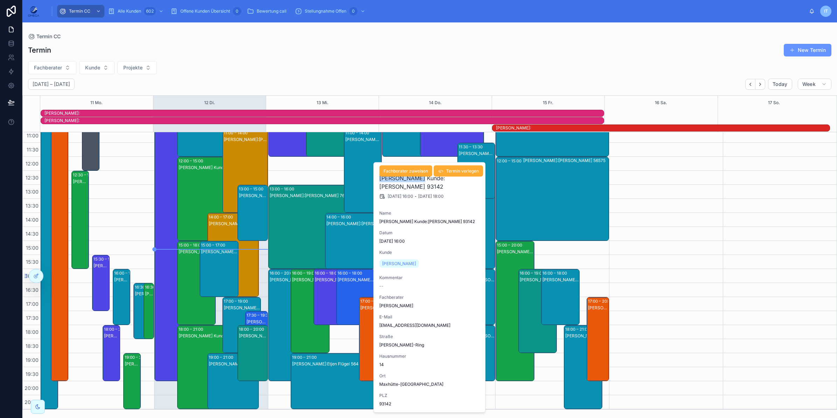
drag, startPoint x: 416, startPoint y: 179, endPoint x: 380, endPoint y: 180, distance: 35.1
click at [380, 180] on h2 "Mario Ciuces Kunde:Stefan Wolter 93142" at bounding box center [429, 182] width 101 height 17
copy h2 "Mario Ciuces"
click at [333, 64] on div "Fachberater Kunde Projekte" at bounding box center [429, 67] width 815 height 13
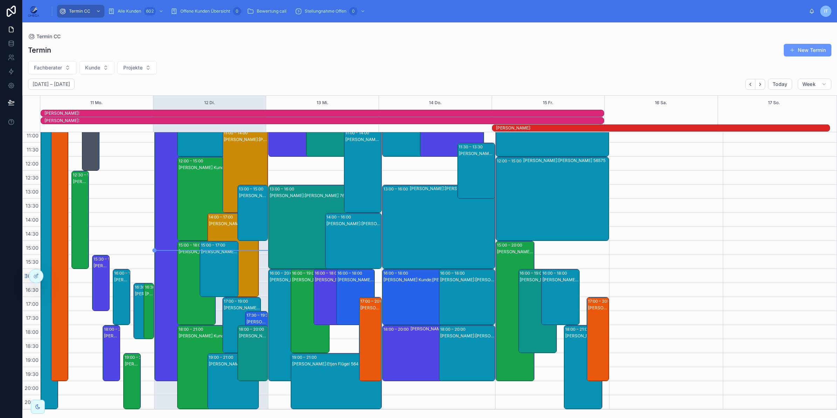
click at [340, 295] on div "Mario Ciuces Kunde:Stefan Wolter 93142" at bounding box center [356, 303] width 36 height 55
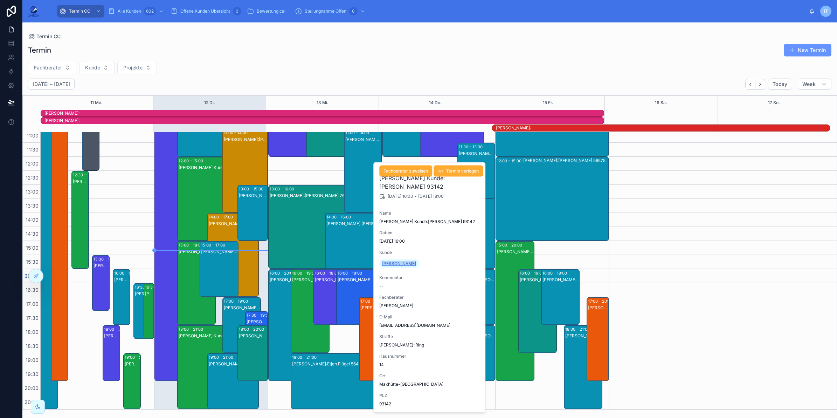
drag, startPoint x: 414, startPoint y: 262, endPoint x: 380, endPoint y: 263, distance: 33.7
click at [380, 263] on div "Stefan Wolter" at bounding box center [400, 263] width 42 height 11
copy span "Stefan Wolter"
click at [530, 337] on div "Klaus Vollmer Kunde:Matthias und Isolde Ulrich 76461" at bounding box center [538, 317] width 36 height 83
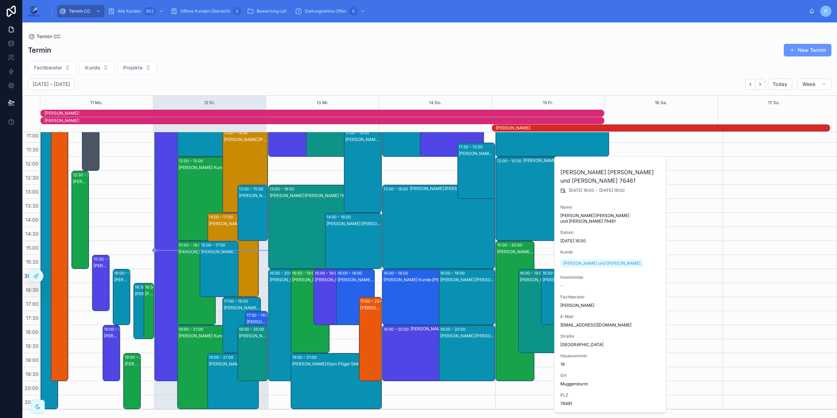
click at [421, 344] on div "Hartmut Seitz Kunde:" at bounding box center [444, 352] width 67 height 55
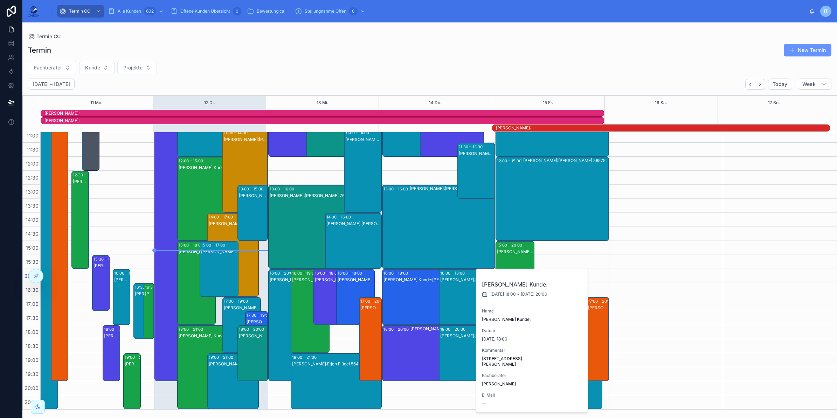
click at [414, 302] on div "Mario Ciuces Kunde:Michael Fink 93128" at bounding box center [431, 303] width 94 height 55
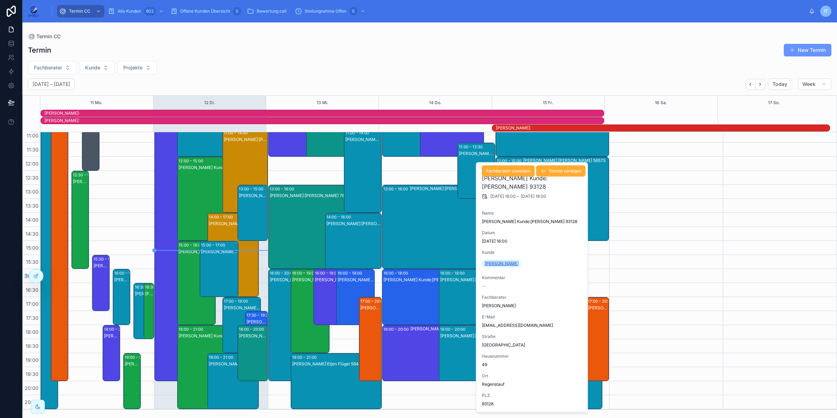
drag, startPoint x: 513, startPoint y: 263, endPoint x: 484, endPoint y: 265, distance: 29.5
click at [484, 265] on div "Michael Fink" at bounding box center [503, 263] width 42 height 11
copy span "Michael Fink"
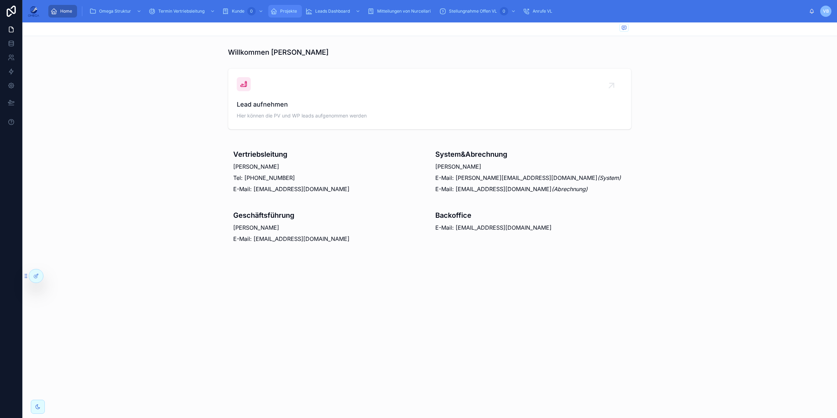
click at [282, 9] on span "Projekte" at bounding box center [288, 11] width 17 height 6
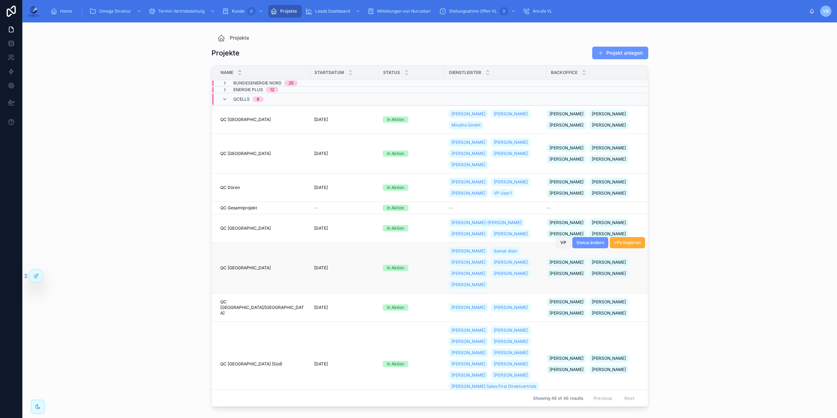
click at [561, 245] on span "VP" at bounding box center [564, 243] width 6 height 6
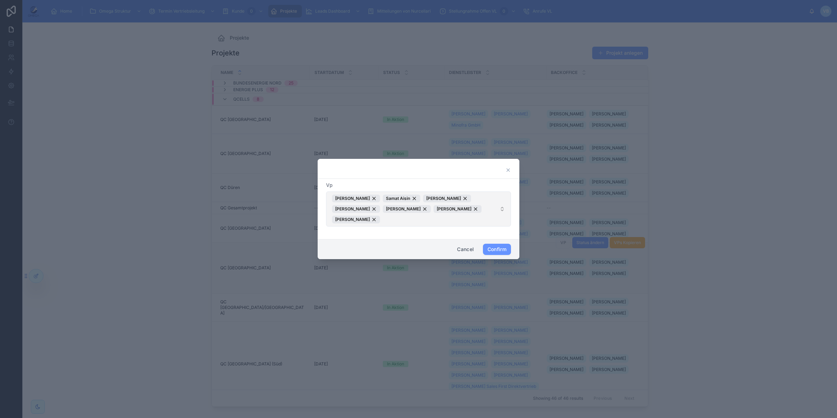
click at [412, 221] on span "[PERSON_NAME] Samat [PERSON_NAME] [PERSON_NAME] [PERSON_NAME] [PERSON_NAME] [PE…" at bounding box center [414, 208] width 165 height 29
click at [398, 247] on div "[PERSON_NAME]" at bounding box center [418, 248] width 181 height 11
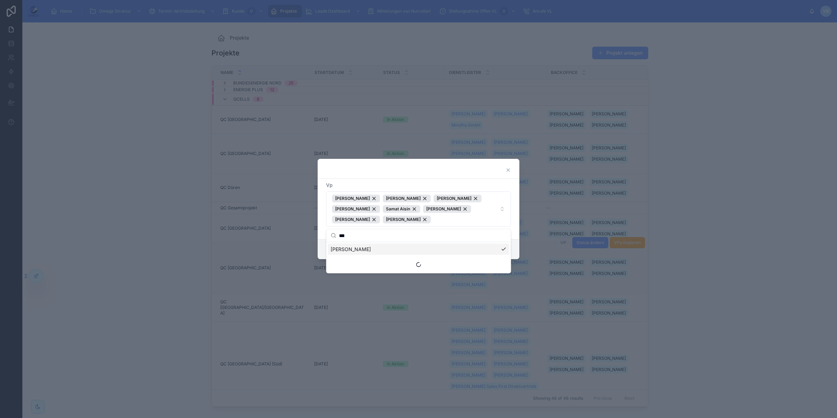
click at [402, 234] on input "***" at bounding box center [422, 235] width 167 height 13
type input "***"
click at [385, 270] on div "[PERSON_NAME]" at bounding box center [418, 271] width 181 height 11
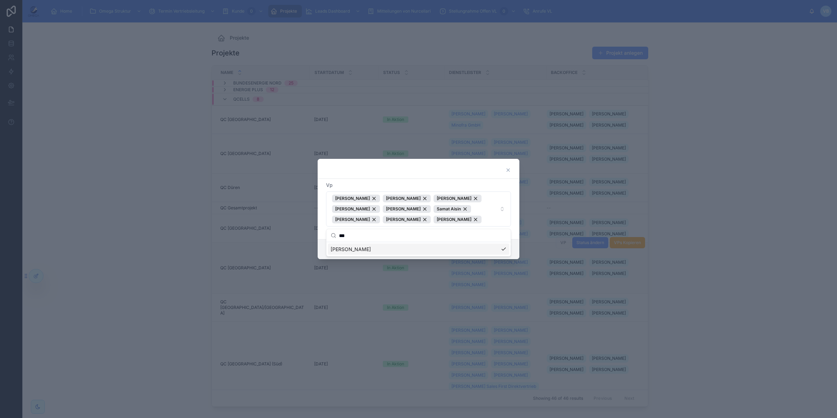
click at [516, 222] on div "Vp [PERSON_NAME] [PERSON_NAME] [PERSON_NAME] [PERSON_NAME] [PERSON_NAME] [PERSO…" at bounding box center [419, 209] width 202 height 60
click at [501, 246] on button "Confirm" at bounding box center [497, 248] width 28 height 11
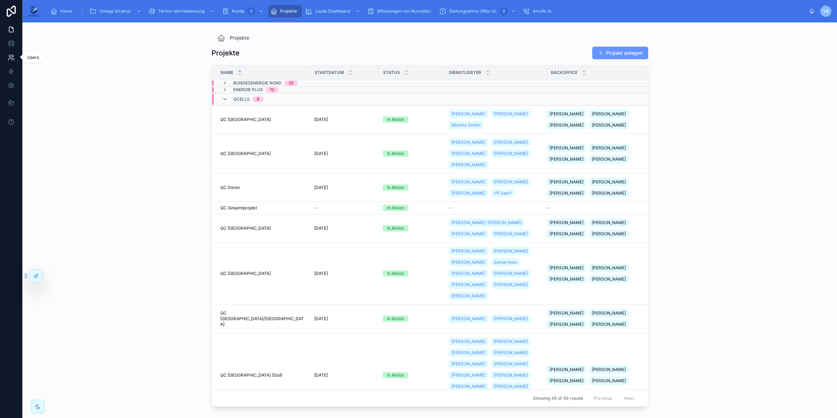
click at [16, 59] on link at bounding box center [11, 57] width 22 height 14
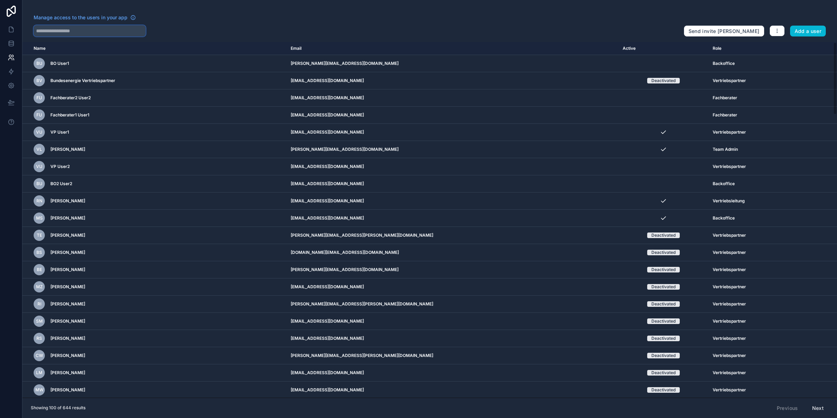
click at [82, 27] on input "text" at bounding box center [90, 30] width 112 height 11
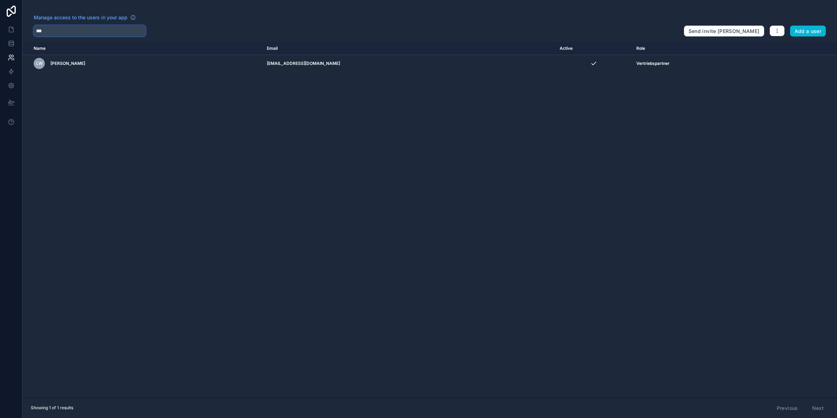
click at [70, 29] on input "***" at bounding box center [90, 30] width 112 height 11
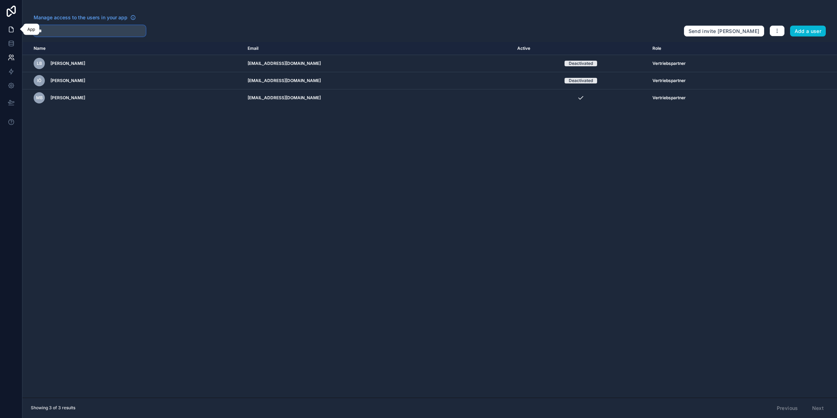
type input "***"
click at [18, 34] on link at bounding box center [11, 29] width 22 height 14
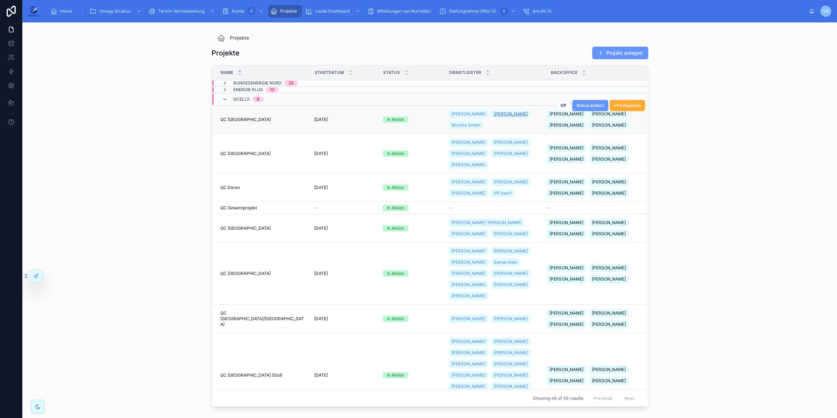
click at [495, 116] on span "[PERSON_NAME]" at bounding box center [511, 114] width 34 height 6
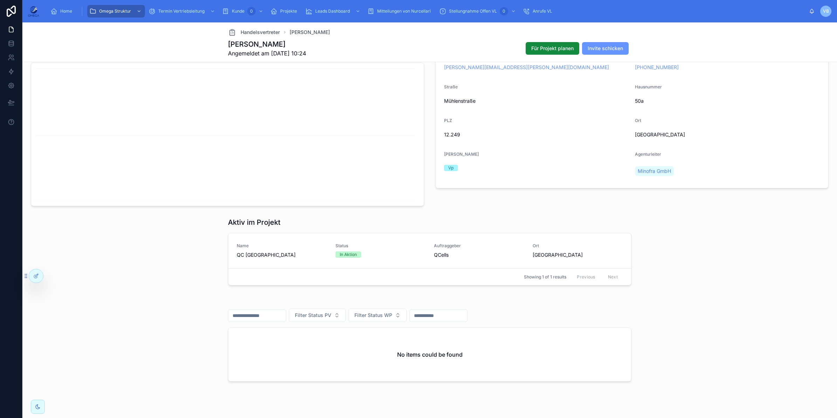
scroll to position [109, 0]
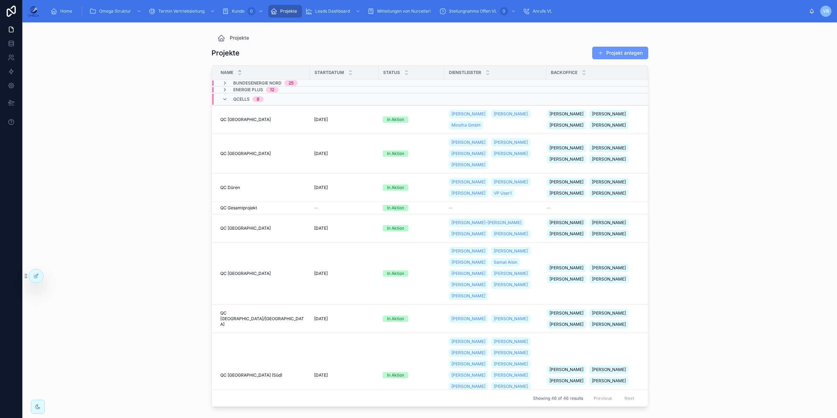
click at [410, 52] on div "Projekte Projekt anlegen" at bounding box center [430, 52] width 437 height 13
